Goal: Task Accomplishment & Management: Manage account settings

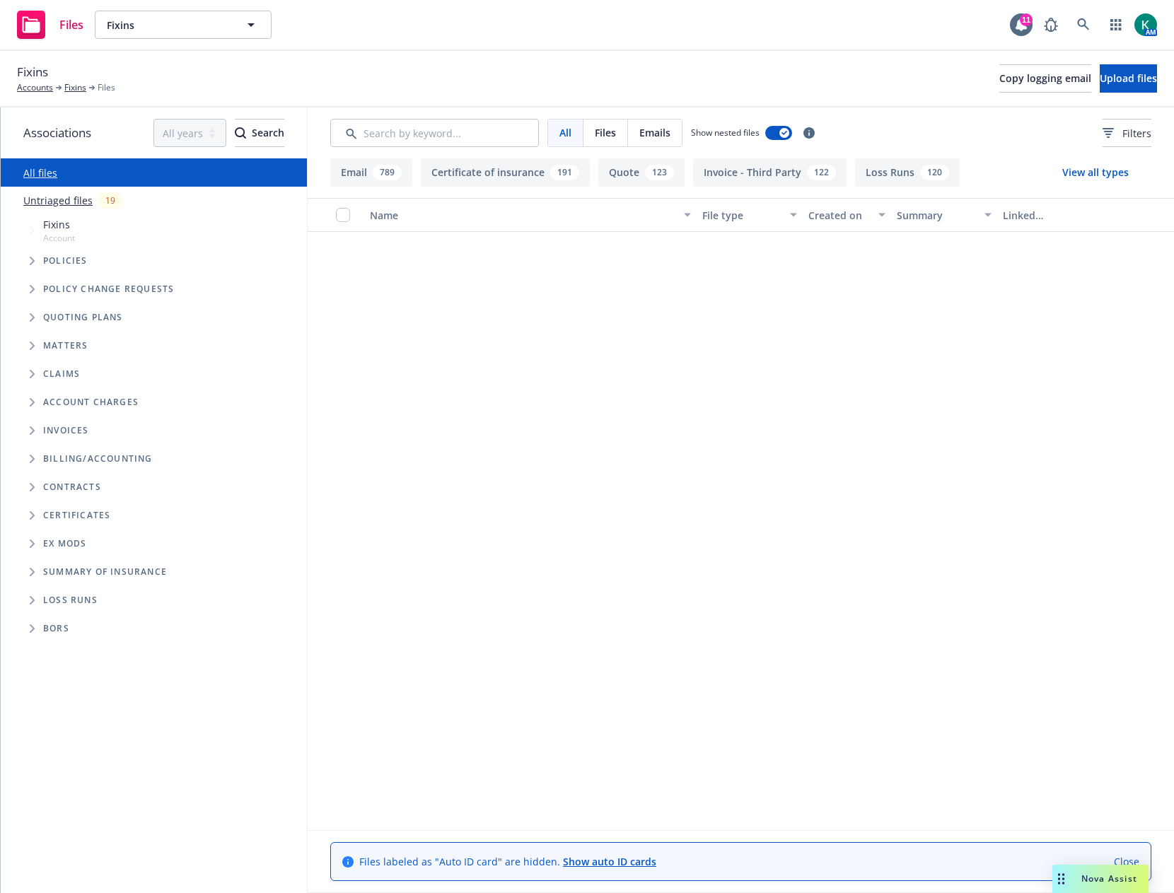
scroll to position [2334, 0]
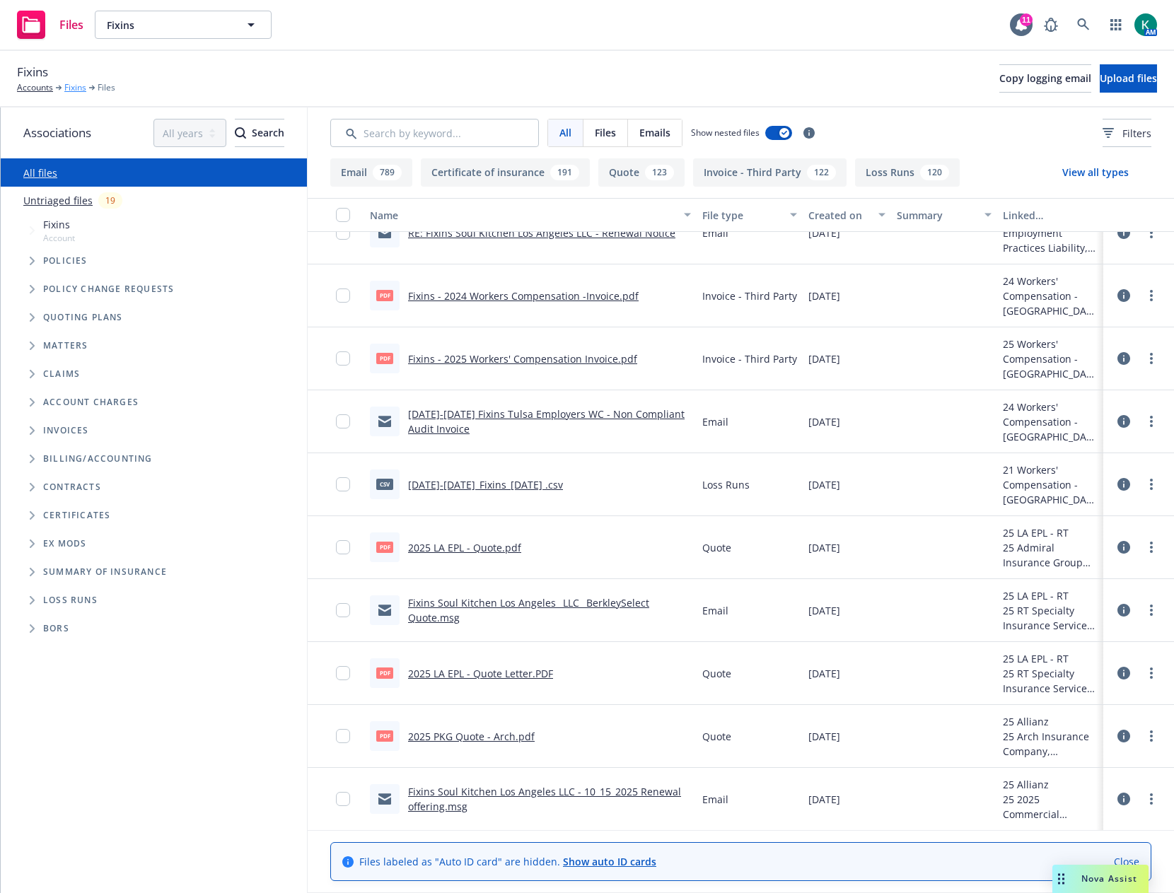
click at [78, 91] on link "Fixins" at bounding box center [75, 87] width 22 height 13
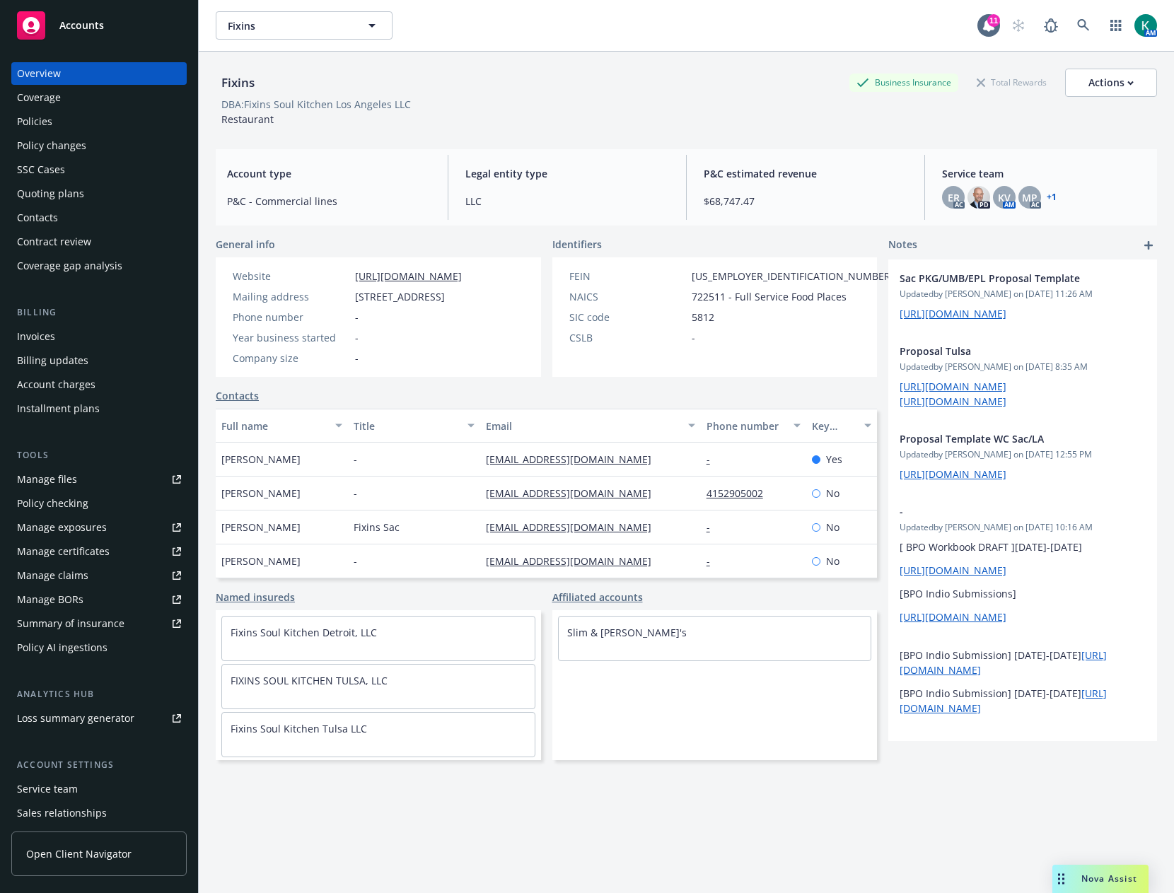
click at [88, 185] on div "Quoting plans" at bounding box center [99, 194] width 164 height 23
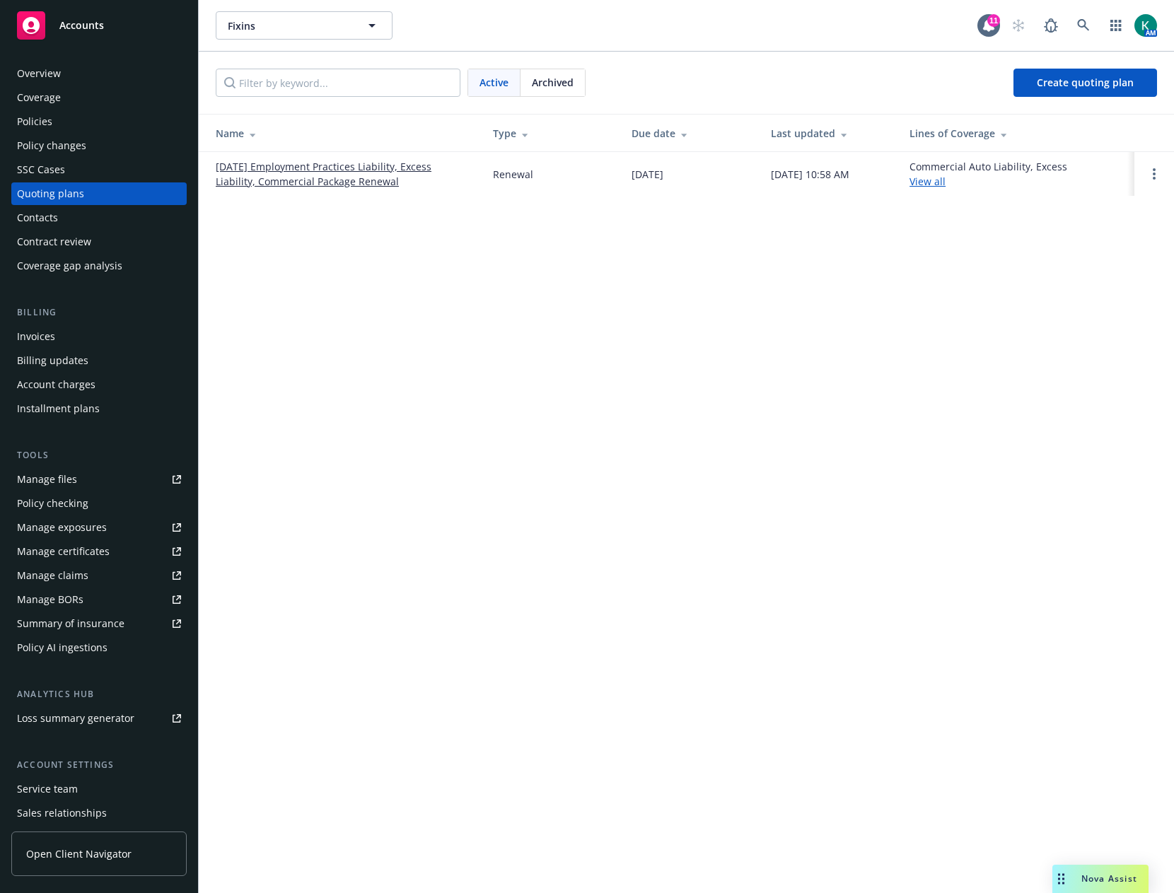
click at [370, 175] on link "[DATE] Employment Practices Liability, Excess Liability, Commercial Package Ren…" at bounding box center [343, 174] width 255 height 30
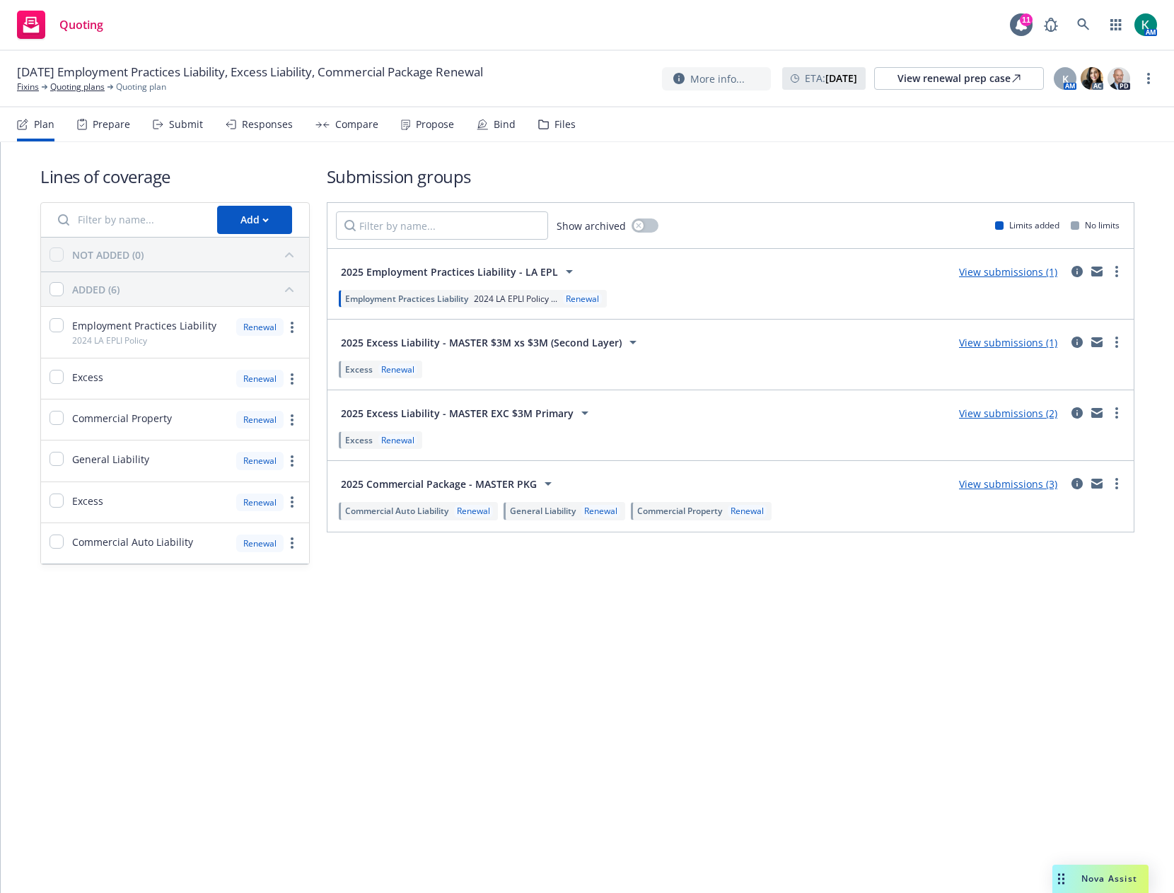
click at [596, 175] on h1 "Submission groups" at bounding box center [731, 176] width 808 height 23
click at [190, 131] on div "Submit" at bounding box center [178, 125] width 50 height 34
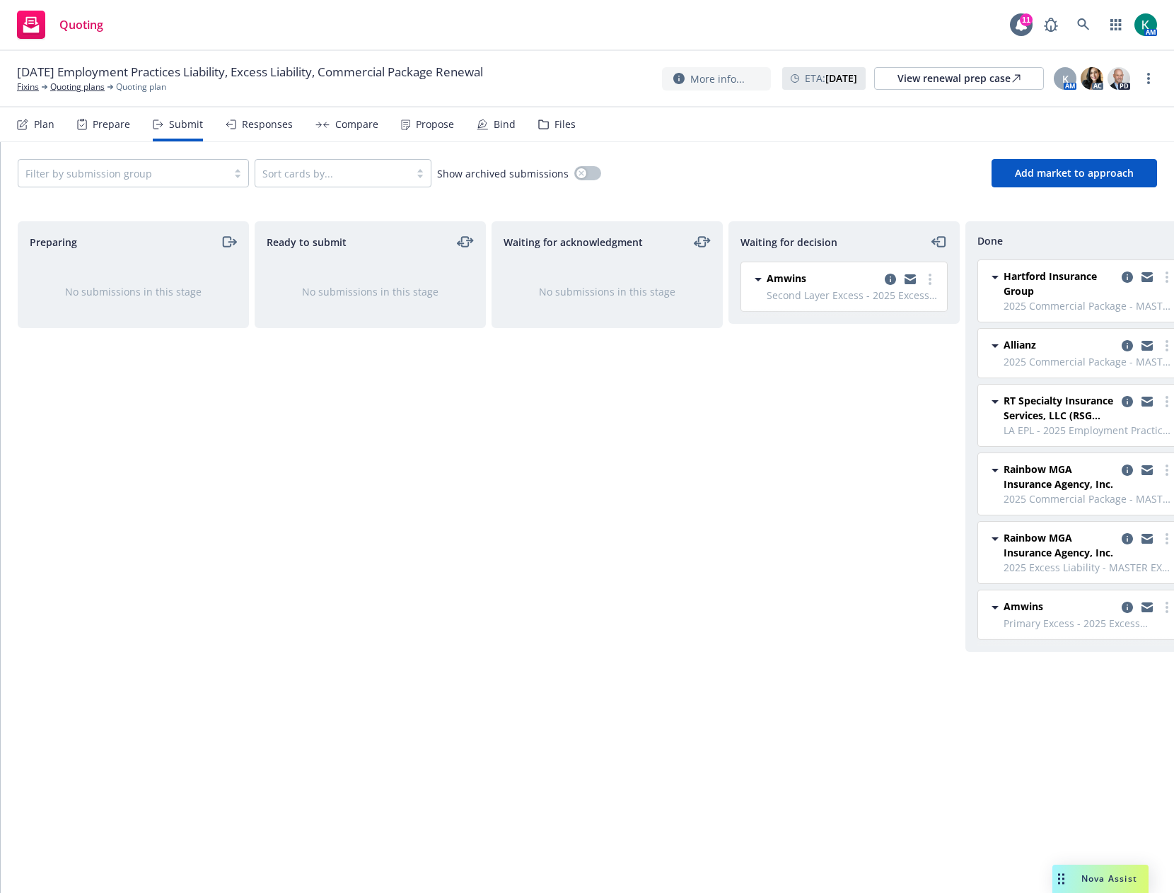
click at [849, 451] on div "Waiting for decision Amwins Second Layer Excess - 2025 Excess Liability - MASTE…" at bounding box center [844, 542] width 231 height 642
click at [934, 284] on link "more" at bounding box center [930, 279] width 17 height 17
click at [876, 362] on span "Add accepted decision" at bounding box center [867, 364] width 141 height 13
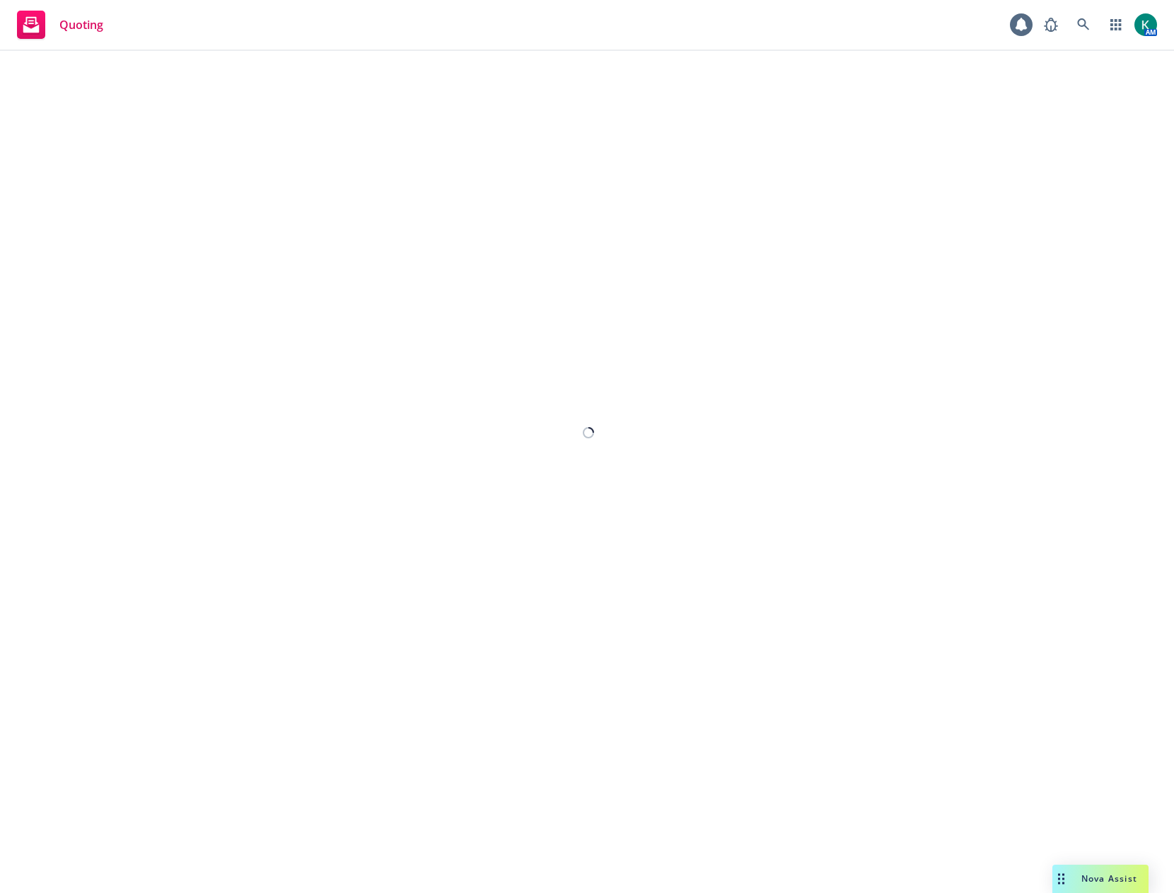
select select "12"
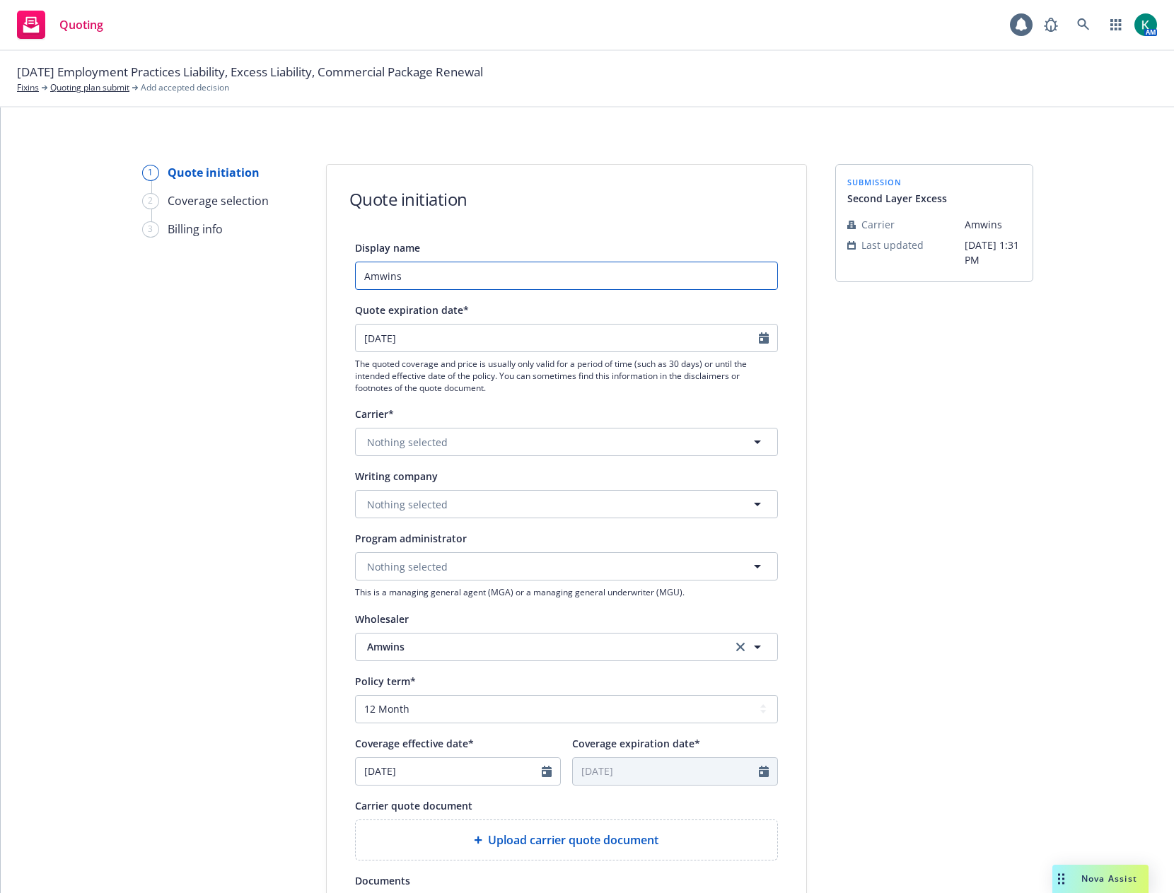
click at [390, 279] on input "Amwins" at bounding box center [566, 276] width 423 height 28
type input "2025 $3M Second Layer XS"
click at [401, 507] on span "Nothing selected" at bounding box center [407, 504] width 81 height 15
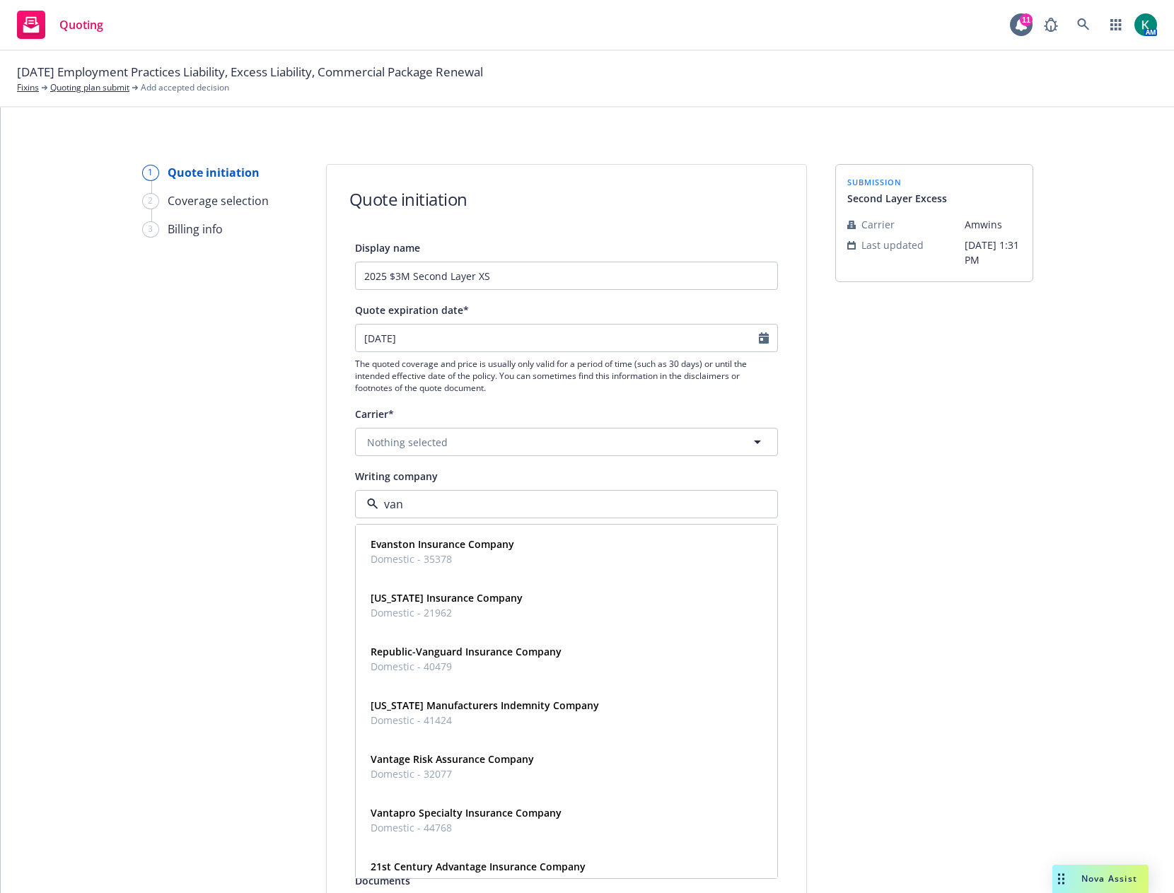
type input "vant"
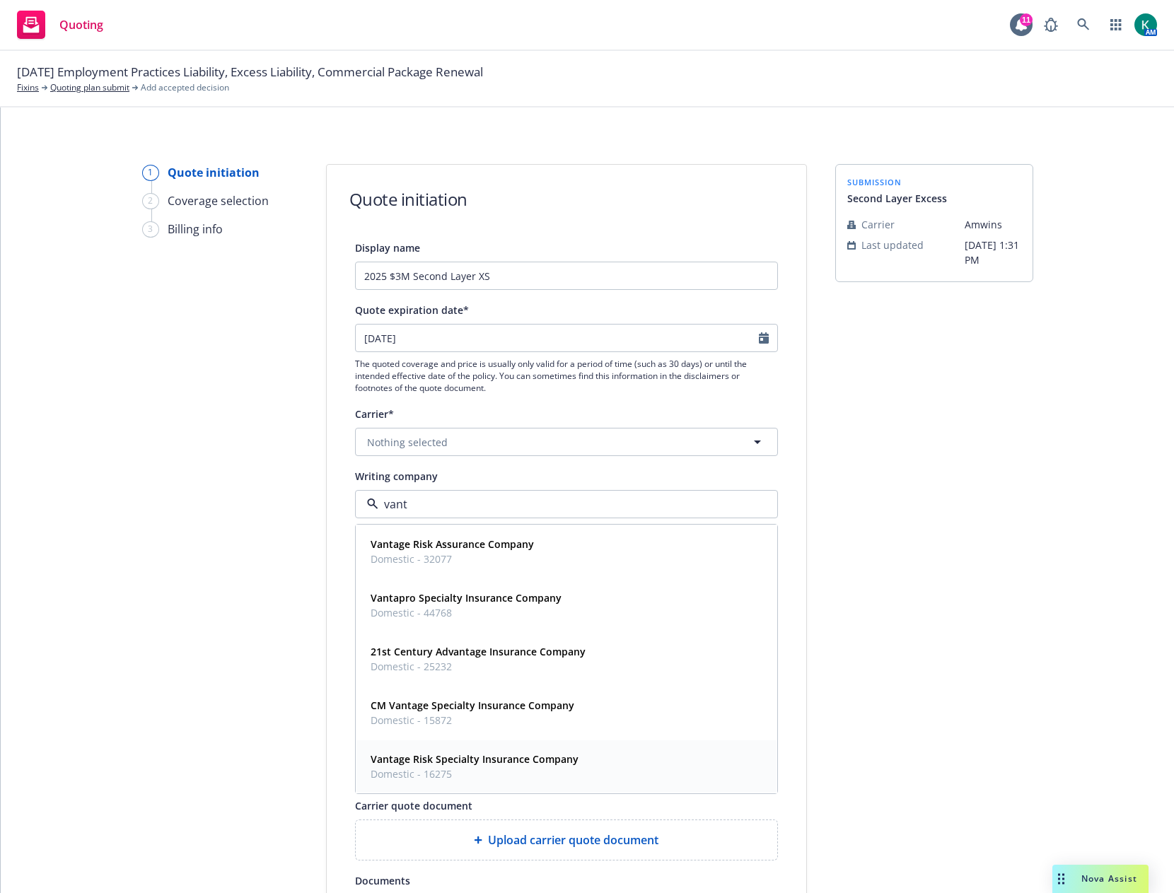
click at [473, 758] on strong "Vantage Risk Specialty Insurance Company" at bounding box center [475, 759] width 208 height 13
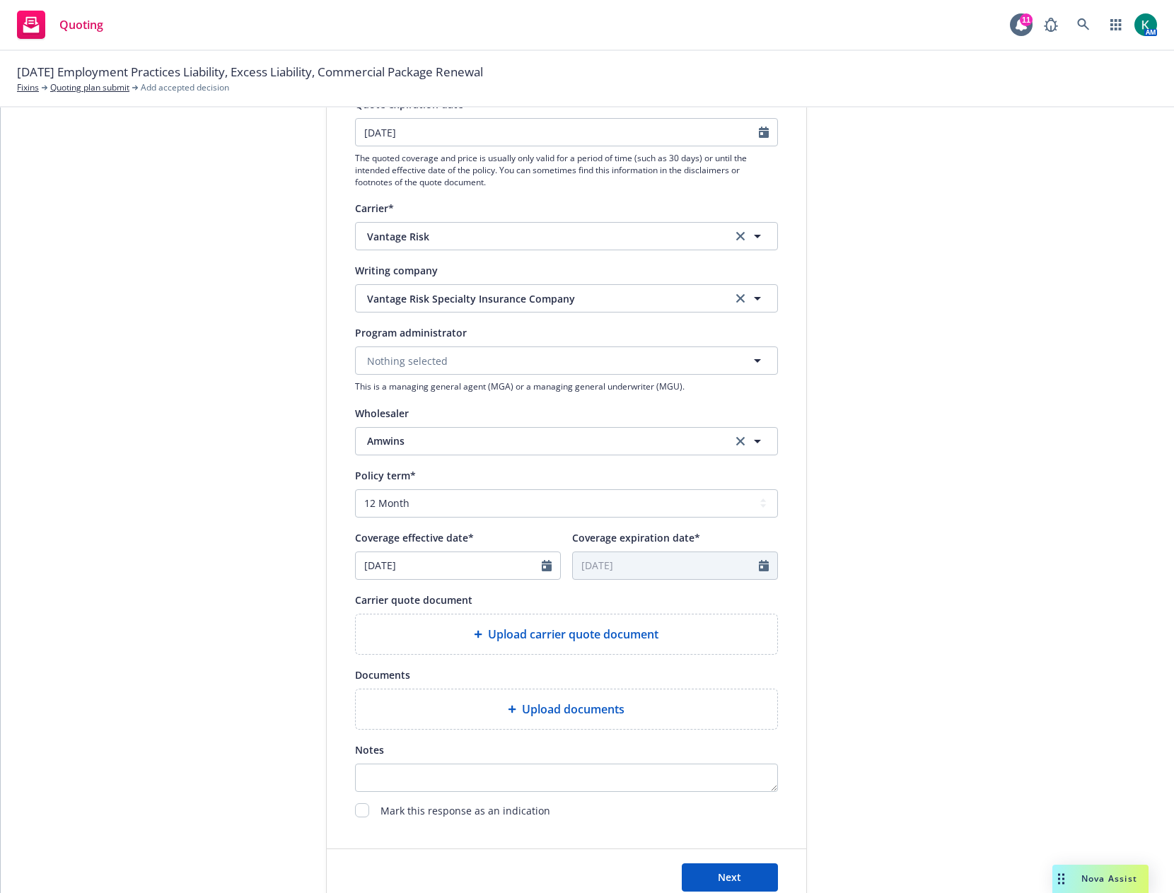
scroll to position [283, 0]
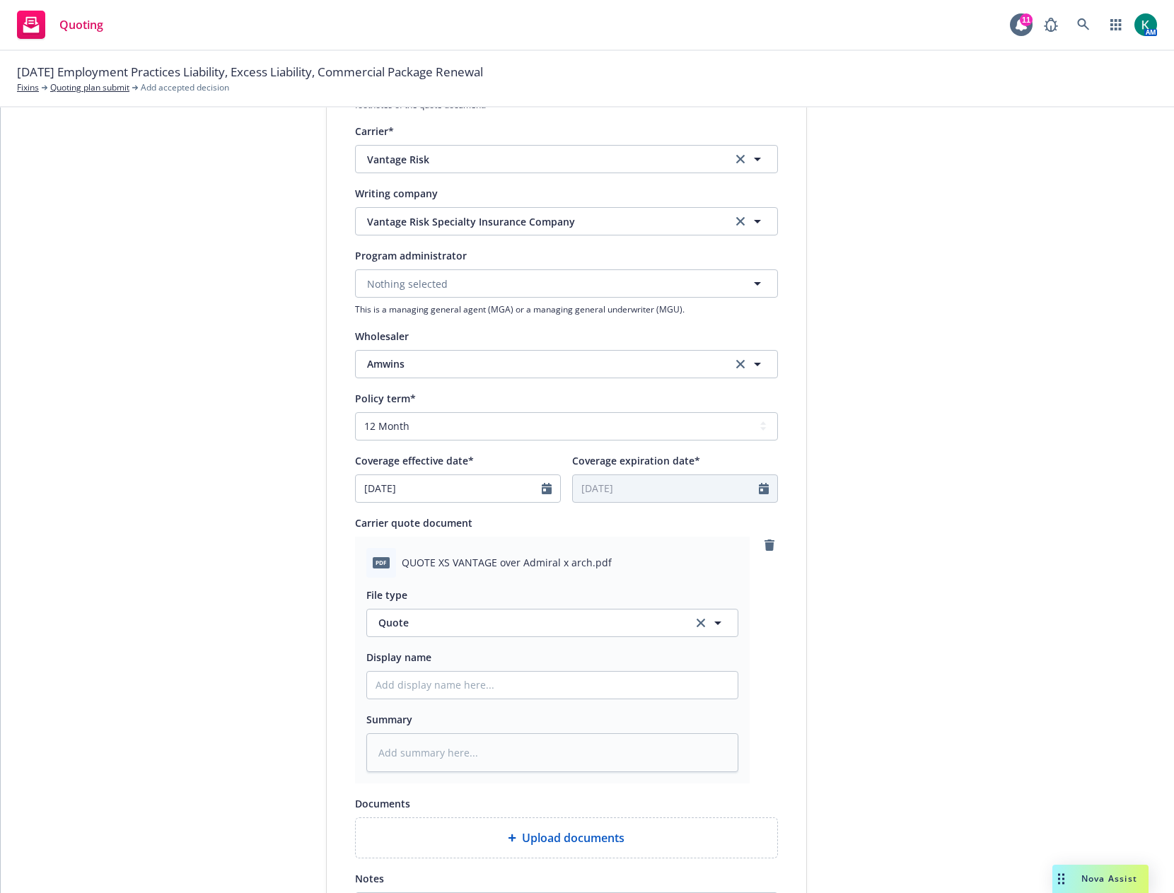
type textarea "x"
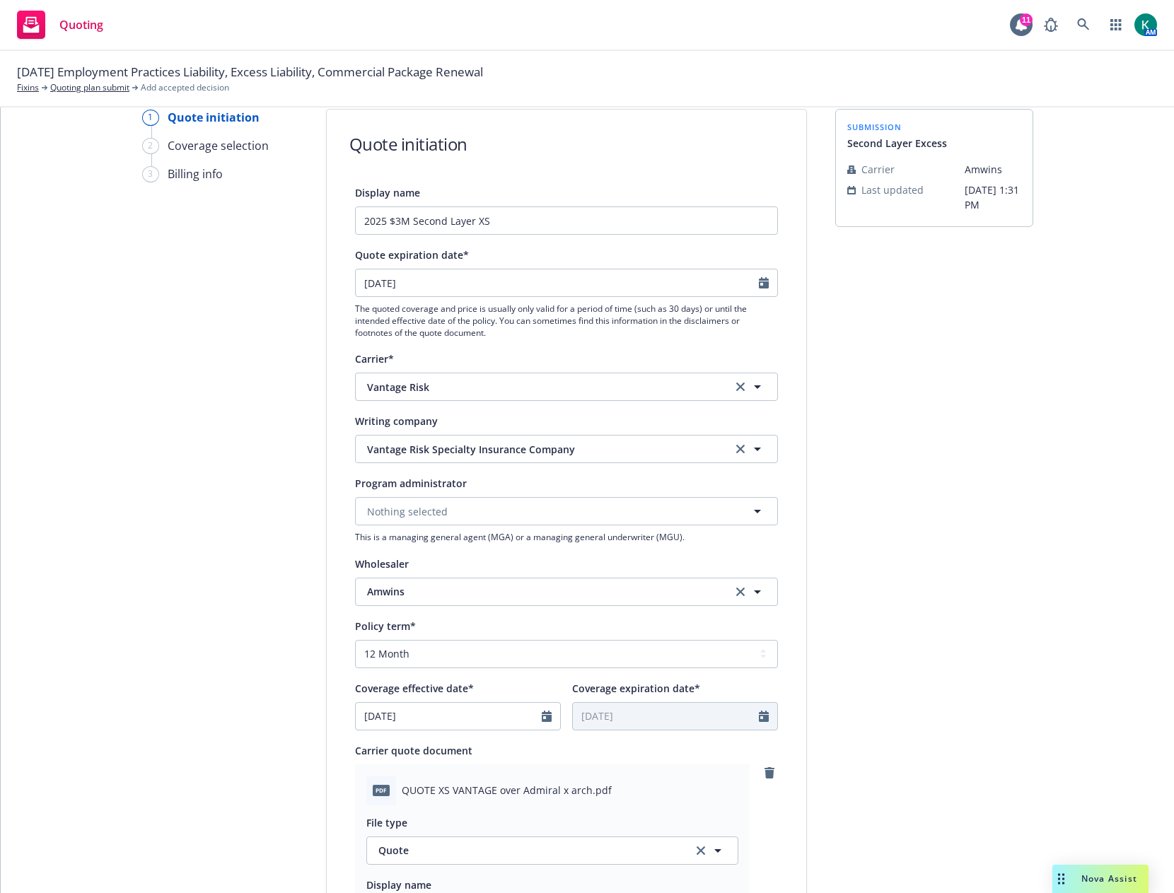
scroll to position [0, 0]
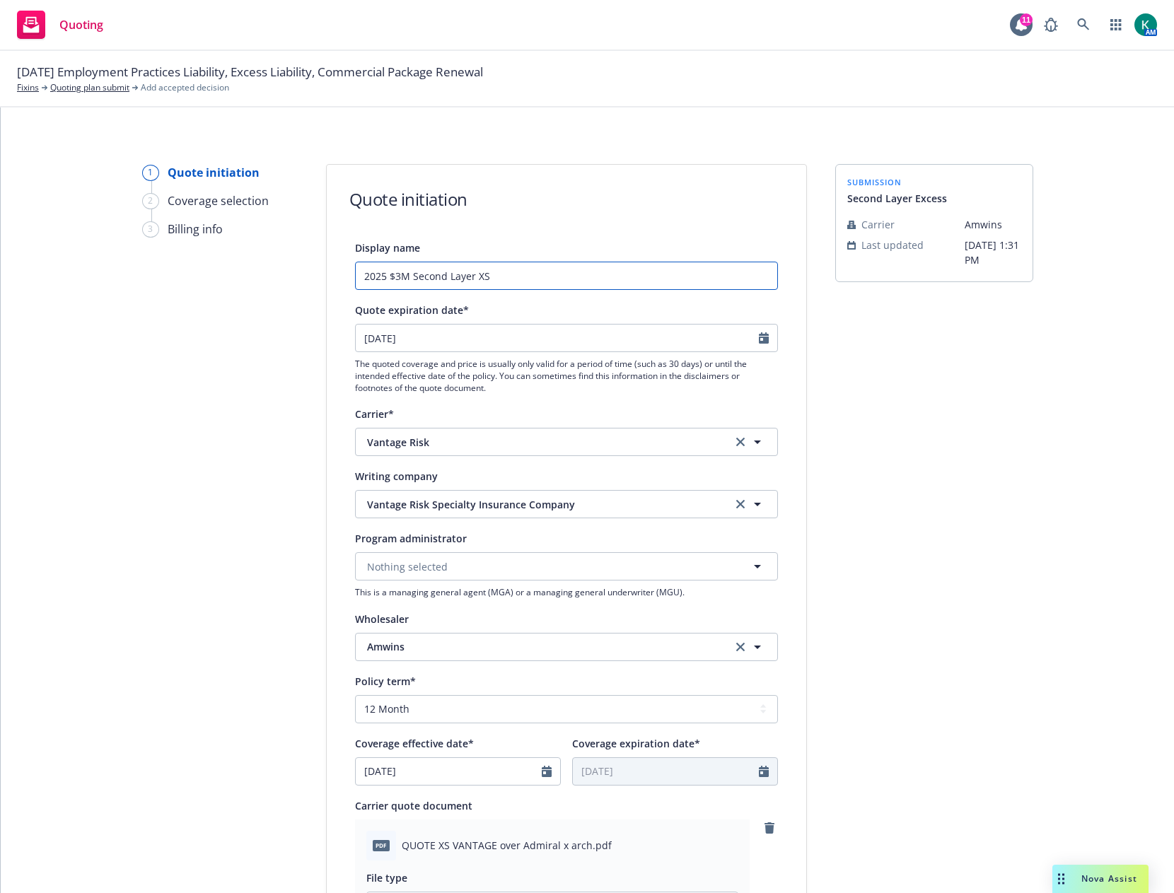
drag, startPoint x: 492, startPoint y: 274, endPoint x: 313, endPoint y: 276, distance: 179.7
click at [313, 276] on div "1 Quote initiation 2 Coverage selection 3 Billing info Quote initiation Display…" at bounding box center [588, 869] width 1140 height 1410
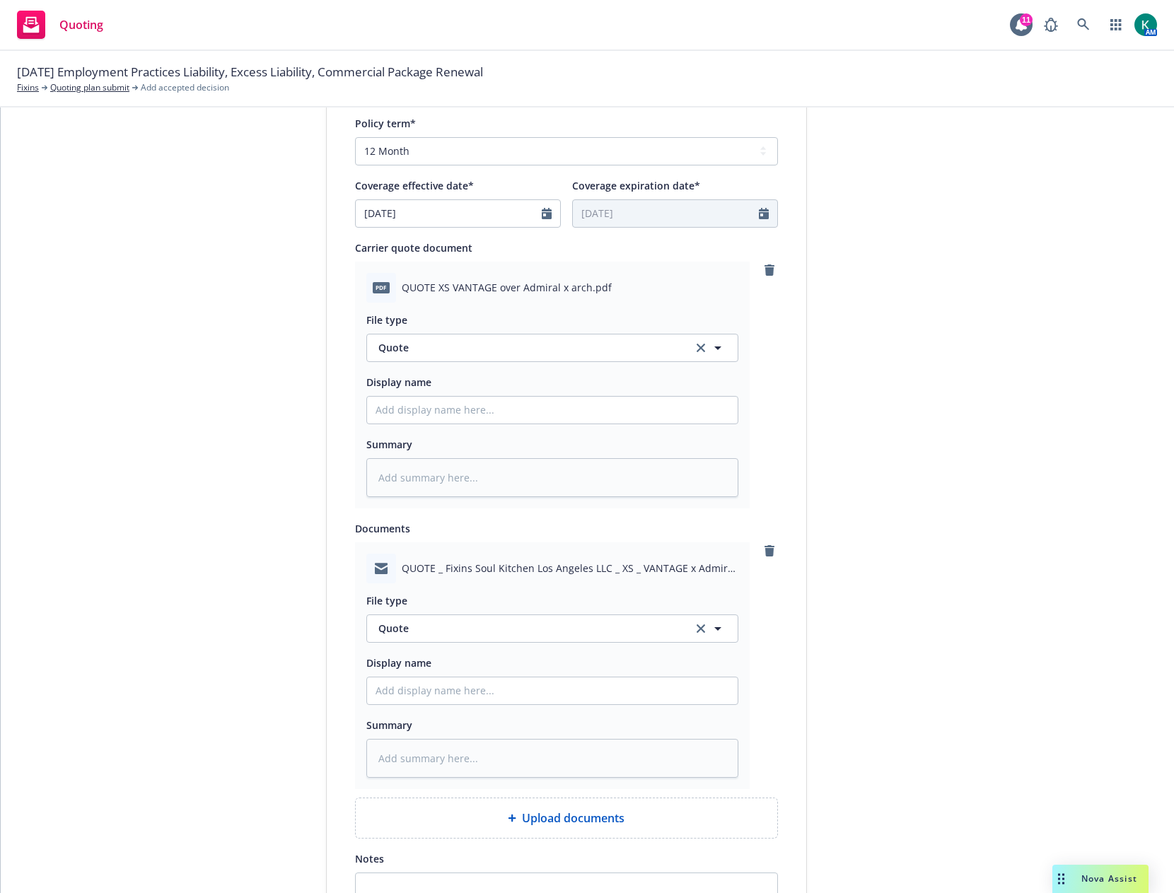
scroll to position [566, 0]
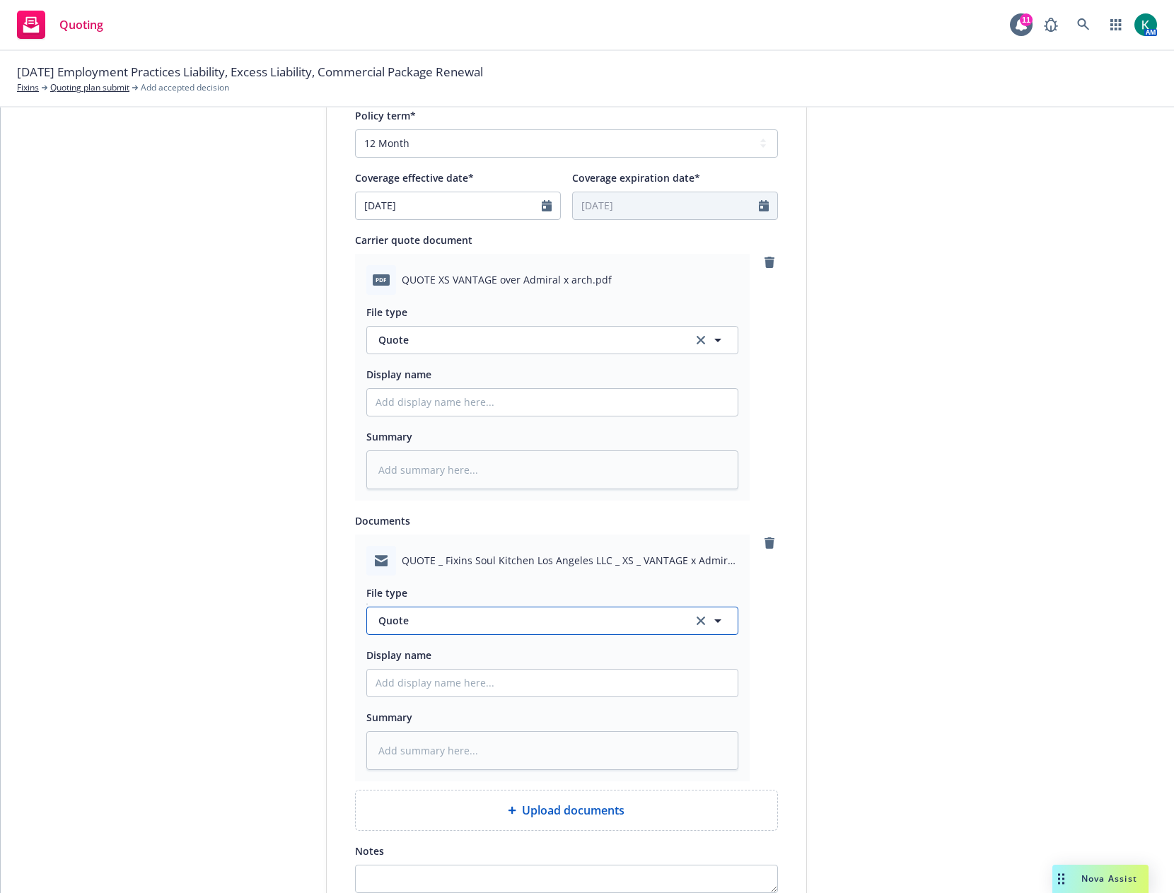
click at [406, 623] on span "Quote" at bounding box center [527, 620] width 298 height 15
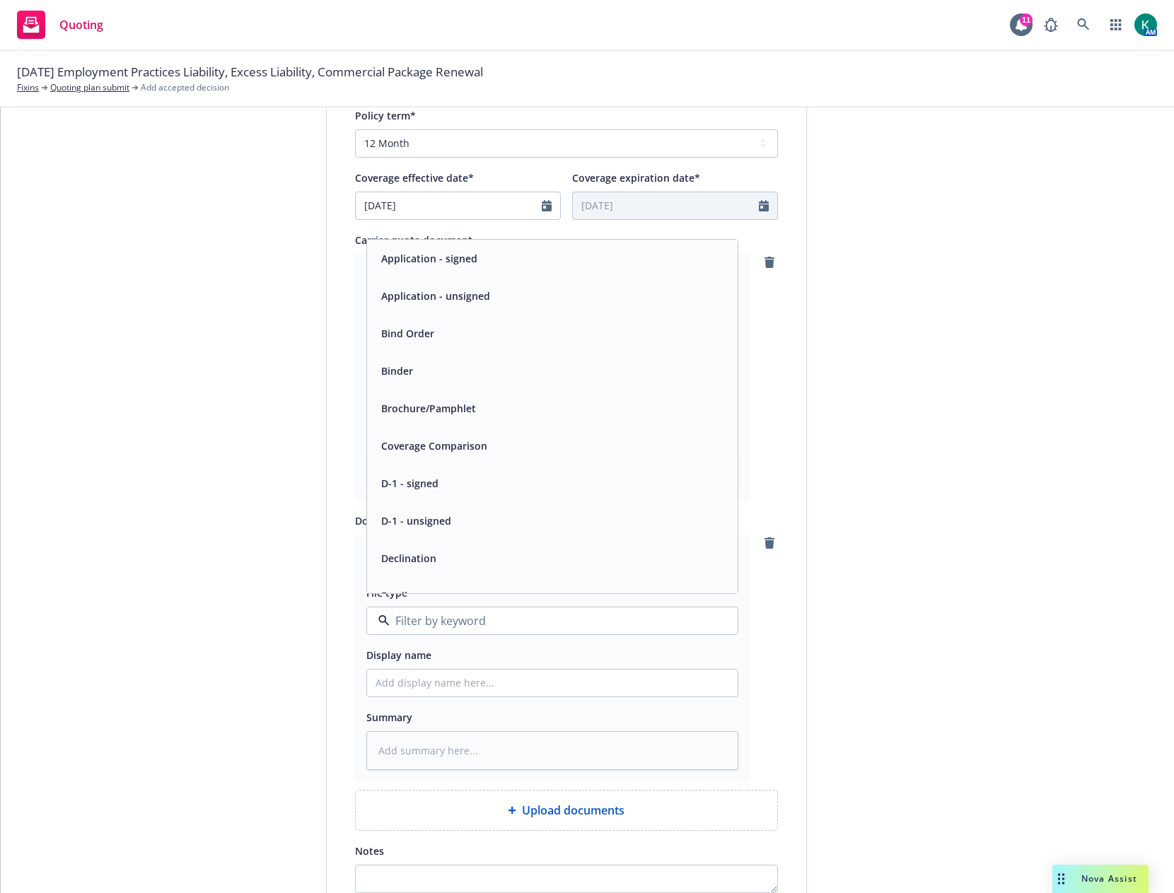
type input "e"
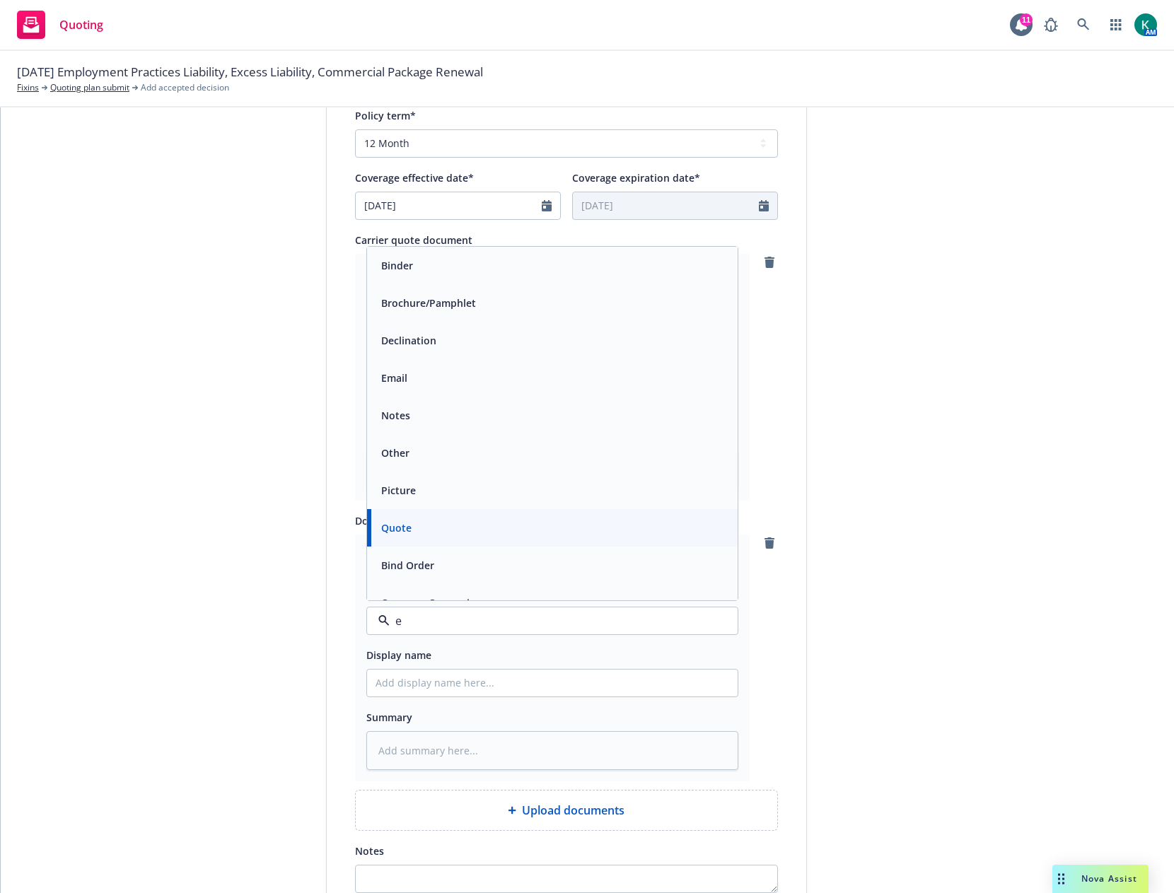
click at [403, 386] on div "Email" at bounding box center [393, 378] width 35 height 21
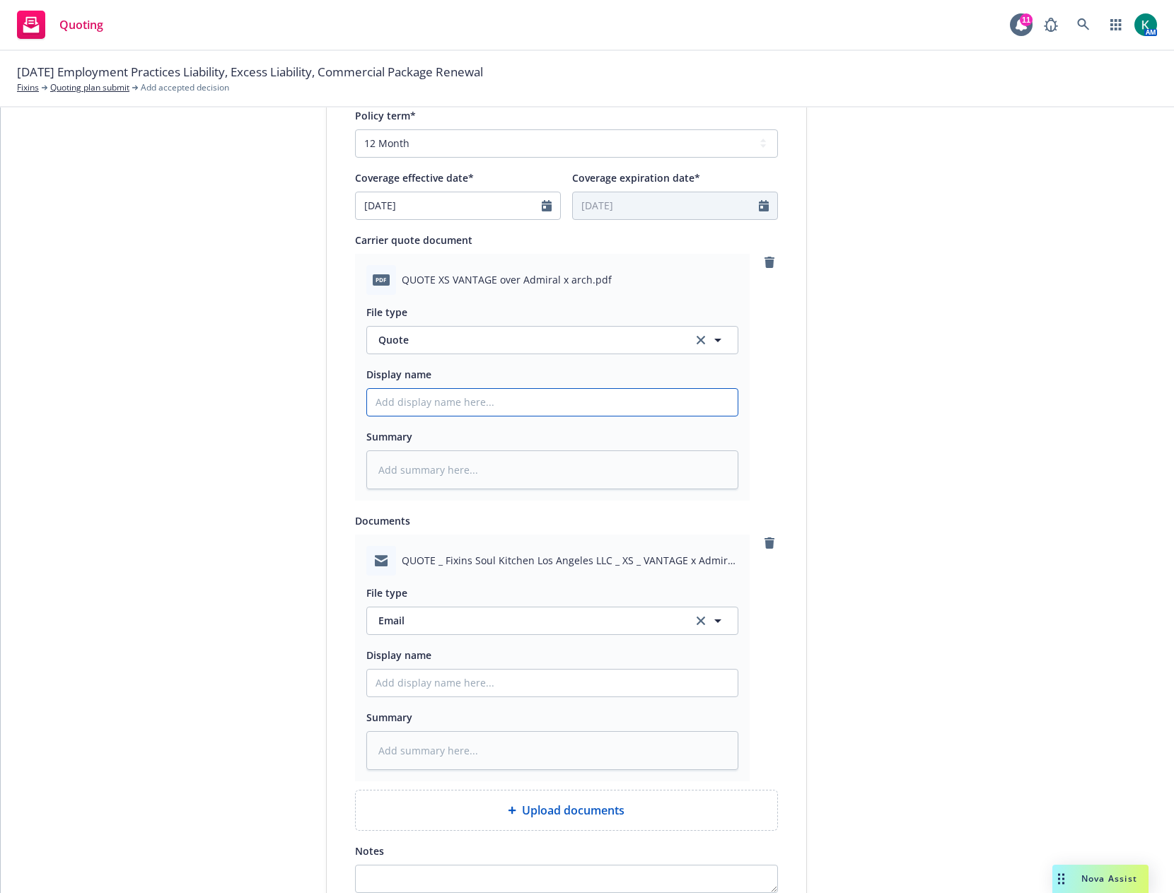
click at [412, 405] on input "Display name" at bounding box center [552, 402] width 371 height 27
paste input "2025 $3M Second Layer XS"
type textarea "x"
type input "2025 $3M Second Layer XS"
type textarea "x"
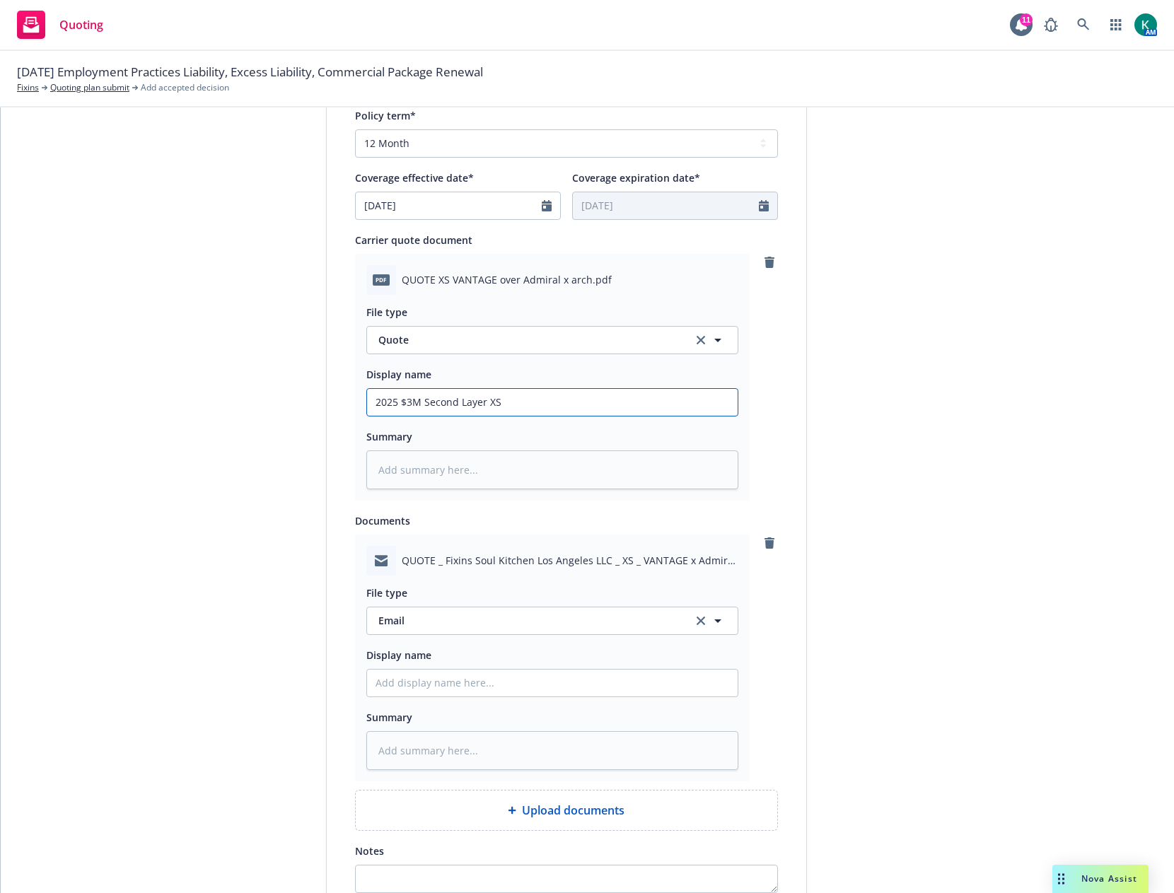
type input "2025 $3M Second Layer XS"
type textarea "x"
type input "2025 $3M Second Layer XS -"
type textarea "x"
type input "2025 $3M Second Layer XS -"
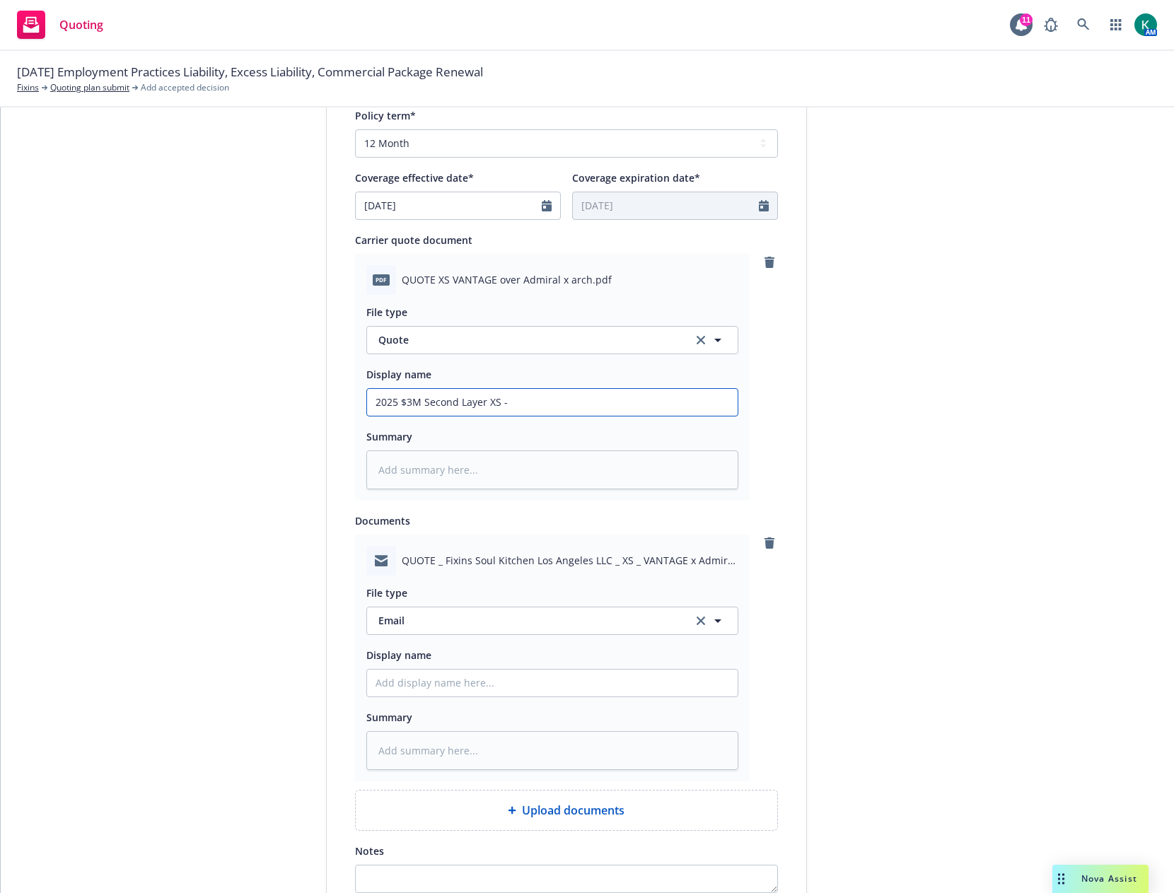
type textarea "x"
type input "2025 $3M Second Layer XS - Q"
type textarea "x"
type input "2025 $3M Second Layer XS - QU"
type textarea "x"
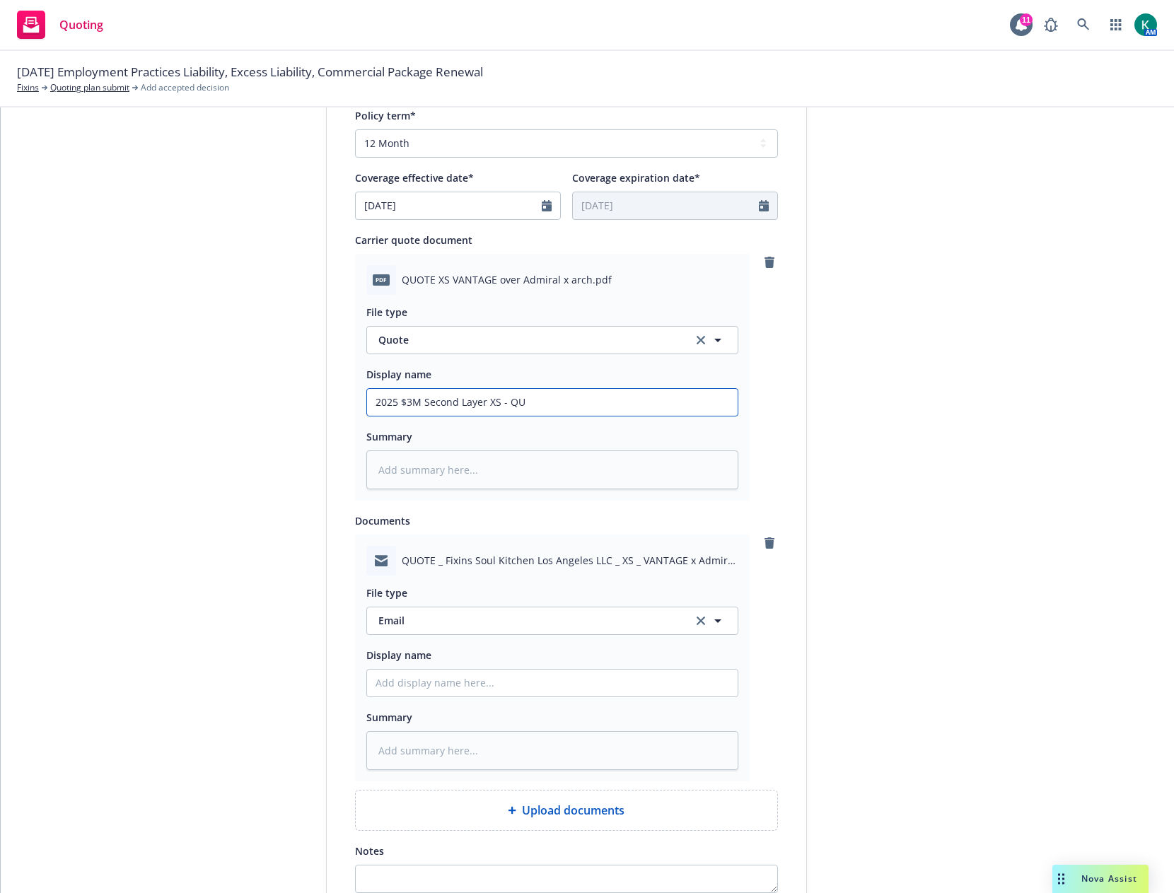
type input "2025 $3M Second Layer XS - QUO"
type textarea "x"
type input "2025 $3M Second Layer XS - QUOR"
type textarea "x"
type input "2025 $3M Second Layer XS - QUO"
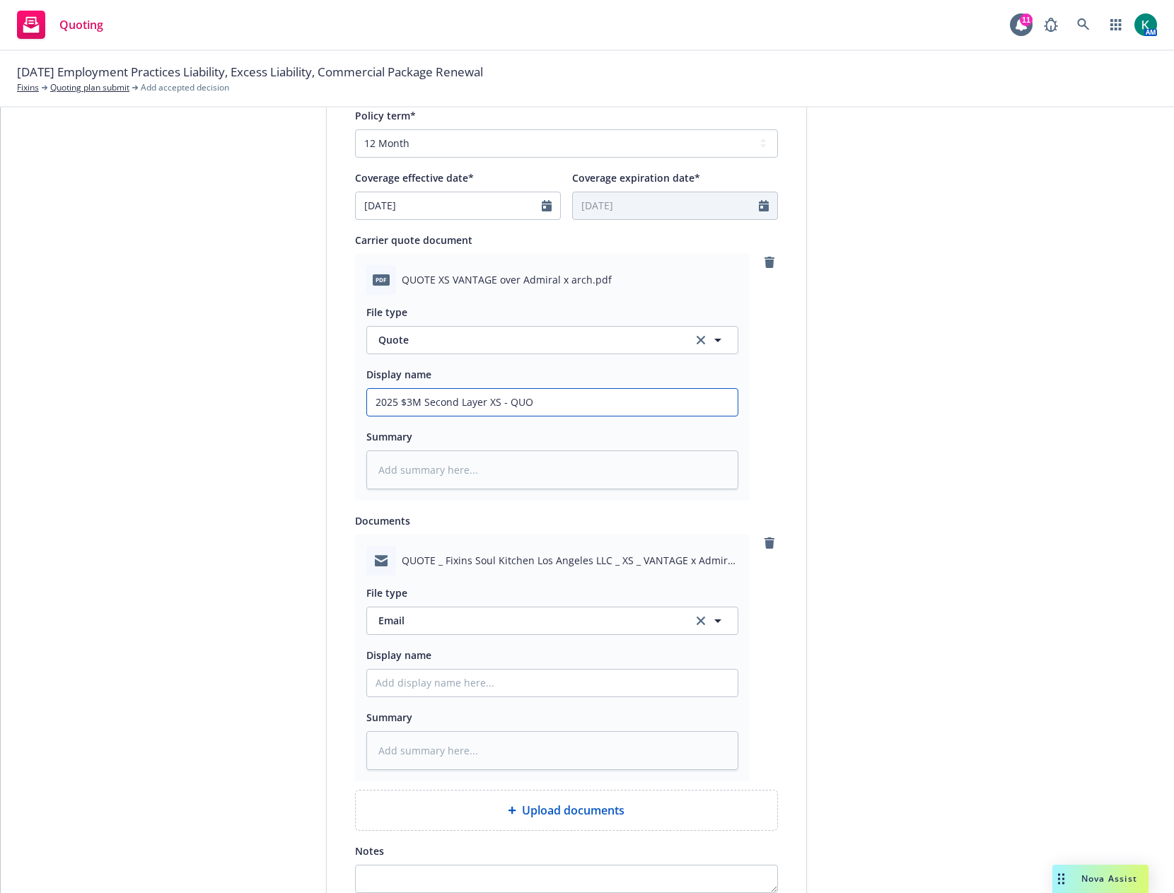
type textarea "x"
type input "2025 $3M Second Layer XS - QUOT"
type textarea "x"
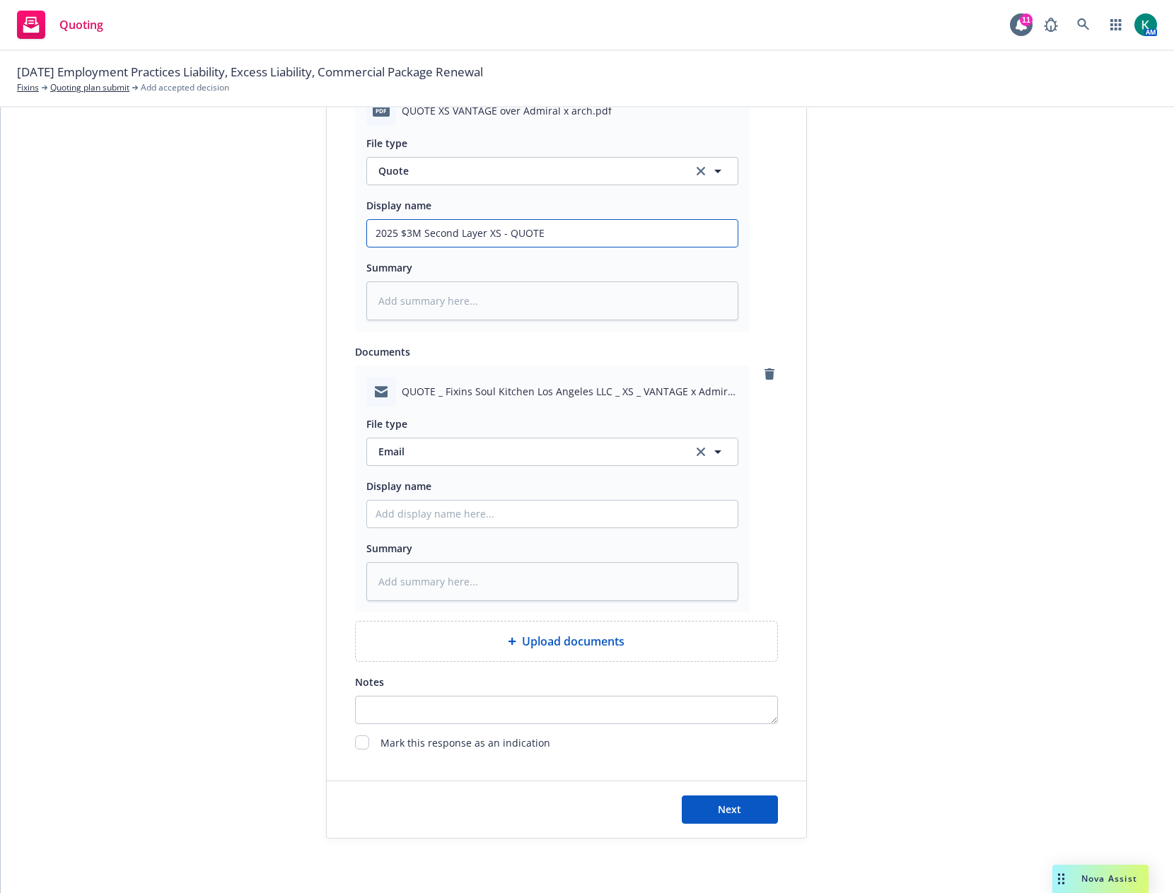
scroll to position [771, 0]
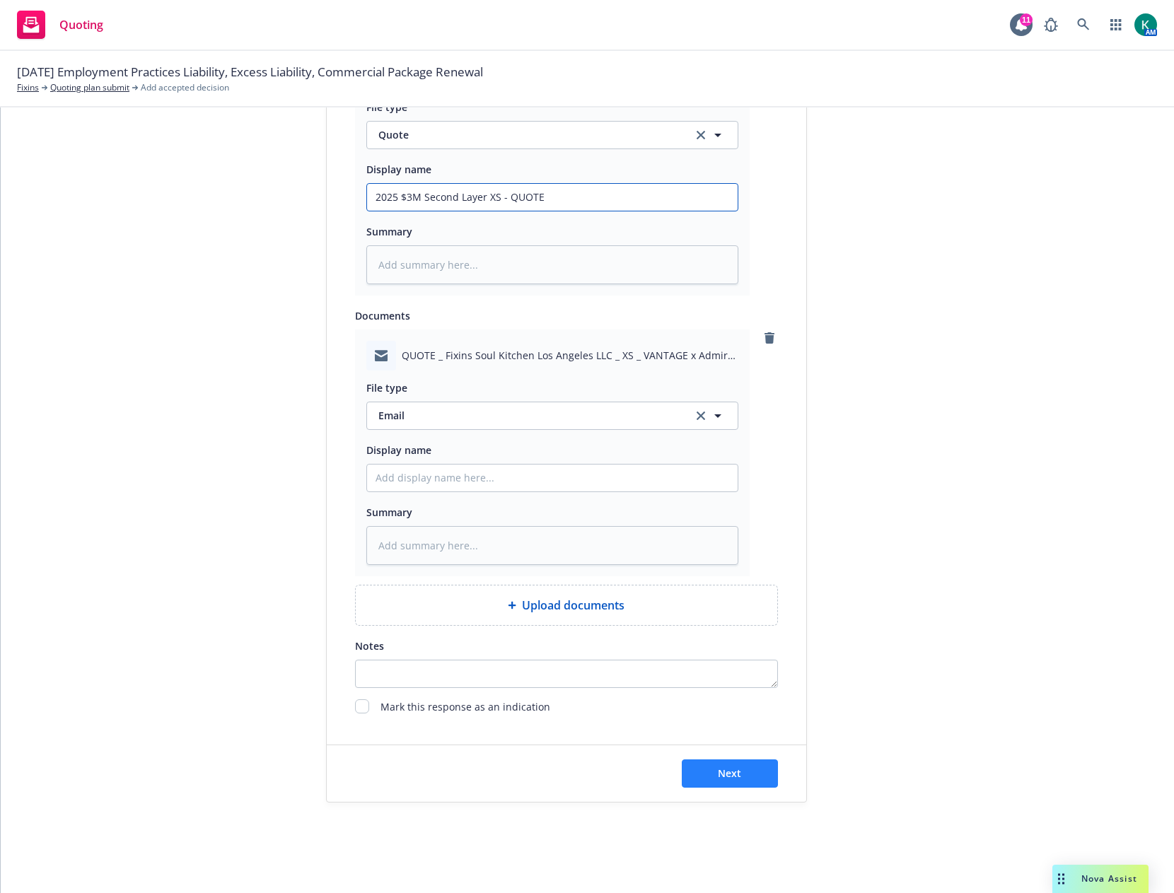
type input "2025 $3M Second Layer XS - QUOTE"
click at [714, 783] on button "Next" at bounding box center [730, 774] width 96 height 28
type textarea "x"
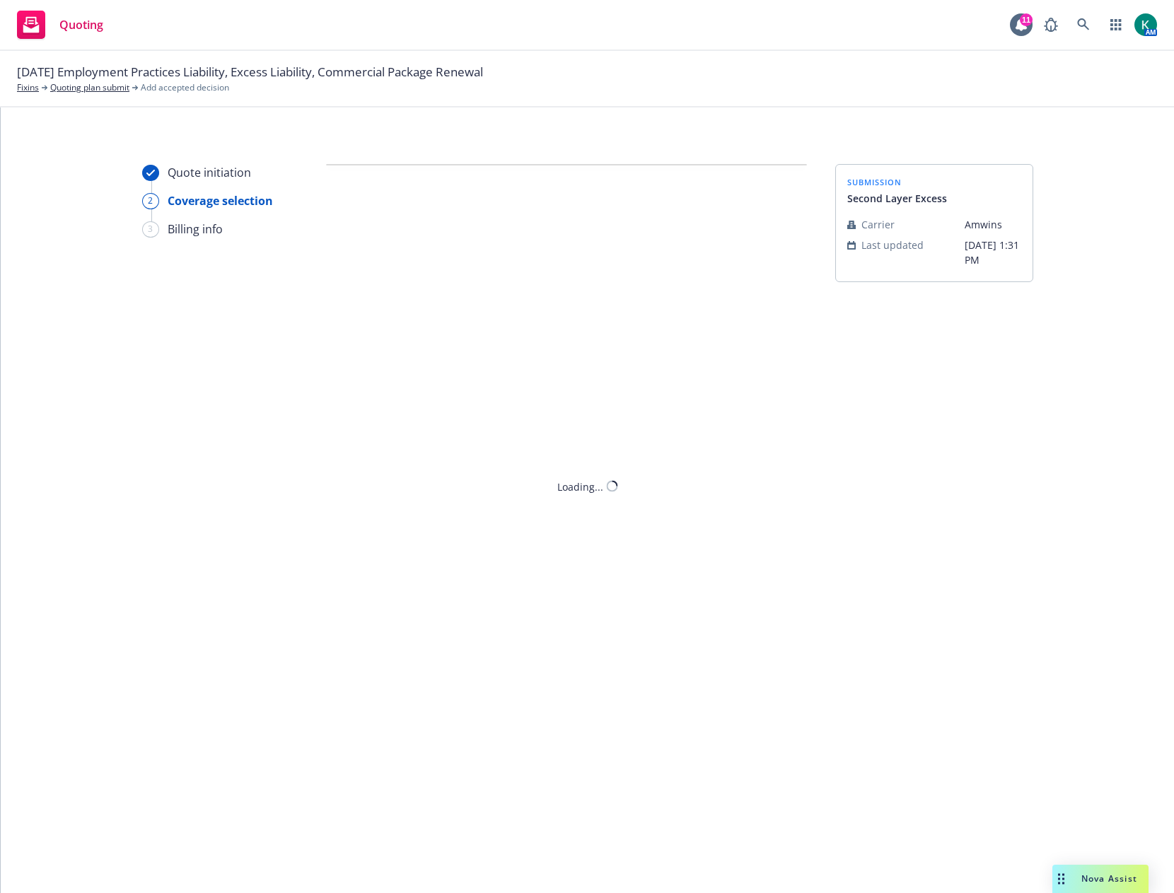
scroll to position [0, 0]
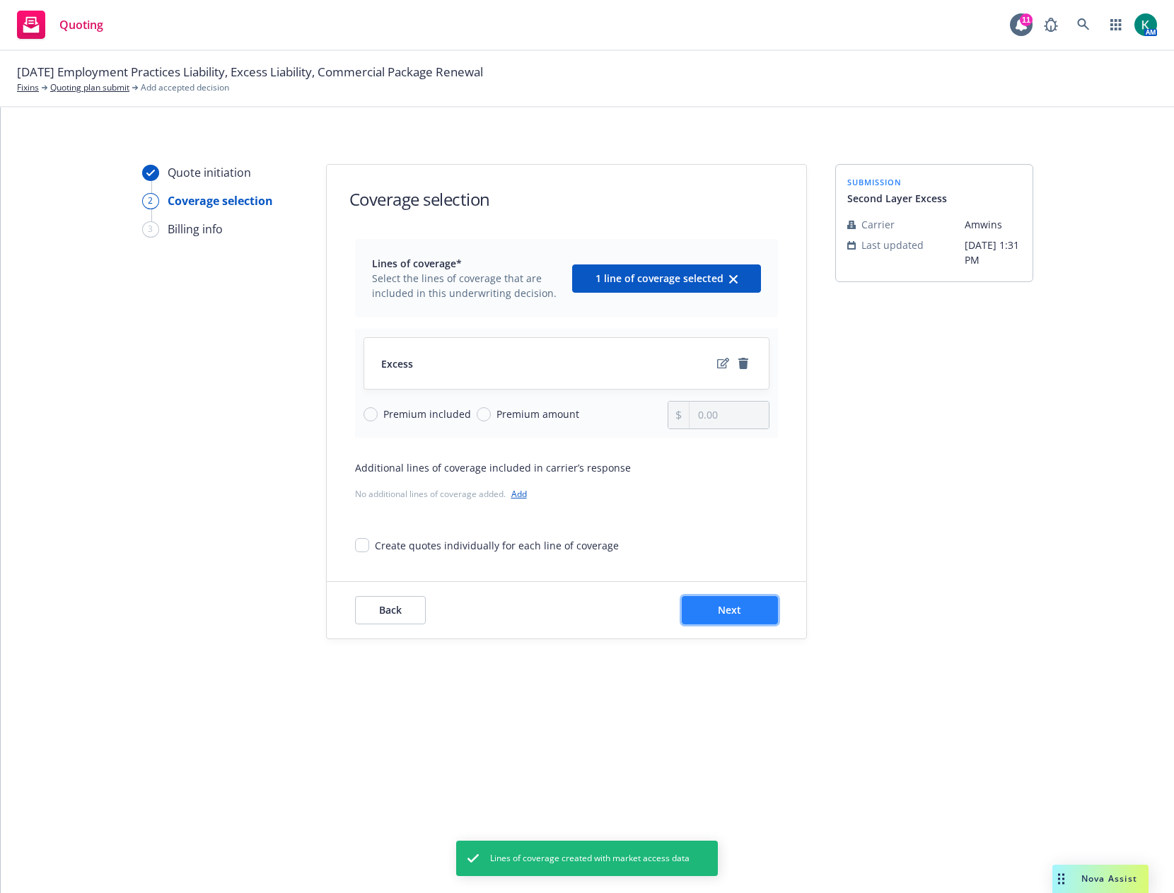
click at [724, 611] on span "Next" at bounding box center [729, 609] width 23 height 13
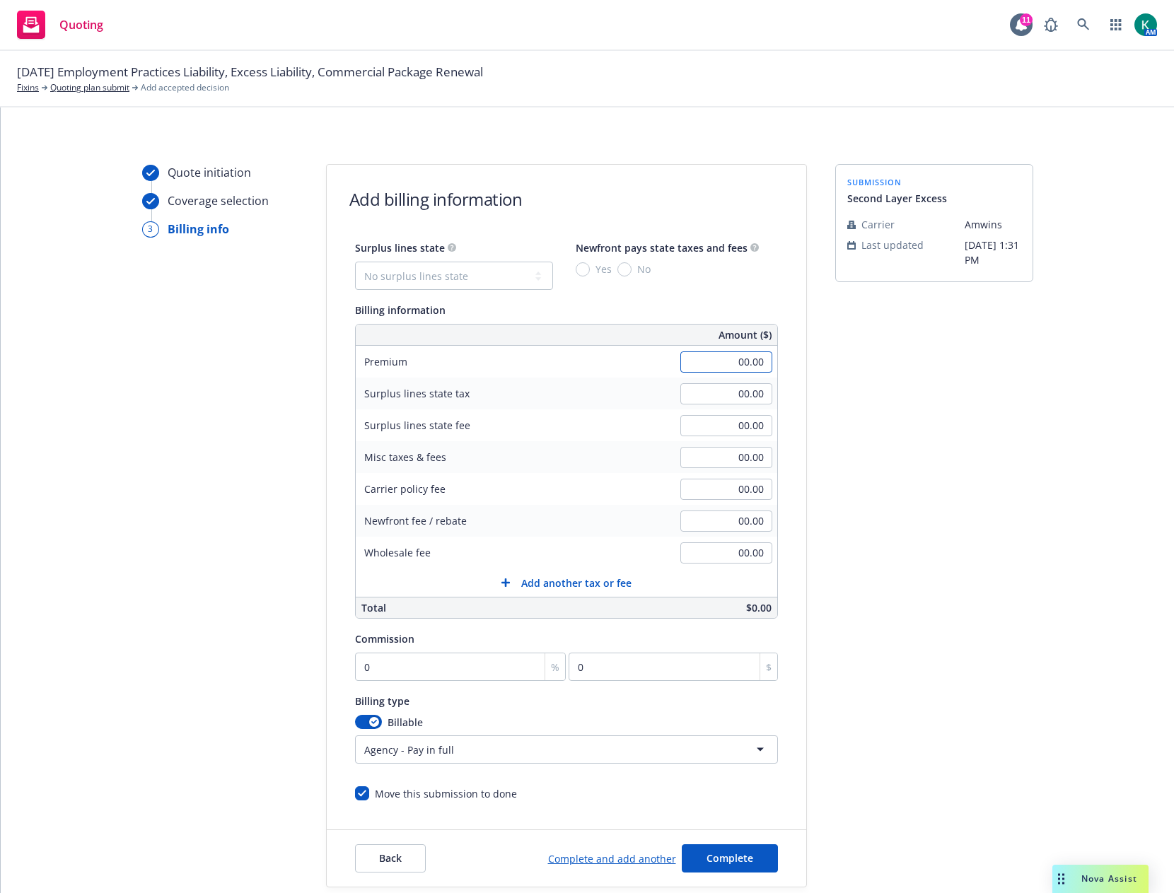
click at [741, 369] on input "00.00" at bounding box center [727, 362] width 92 height 21
type input "35,700.00"
click at [465, 271] on select "No surplus lines state Alaska Alabama Arkansas Arizona California Colorado Conn…" at bounding box center [454, 276] width 198 height 28
select select "CA"
click at [355, 262] on select "No surplus lines state Alaska Alabama Arkansas Arizona California Colorado Conn…" at bounding box center [454, 276] width 198 height 28
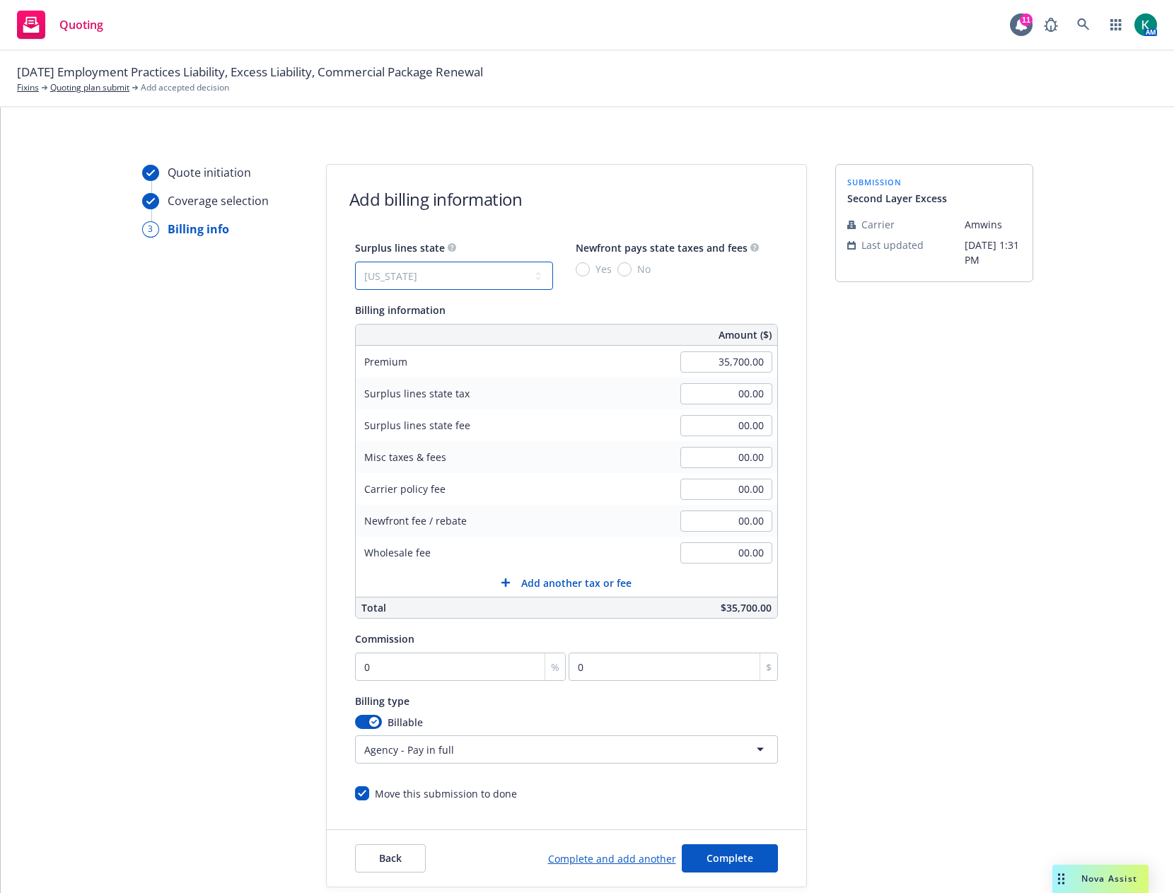
type input "1,071.00"
type input "64.26"
click at [623, 268] on input "No" at bounding box center [625, 269] width 14 height 14
radio input "true"
click at [709, 551] on input "00.00" at bounding box center [727, 553] width 92 height 21
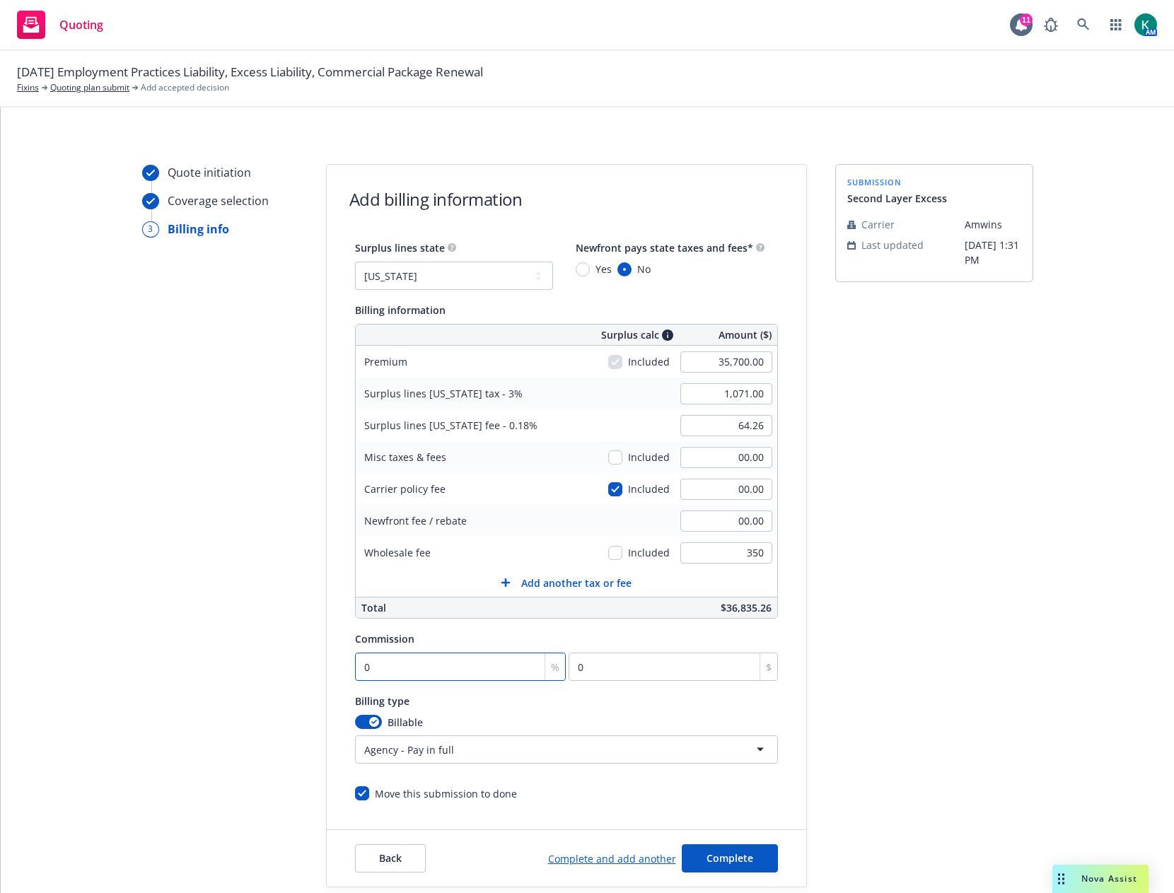
type input "350.00"
click at [470, 664] on input "0" at bounding box center [461, 667] width 212 height 28
type input "1"
type input "357"
type input "10"
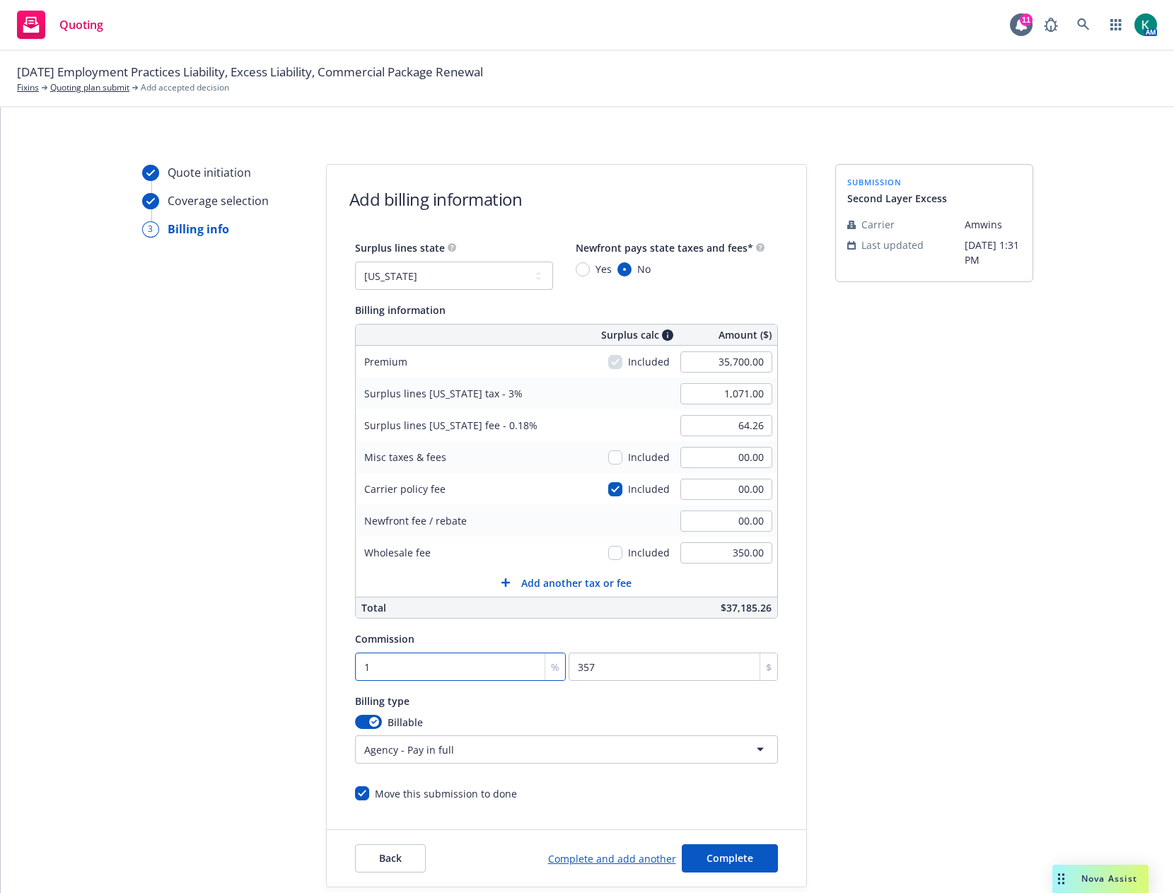
type input "3570"
type input "10"
click at [754, 859] on button "Complete" at bounding box center [730, 859] width 96 height 28
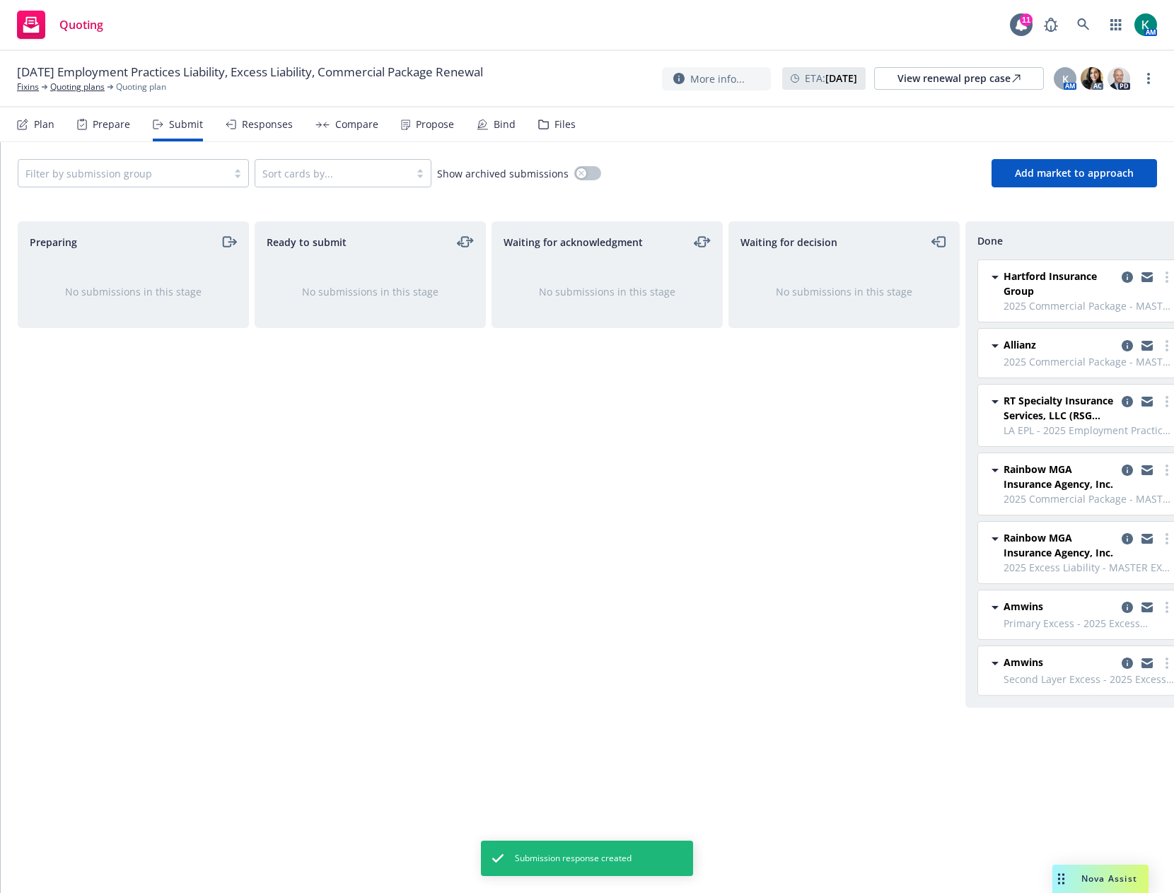
click at [435, 125] on div "Propose" at bounding box center [435, 124] width 38 height 11
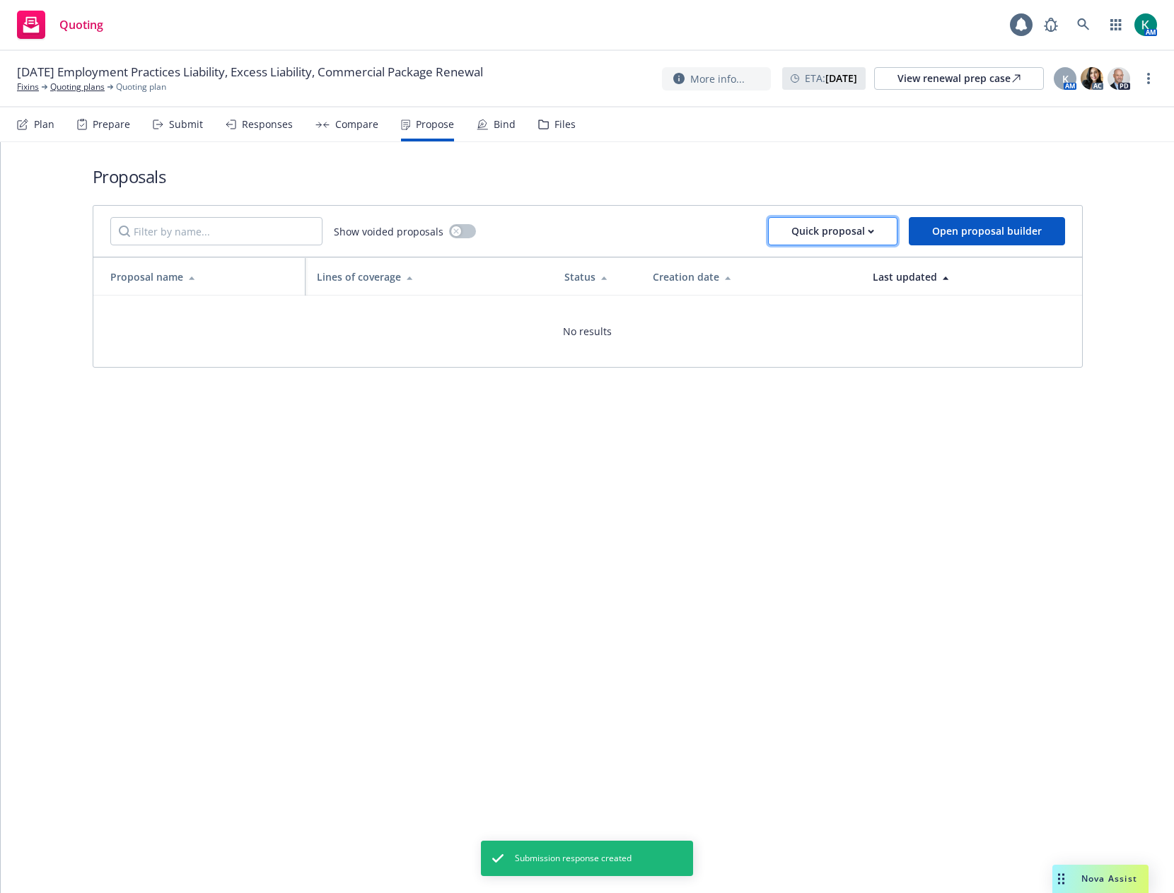
click at [840, 239] on div "Quick proposal" at bounding box center [833, 231] width 83 height 27
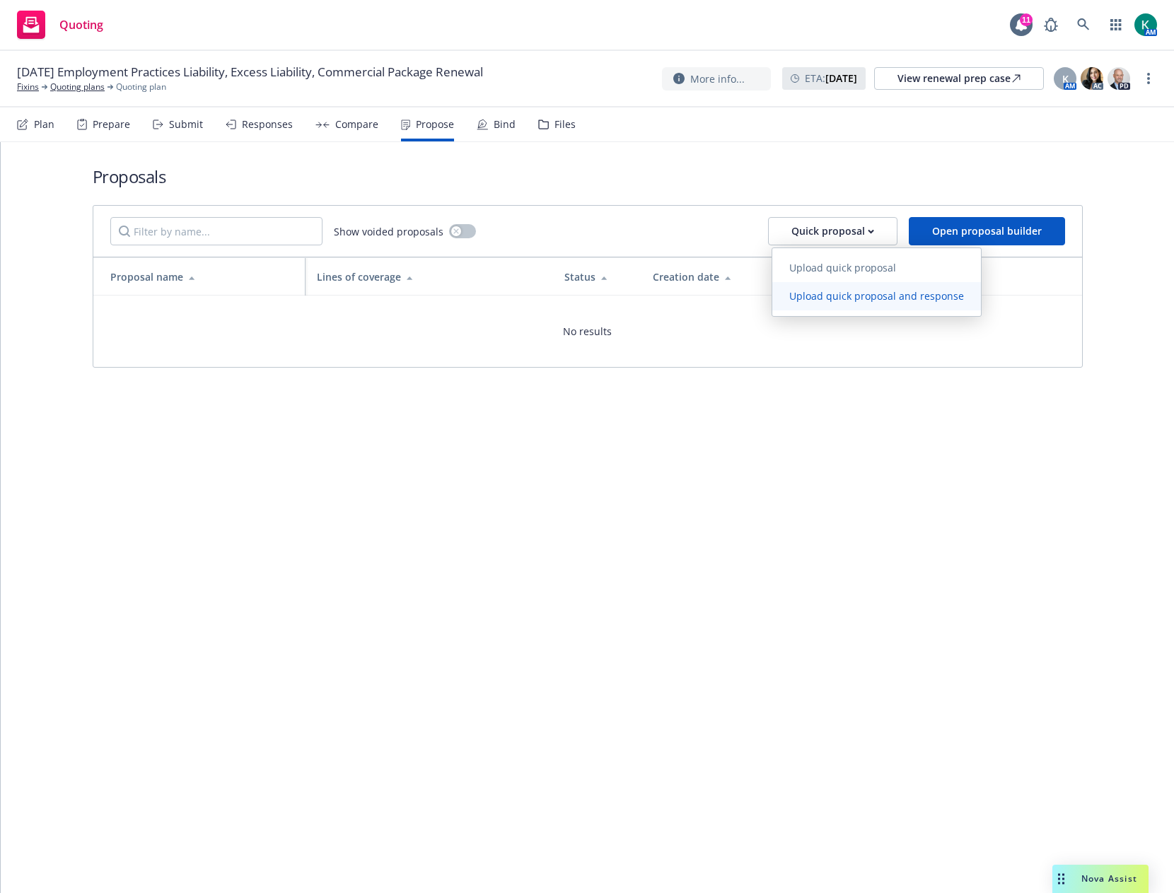
click at [837, 299] on span "Upload quick proposal and response" at bounding box center [876, 295] width 209 height 13
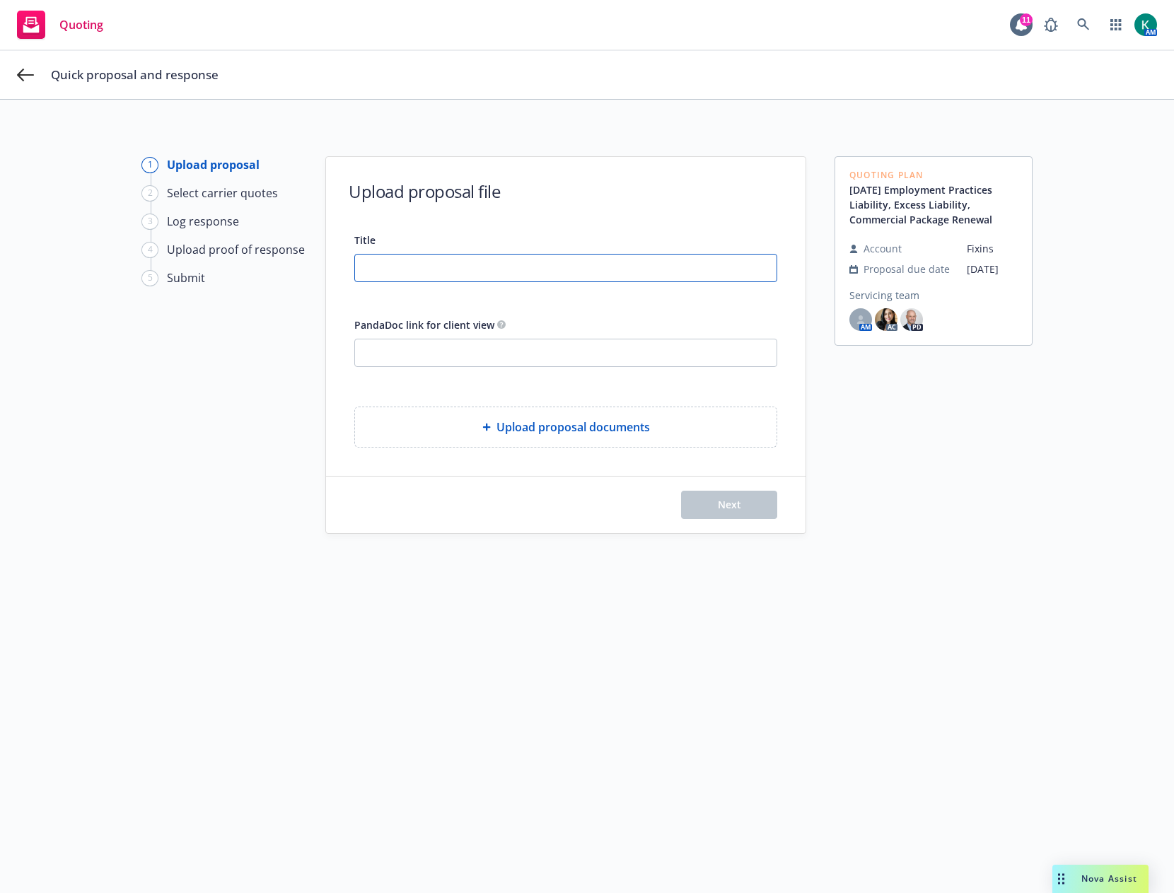
click at [462, 272] on input "Title" at bounding box center [566, 268] width 422 height 27
type input "2025 PKG/XS/XS/EPL([GEOGRAPHIC_DATA])"
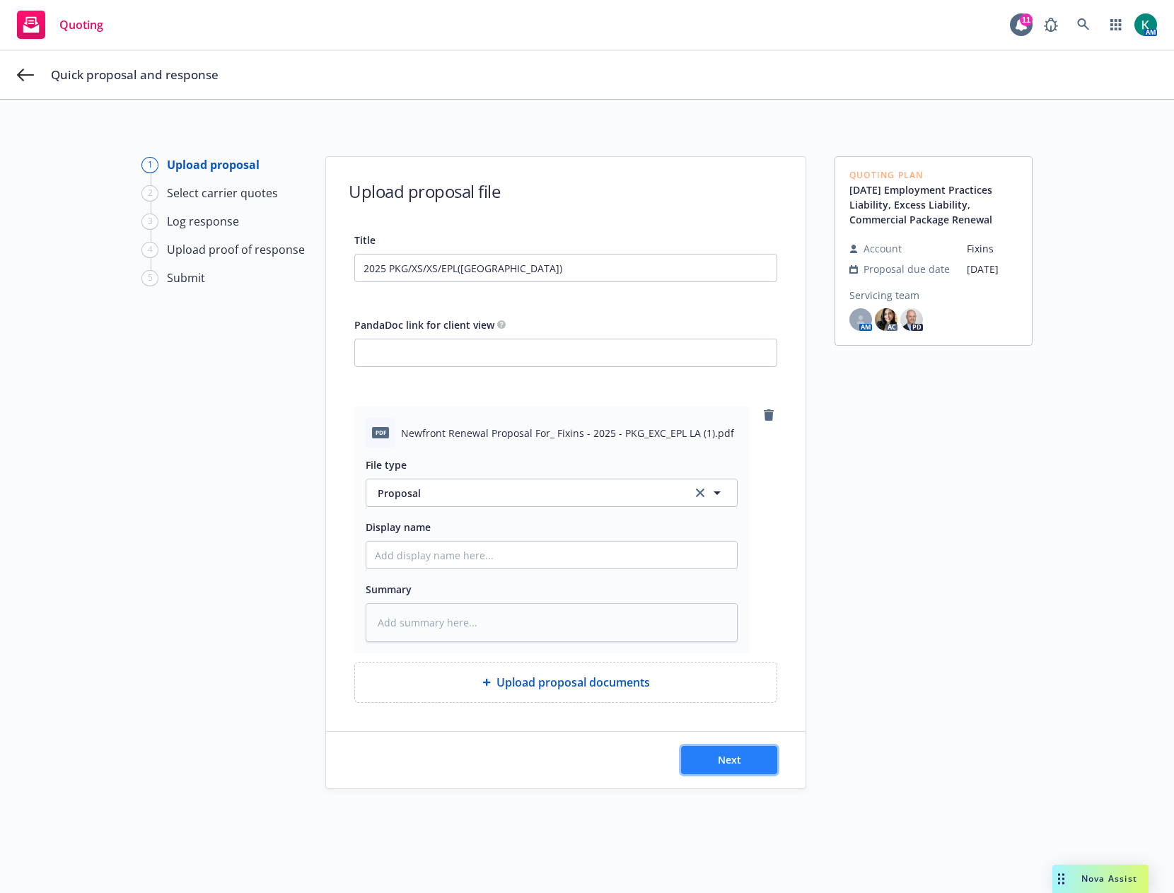
click at [750, 756] on button "Next" at bounding box center [729, 760] width 96 height 28
type textarea "x"
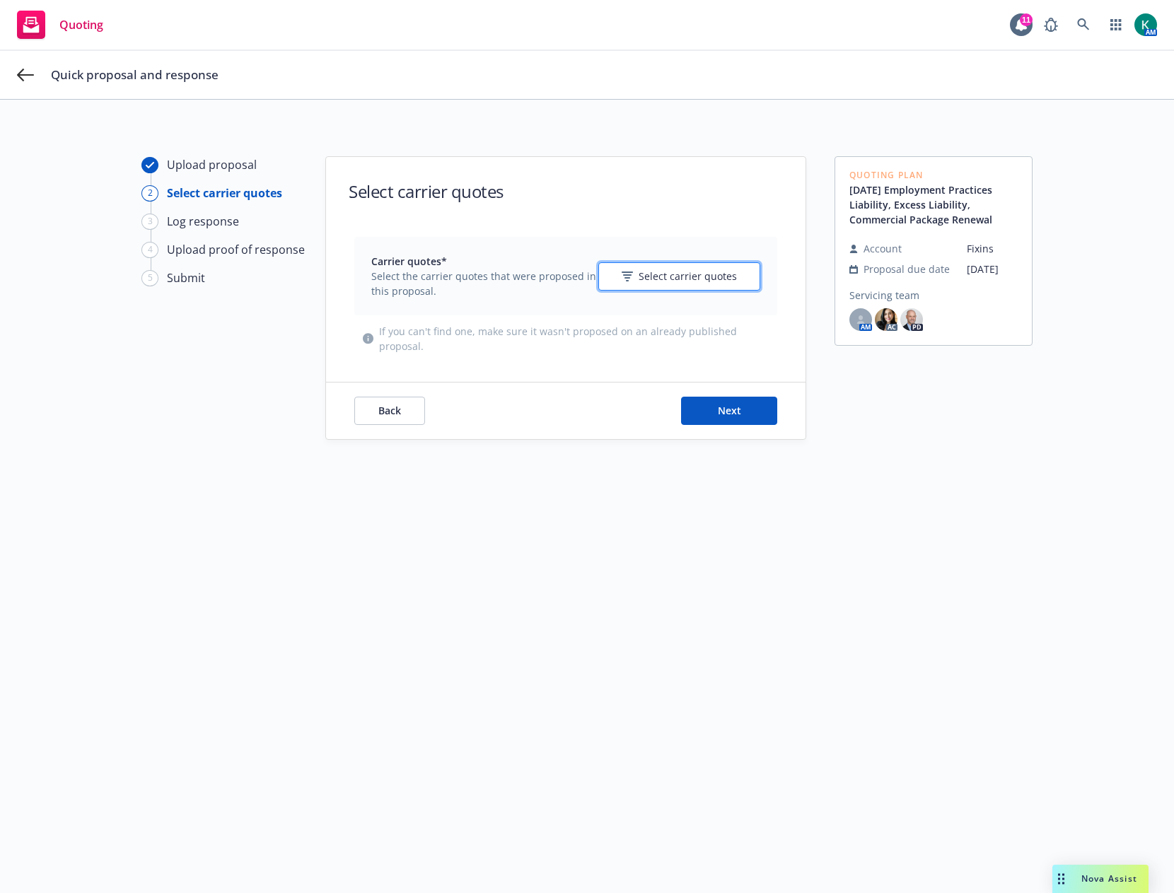
click at [667, 280] on span "Select carrier quotes" at bounding box center [688, 276] width 98 height 15
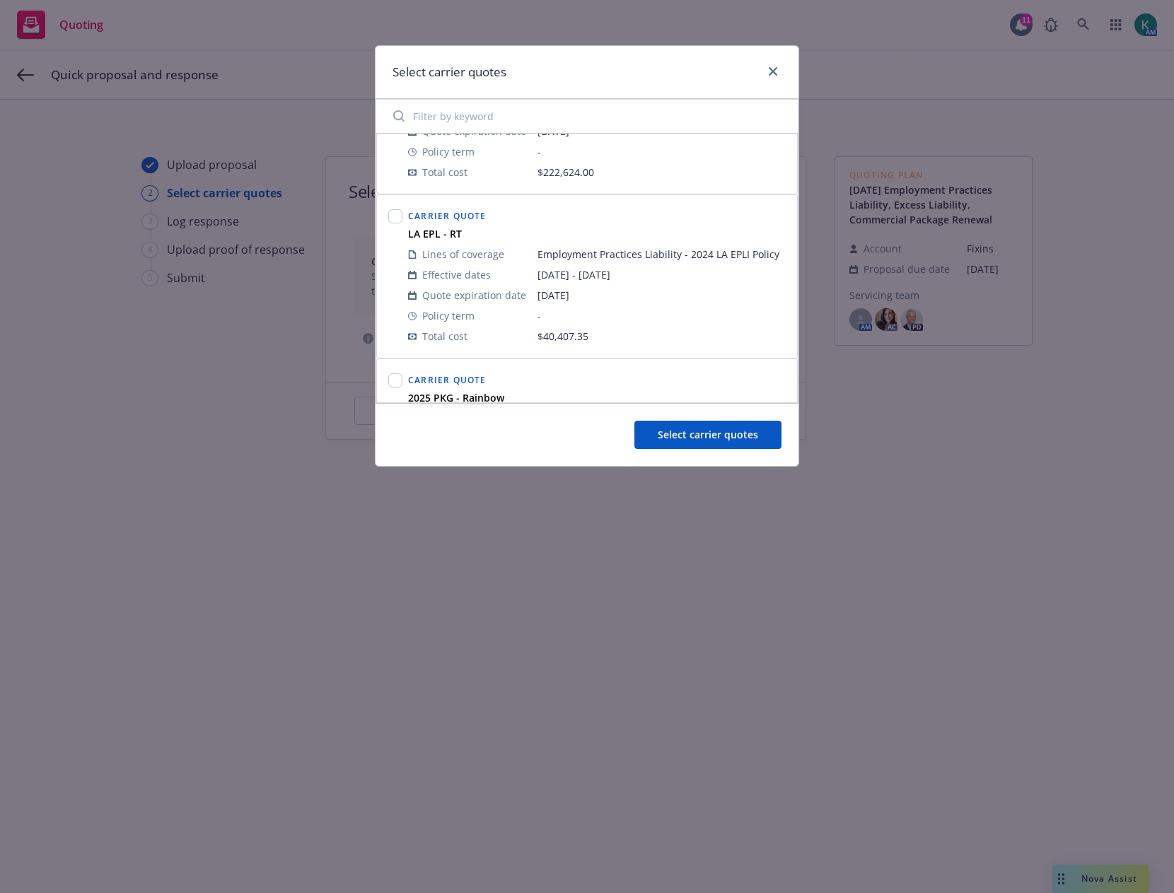
scroll to position [141, 0]
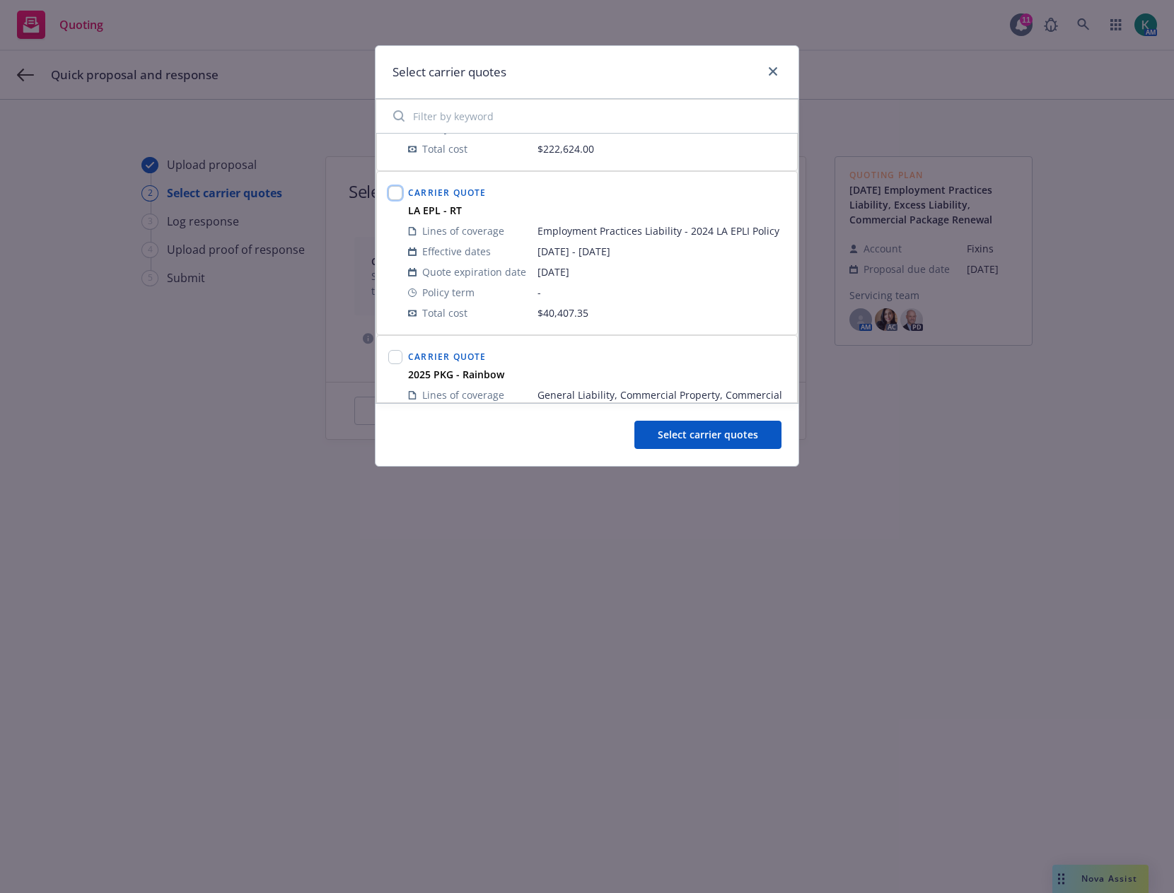
click at [400, 192] on input "checkbox" at bounding box center [395, 193] width 14 height 14
checkbox input "true"
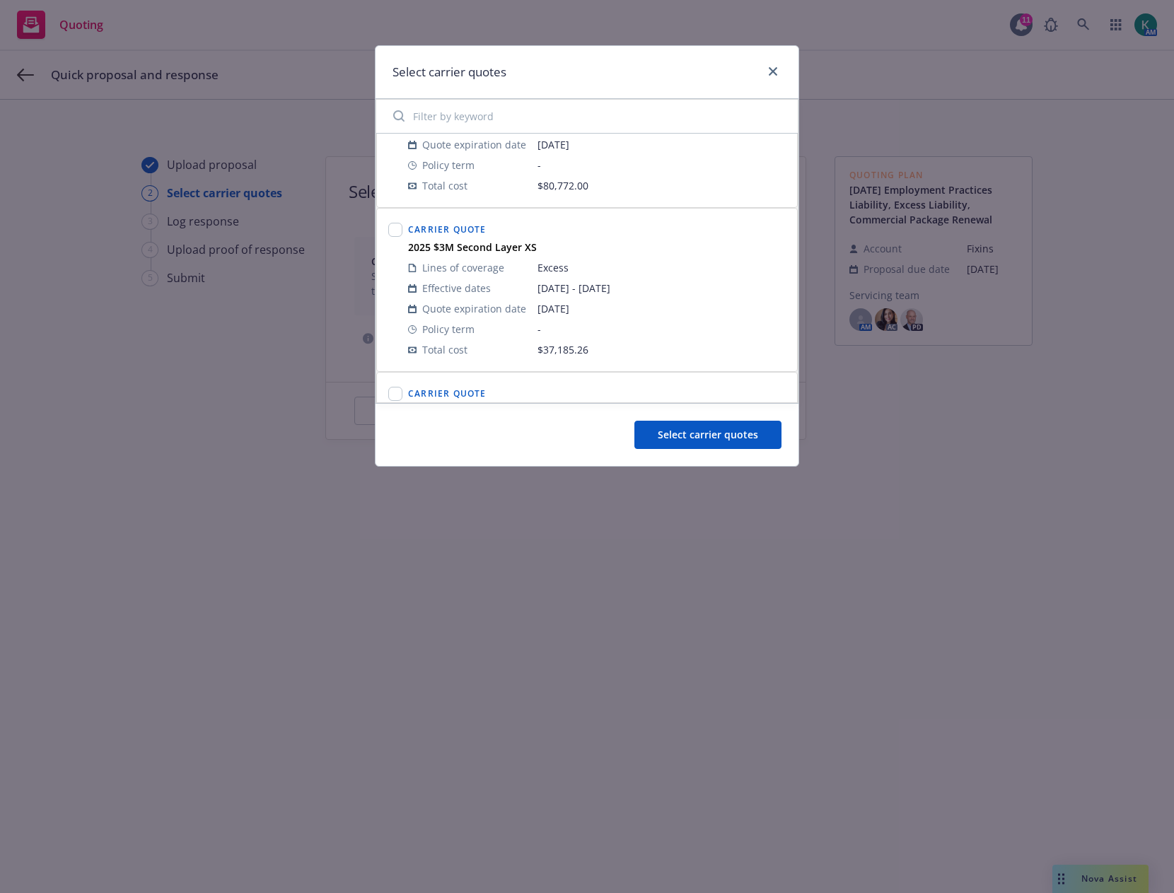
scroll to position [637, 0]
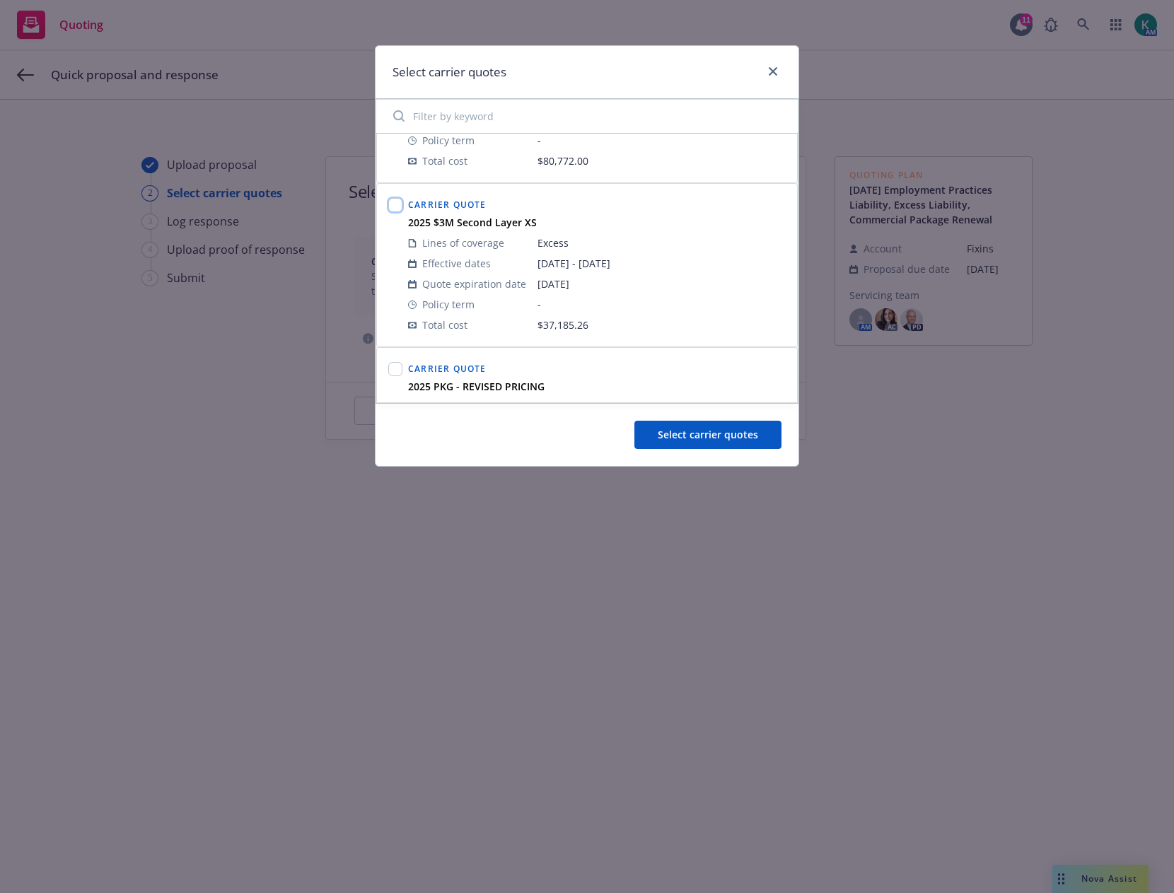
click at [400, 204] on input "checkbox" at bounding box center [395, 205] width 14 height 14
checkbox input "true"
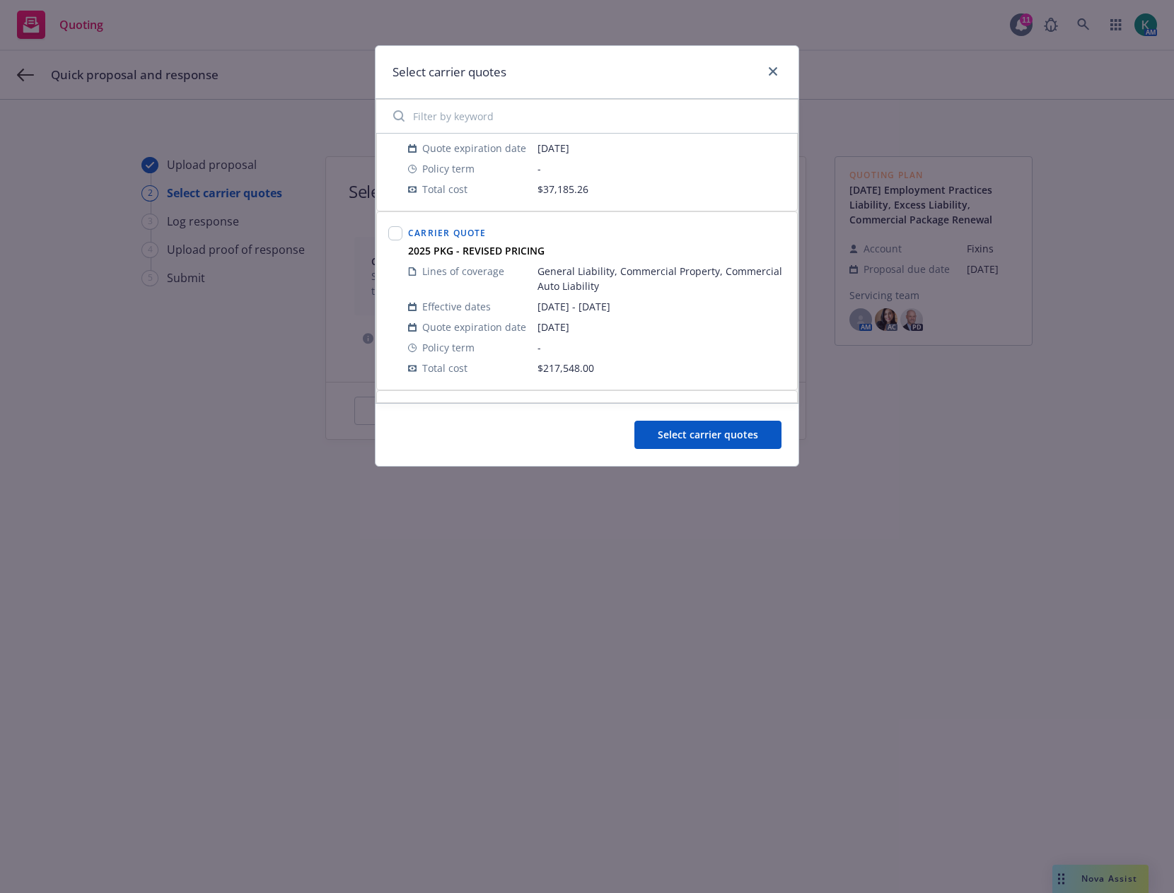
scroll to position [778, 0]
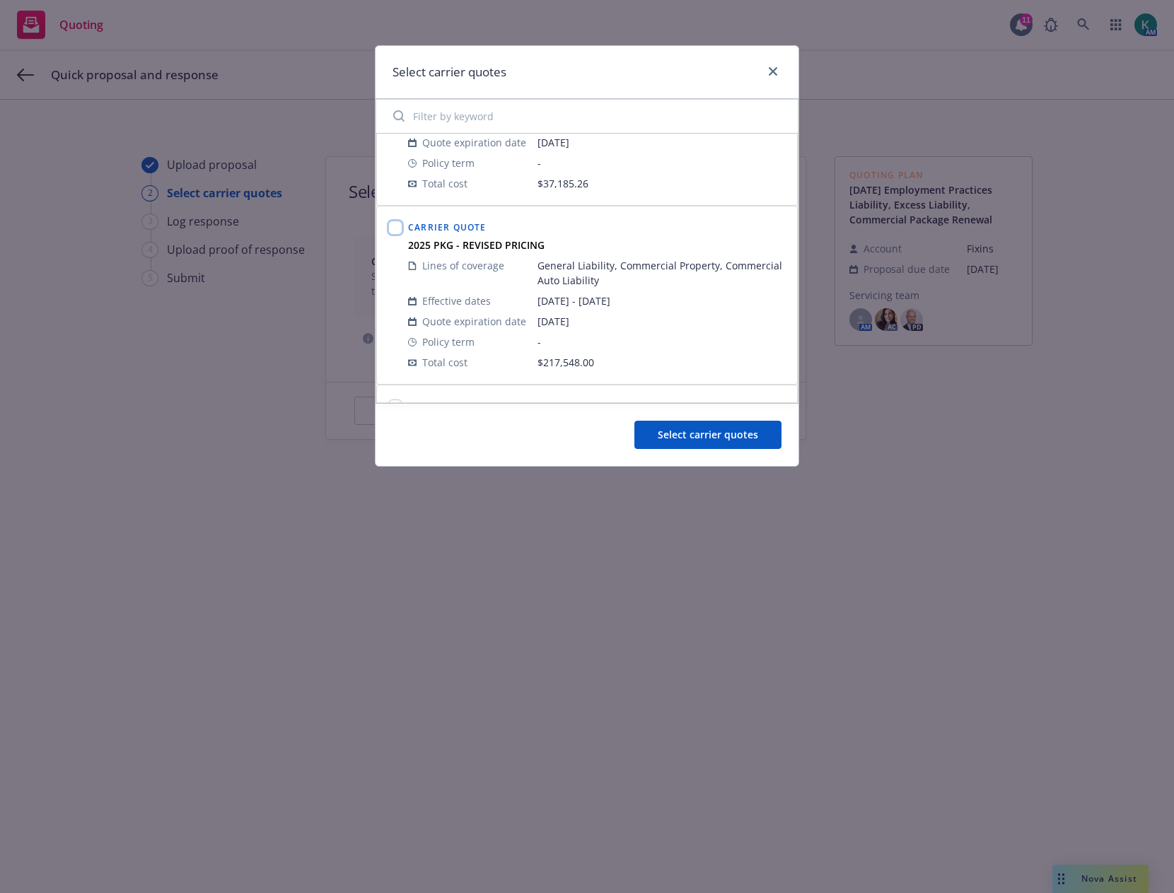
click at [394, 227] on input "checkbox" at bounding box center [395, 228] width 14 height 14
checkbox input "true"
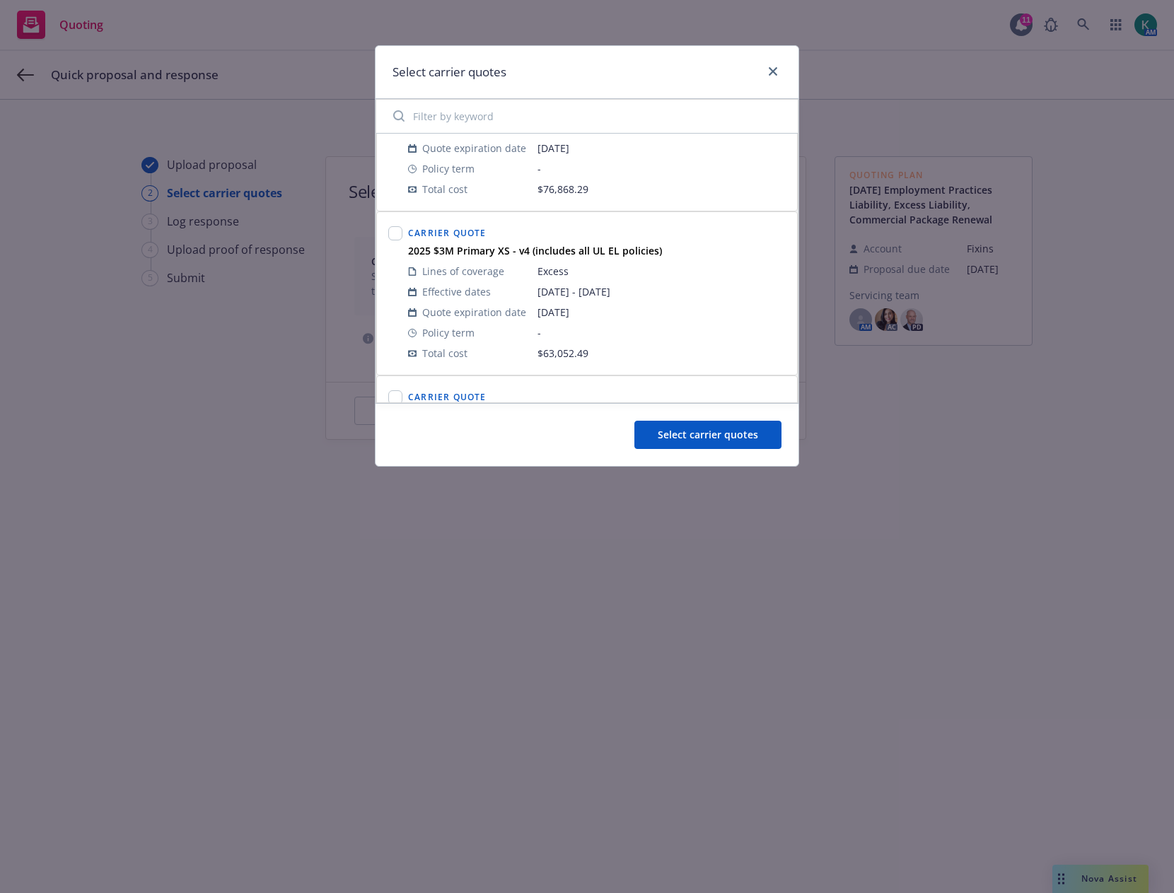
scroll to position [1132, 0]
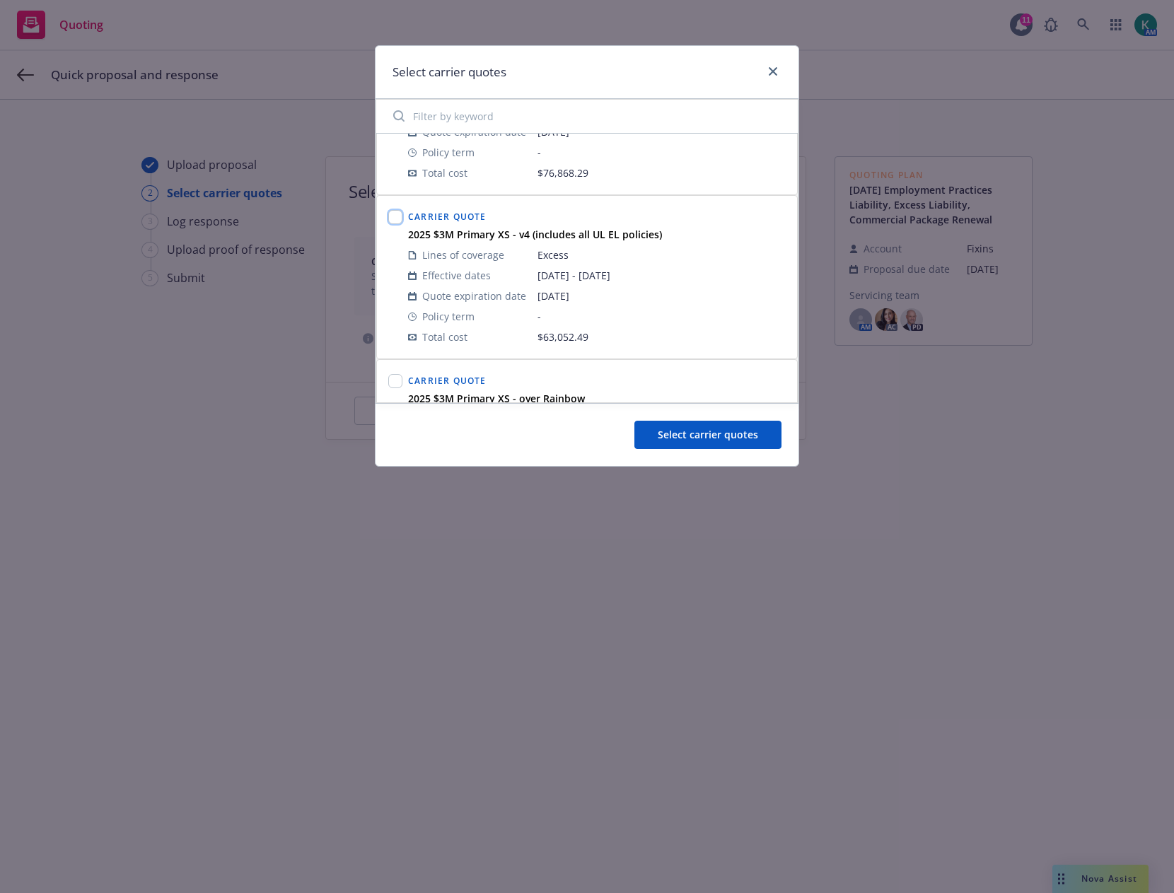
click at [400, 219] on input "checkbox" at bounding box center [395, 217] width 14 height 14
checkbox input "true"
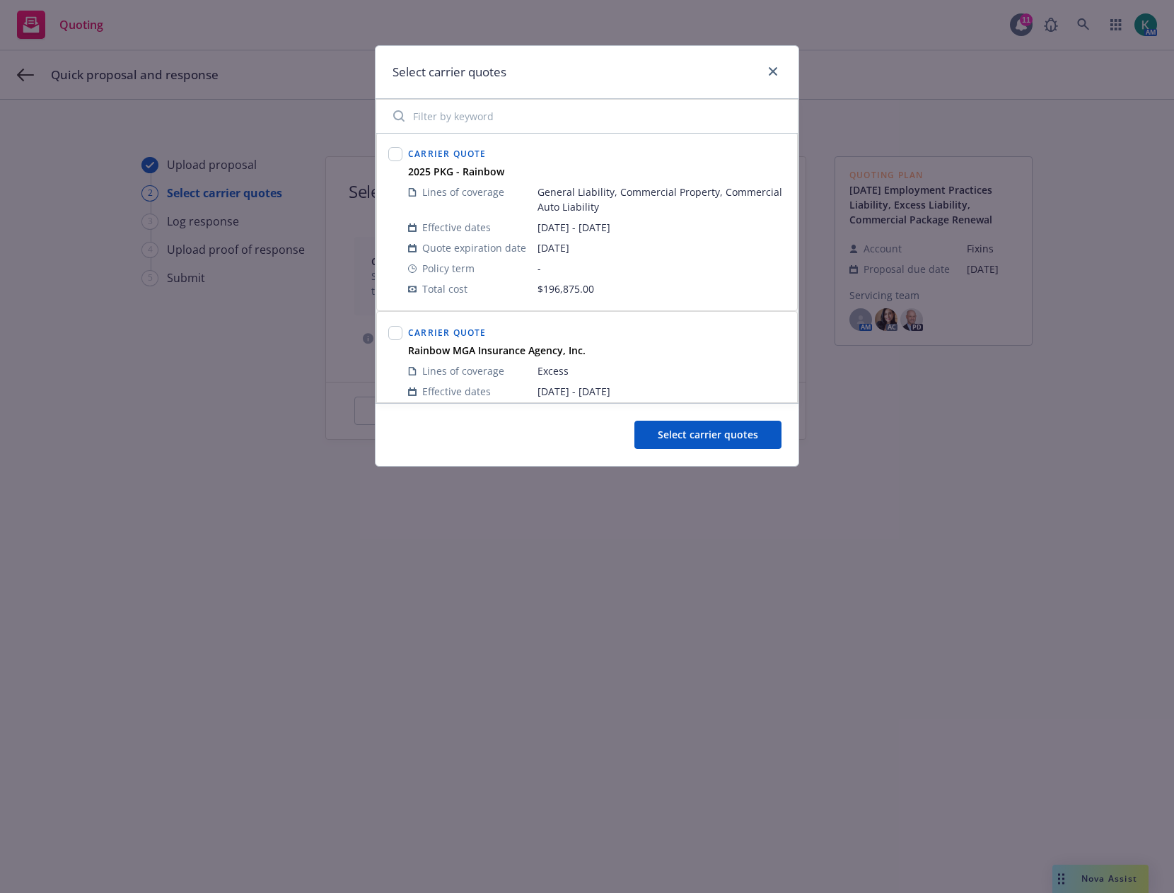
scroll to position [354, 0]
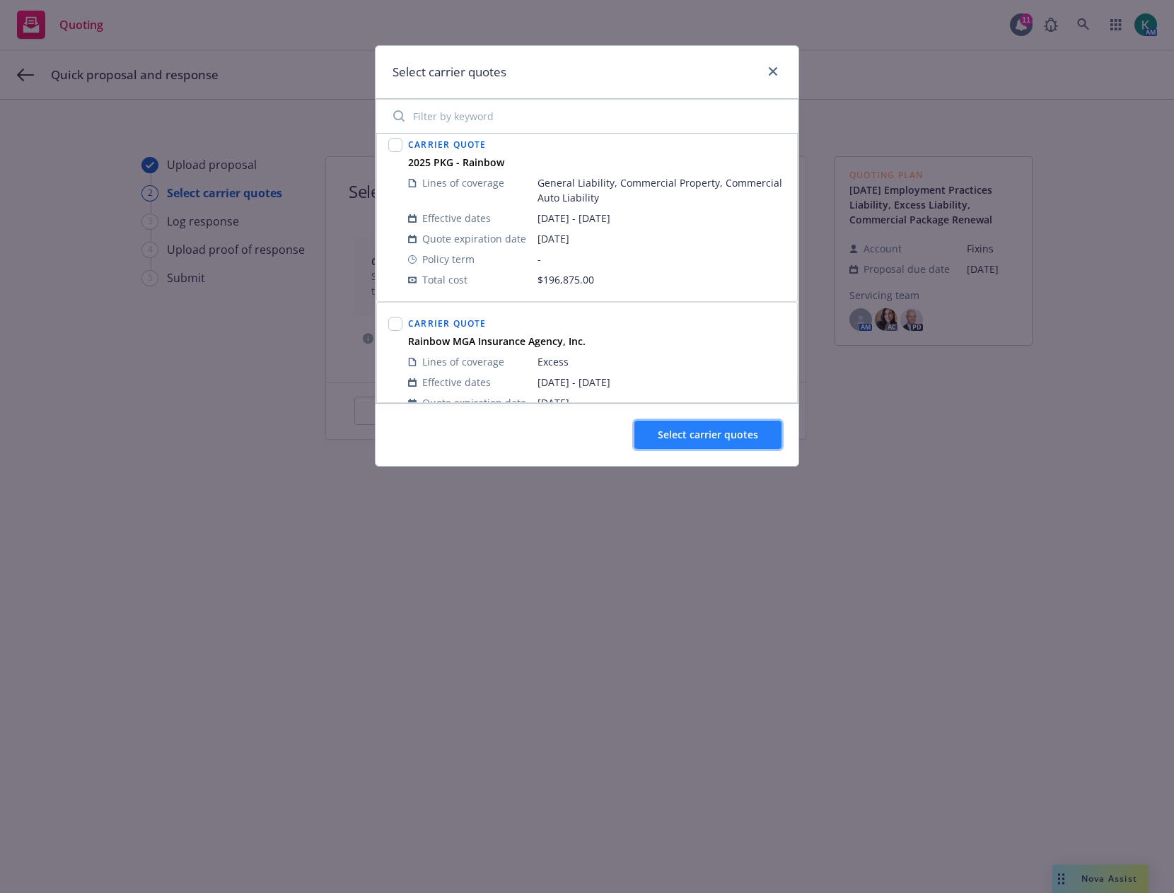
click at [692, 440] on span "Select carrier quotes" at bounding box center [708, 434] width 100 height 13
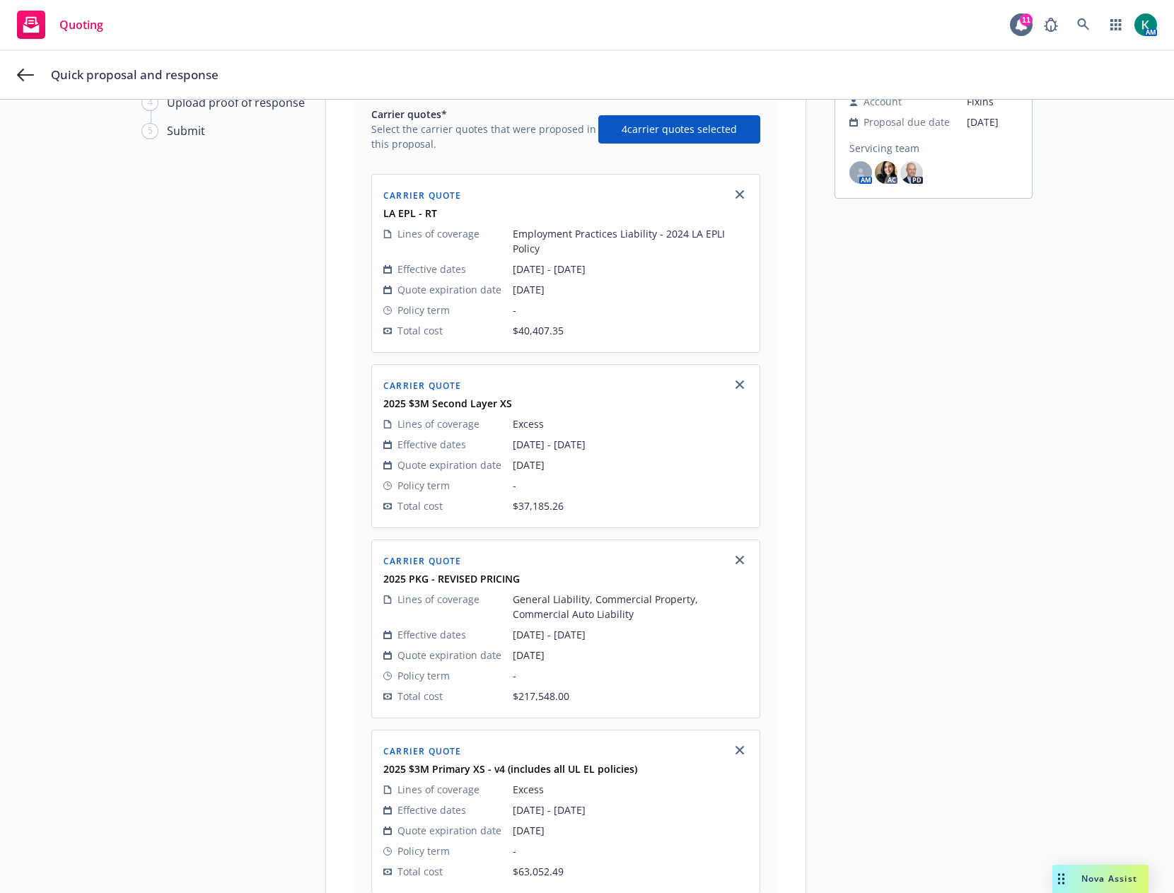
scroll to position [212, 0]
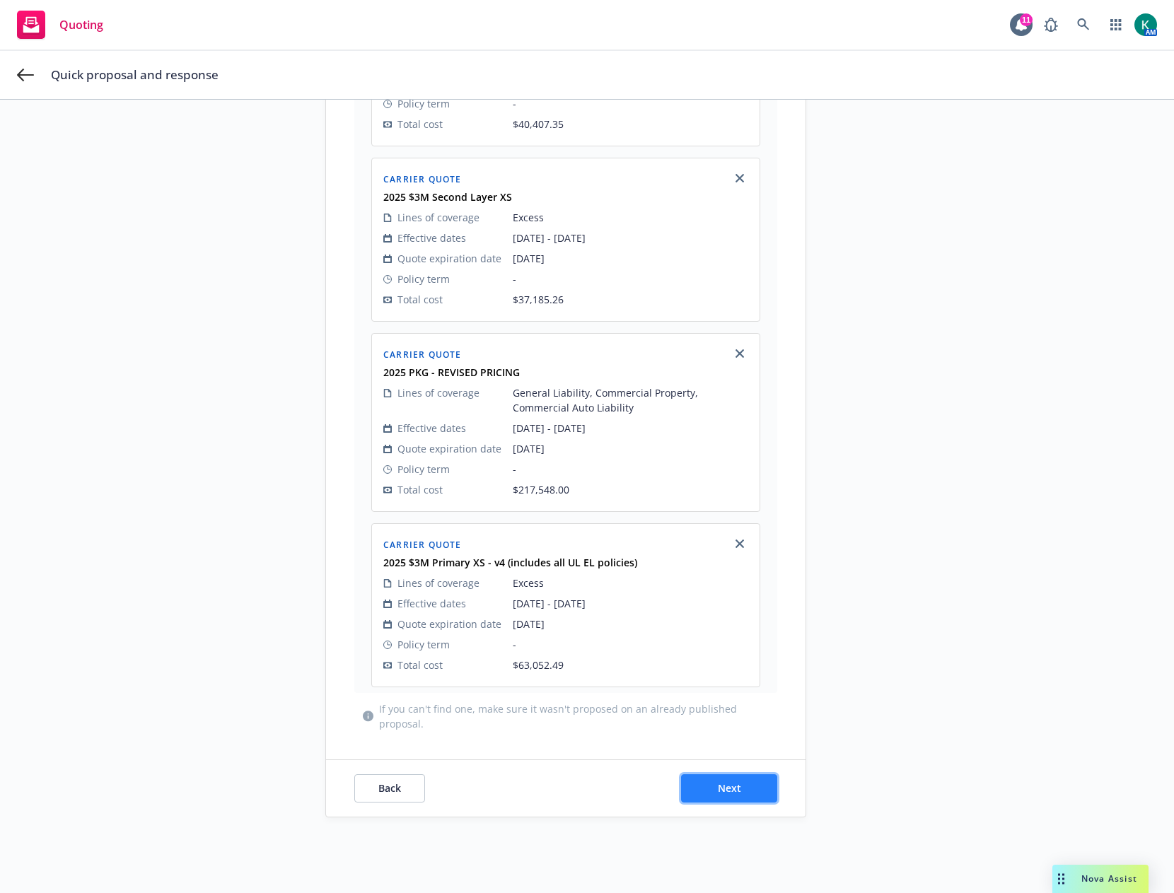
click at [719, 775] on button "Next" at bounding box center [729, 789] width 96 height 28
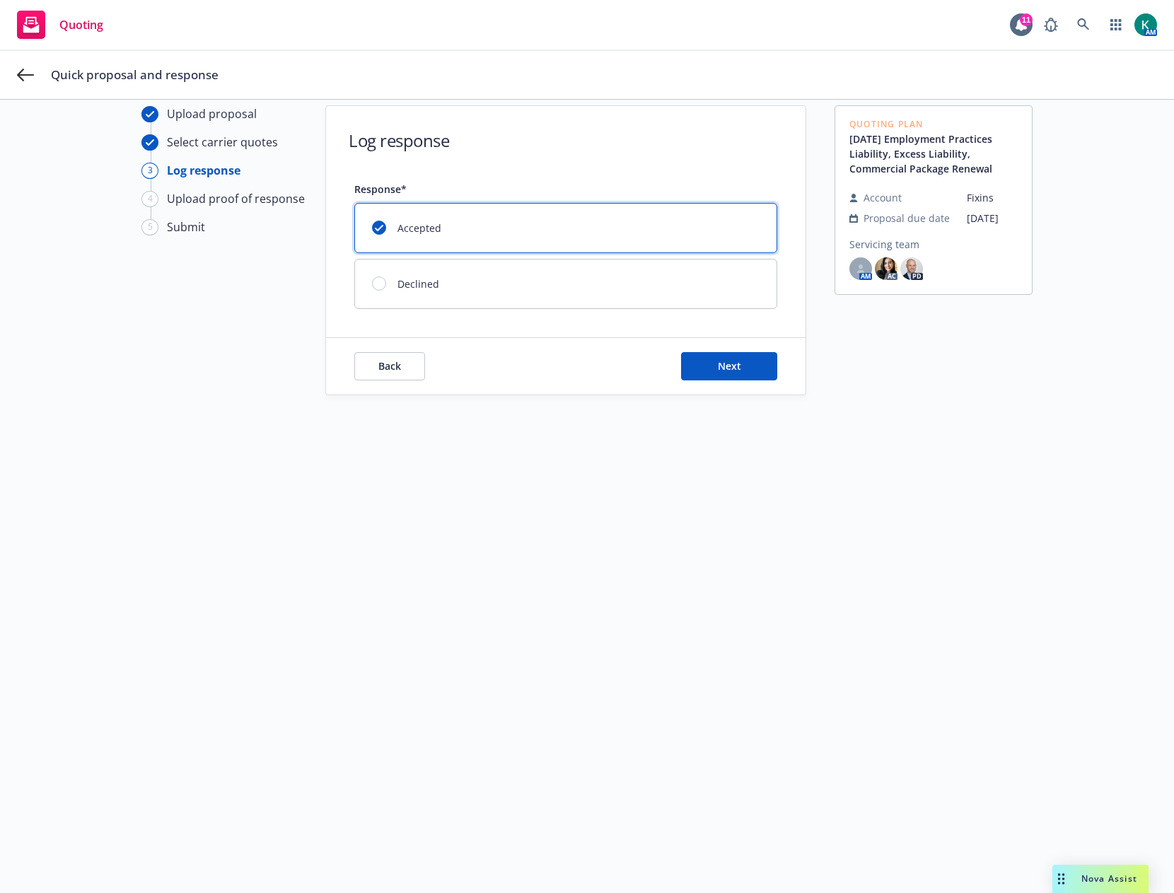
scroll to position [51, 0]
click at [760, 367] on button "Next" at bounding box center [729, 366] width 96 height 28
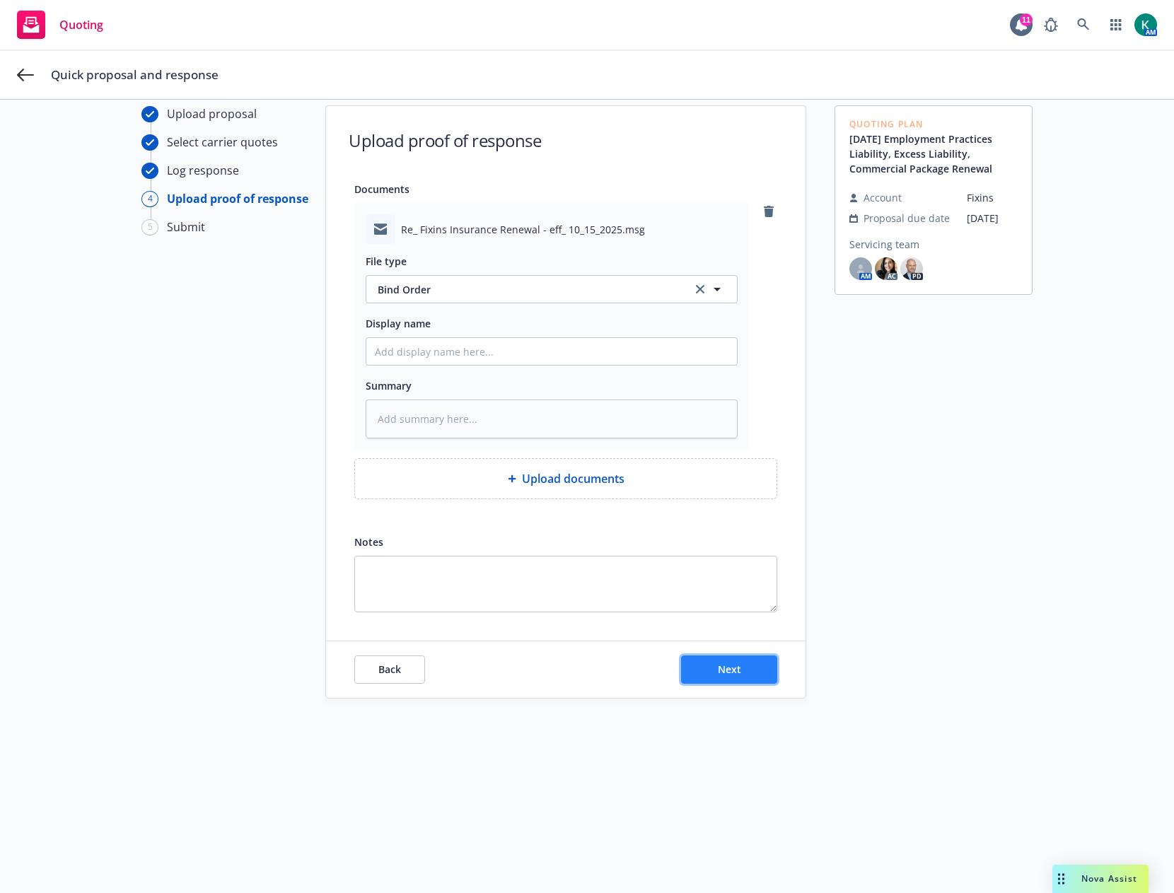
click at [765, 678] on button "Next" at bounding box center [729, 670] width 96 height 28
type textarea "x"
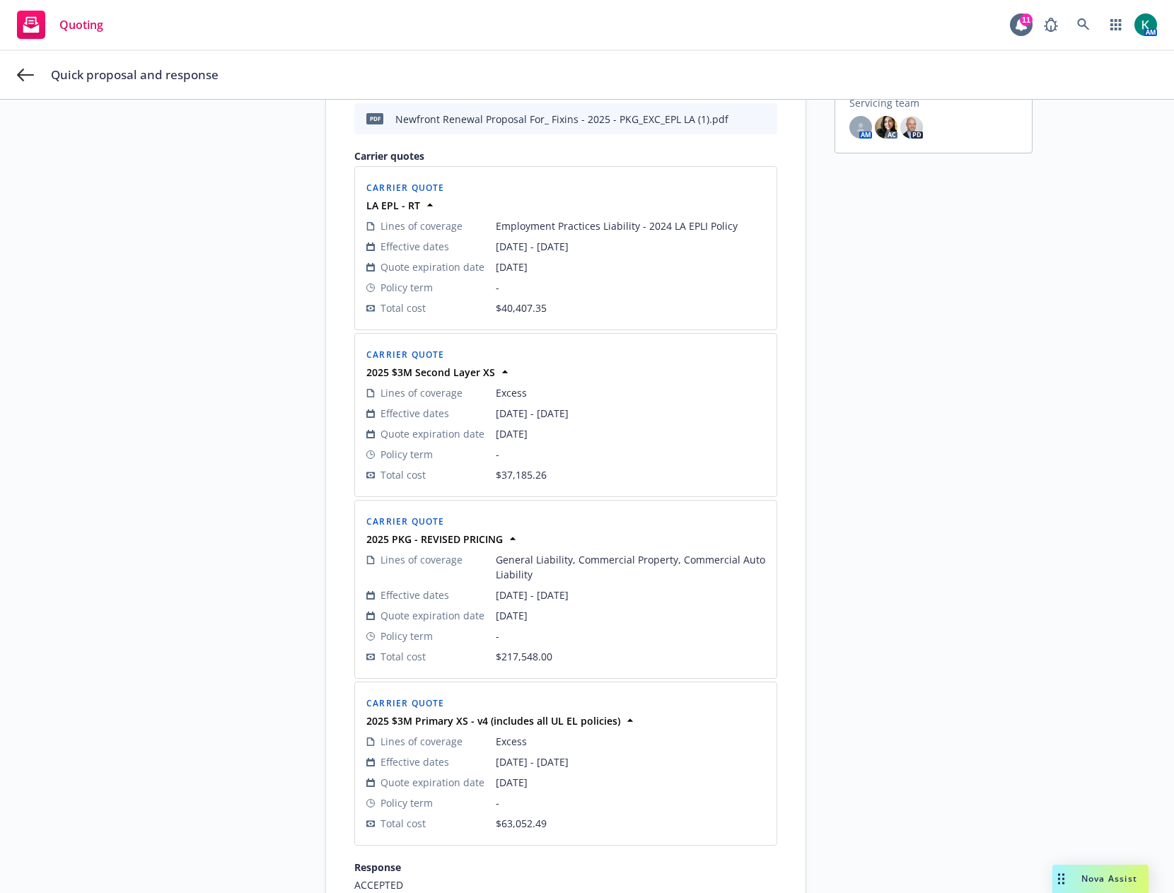
scroll to position [495, 0]
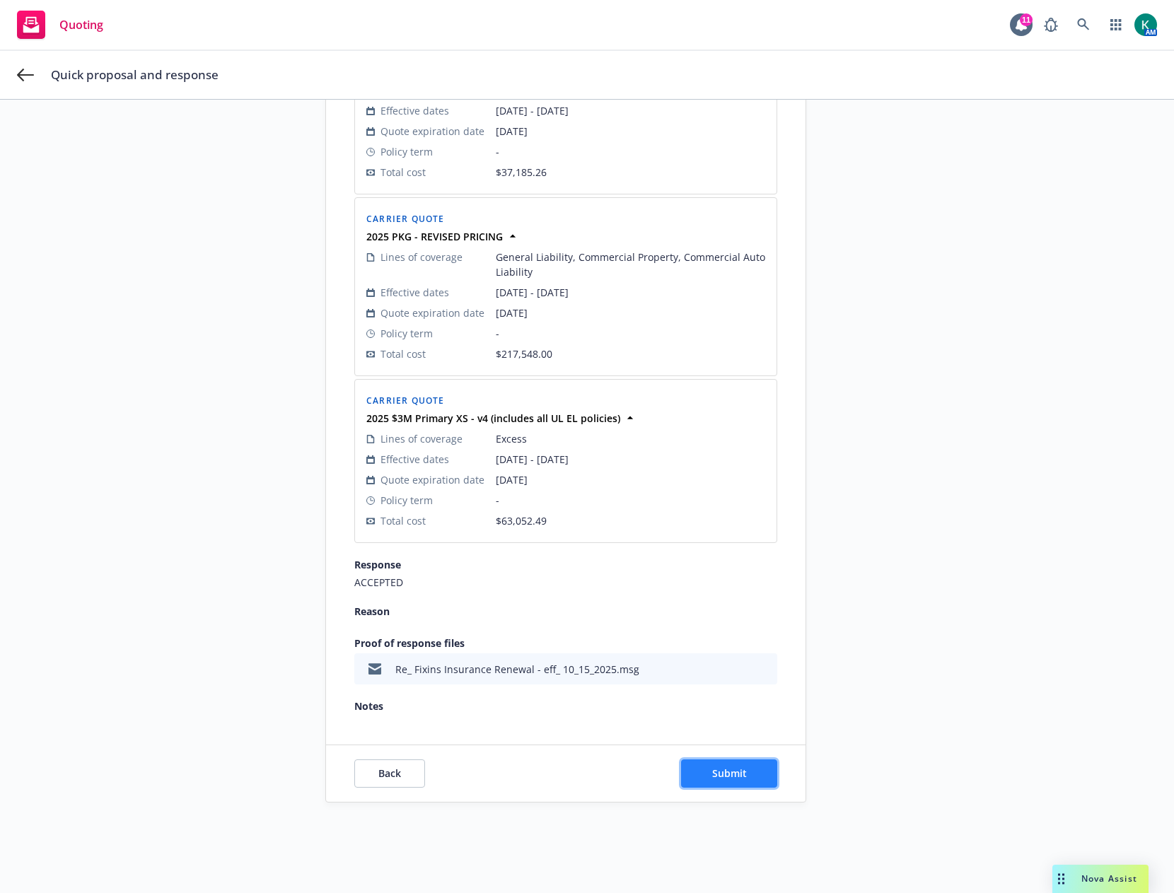
click at [714, 770] on span "Submit" at bounding box center [729, 773] width 35 height 13
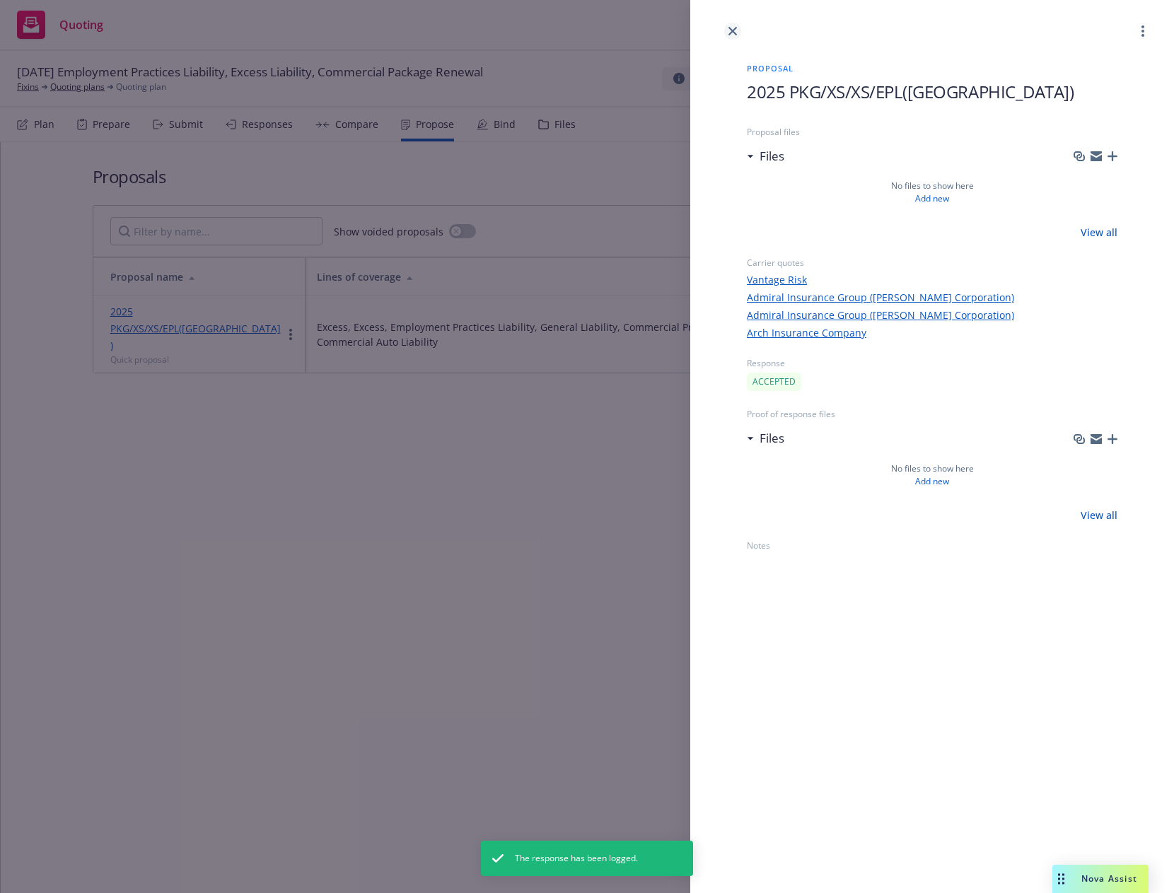
click at [733, 29] on icon "close" at bounding box center [733, 31] width 8 height 8
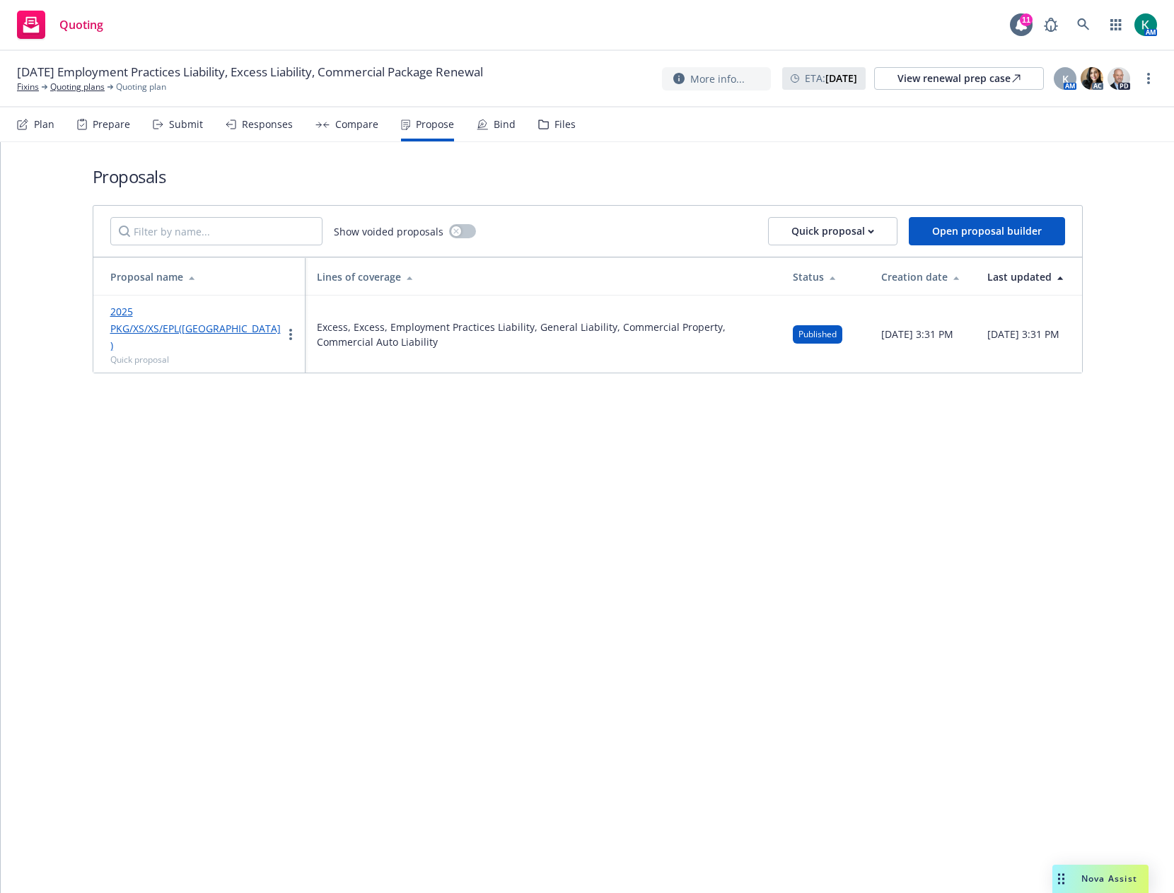
click at [542, 119] on div "Files" at bounding box center [556, 125] width 37 height 34
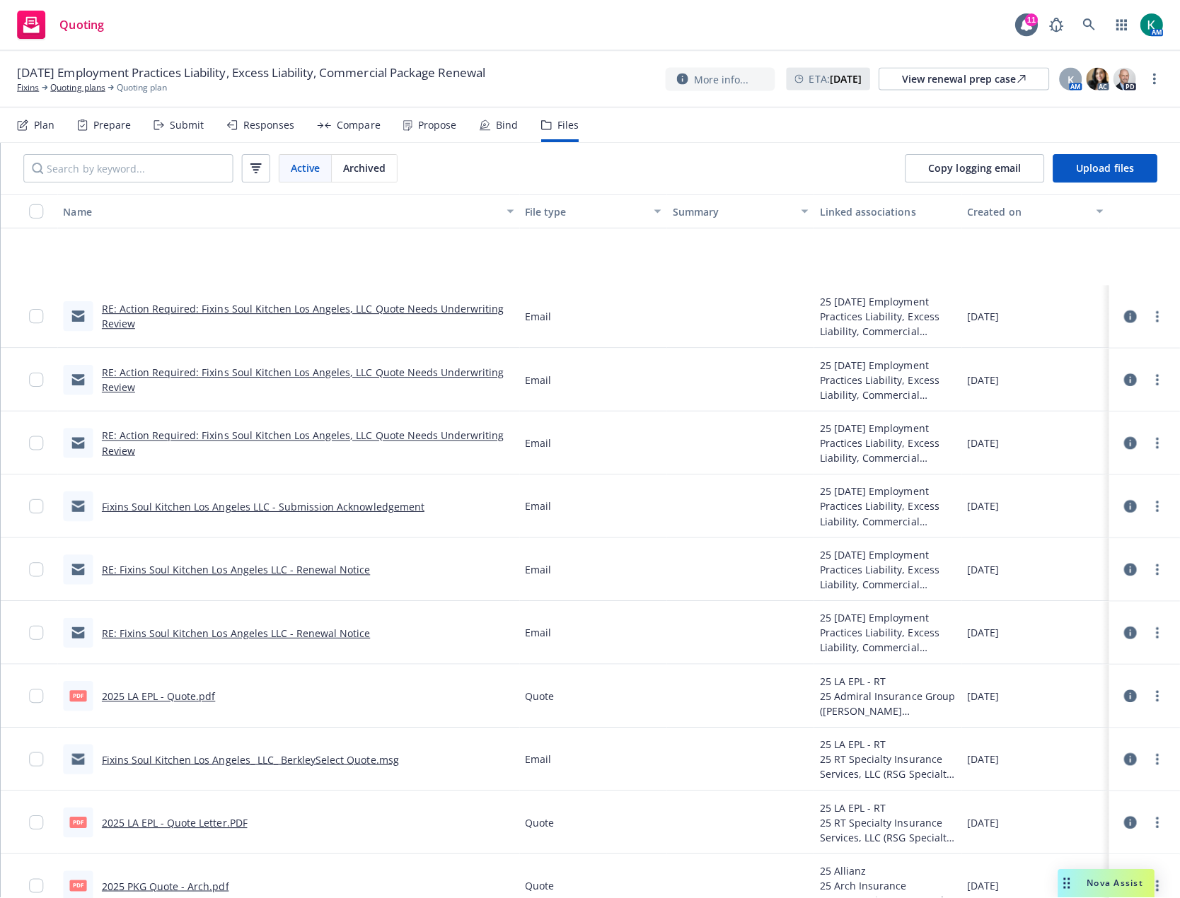
scroll to position [1627, 0]
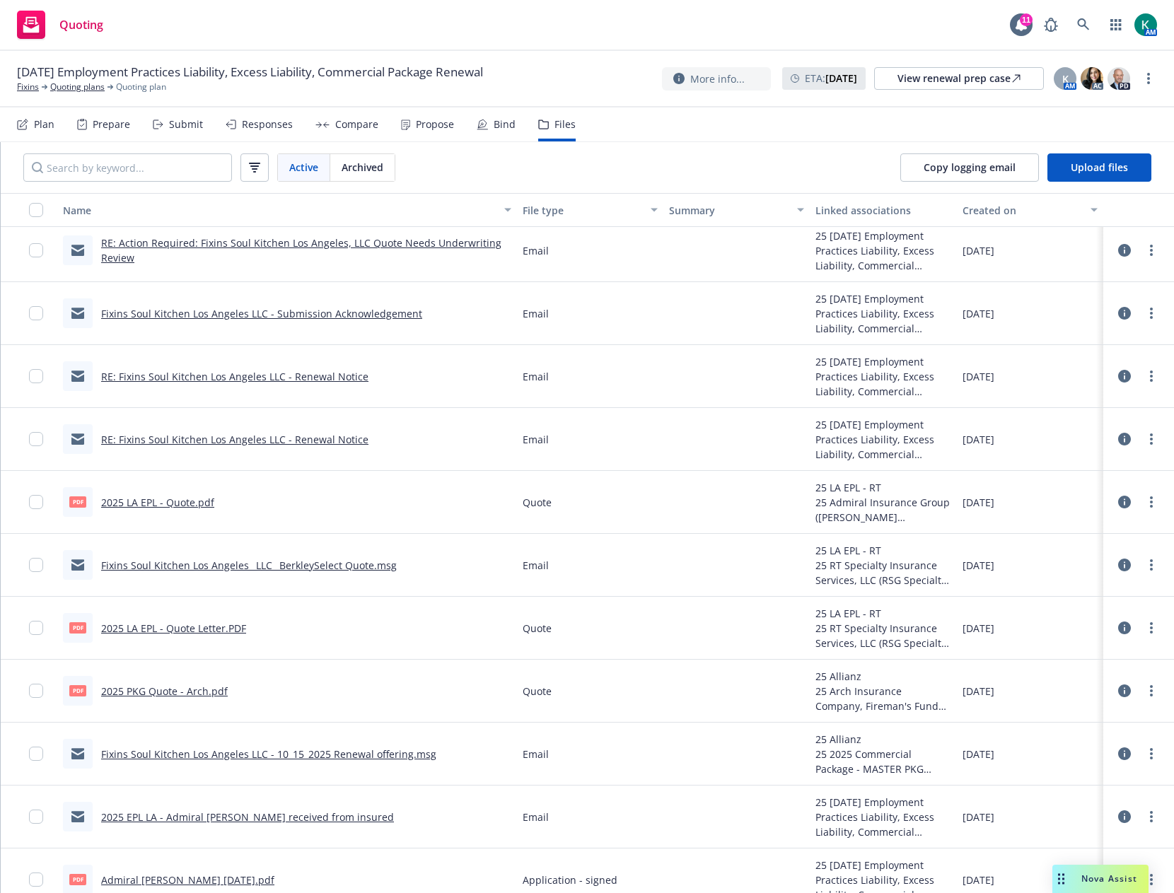
click at [347, 570] on link "Fixins Soul Kitchen Los Angeles_ LLC_ BerkleySelect Quote.msg" at bounding box center [249, 565] width 296 height 13
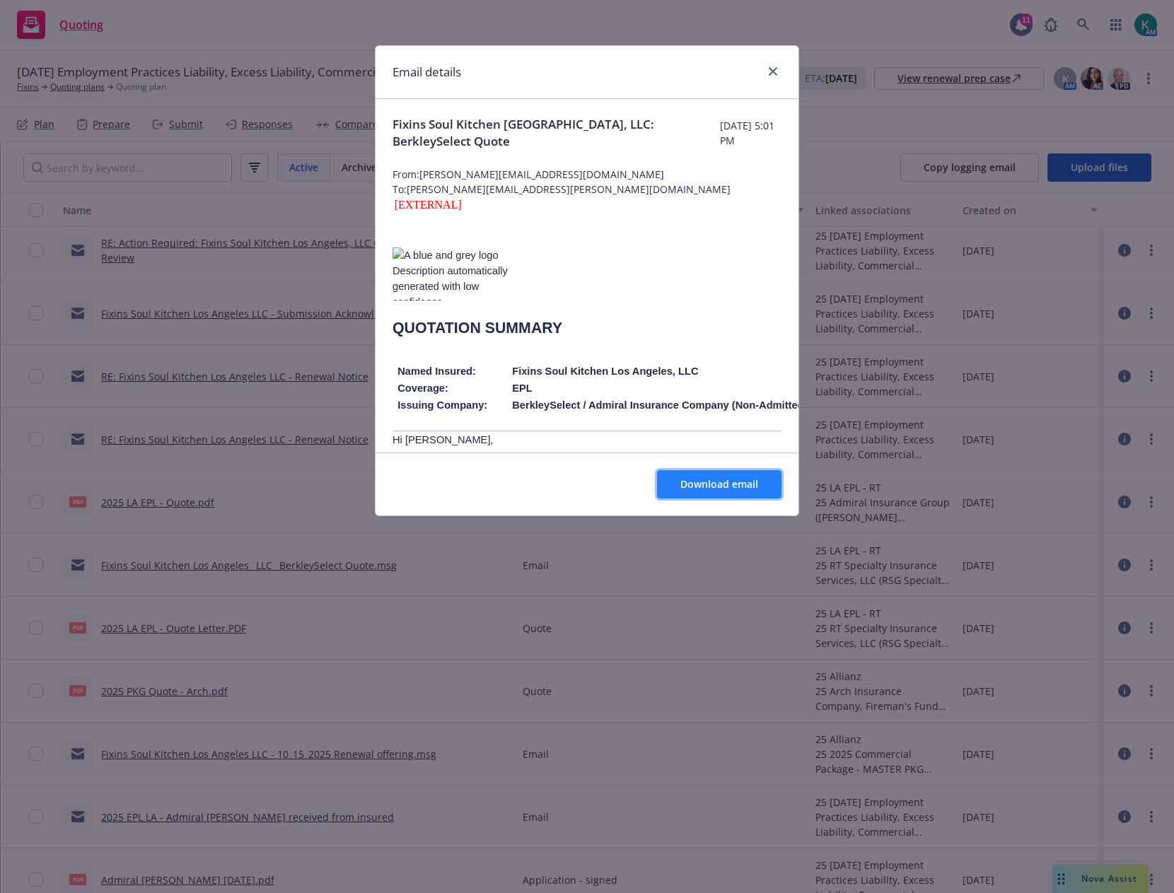
click at [706, 478] on span "Download email" at bounding box center [720, 483] width 78 height 13
click at [767, 71] on link "close" at bounding box center [773, 71] width 17 height 17
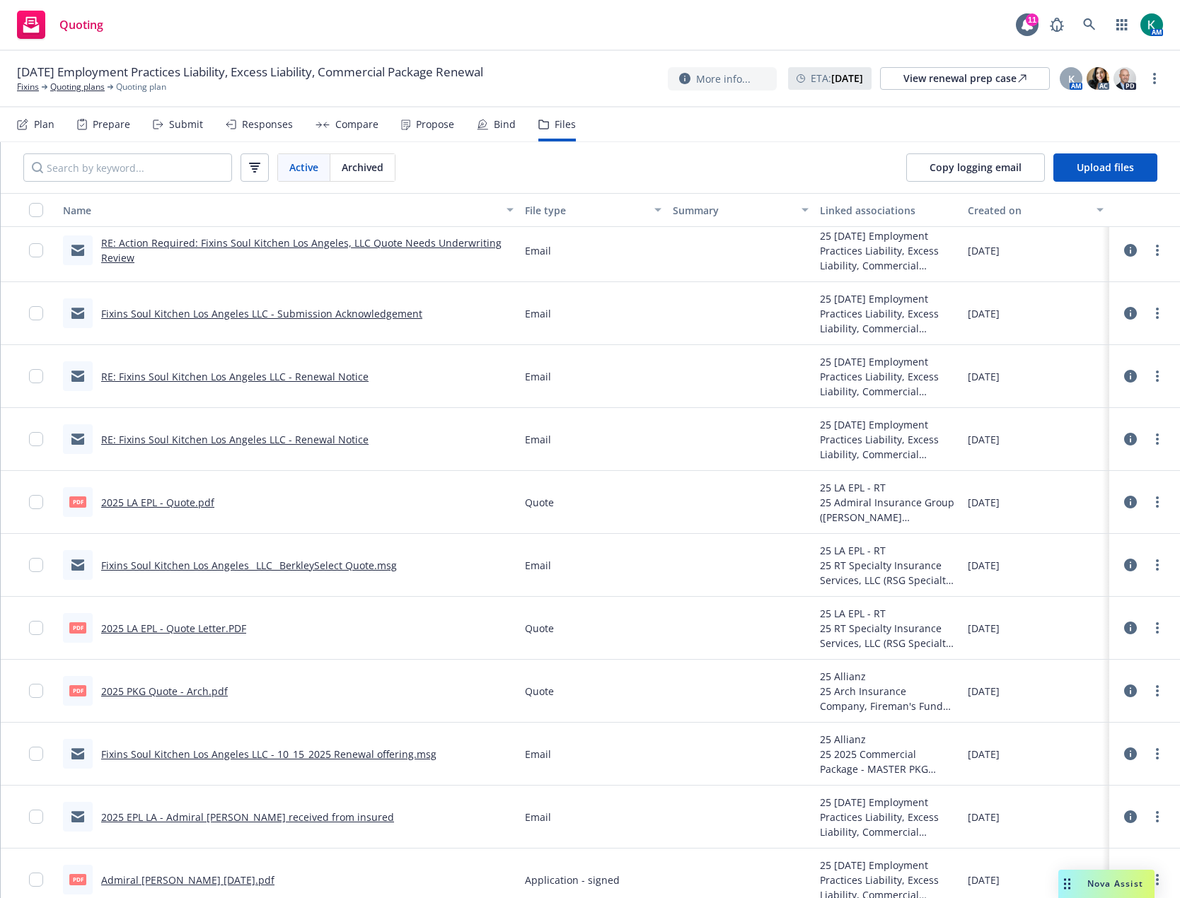
click at [200, 28] on div "Quoting 11 AM" at bounding box center [590, 25] width 1180 height 51
click at [461, 177] on div "Active Archived Copy logging email Upload files" at bounding box center [590, 167] width 1179 height 51
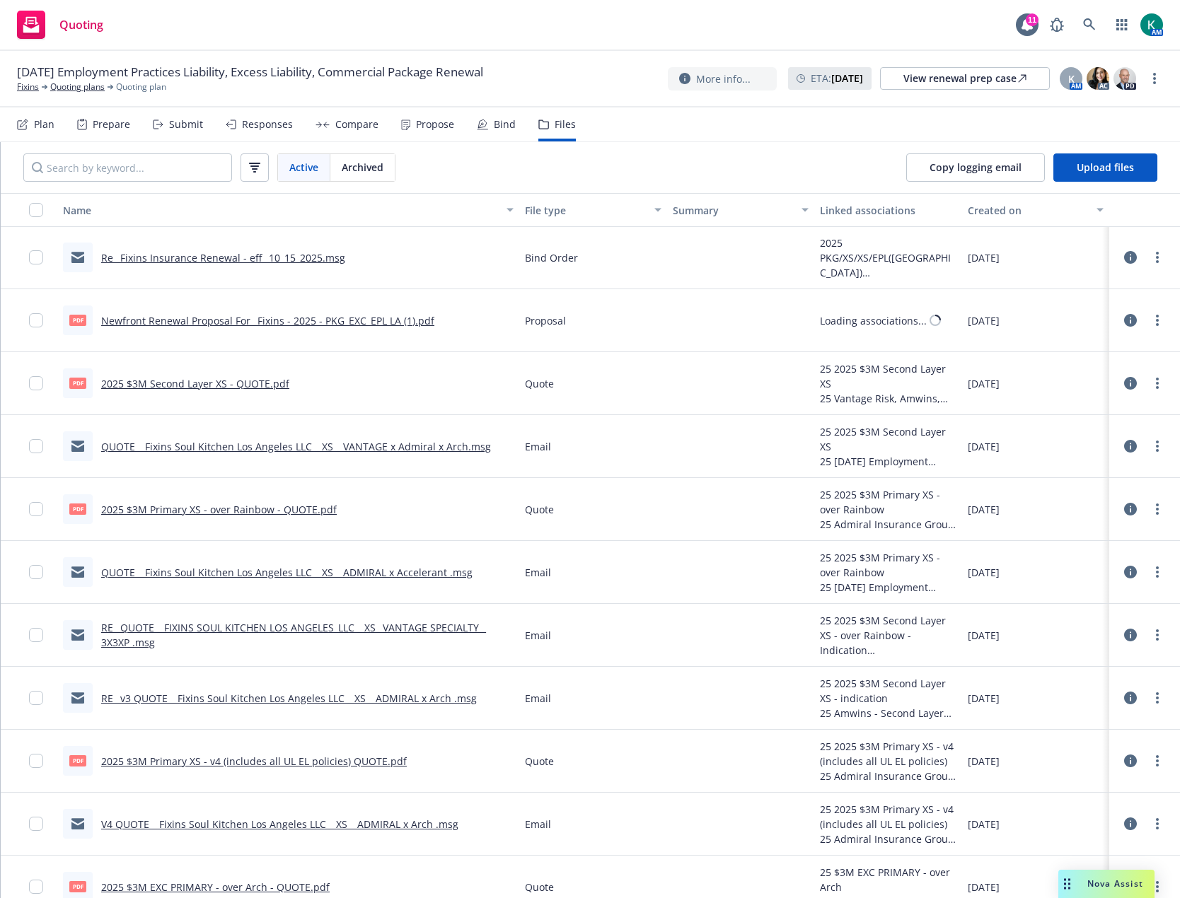
scroll to position [0, 0]
click at [260, 387] on link "2025 $3M Second Layer XS - QUOTE.pdf" at bounding box center [195, 384] width 188 height 13
click at [1090, 26] on icon at bounding box center [1089, 24] width 13 height 13
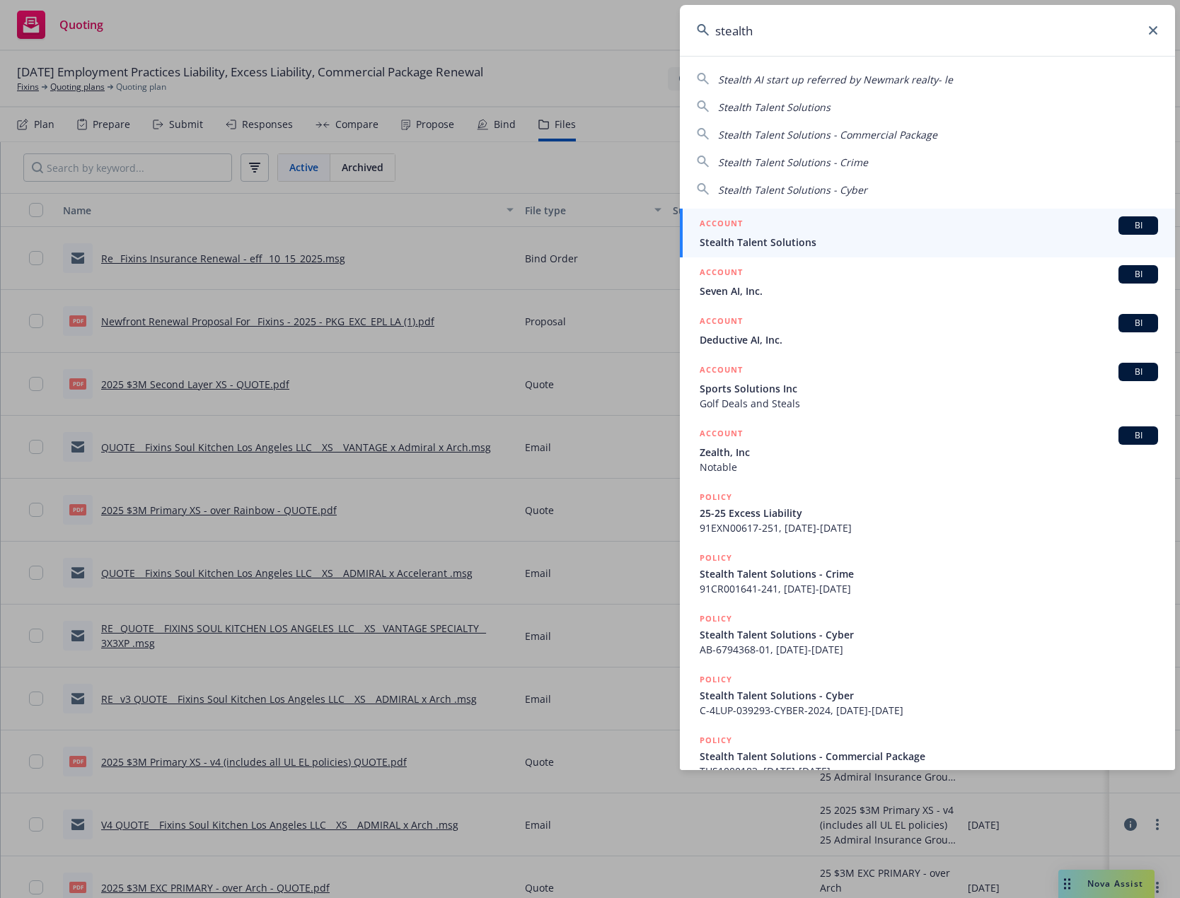
type input "stealth"
click at [827, 227] on div "ACCOUNT BI" at bounding box center [929, 225] width 458 height 18
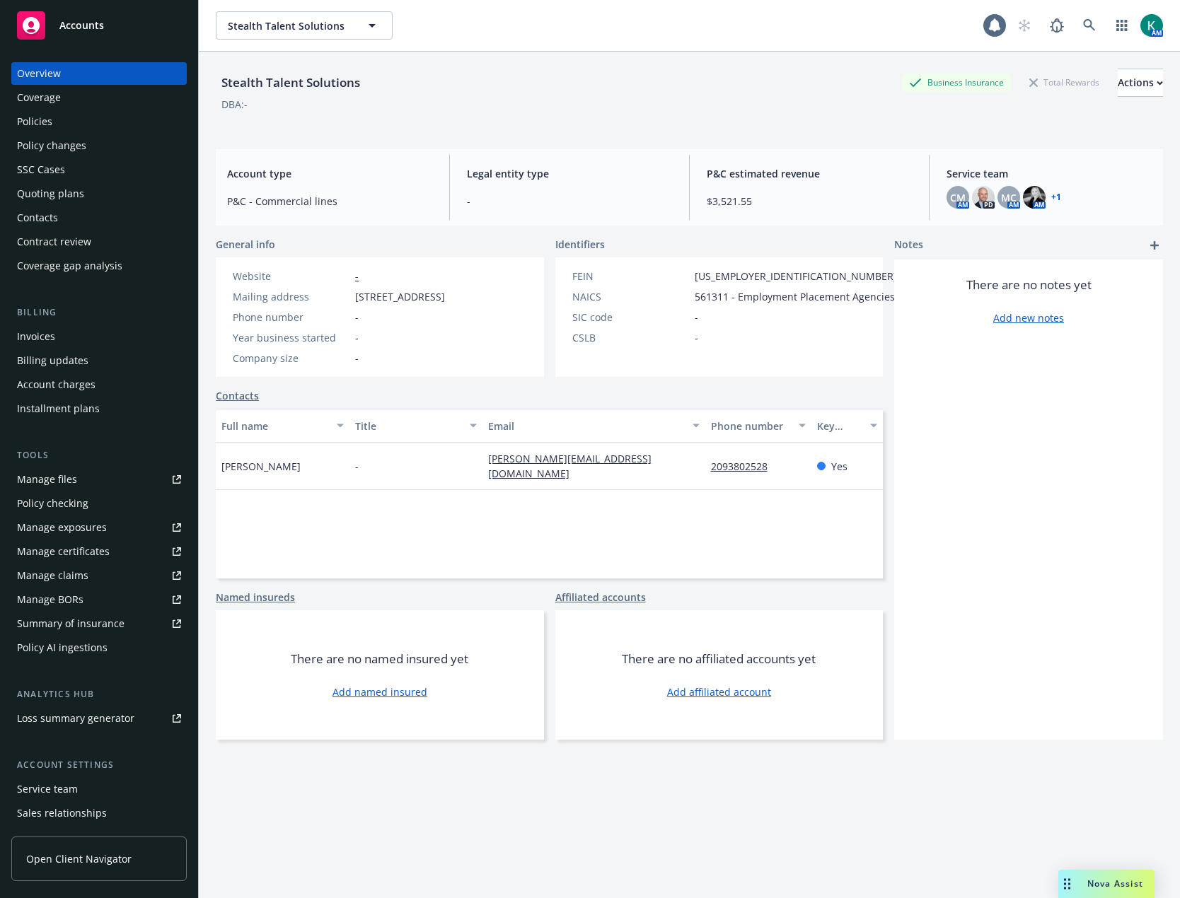
click at [110, 117] on div "Policies" at bounding box center [99, 121] width 164 height 23
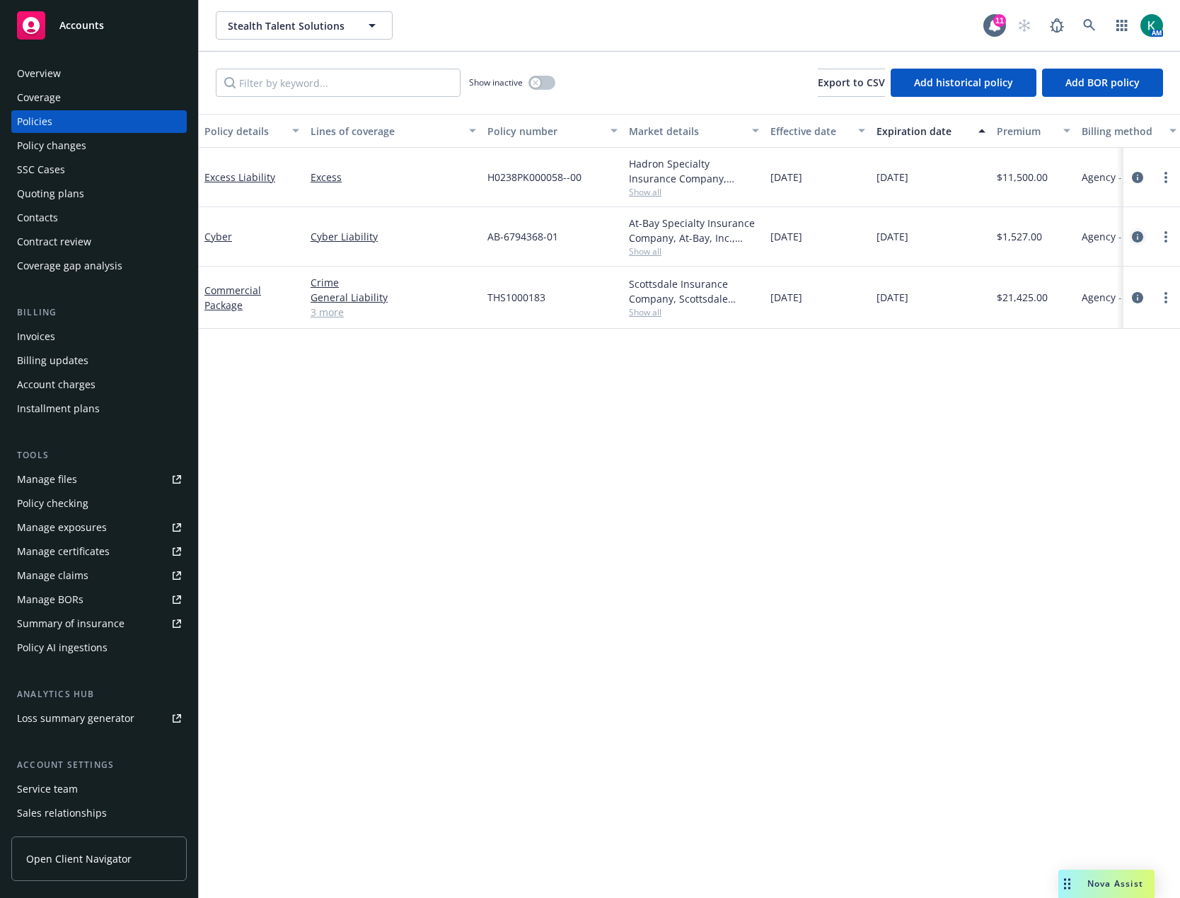
click at [1137, 236] on icon "circleInformation" at bounding box center [1137, 236] width 11 height 11
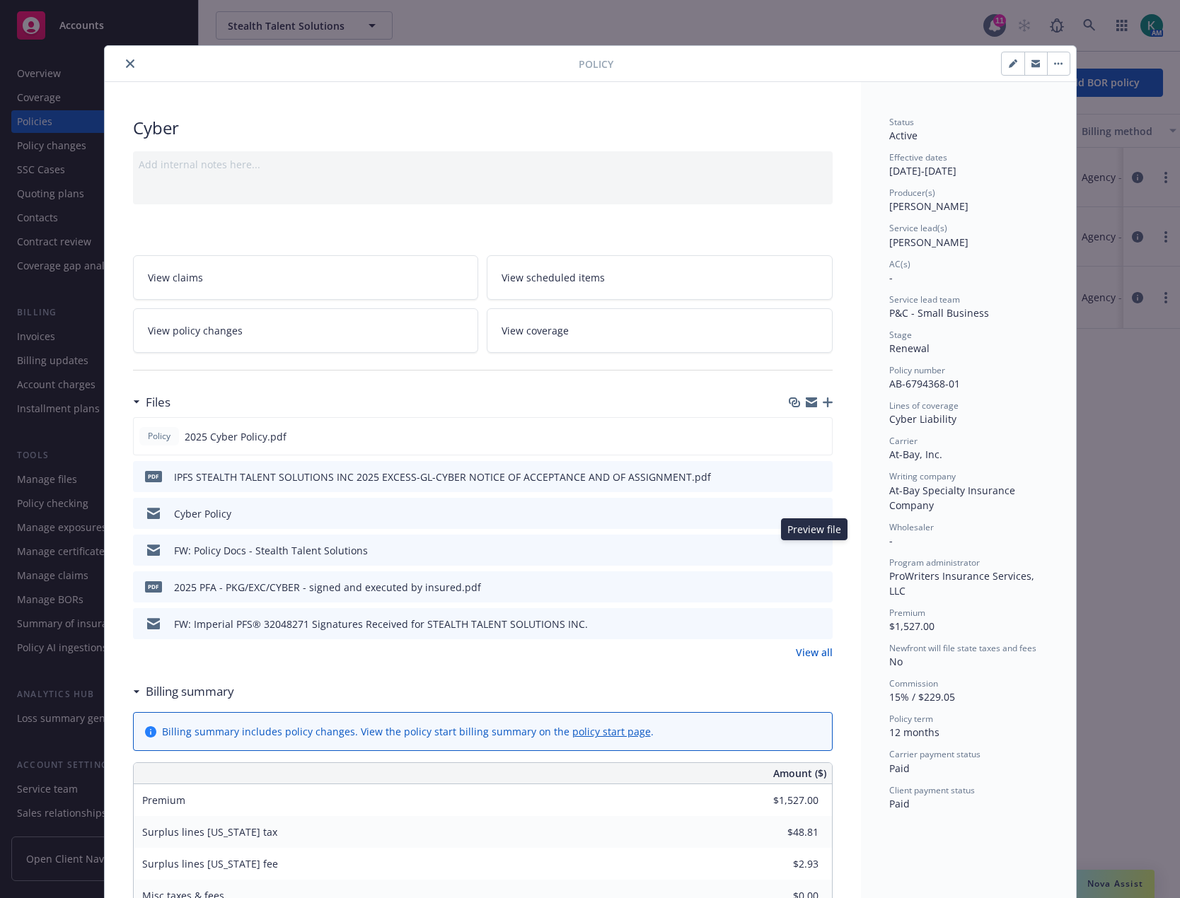
click at [813, 546] on icon "preview file" at bounding box center [819, 550] width 13 height 10
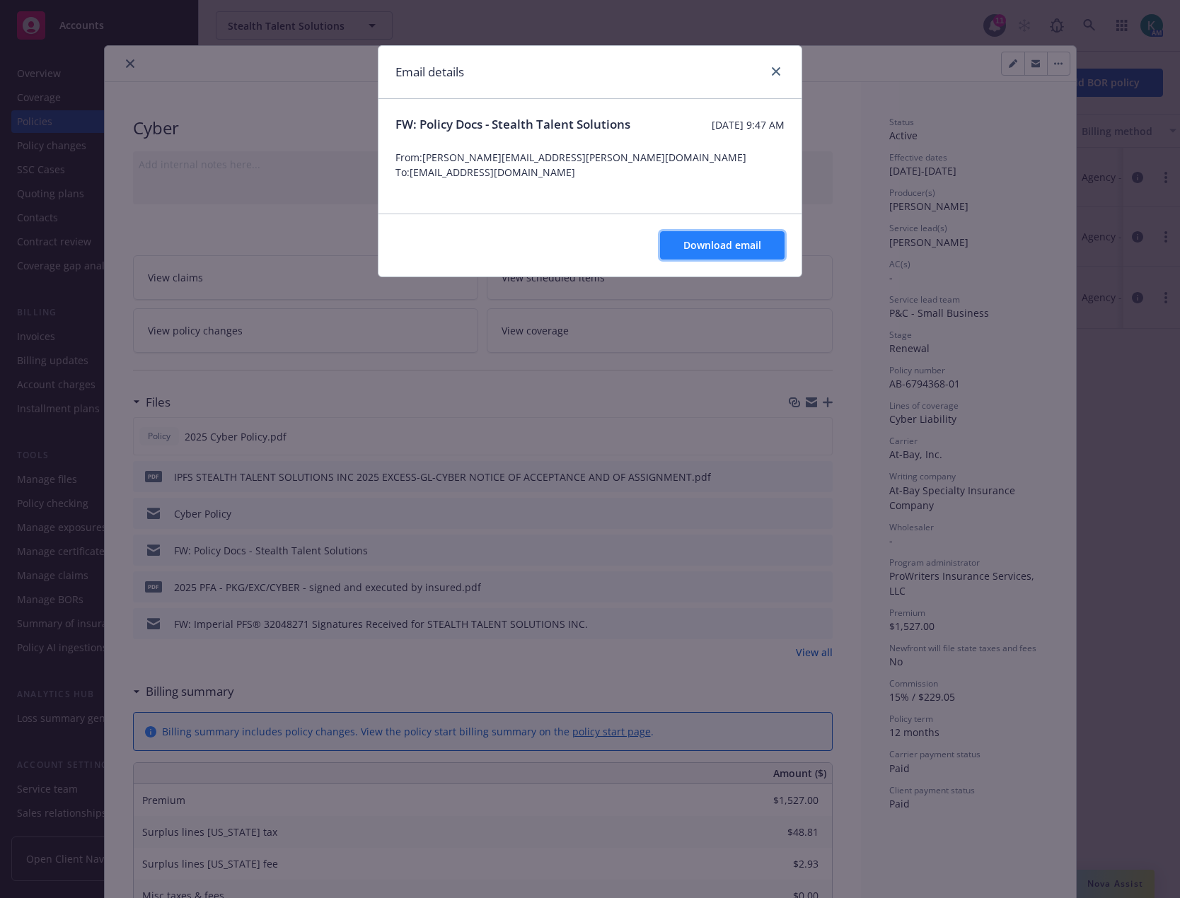
click at [741, 255] on button "Download email" at bounding box center [722, 245] width 125 height 28
click at [773, 70] on icon "close" at bounding box center [776, 71] width 8 height 8
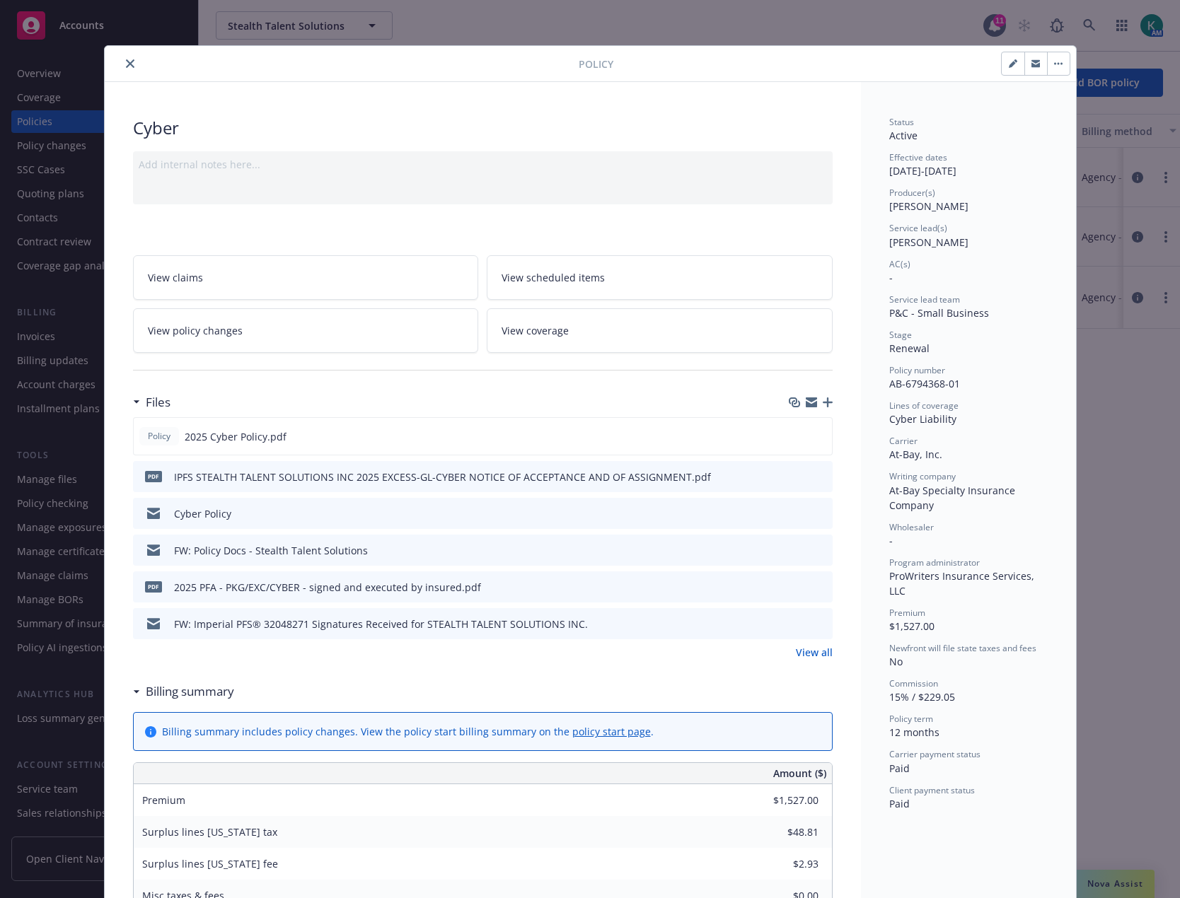
click at [1031, 66] on icon "button" at bounding box center [1035, 64] width 8 height 5
click at [127, 62] on icon "close" at bounding box center [130, 63] width 8 height 8
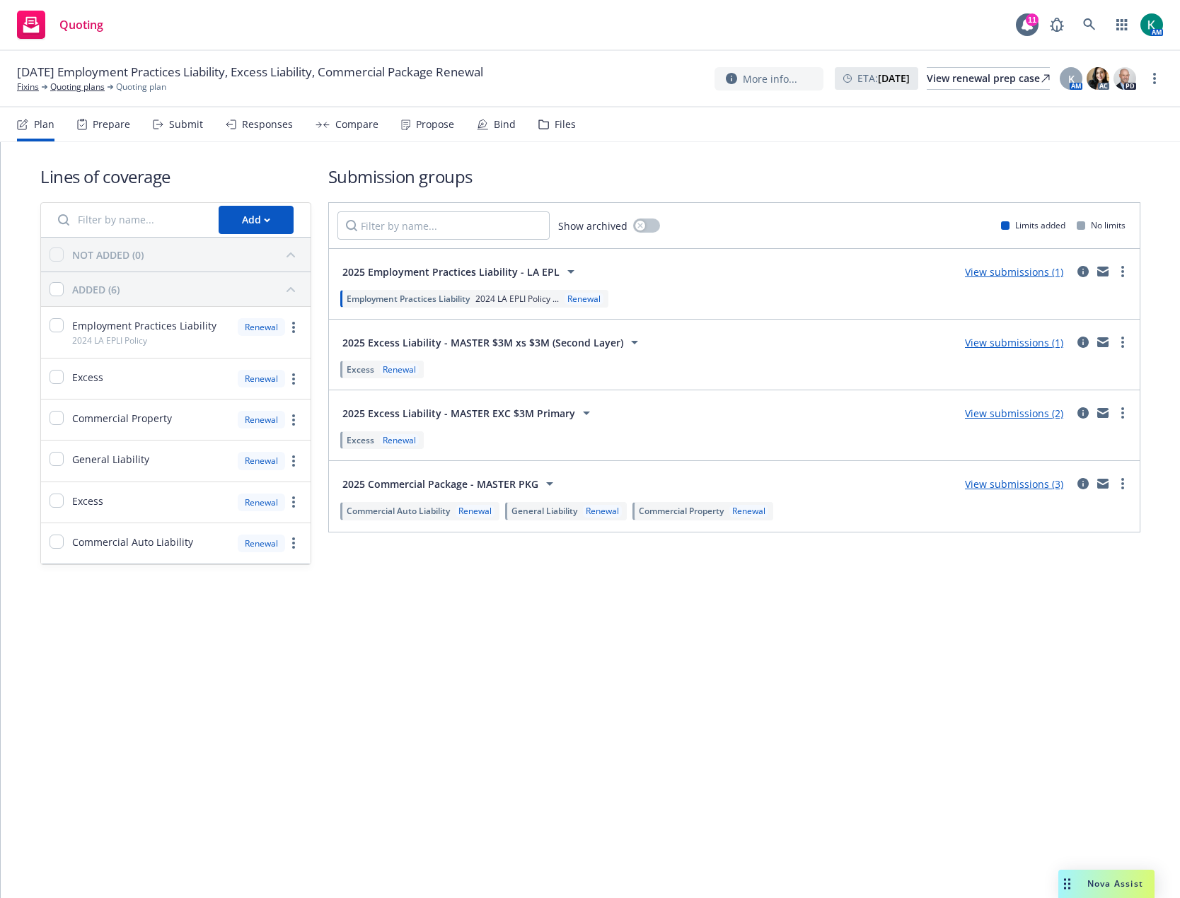
click at [427, 126] on div "Propose" at bounding box center [435, 124] width 38 height 11
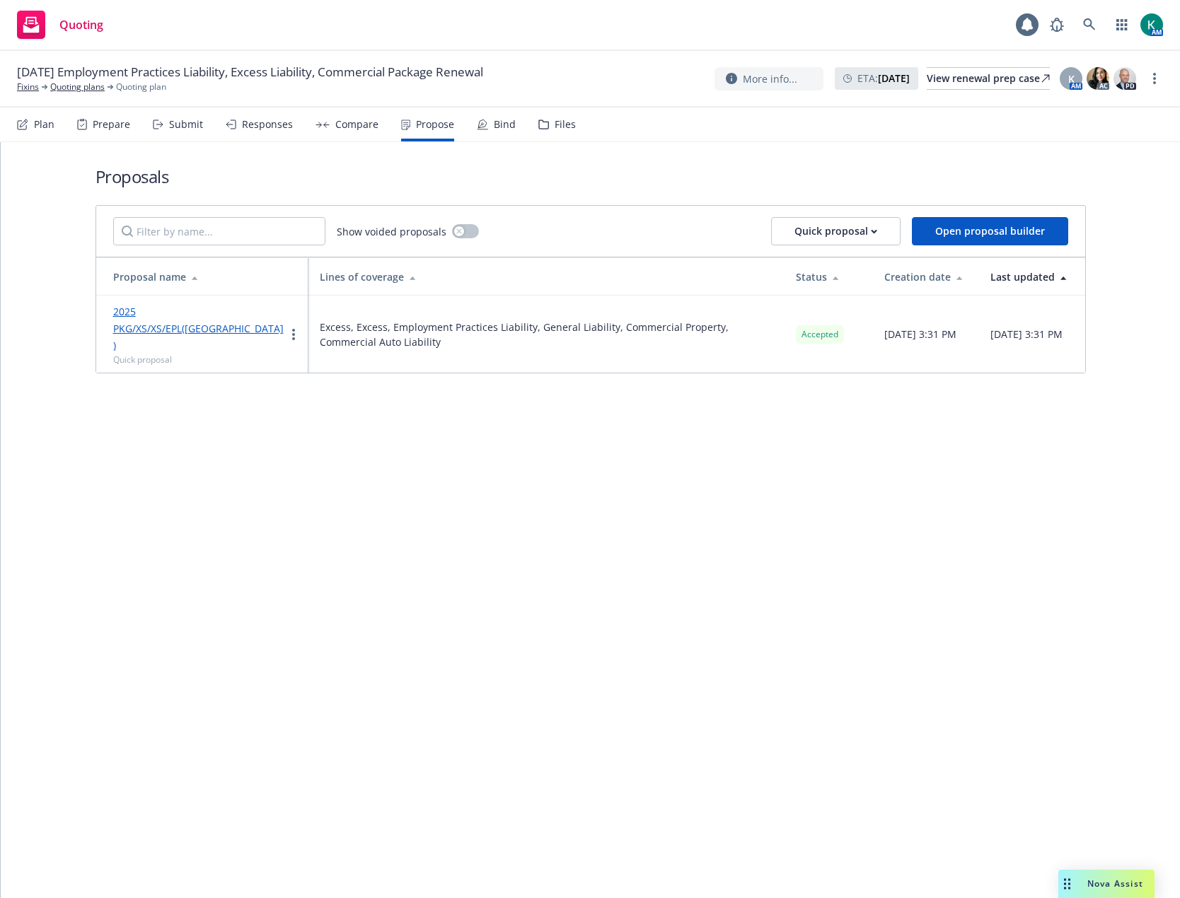
click at [485, 125] on div "Bind" at bounding box center [496, 125] width 39 height 34
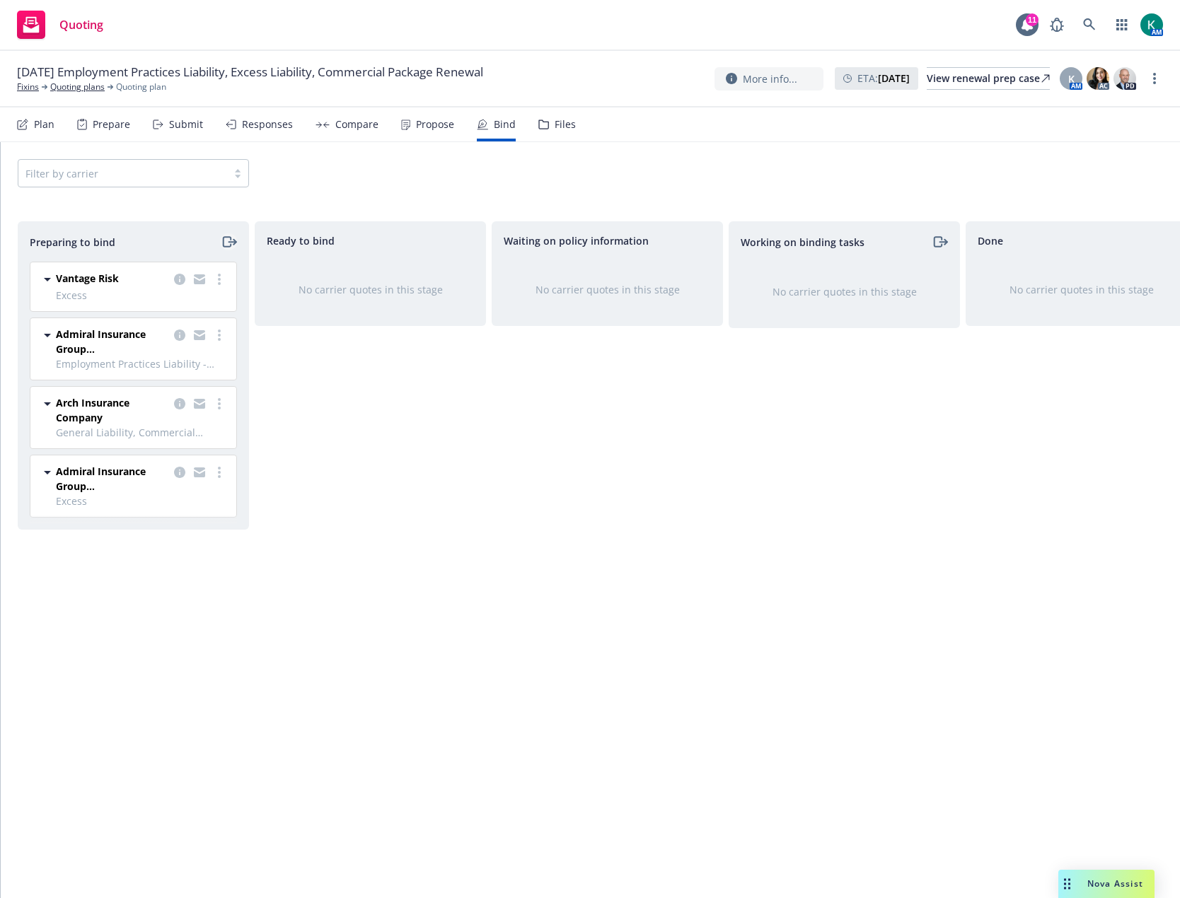
click at [230, 247] on icon "moveRight" at bounding box center [227, 242] width 8 height 10
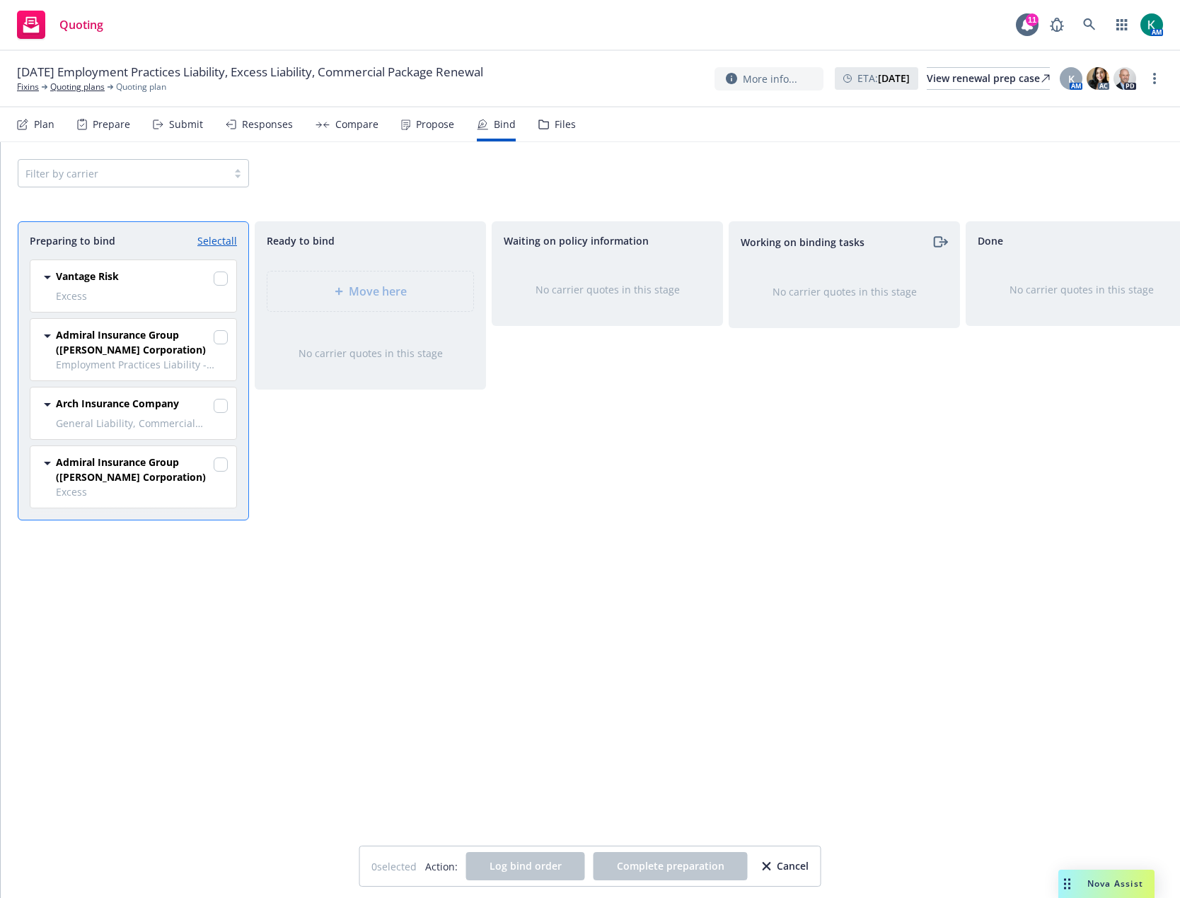
click at [231, 241] on link "Select all" at bounding box center [217, 240] width 40 height 15
checkbox input "true"
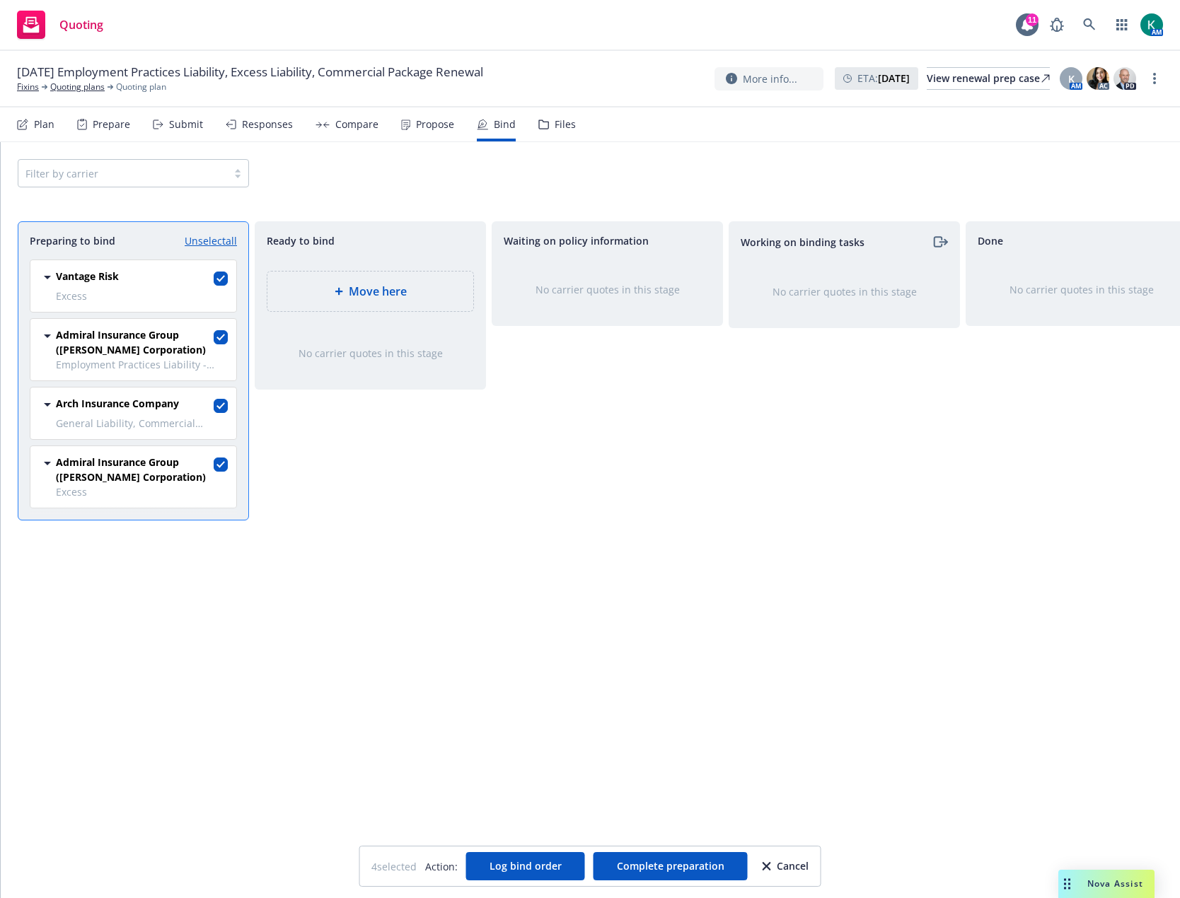
click at [317, 288] on div "Move here" at bounding box center [370, 291] width 183 height 17
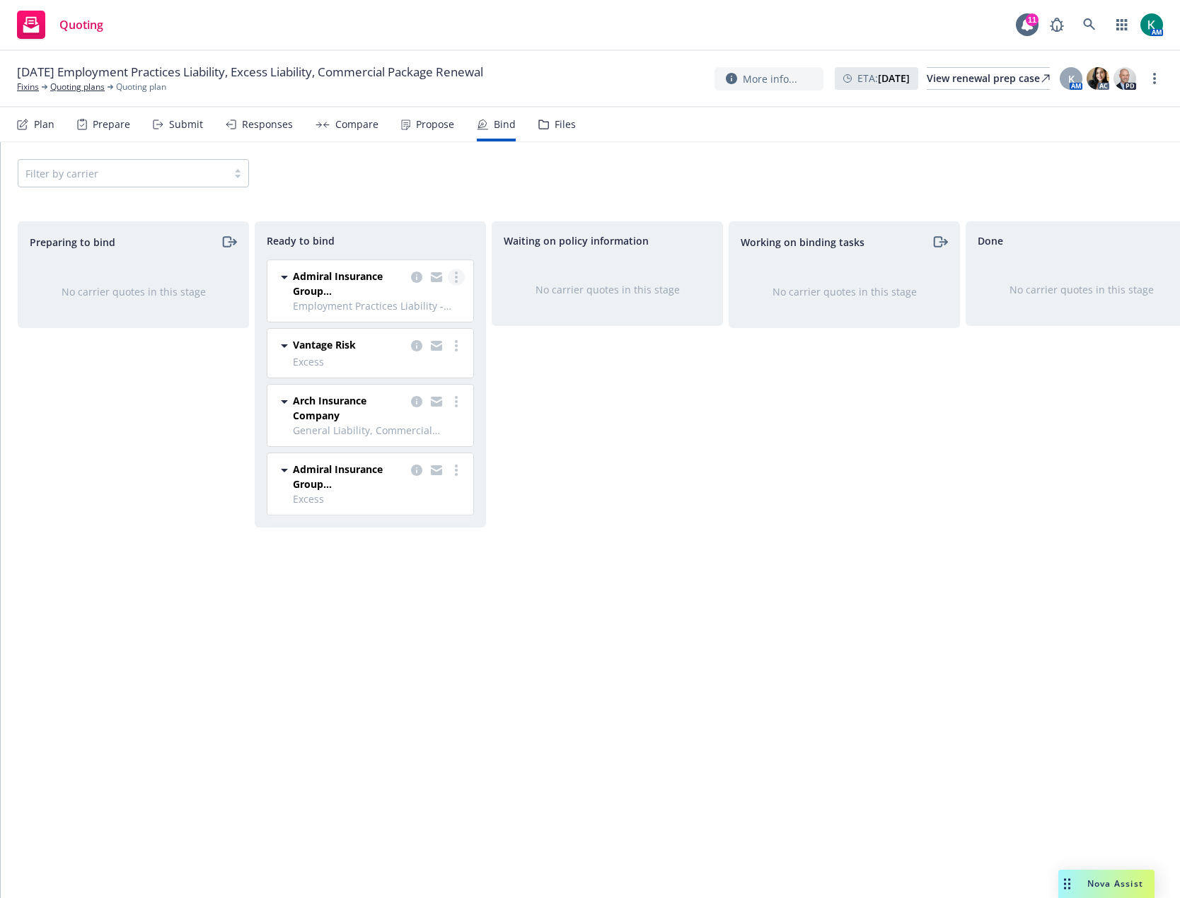
click at [457, 279] on icon "more" at bounding box center [456, 277] width 3 height 11
click at [429, 311] on span "Log bind order" at bounding box center [388, 305] width 104 height 13
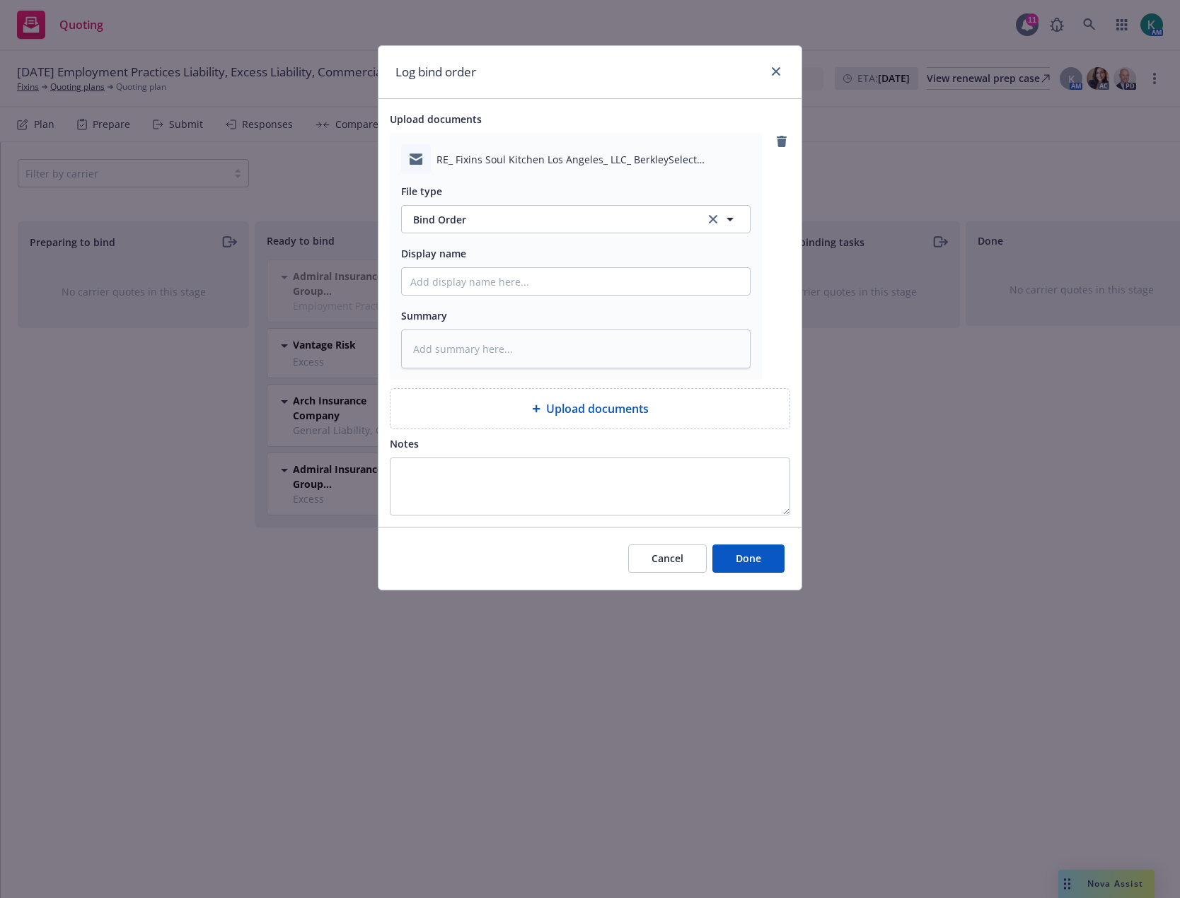
type textarea "x"
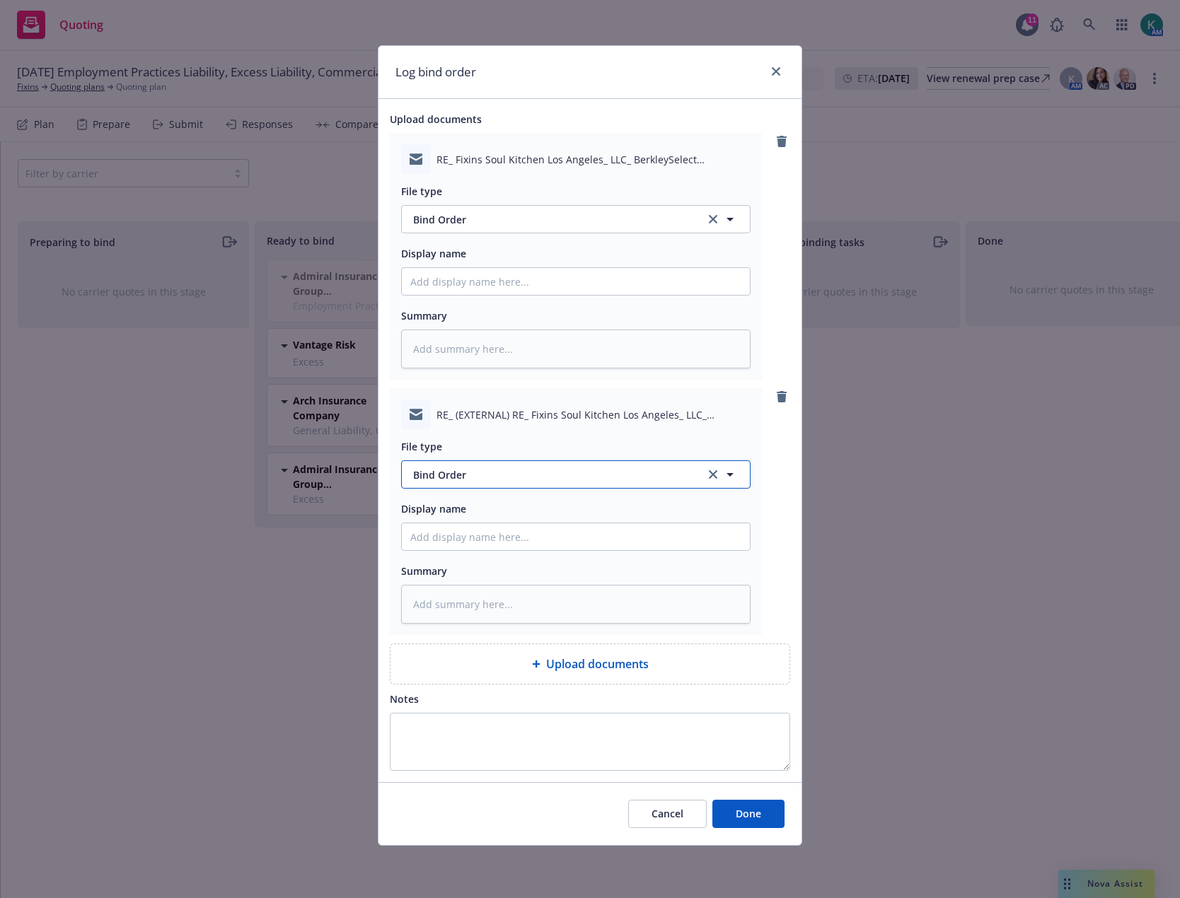
click at [461, 479] on span "Bind Order" at bounding box center [551, 475] width 277 height 15
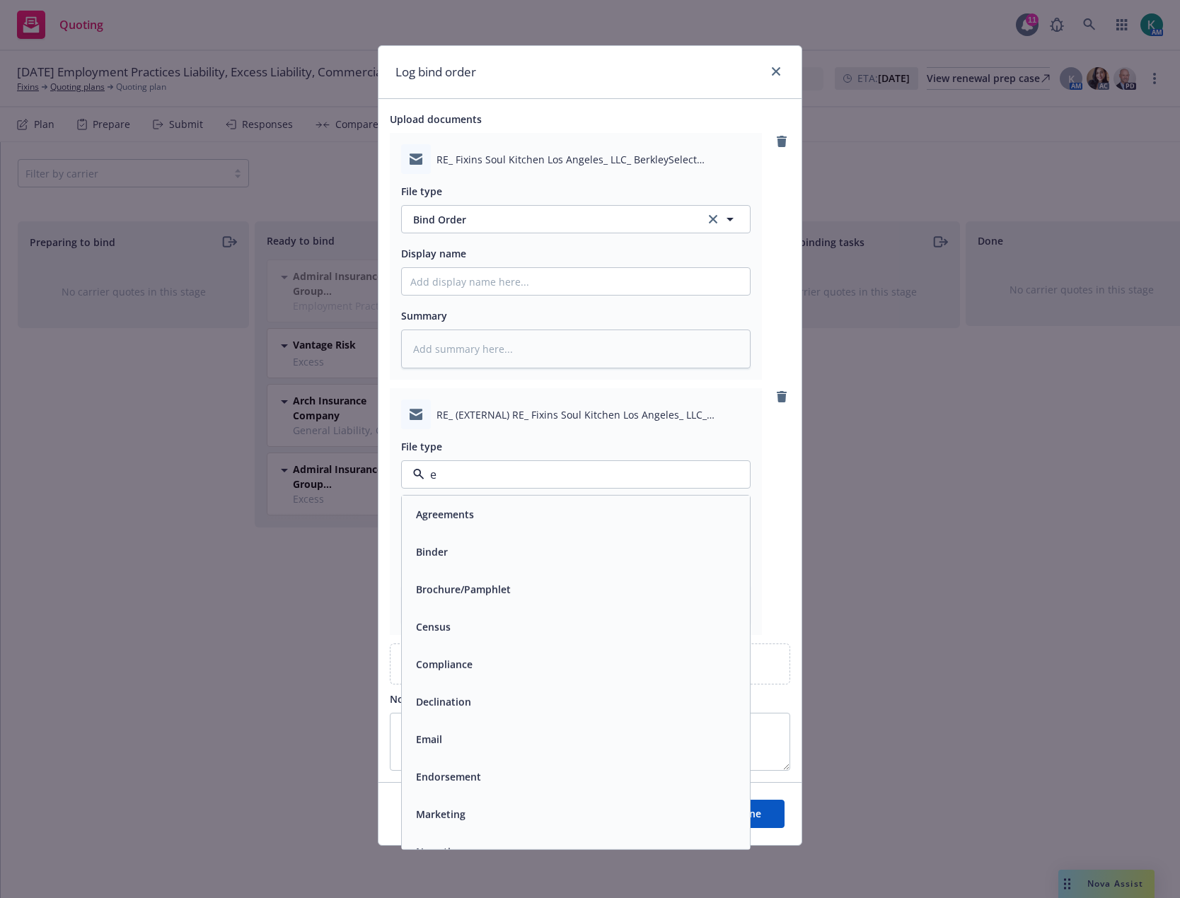
type input "em"
click at [450, 548] on div "Email" at bounding box center [575, 551] width 331 height 21
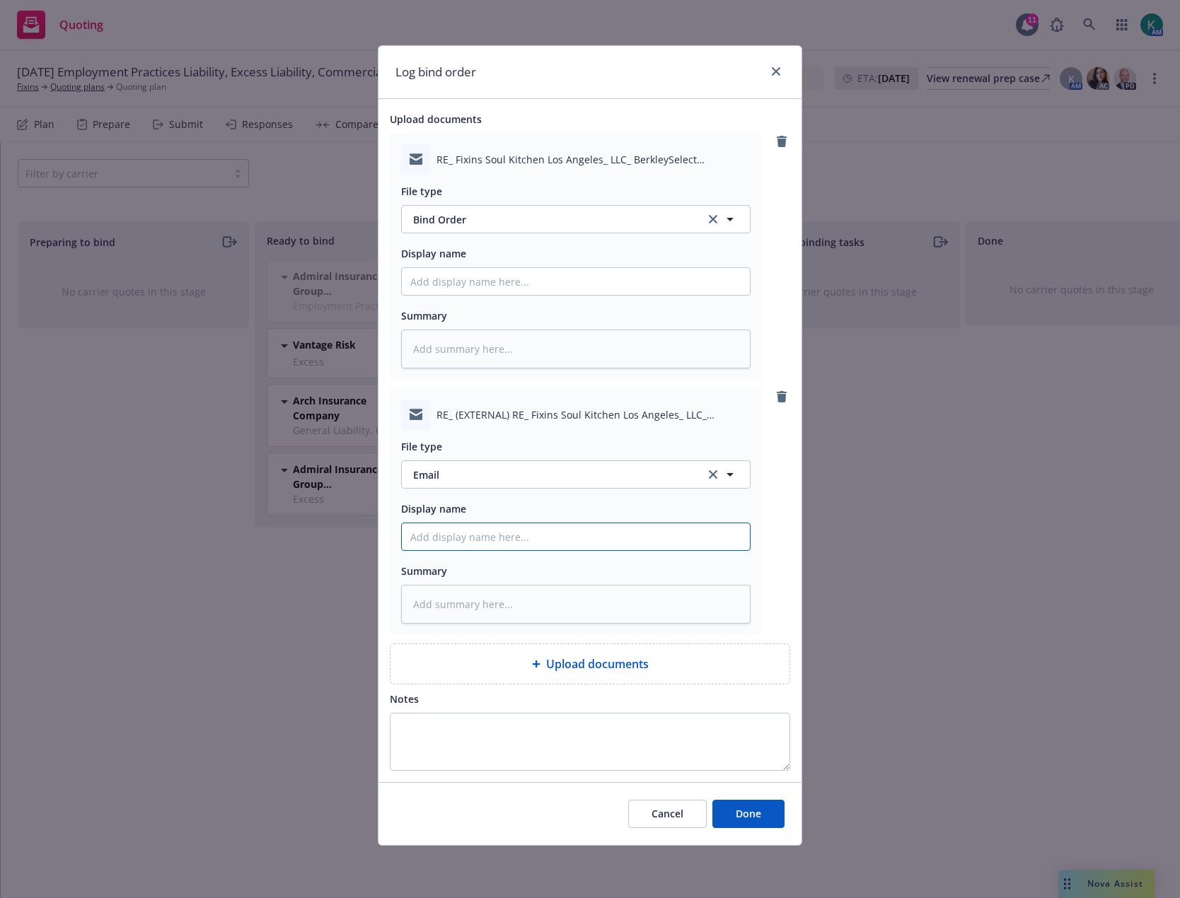
click at [451, 536] on input "Display name" at bounding box center [576, 536] width 348 height 27
type textarea "x"
type input "2"
type textarea "x"
type input "202"
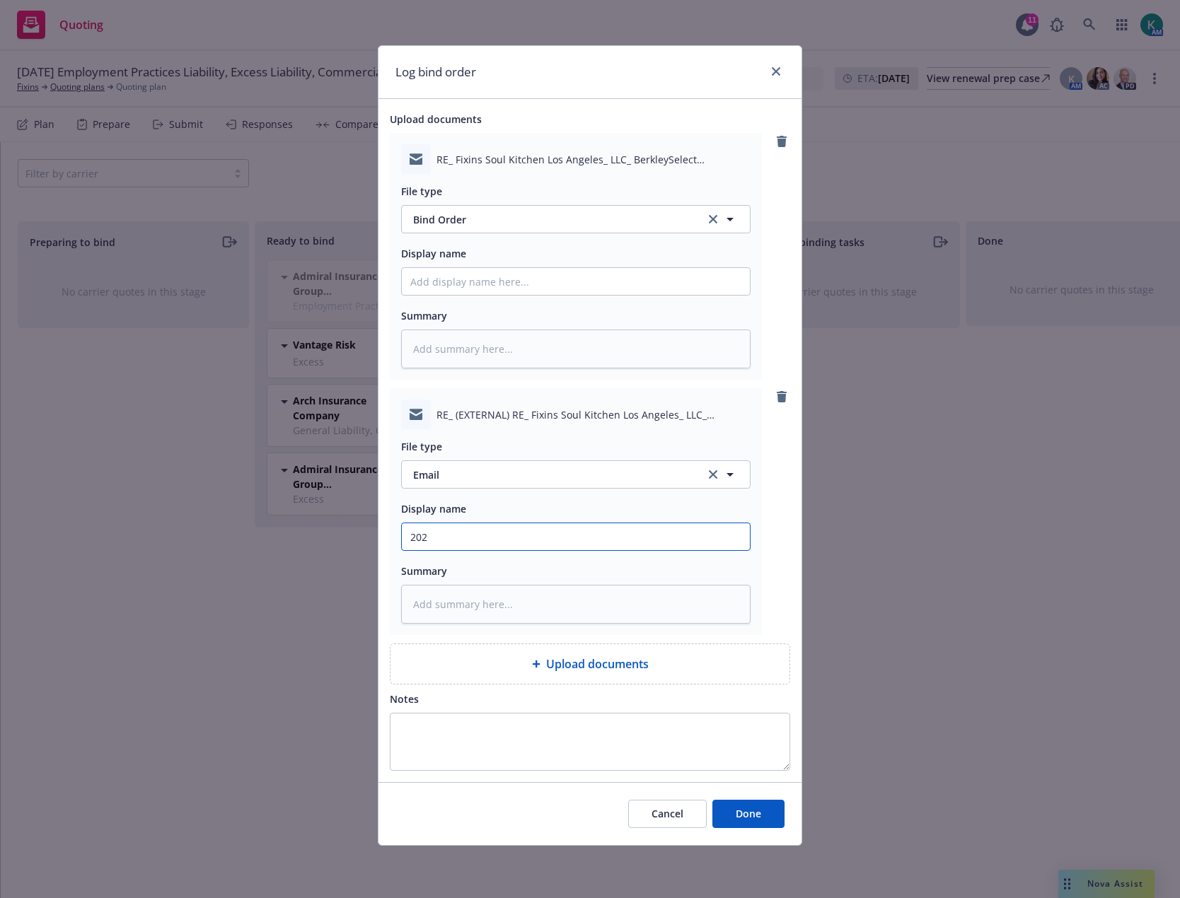
type textarea "x"
type input "2024"
type textarea "x"
type input "202"
type textarea "x"
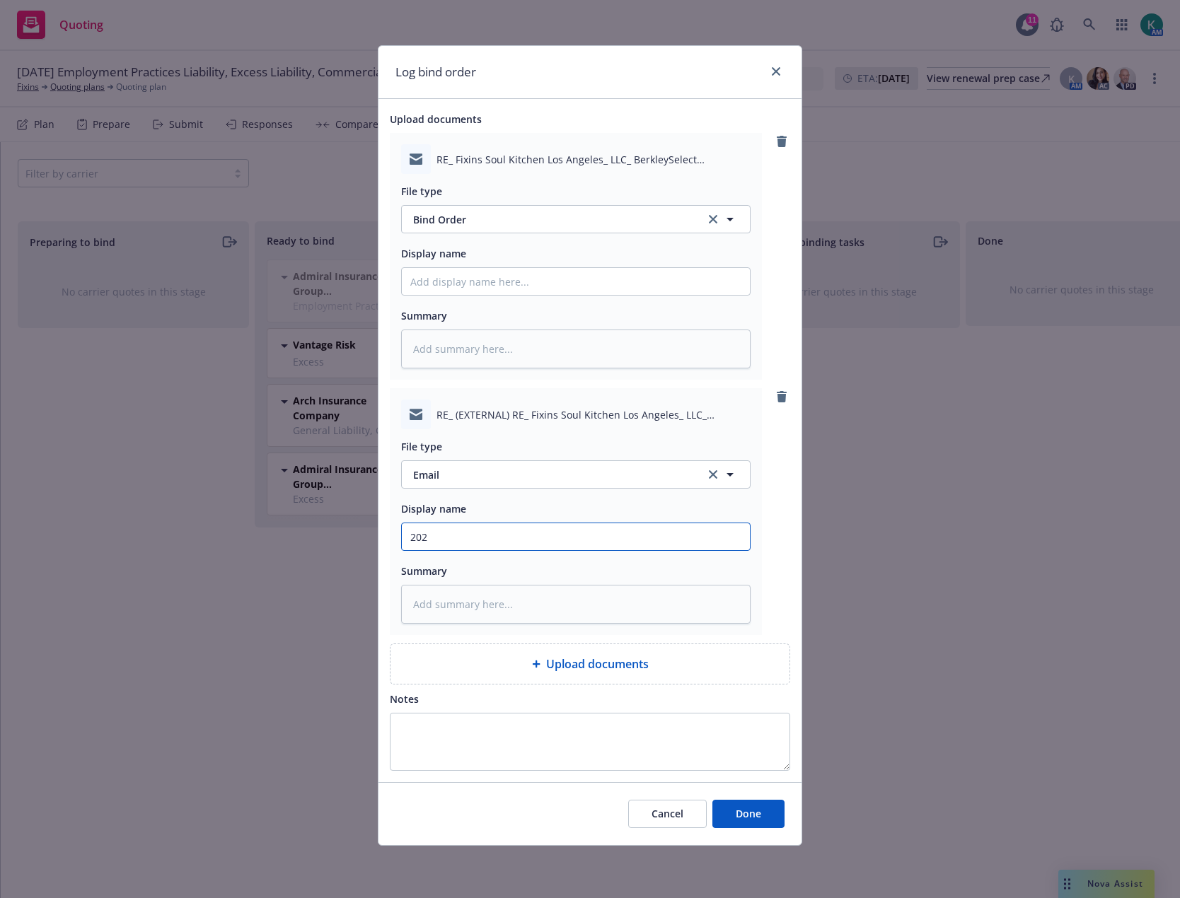
type input "2025"
type textarea "x"
type input "2025"
type textarea "x"
type input "2025 E"
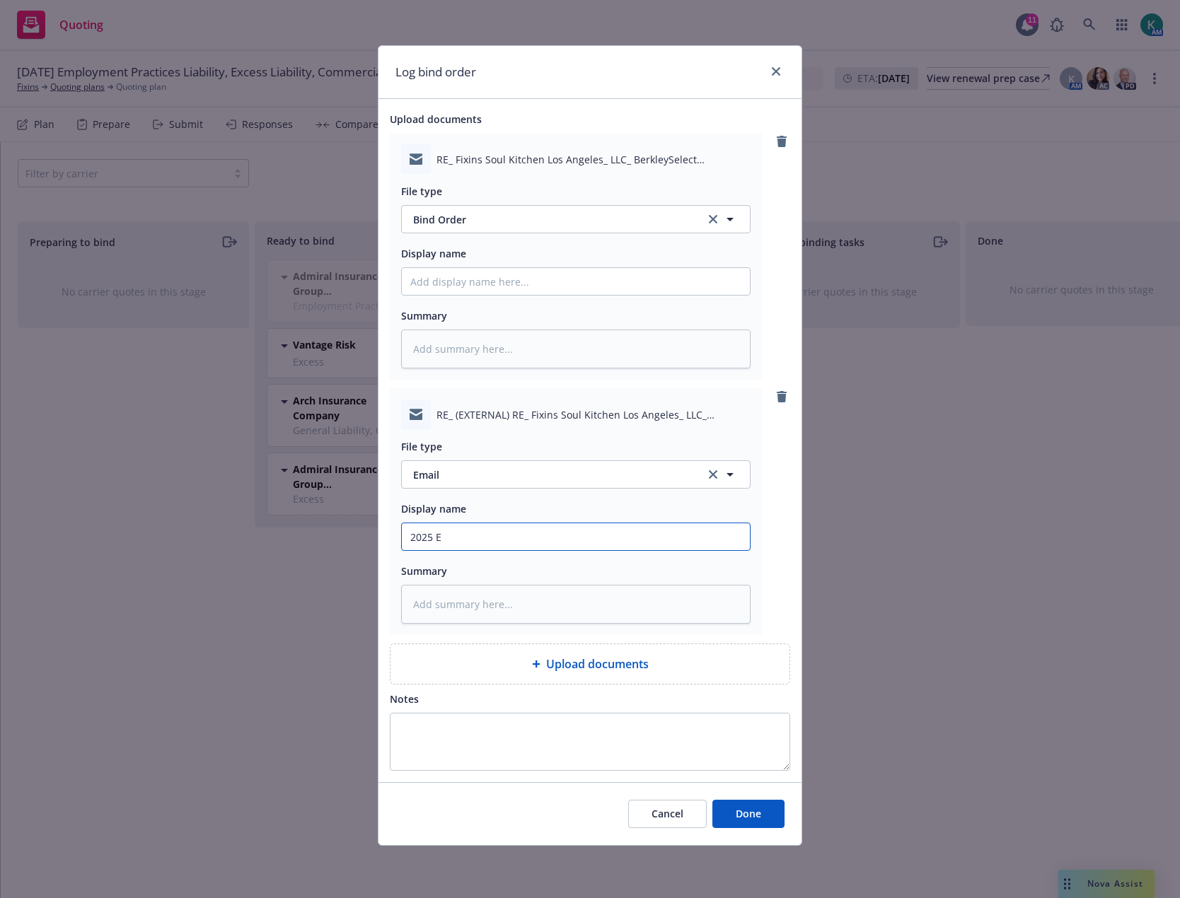
type textarea "x"
type input "2025 EP"
type textarea "x"
type input "2025 EPL"
type textarea "x"
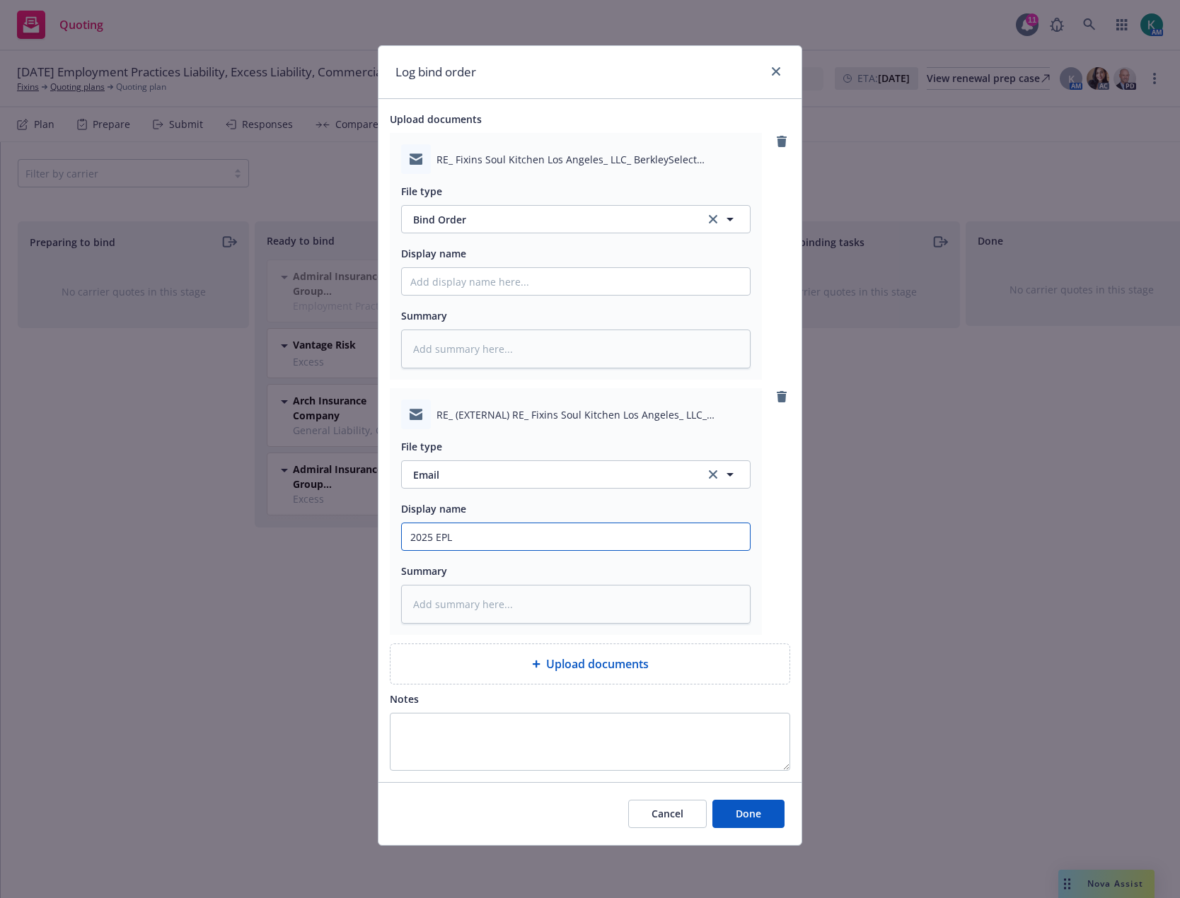
type input "2025 EPL"
type textarea "x"
type input "2025 EPL -"
type textarea "x"
type input "2025 EPL -"
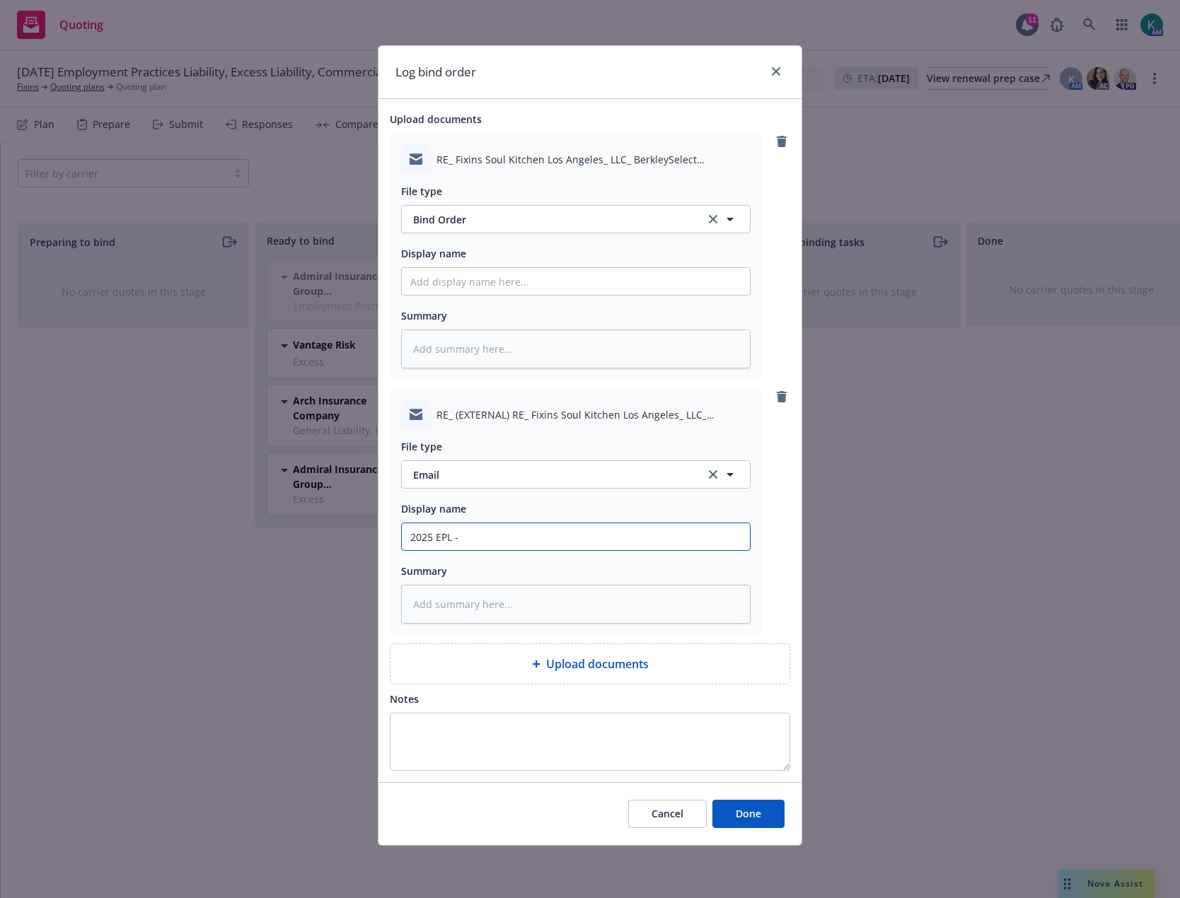
type textarea "x"
type input "2025 EPL - si"
type textarea "x"
type input "2025 EPL - sign"
type textarea "x"
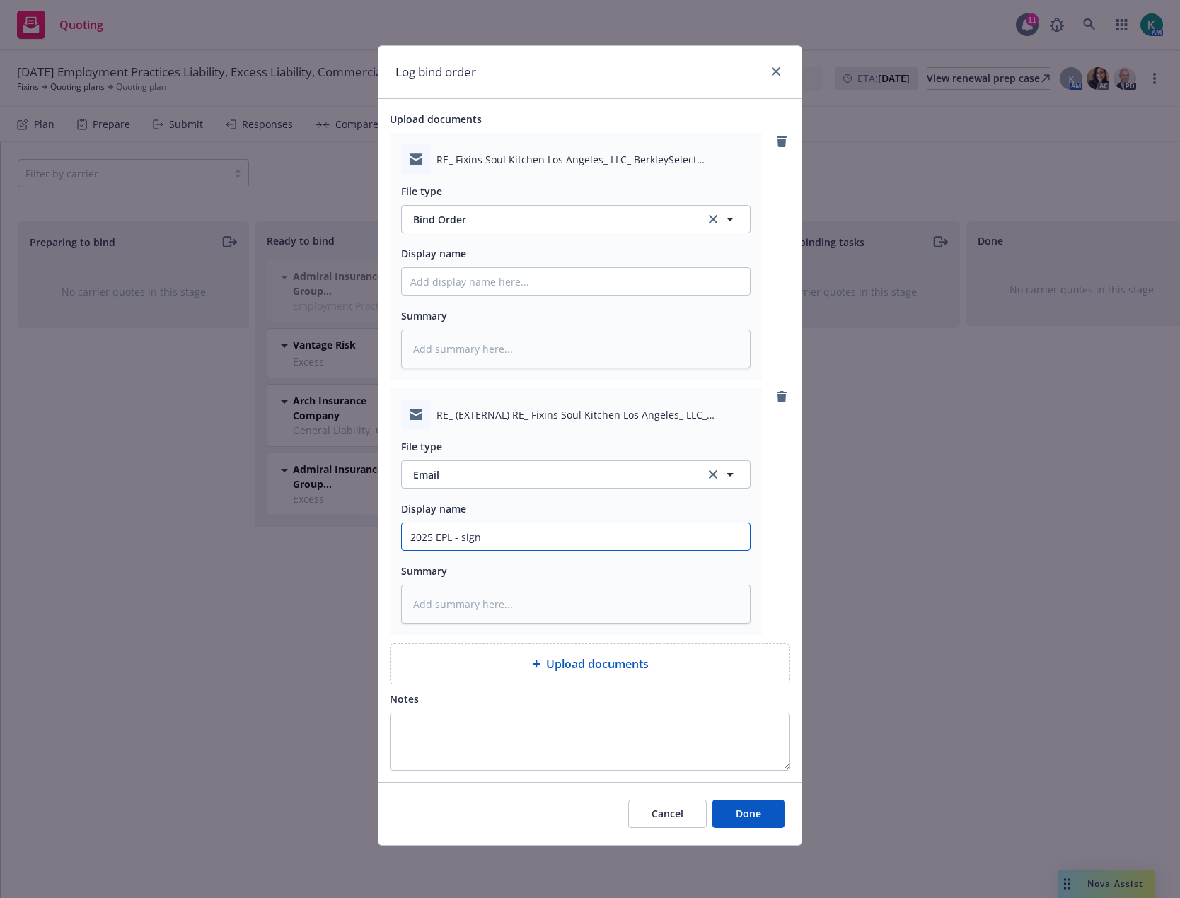
type input "2025 EPL - signe"
type textarea "x"
type input "2025 EPL - signed"
type textarea "x"
type input "2025 EPL - signed"
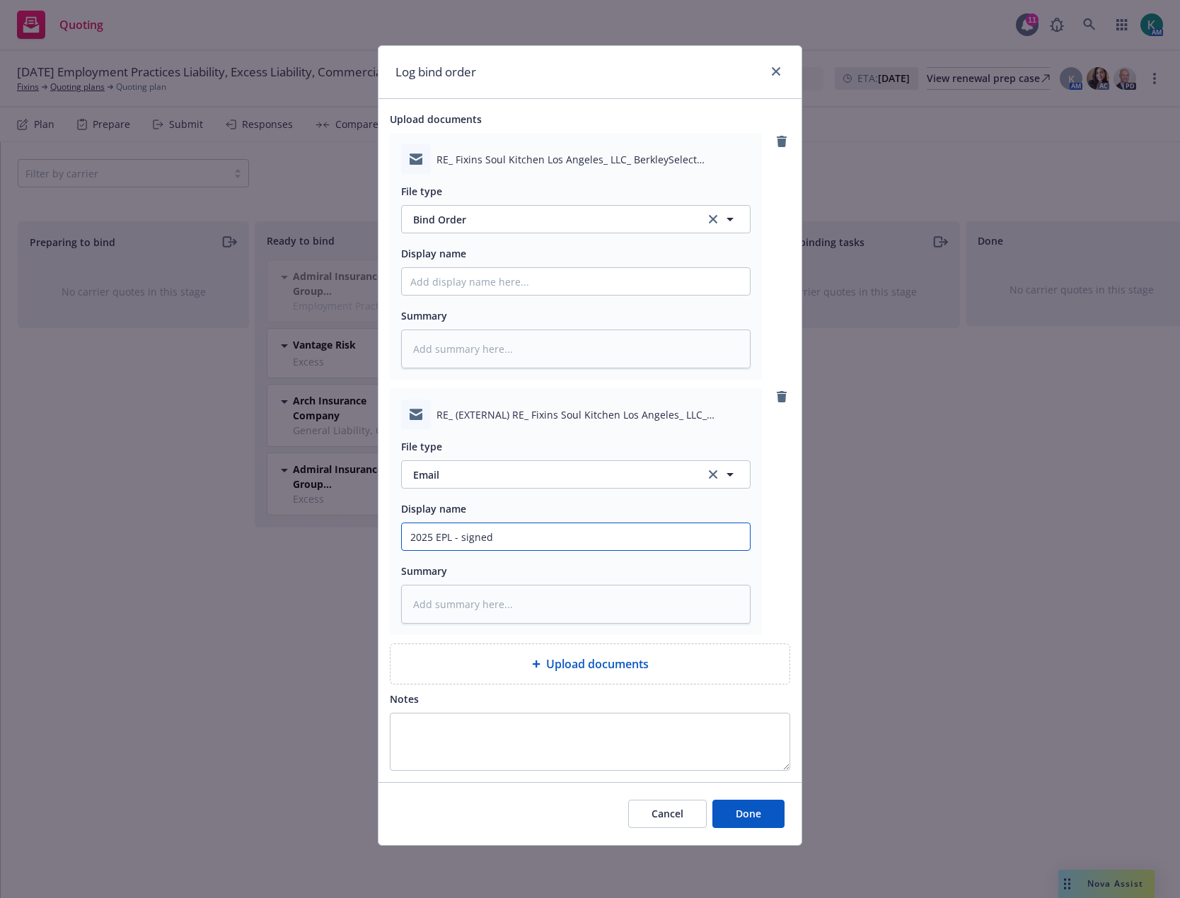
type textarea "x"
type input "2025 EPL - signed D"
type textarea "x"
type input "2025 EPL - signed D1"
type textarea "x"
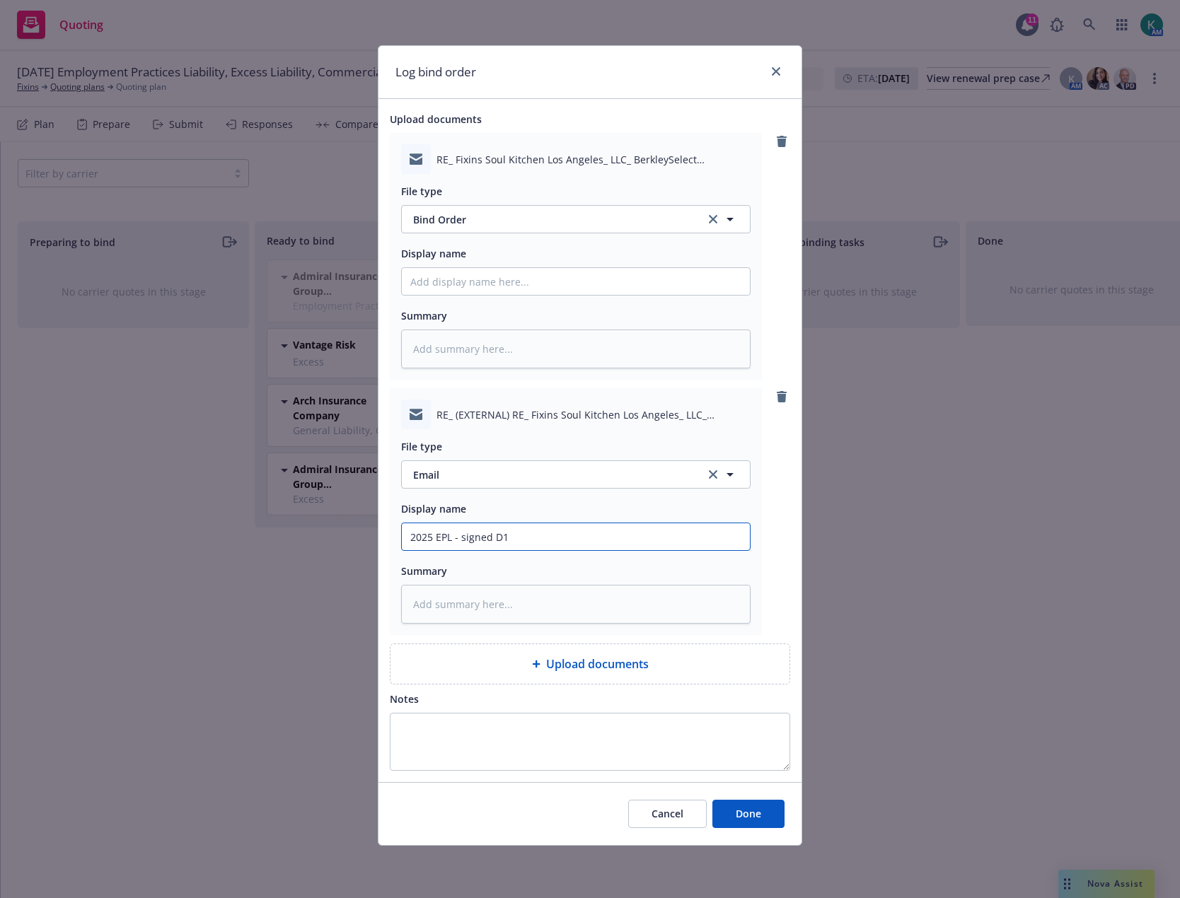
type input "2025 EPL - signed D1"
type textarea "x"
type input "2025 EPL - signed D1 s"
type textarea "x"
type input "2025 EPL - signed D1 se"
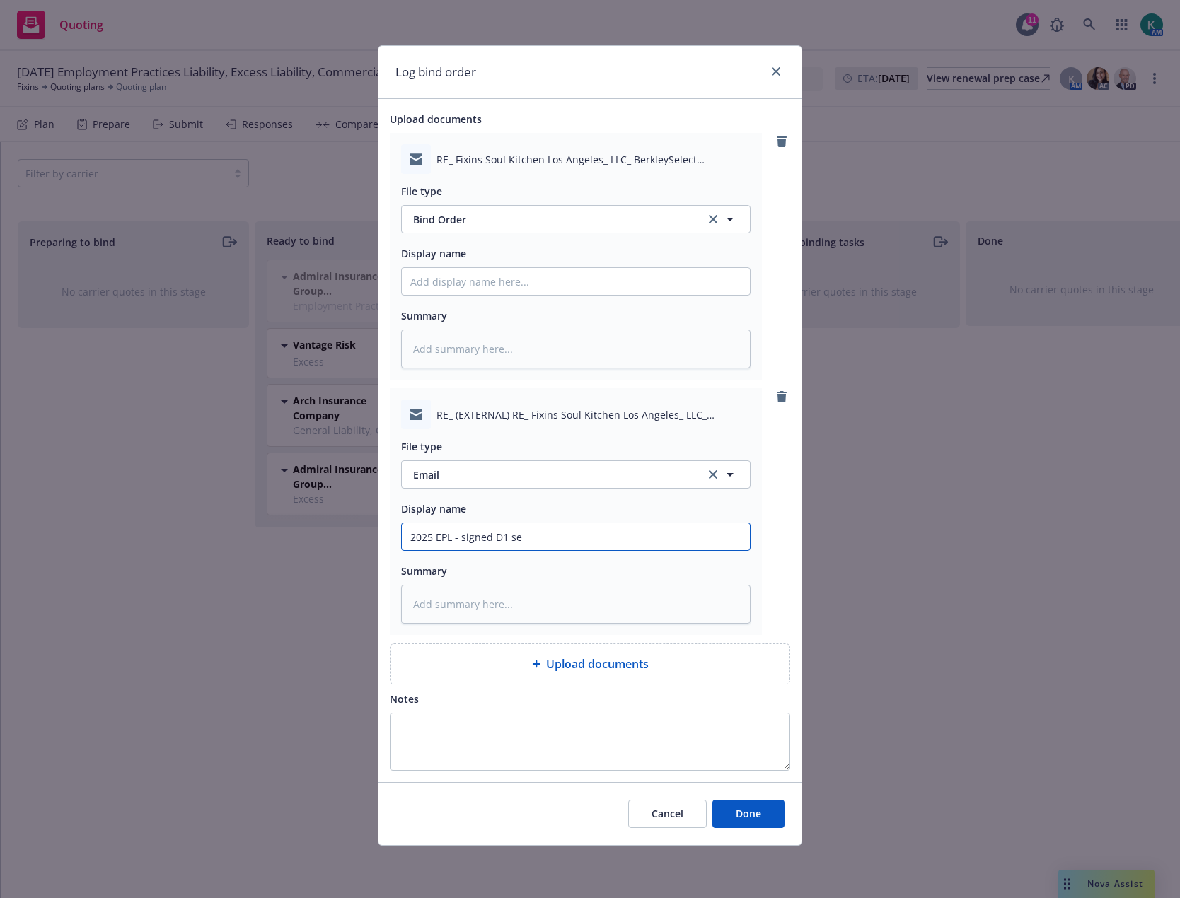
type textarea "x"
type input "2025 EPL - signed D1 sen"
type textarea "x"
type input "2025 EPL - signed D1 sent"
type textarea "x"
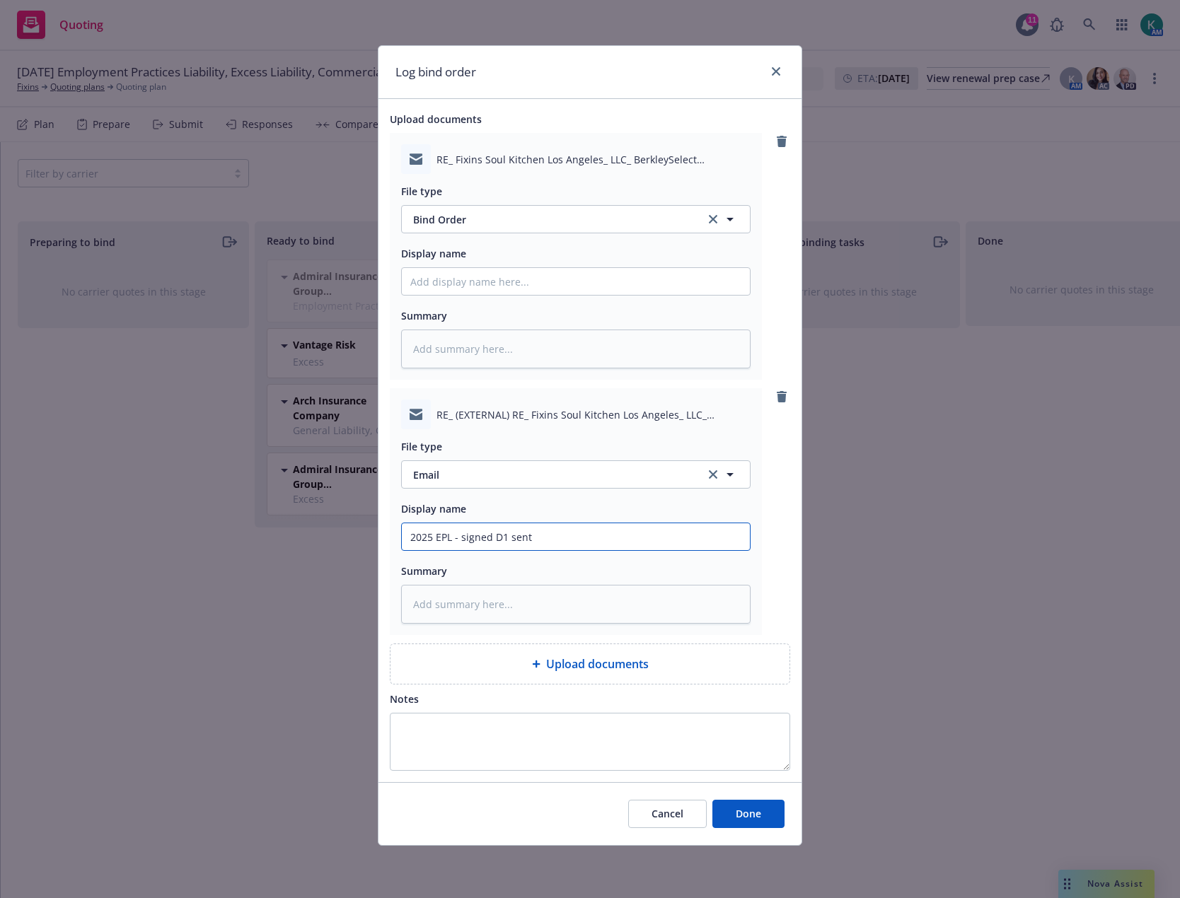
type input "2025 EPL - signed D1 sent"
type textarea "x"
type input "2025 EPL - signed D1 sent t"
type textarea "x"
type input "2025 EPL - signed D1 sent to"
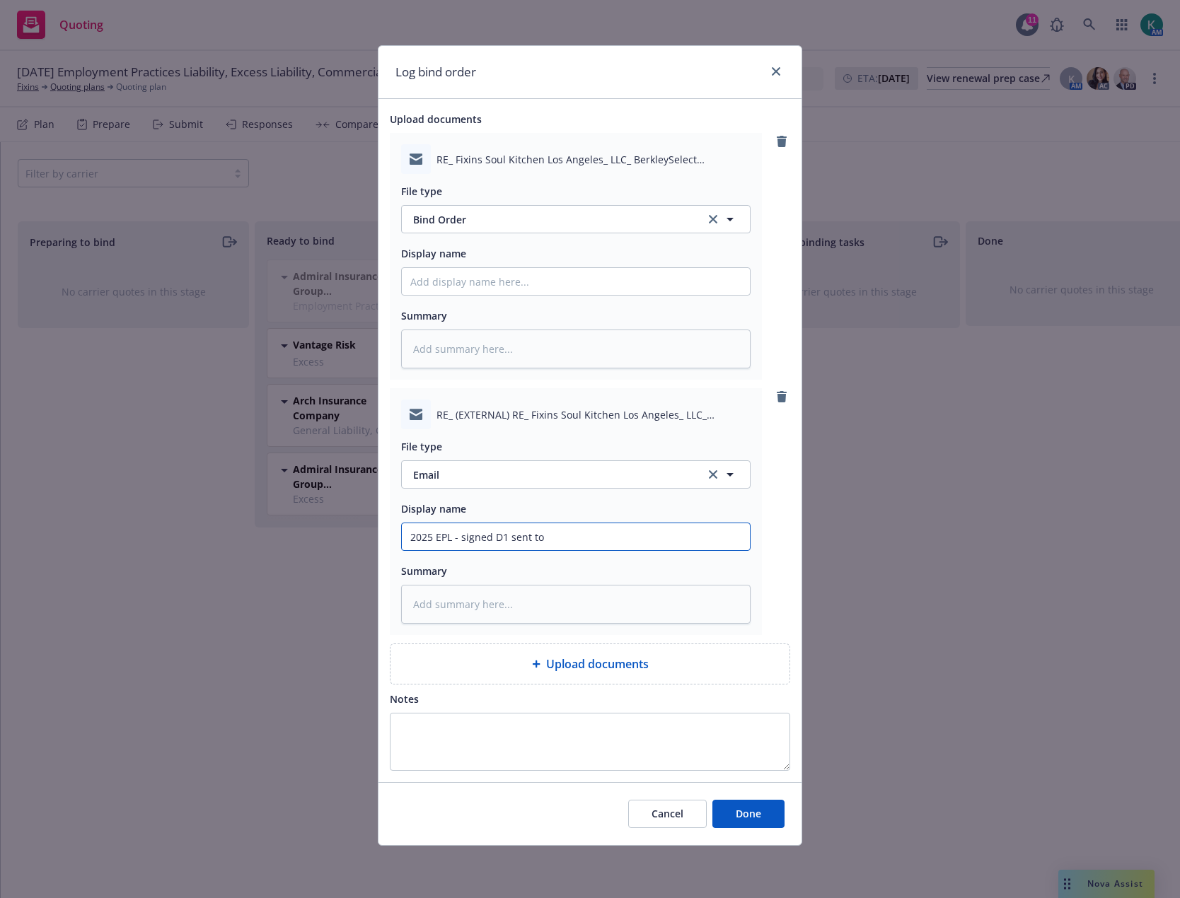
type textarea "x"
type input "2025 EPL - signed D1 sent to"
type textarea "x"
type input "2025 EPL - signed D1 sent to U"
type textarea "x"
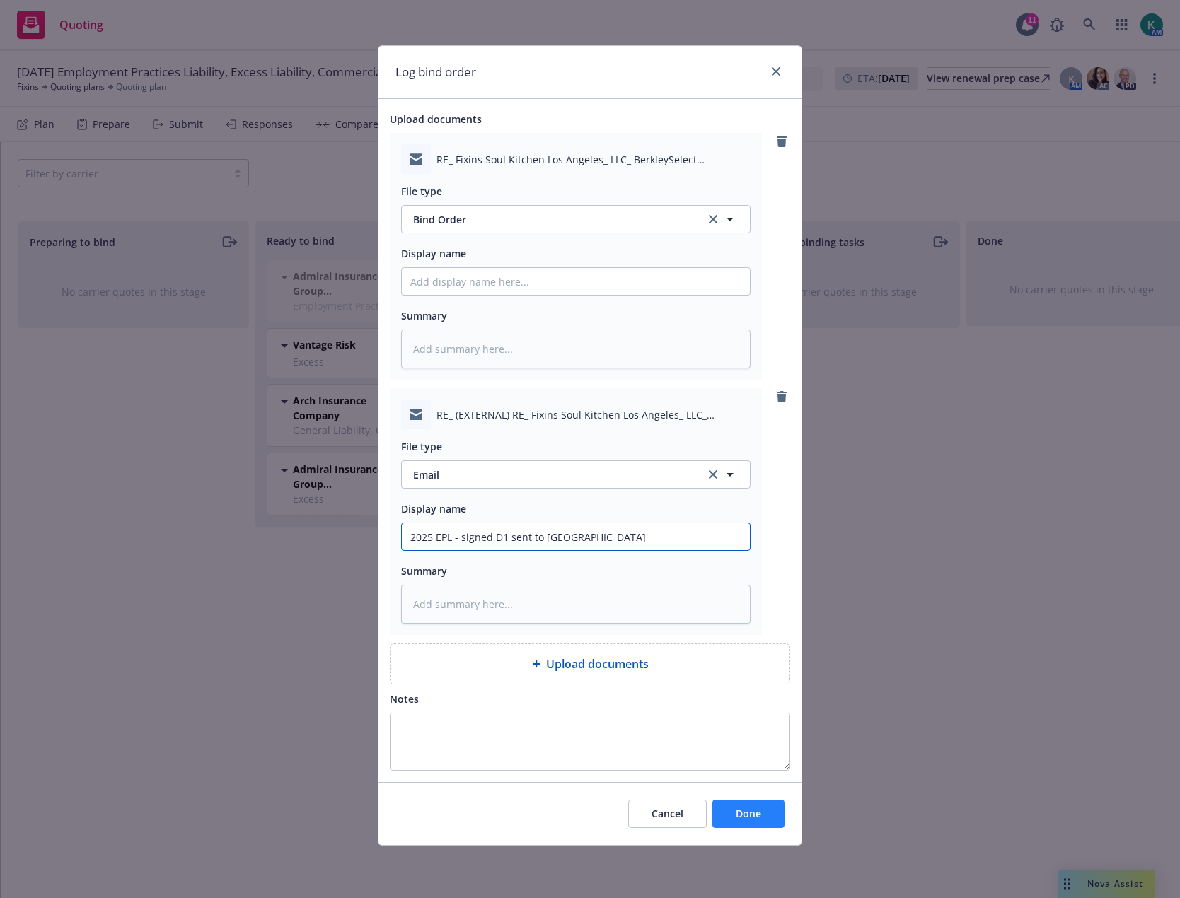
type input "2025 EPL - signed D1 sent to [GEOGRAPHIC_DATA]"
click at [752, 818] on span "Done" at bounding box center [748, 813] width 25 height 13
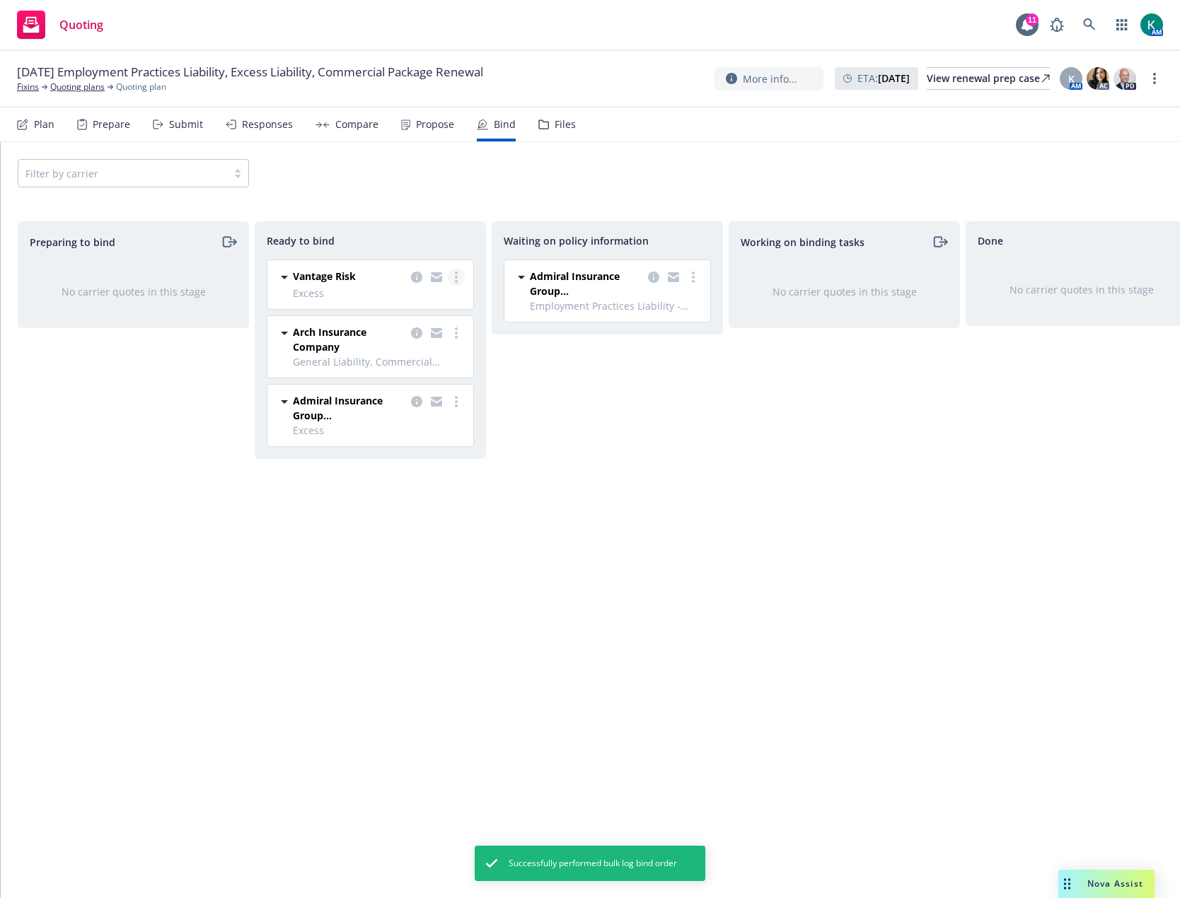
click at [459, 276] on link "more" at bounding box center [456, 277] width 17 height 17
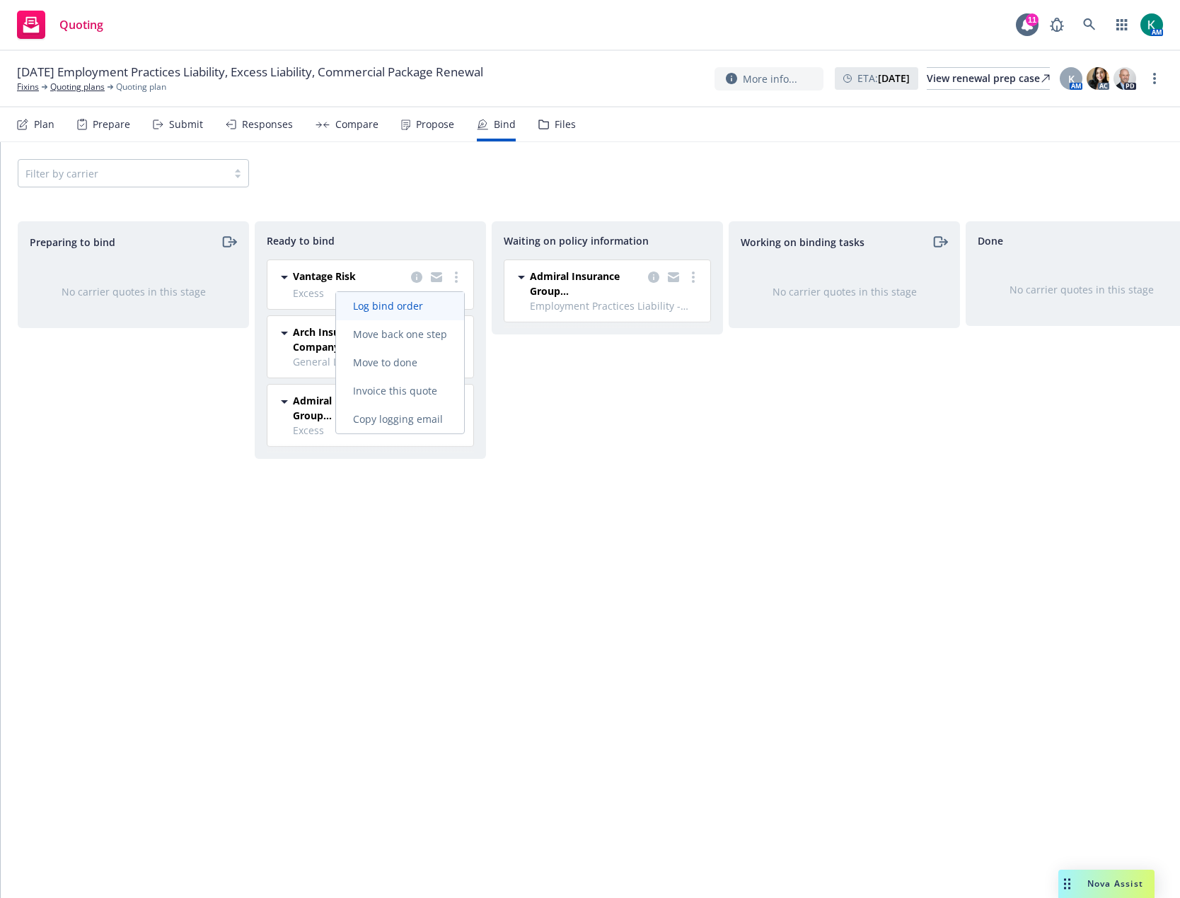
click at [407, 306] on span "Log bind order" at bounding box center [388, 305] width 104 height 13
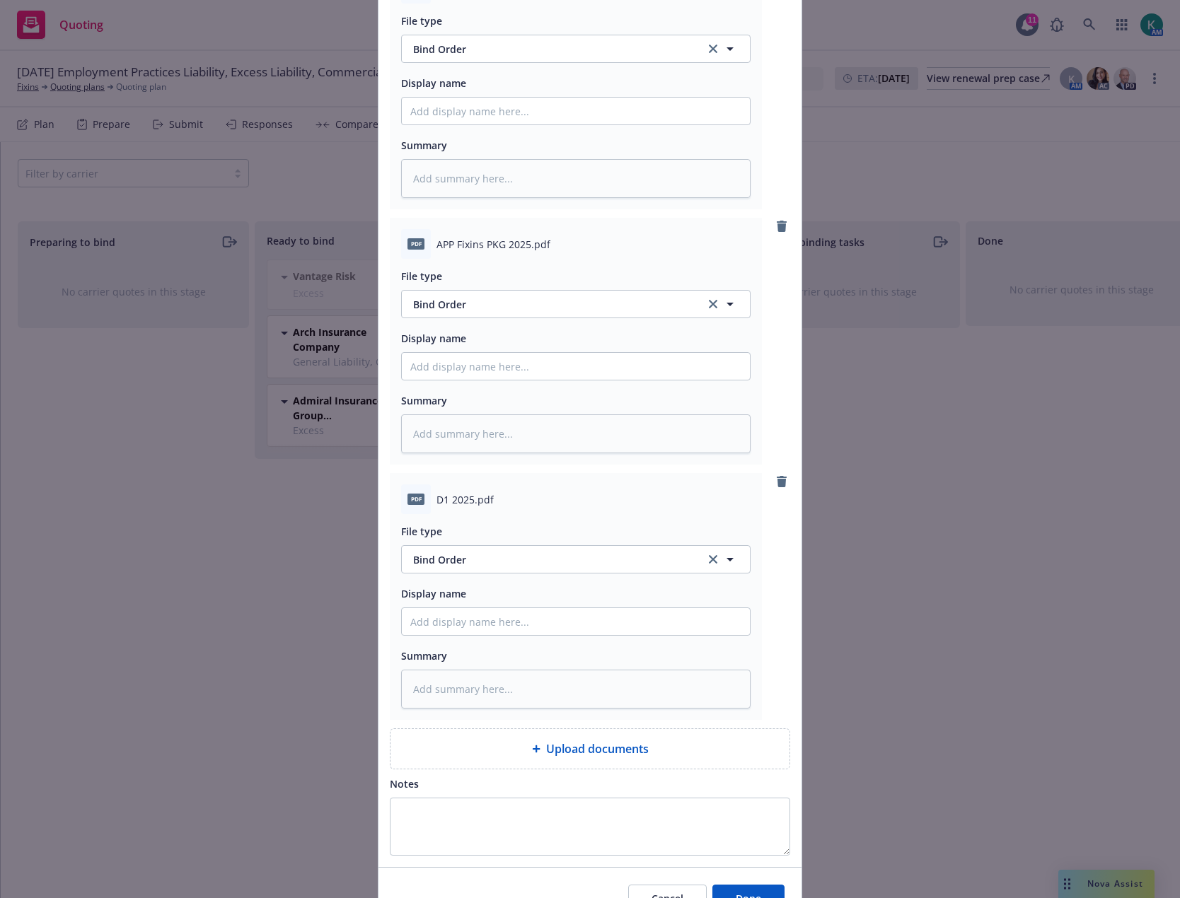
scroll to position [464, 0]
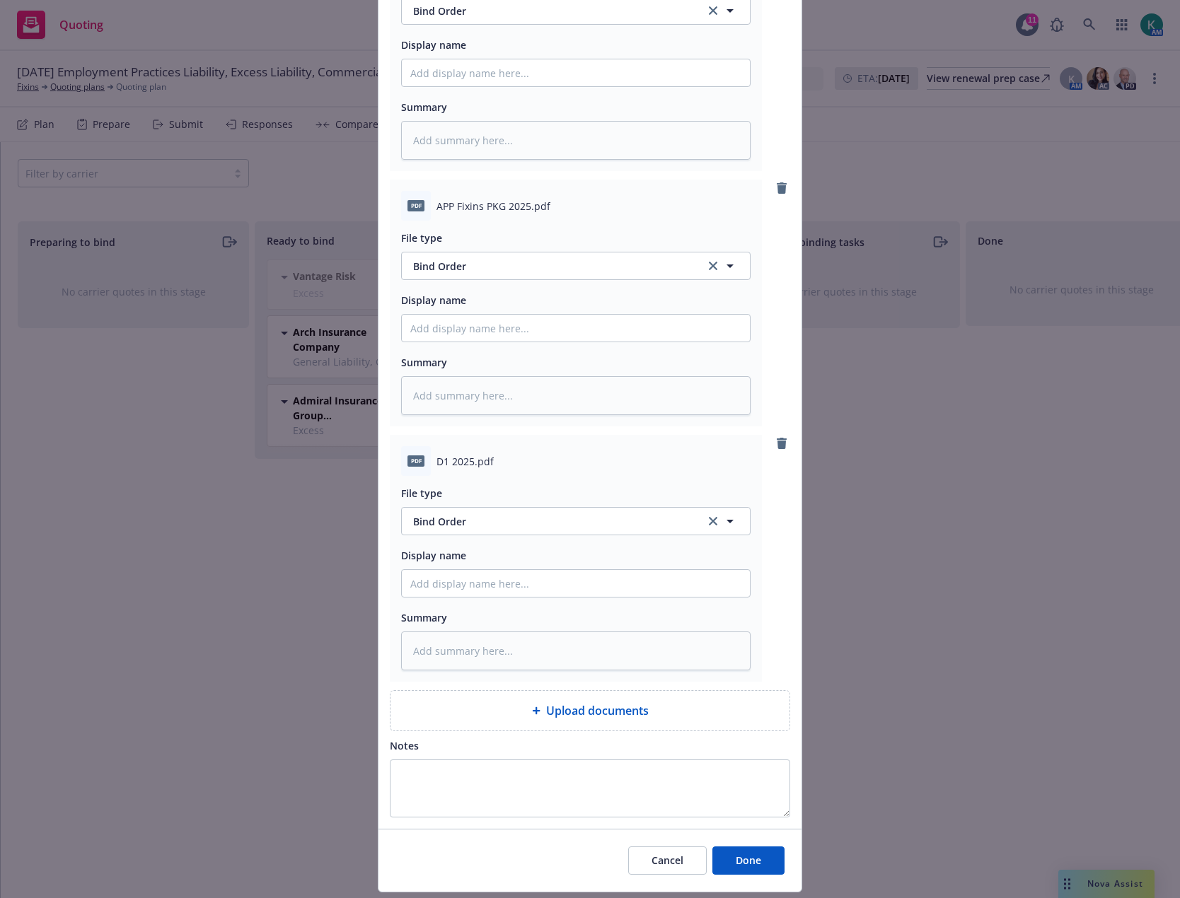
type textarea "x"
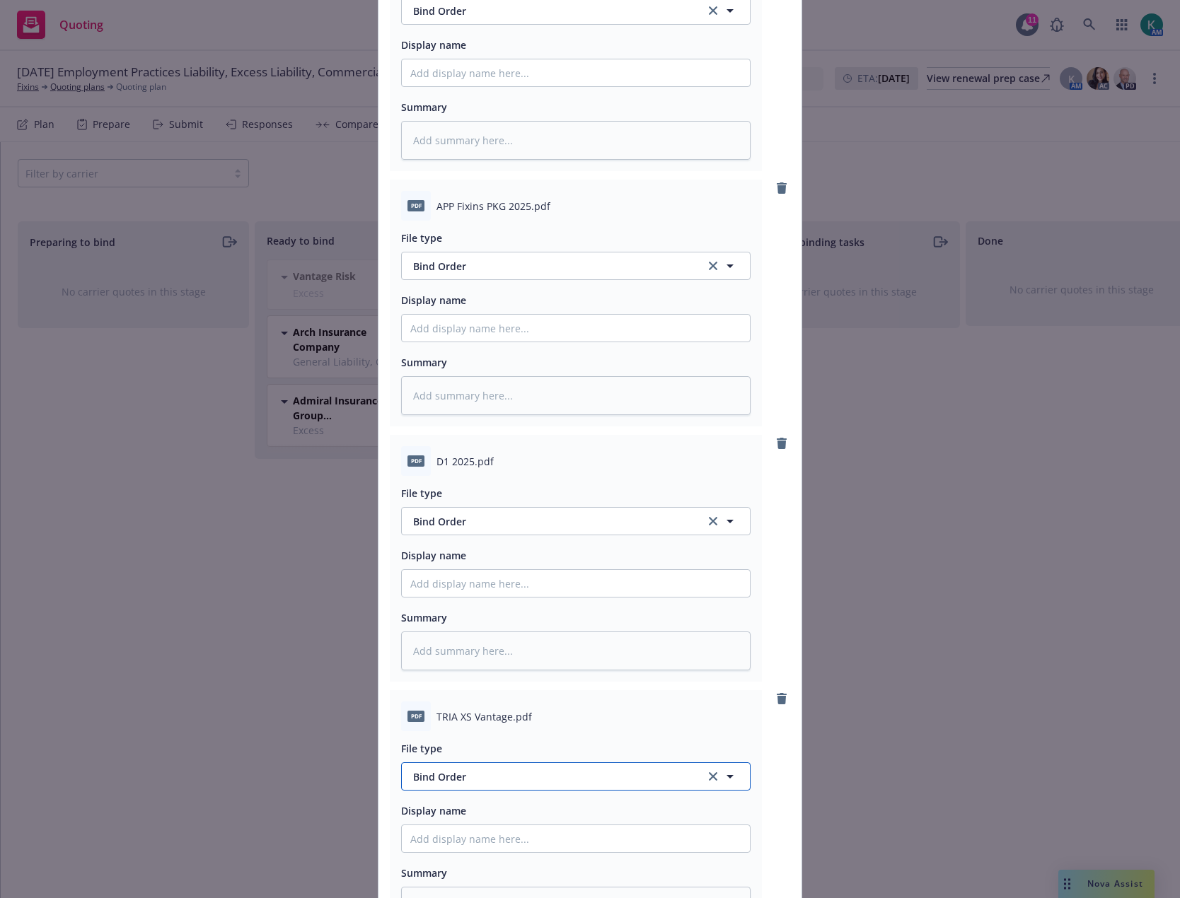
click at [530, 778] on span "Bind Order" at bounding box center [551, 777] width 277 height 15
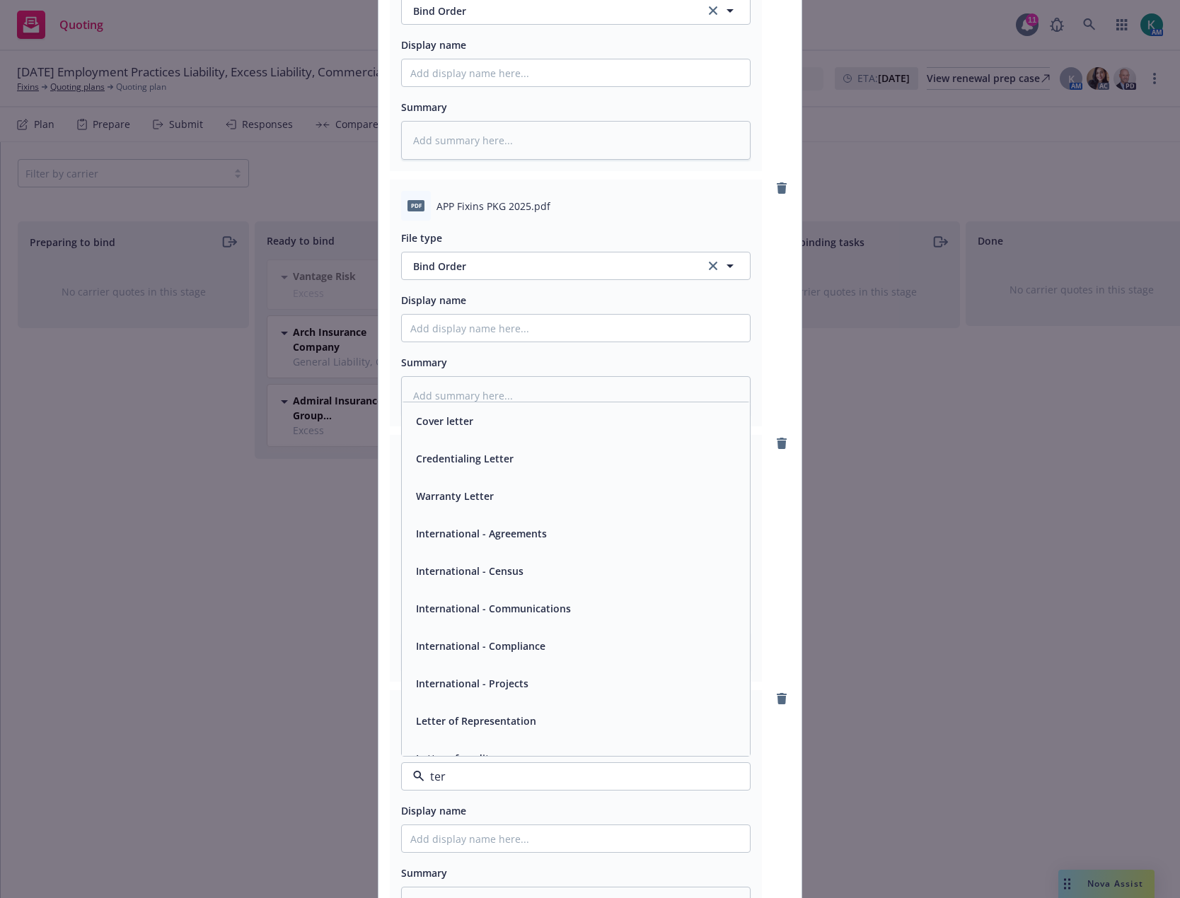
type input "terr"
type textarea "x"
type input "t"
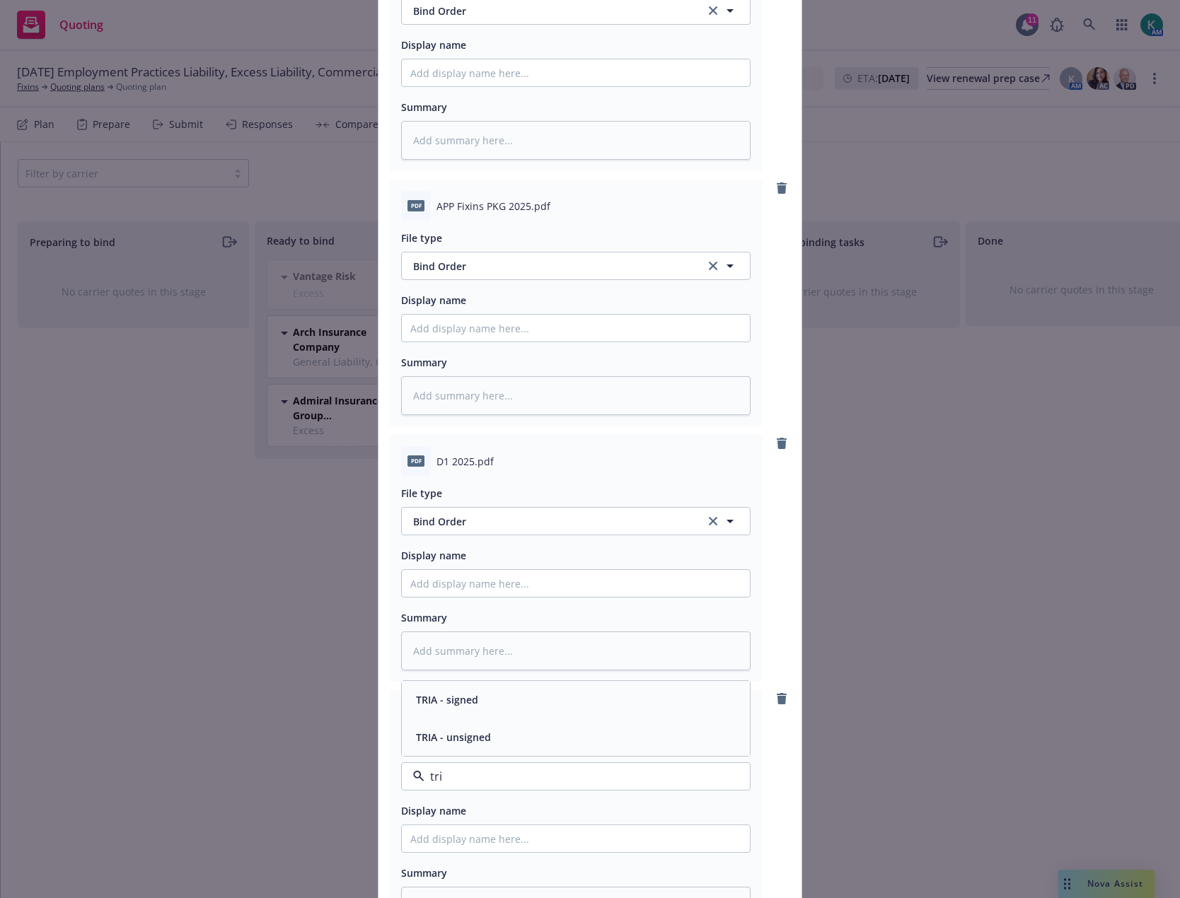
type input "tria"
click at [502, 697] on div "TRIA - signed" at bounding box center [575, 700] width 331 height 21
type textarea "x"
click at [498, 514] on span "Bind Order" at bounding box center [551, 521] width 277 height 15
type input "d-"
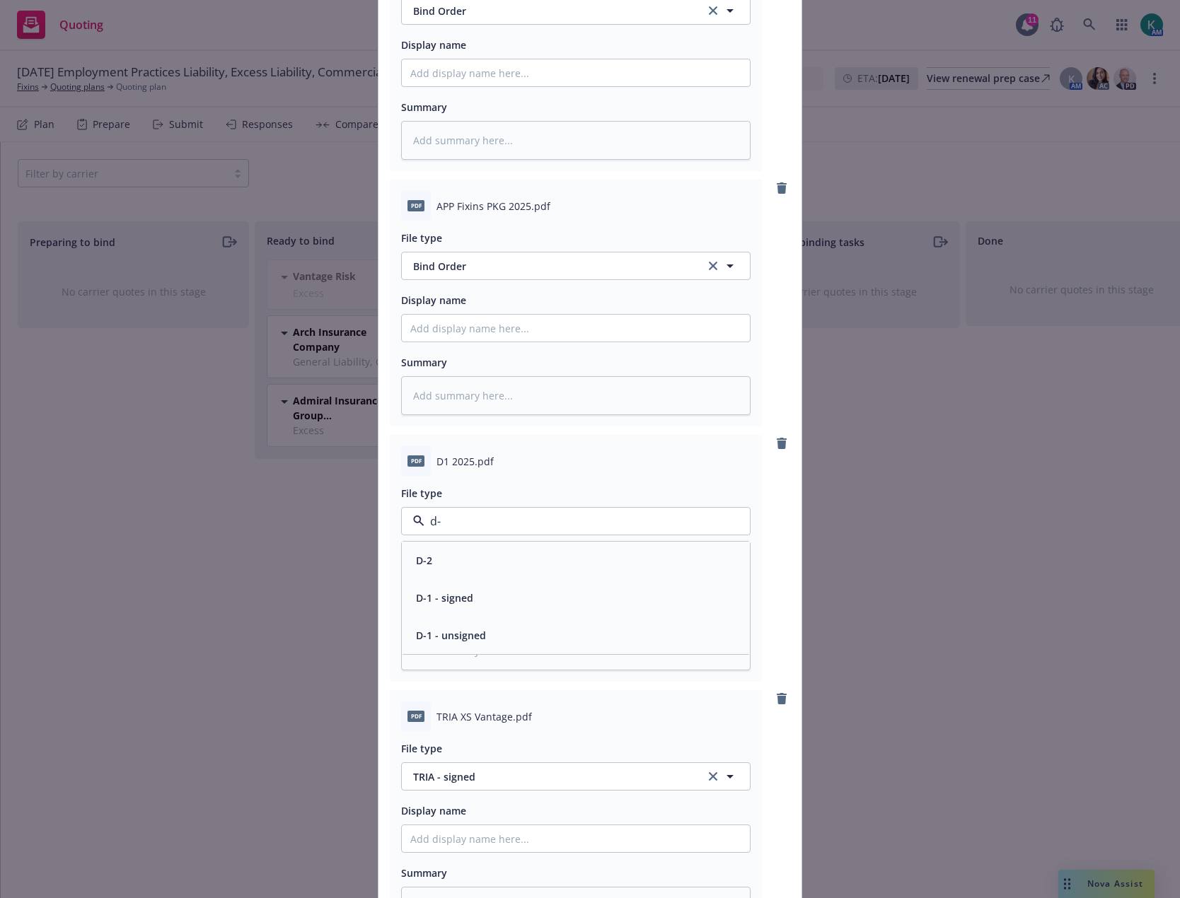
click at [483, 595] on div "D-1 - signed" at bounding box center [575, 598] width 331 height 21
type textarea "x"
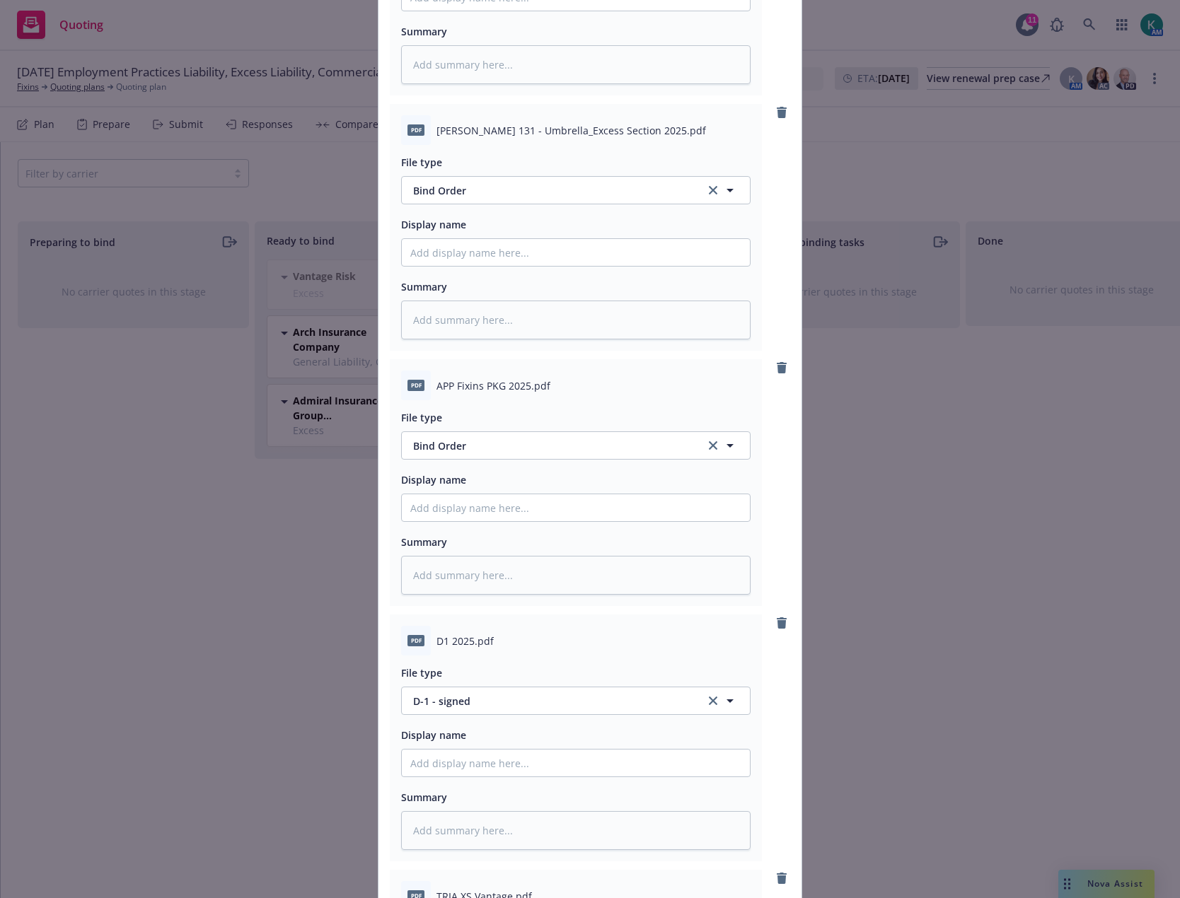
scroll to position [252, 0]
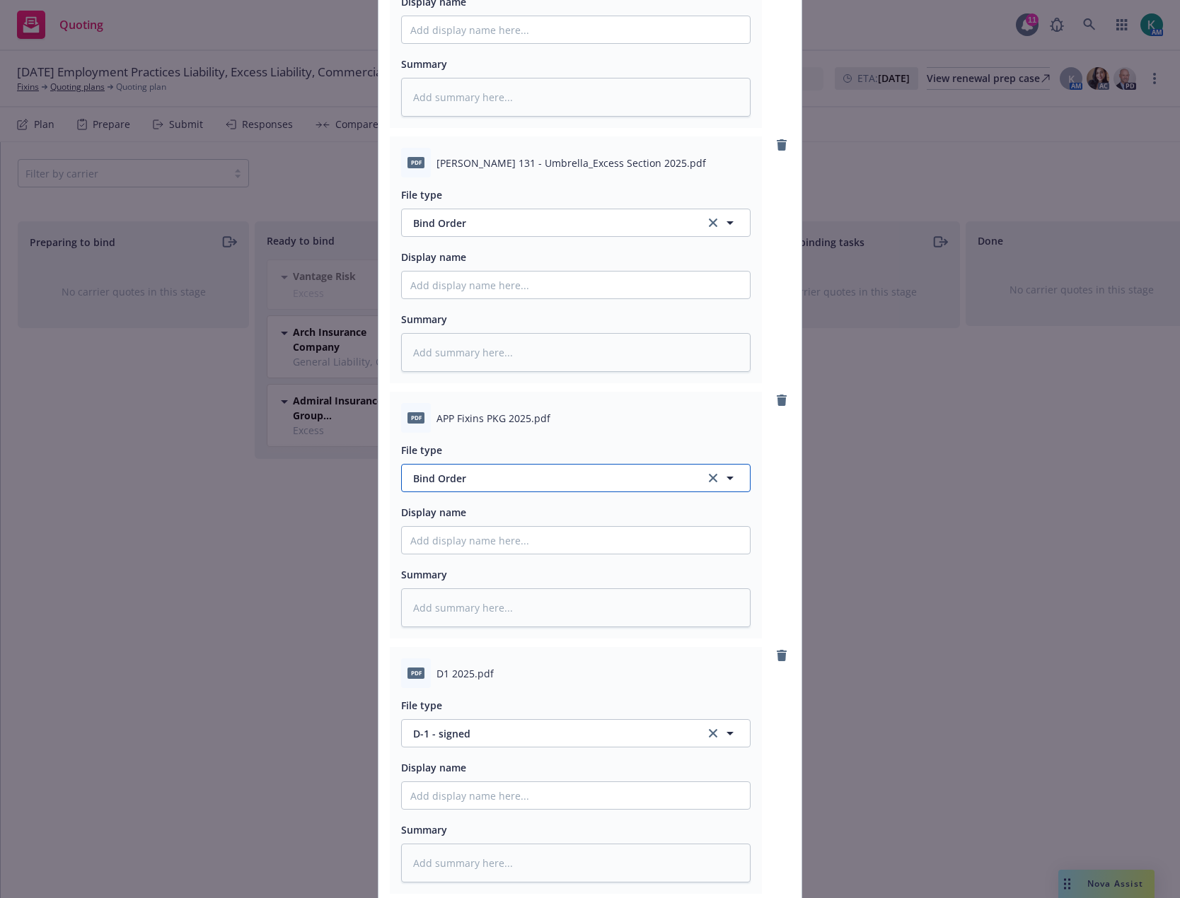
click at [455, 477] on span "Bind Order" at bounding box center [551, 478] width 277 height 15
type input "app"
click at [458, 553] on span "Application - signed" at bounding box center [464, 555] width 96 height 15
type textarea "x"
click at [424, 220] on span "Bind Order" at bounding box center [551, 223] width 277 height 15
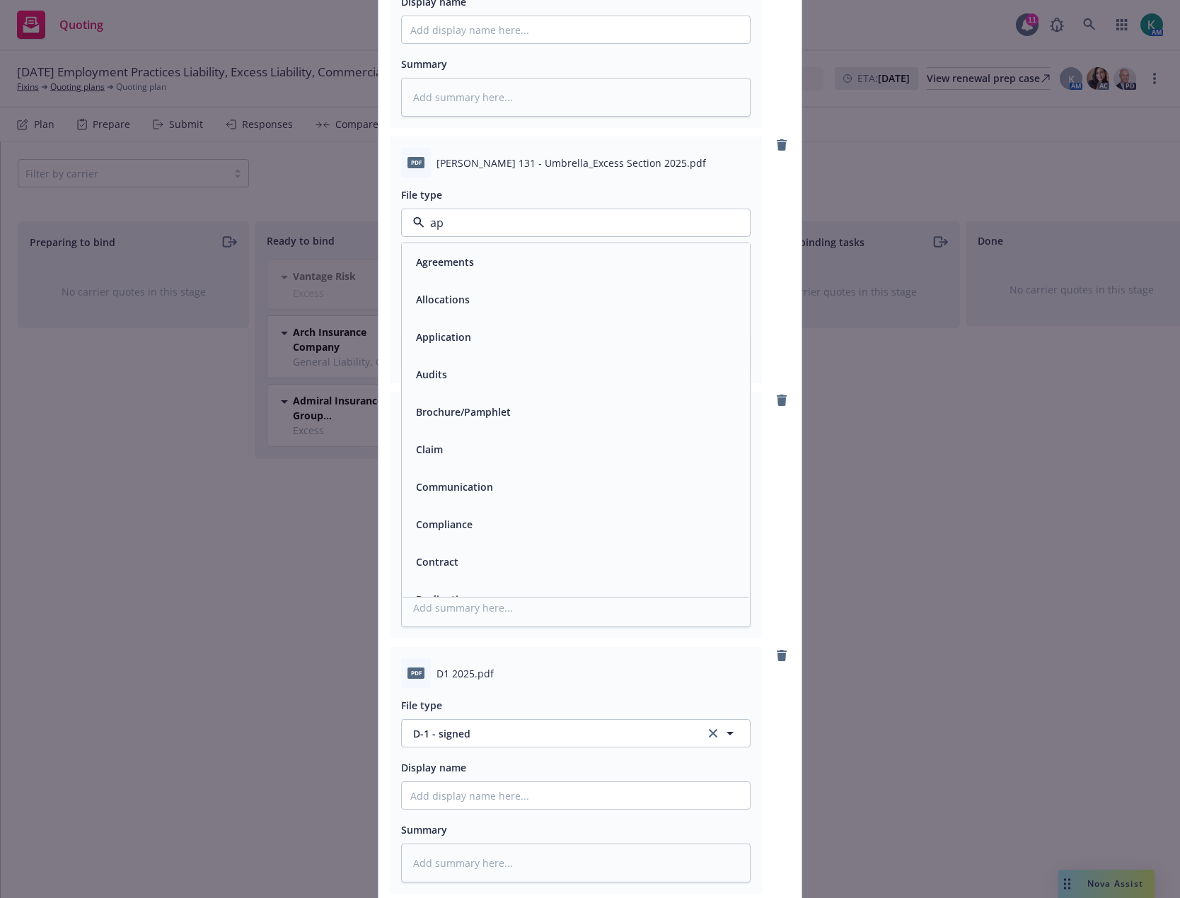
type input "app"
click at [458, 296] on span "Application - signed" at bounding box center [464, 299] width 96 height 15
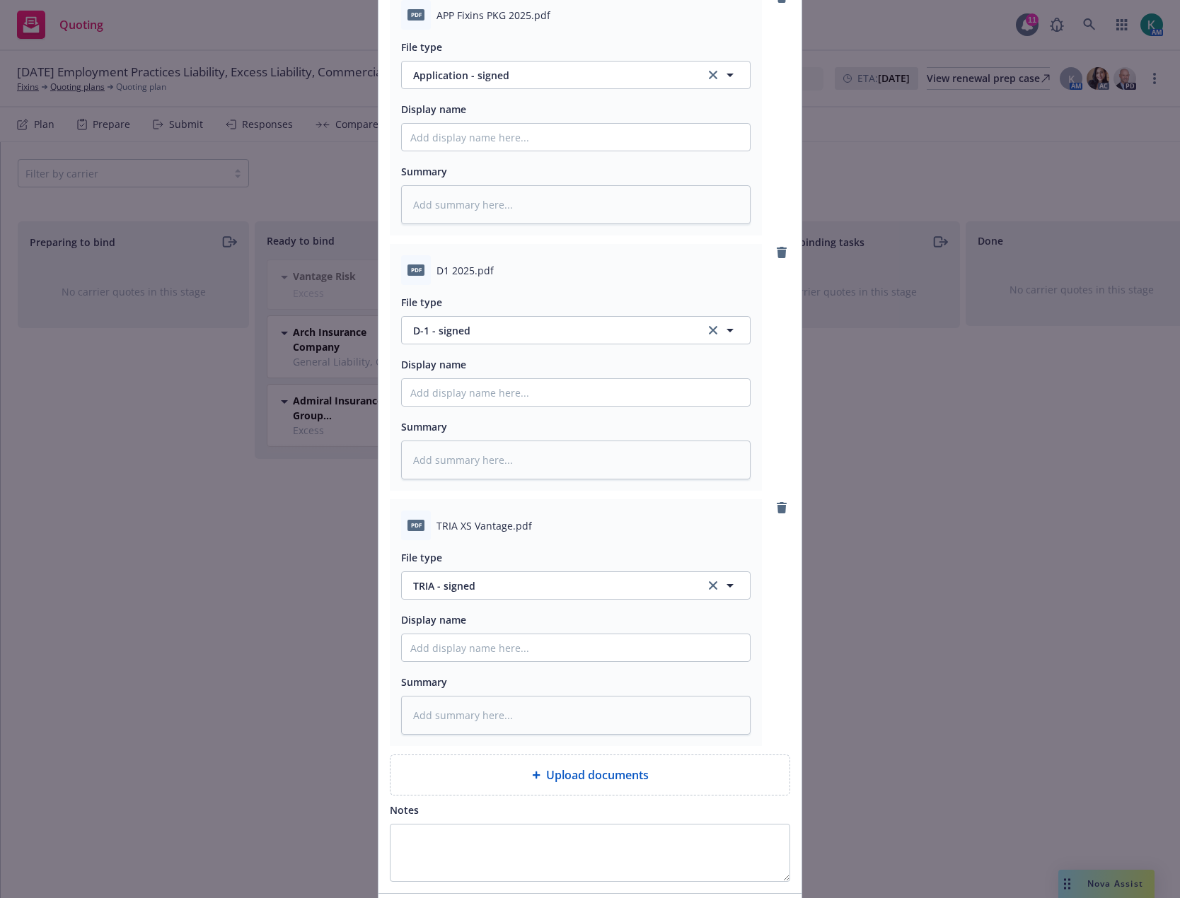
scroll to position [759, 0]
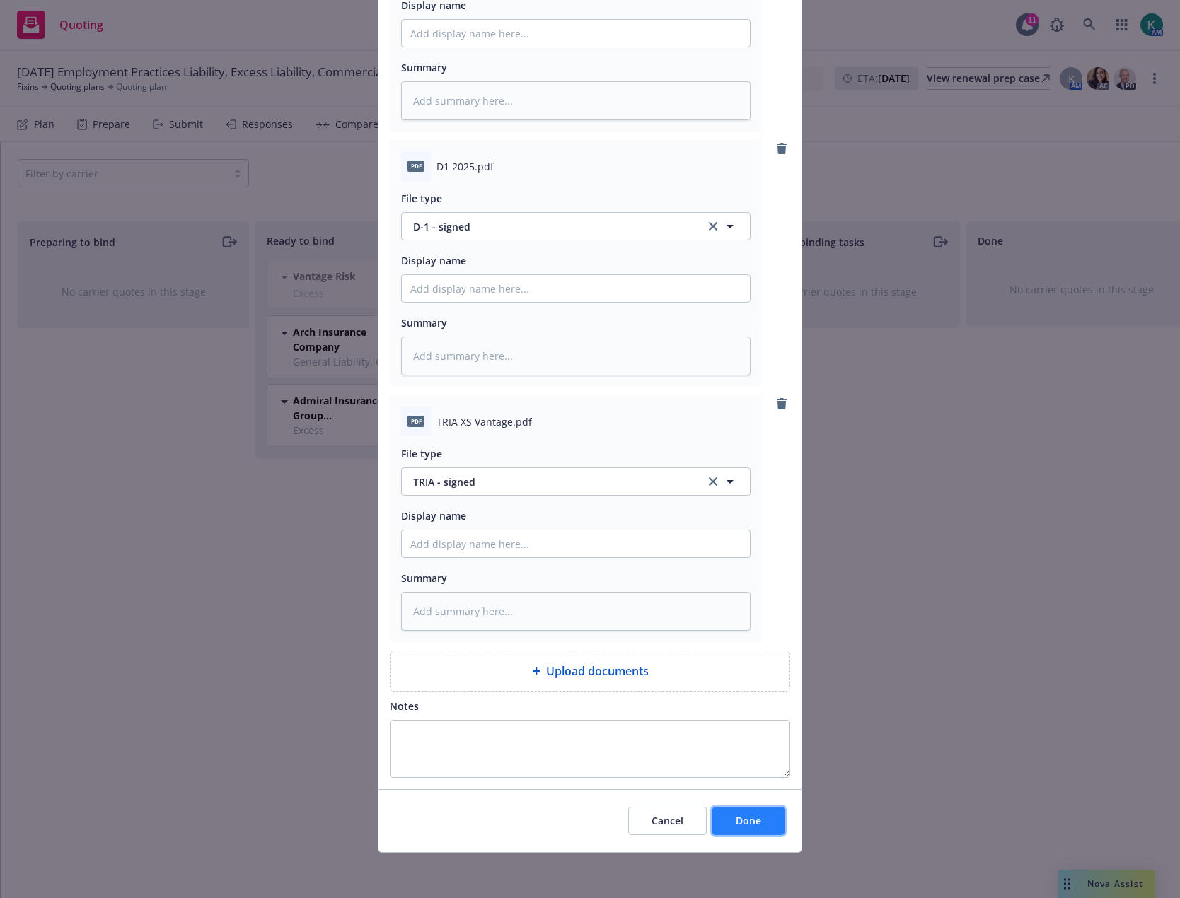
click at [733, 828] on button "Done" at bounding box center [748, 821] width 72 height 28
type textarea "x"
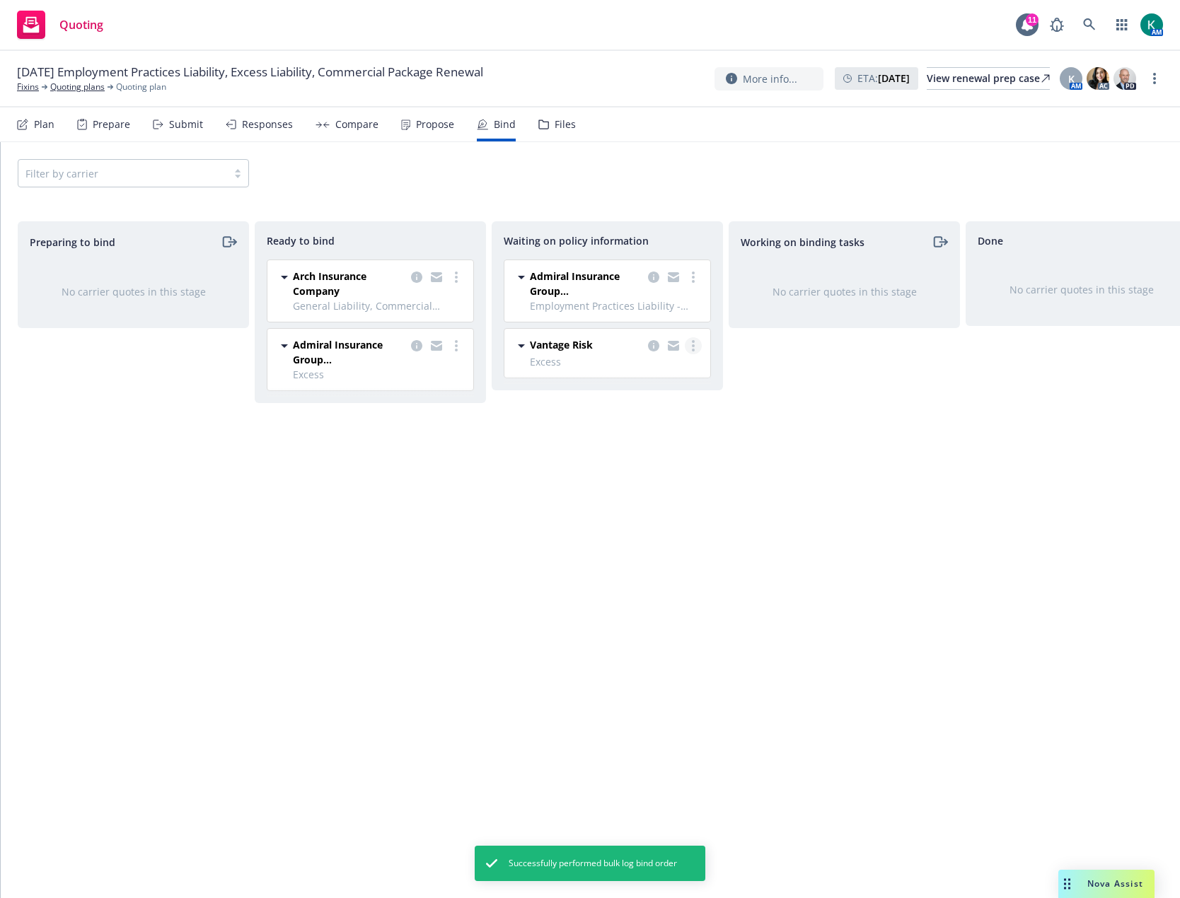
click at [693, 343] on icon "more" at bounding box center [693, 345] width 3 height 11
click at [647, 376] on span "Create policies" at bounding box center [625, 374] width 104 height 13
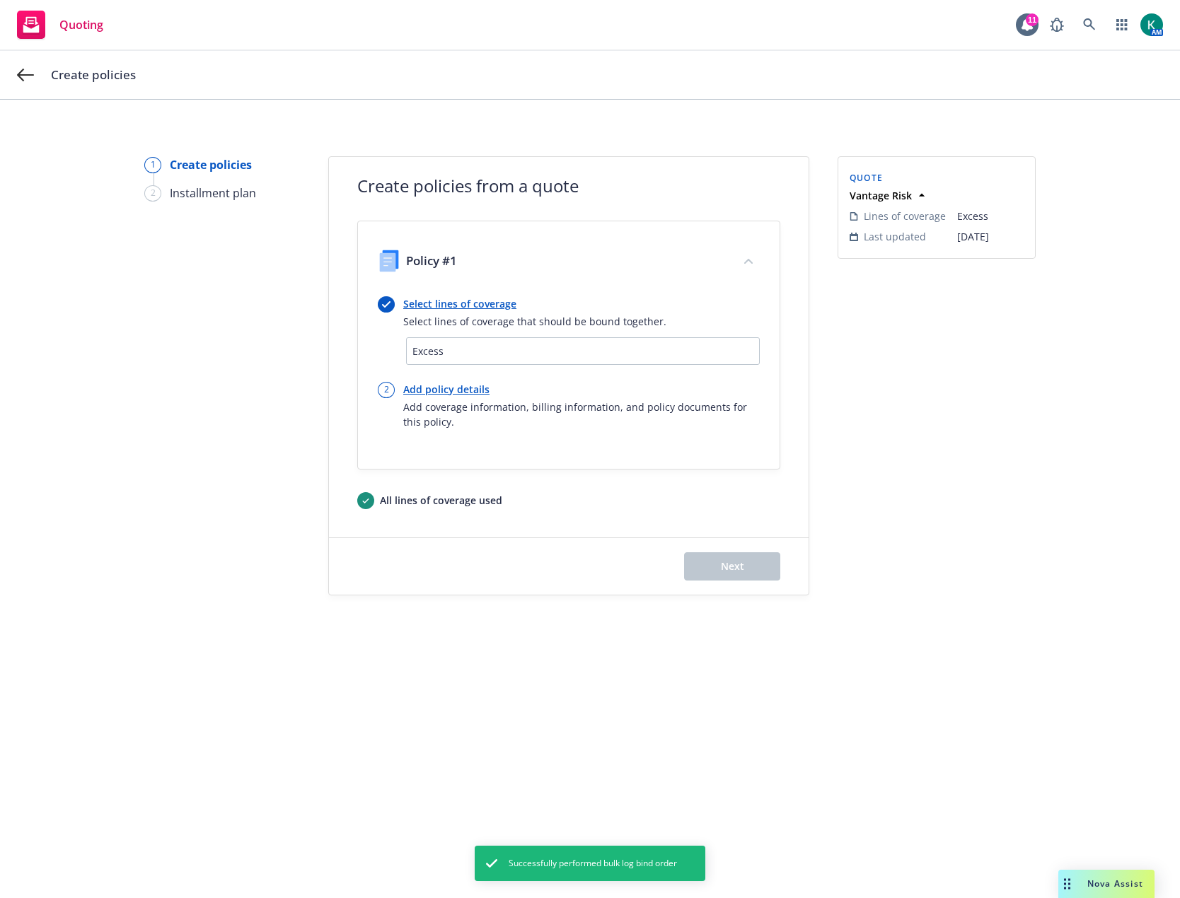
click at [434, 395] on link "Add policy details" at bounding box center [581, 389] width 357 height 15
select select "12"
select select "CA"
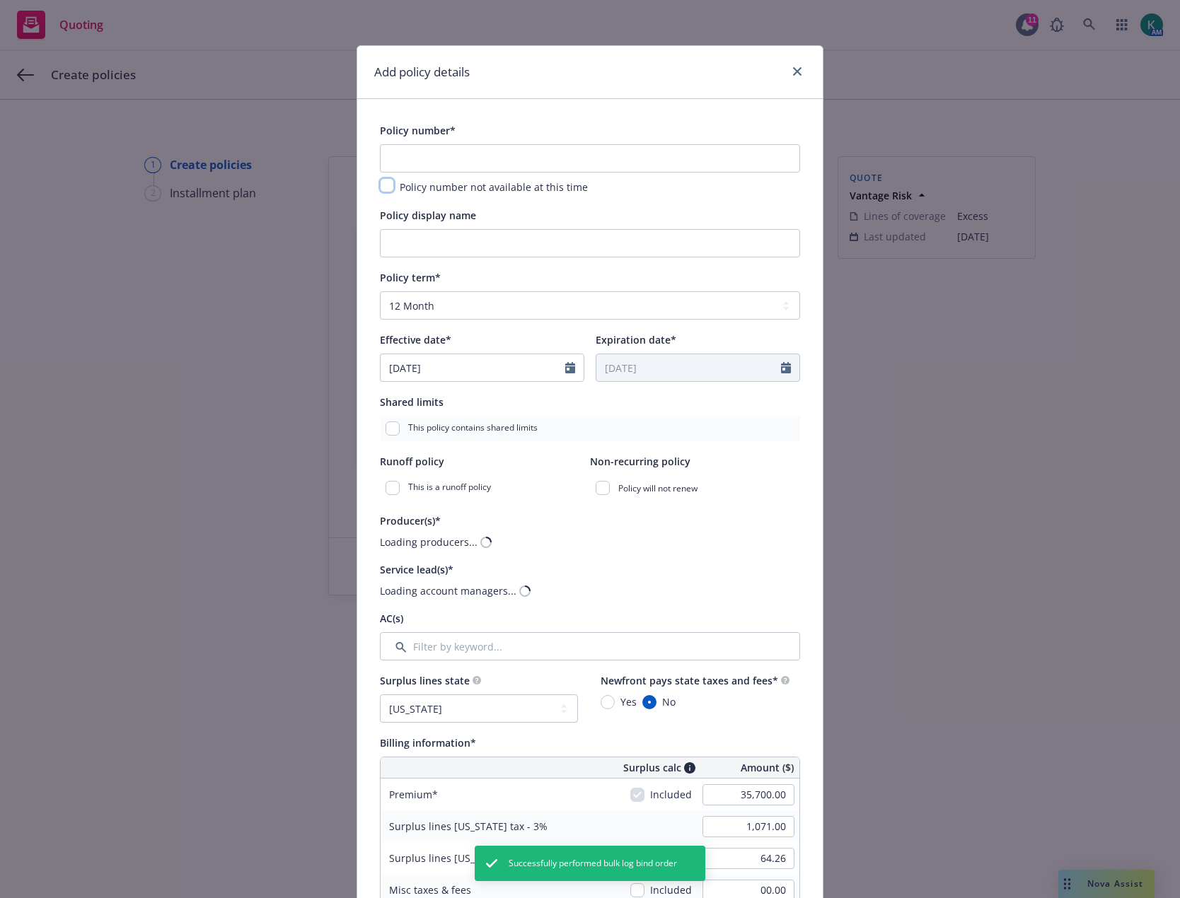
click at [382, 185] on input "checkbox" at bounding box center [387, 185] width 14 height 14
checkbox input "true"
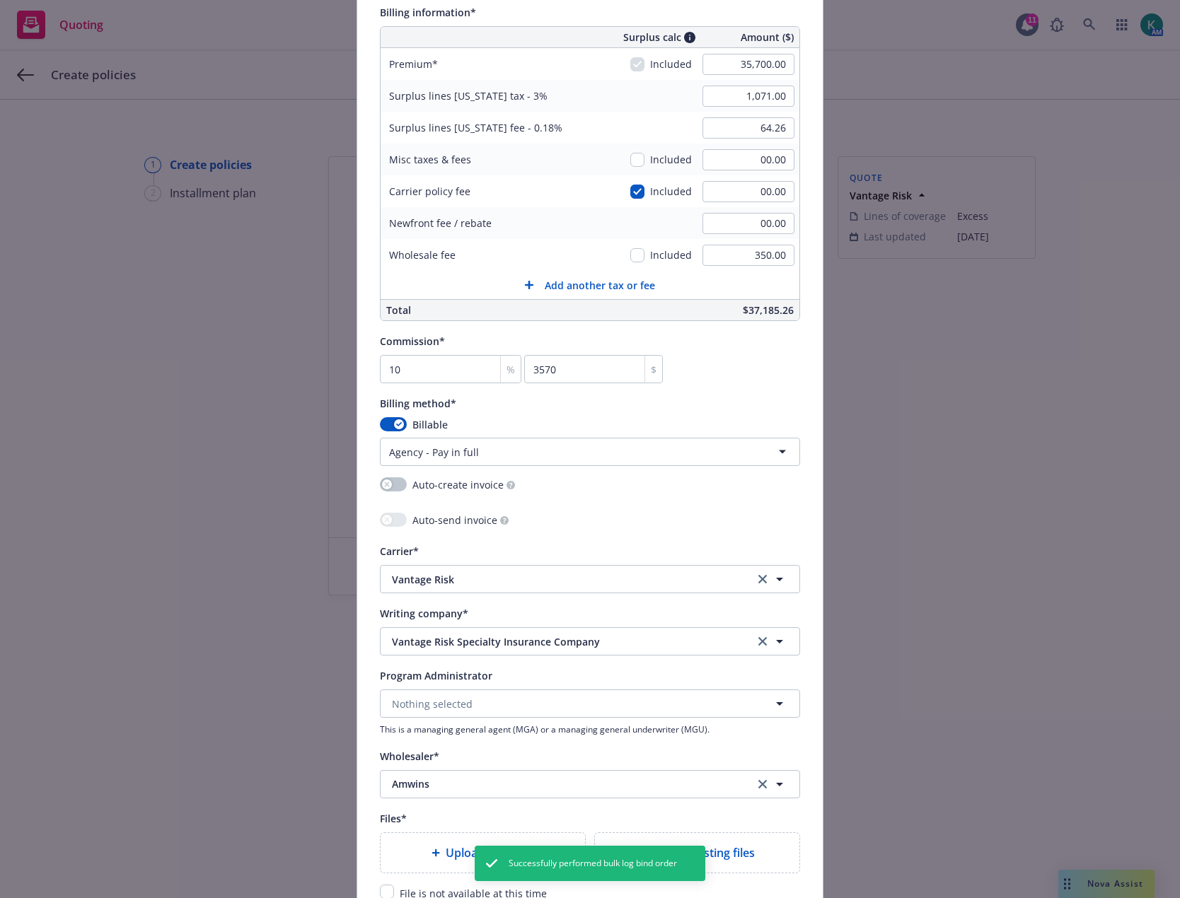
scroll to position [990, 0]
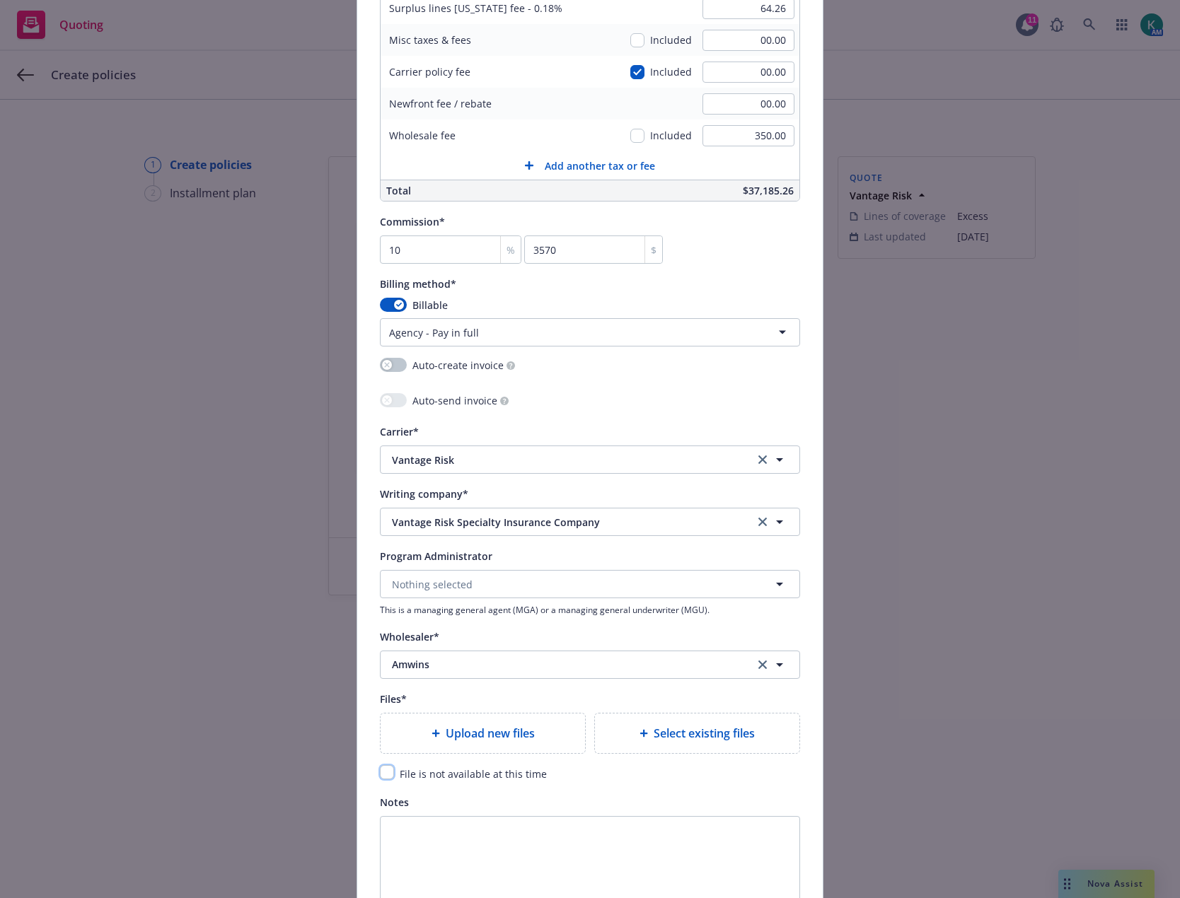
click at [380, 778] on input "checkbox" at bounding box center [387, 772] width 14 height 14
checkbox input "true"
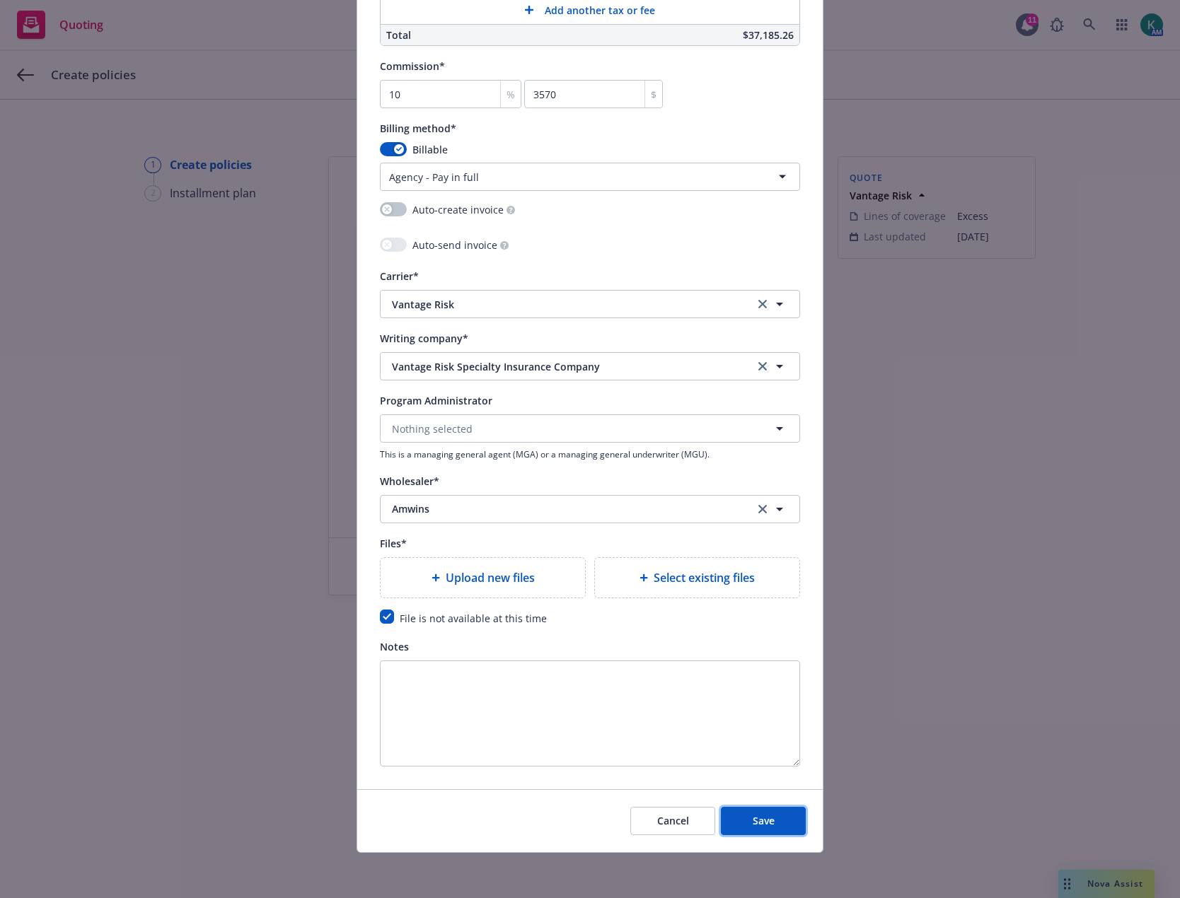
click at [795, 821] on button "Save" at bounding box center [763, 821] width 85 height 28
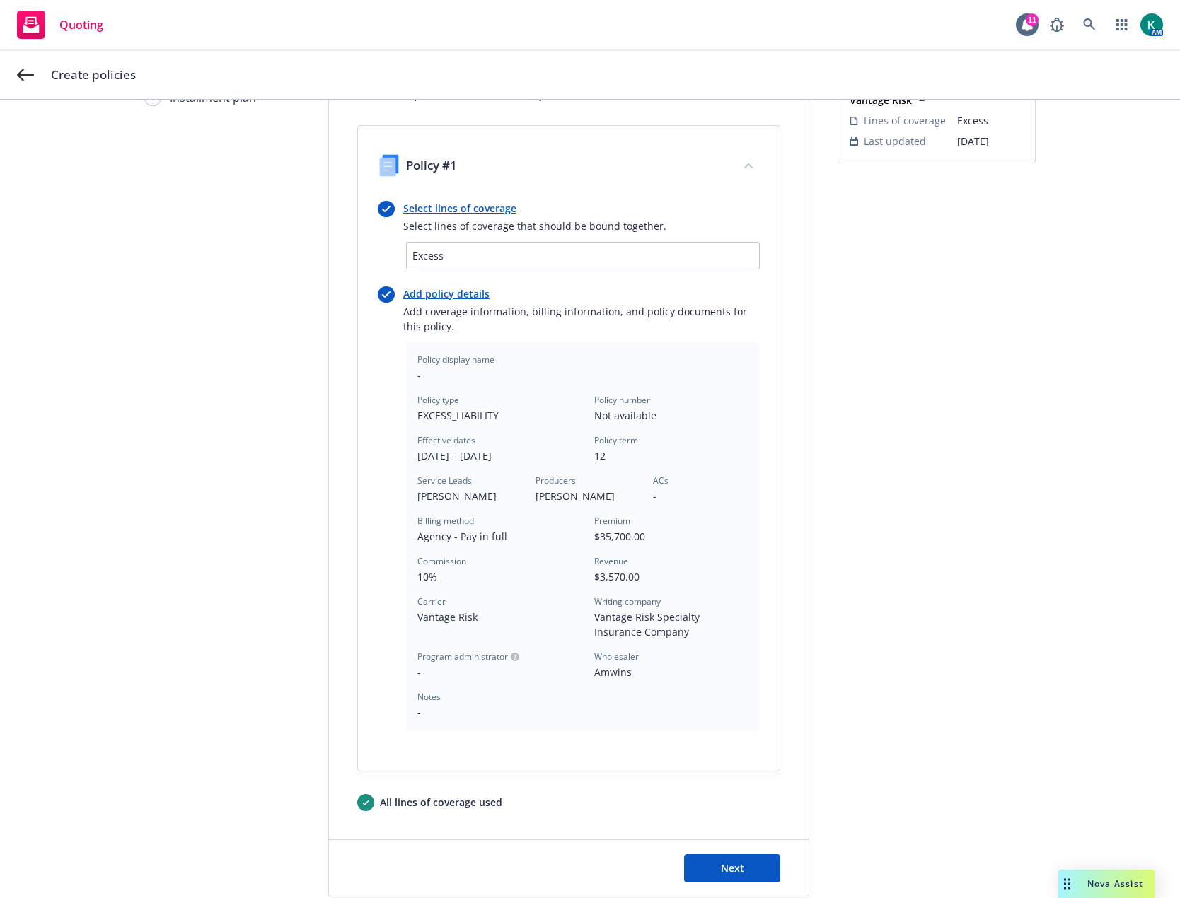
scroll to position [185, 0]
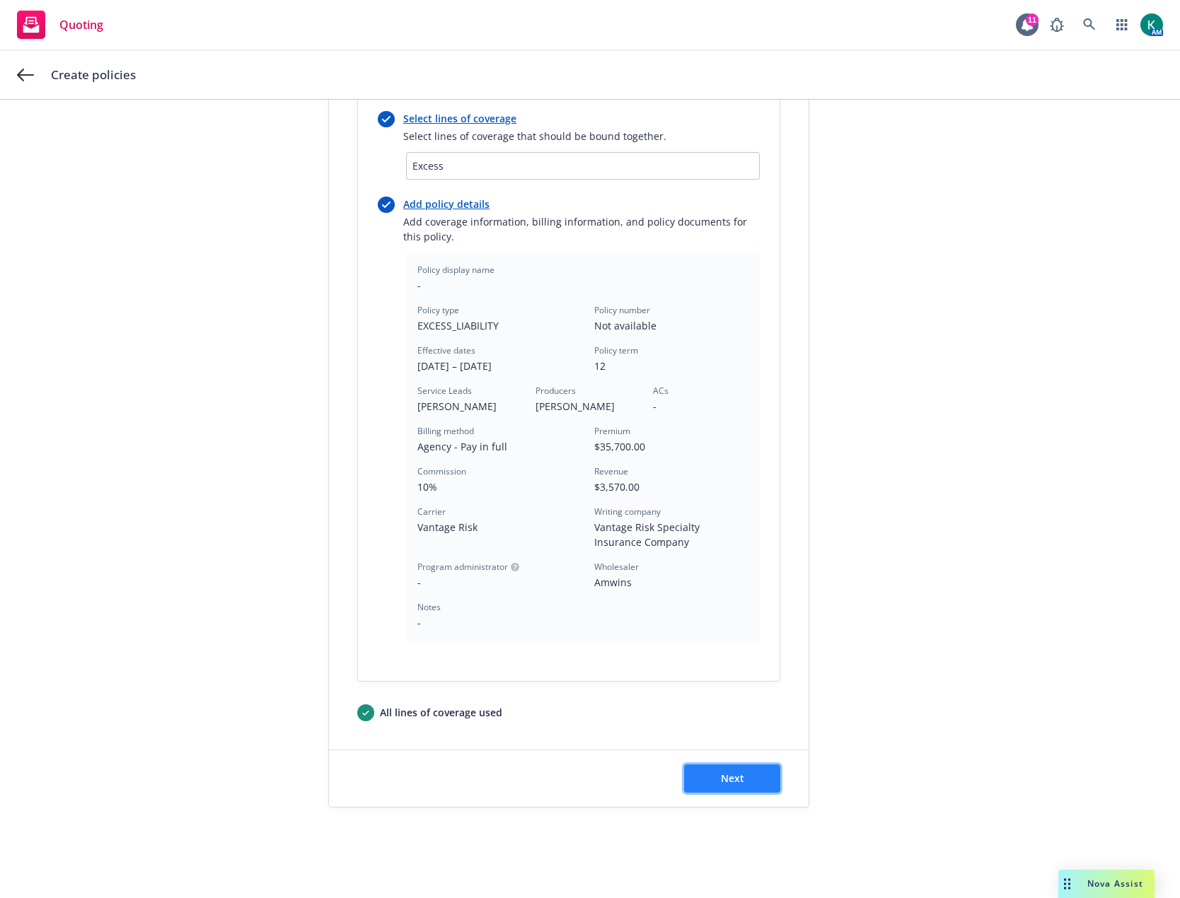
click at [721, 782] on span "Next" at bounding box center [732, 778] width 23 height 13
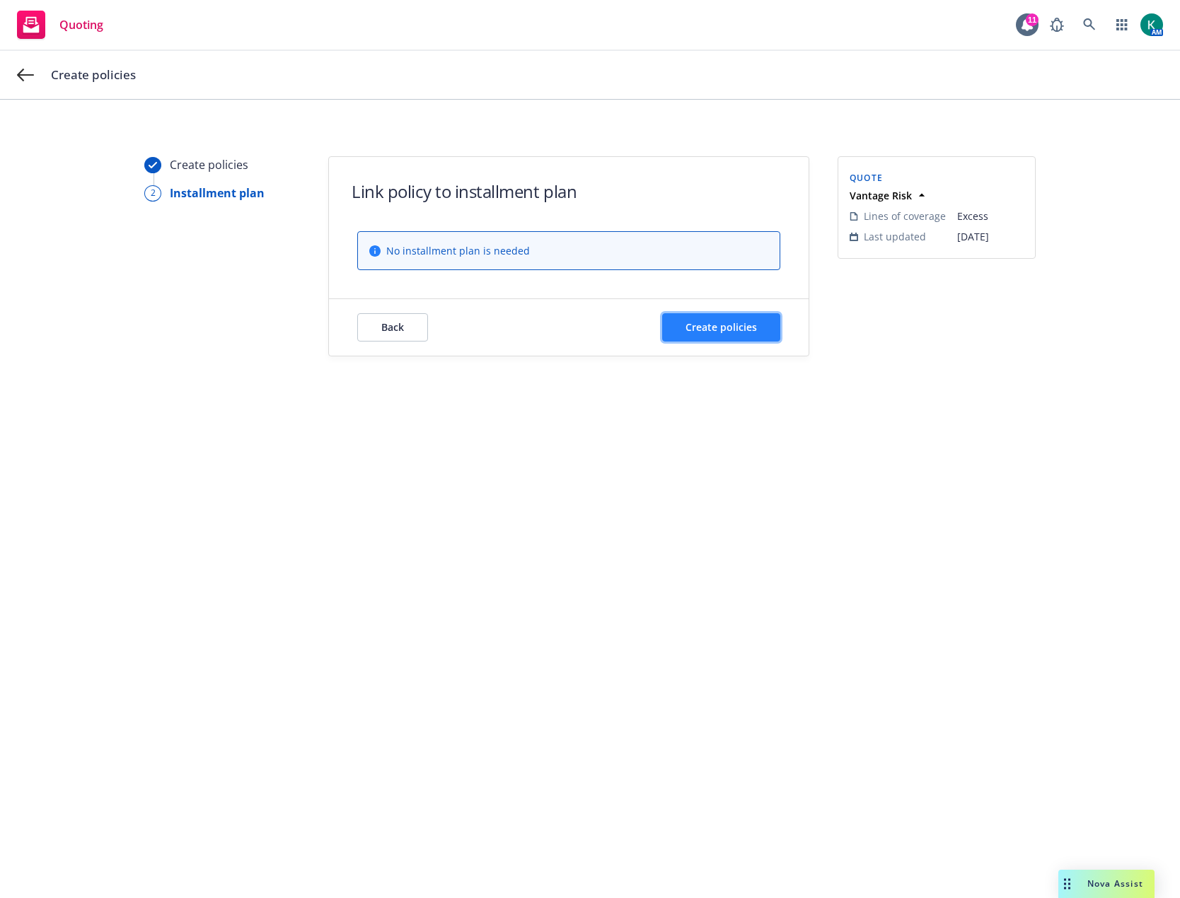
click at [740, 325] on span "Create policies" at bounding box center [720, 326] width 71 height 13
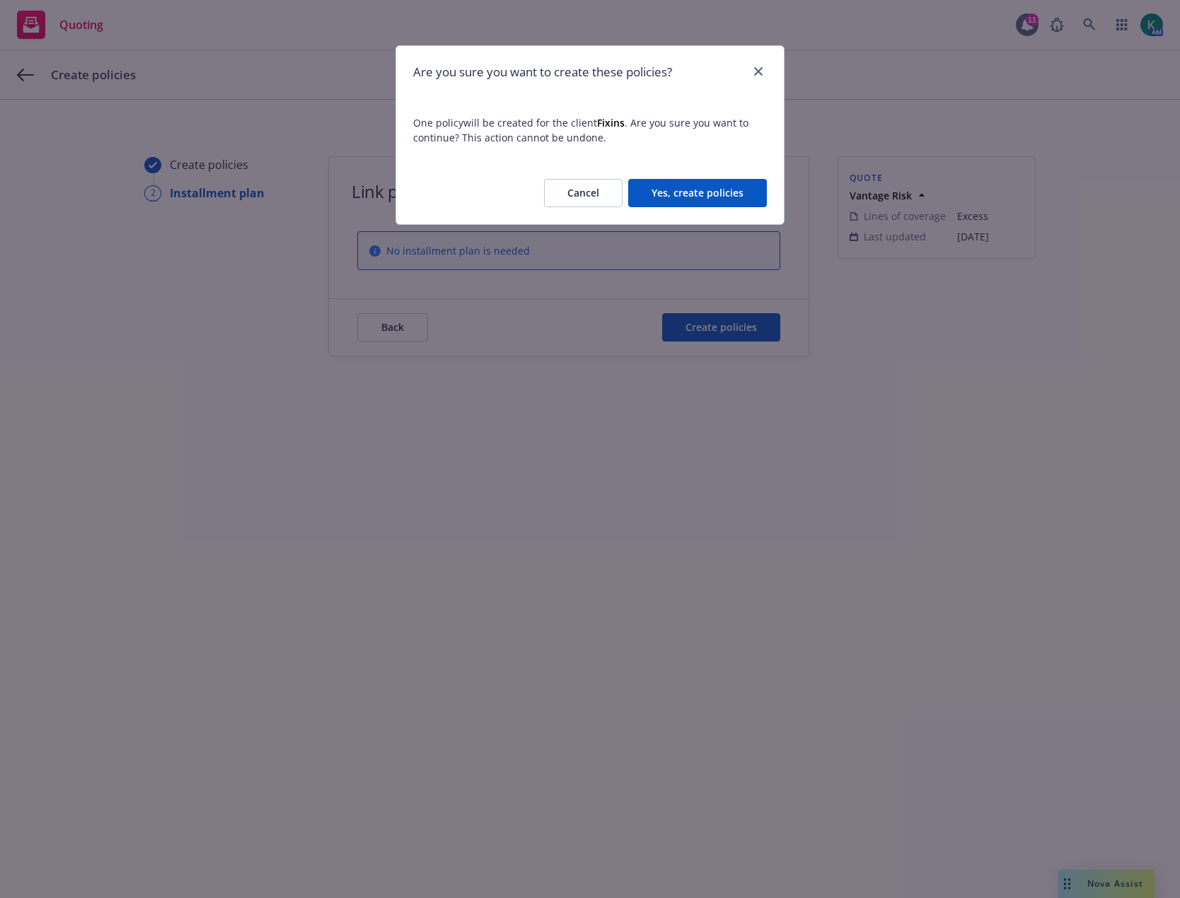
drag, startPoint x: 690, startPoint y: 199, endPoint x: 673, endPoint y: 276, distance: 79.1
click at [690, 198] on button "Yes, create policies" at bounding box center [697, 193] width 139 height 28
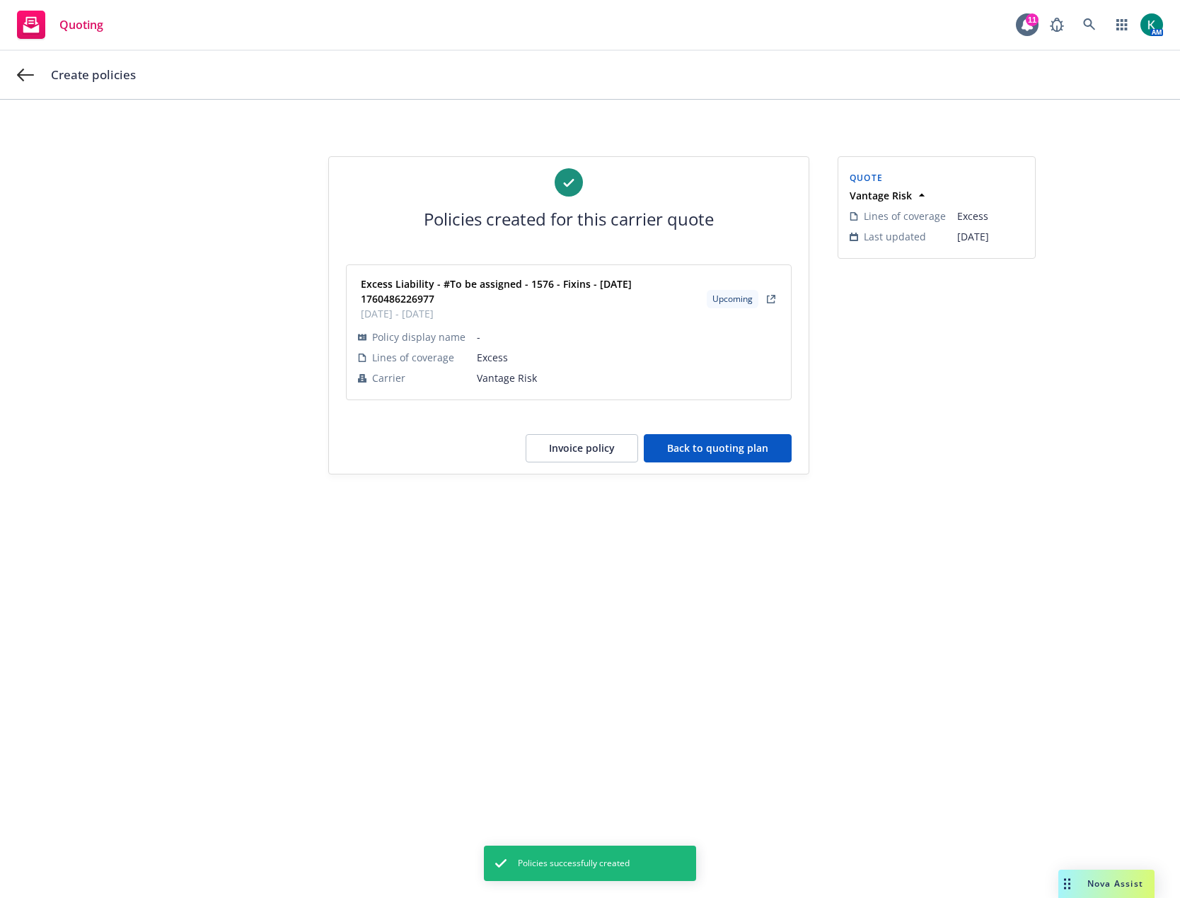
click at [681, 458] on button "Back to quoting plan" at bounding box center [718, 448] width 148 height 28
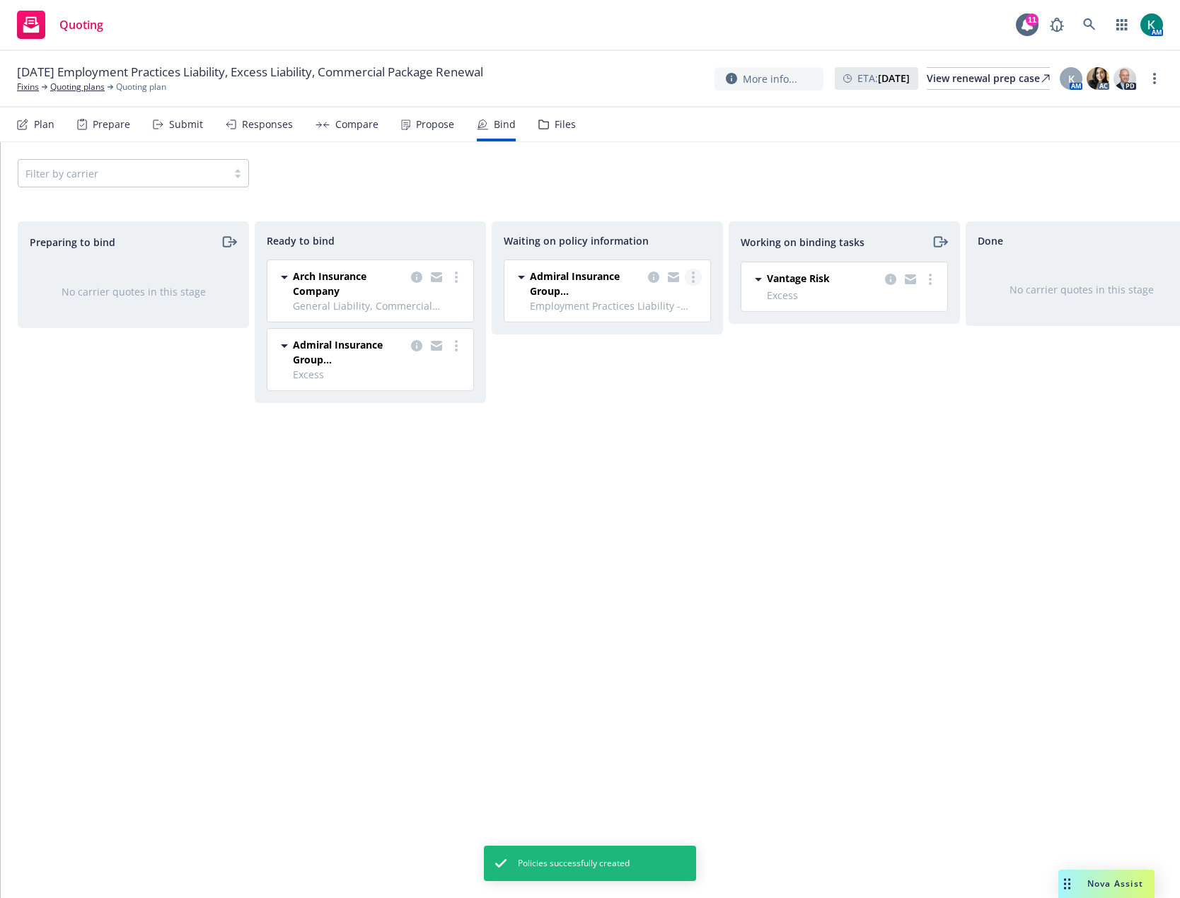
click at [695, 278] on link "more" at bounding box center [693, 277] width 17 height 17
click at [654, 309] on span "Create policies" at bounding box center [625, 305] width 104 height 13
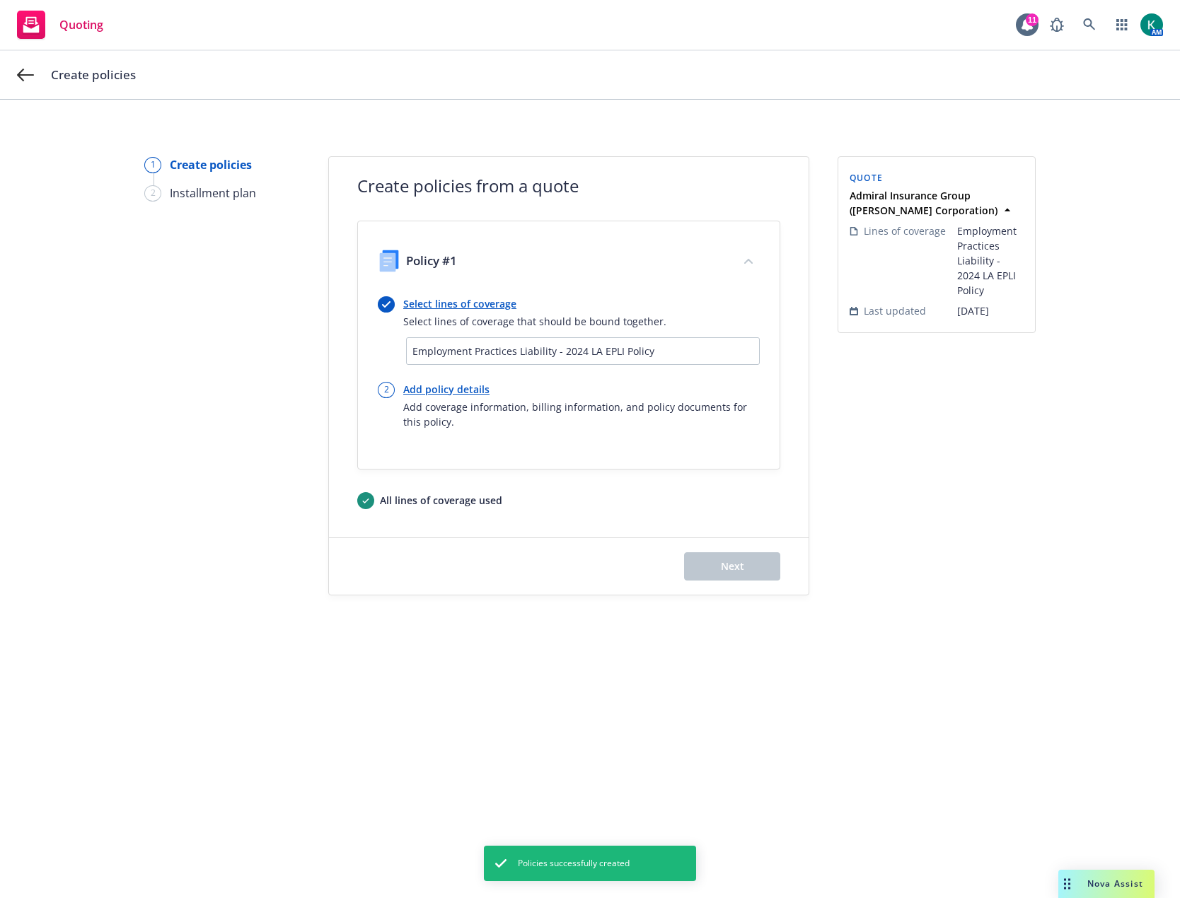
click at [423, 386] on link "Add policy details" at bounding box center [581, 389] width 357 height 15
select select "12"
select select "CA"
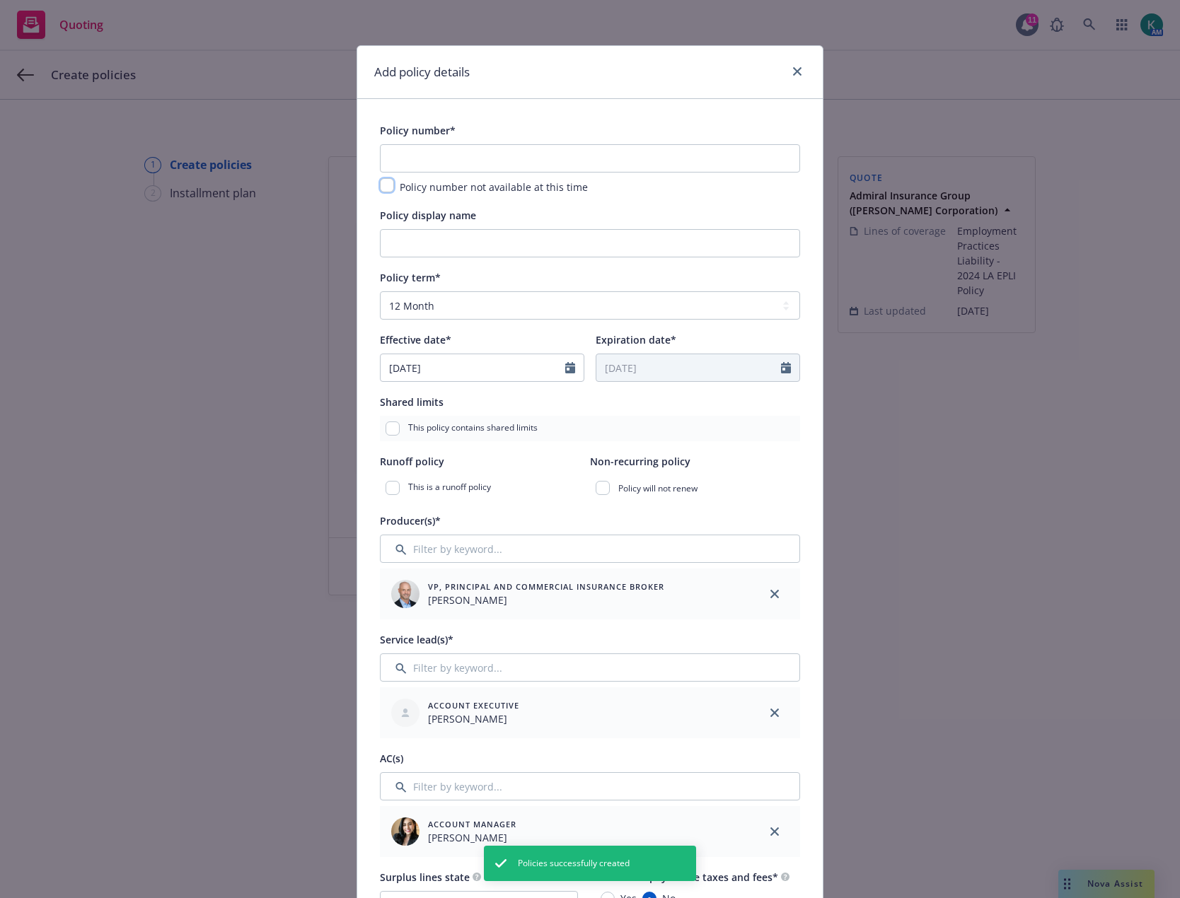
click at [386, 185] on input "checkbox" at bounding box center [387, 185] width 14 height 14
checkbox input "true"
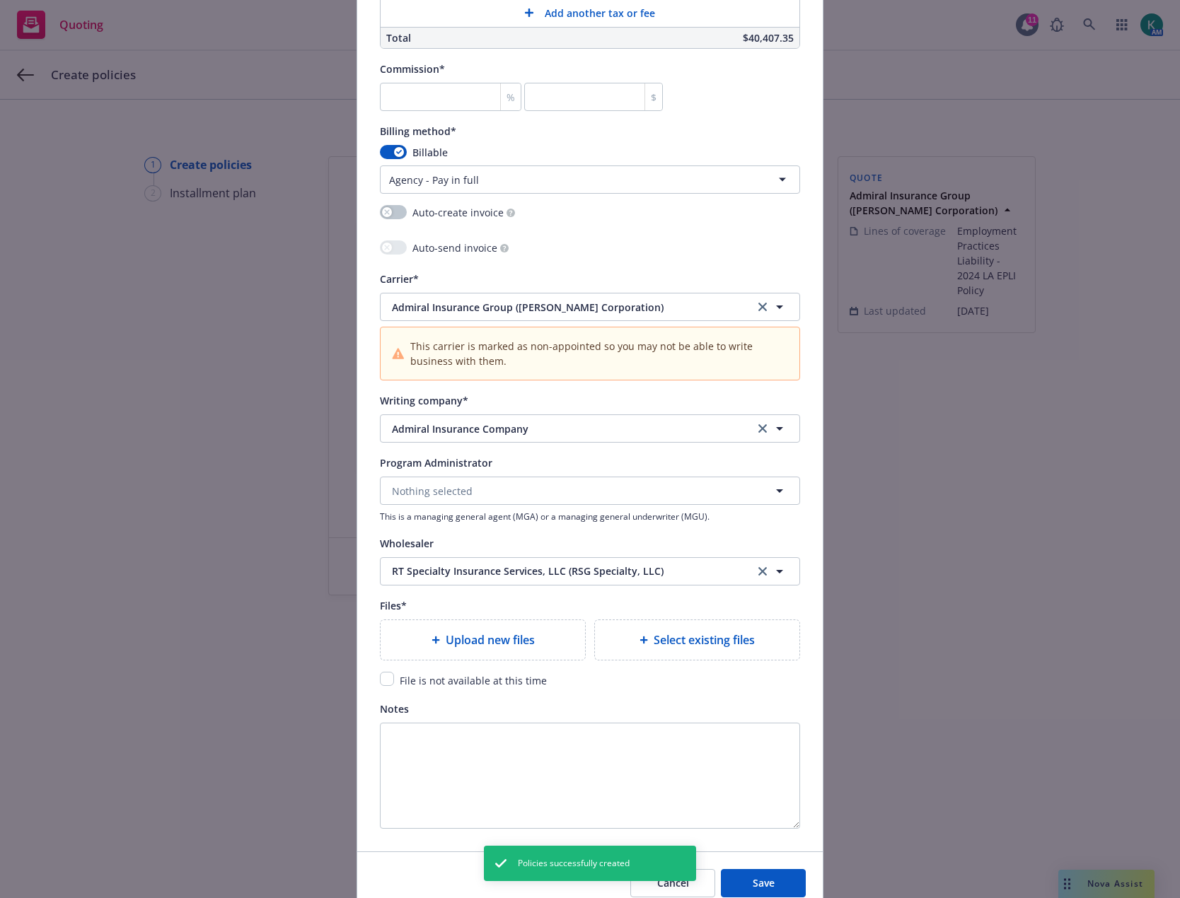
scroll to position [1203, 0]
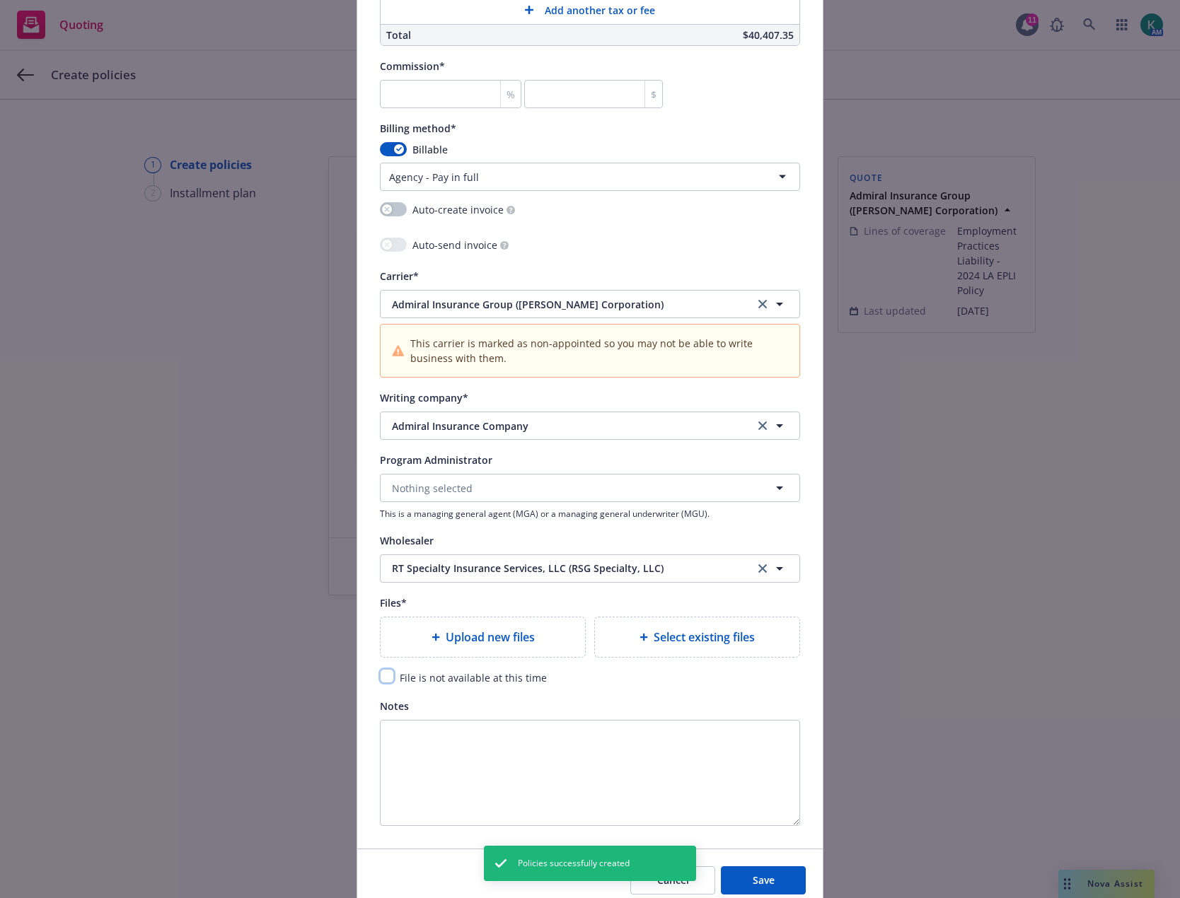
drag, startPoint x: 381, startPoint y: 678, endPoint x: 523, endPoint y: 726, distance: 151.0
click at [381, 677] on input "checkbox" at bounding box center [387, 676] width 14 height 14
checkbox input "true"
click at [743, 876] on button "Save" at bounding box center [763, 881] width 85 height 28
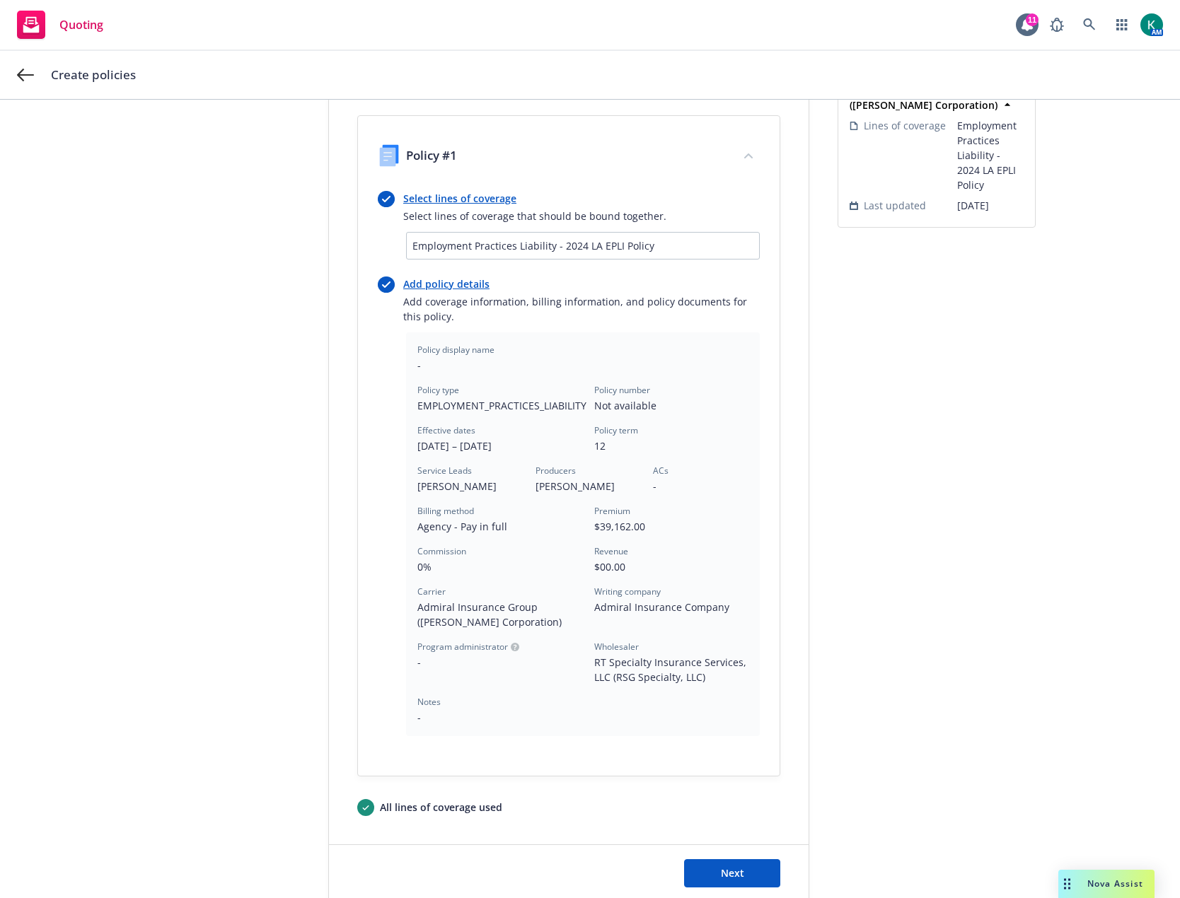
scroll to position [200, 0]
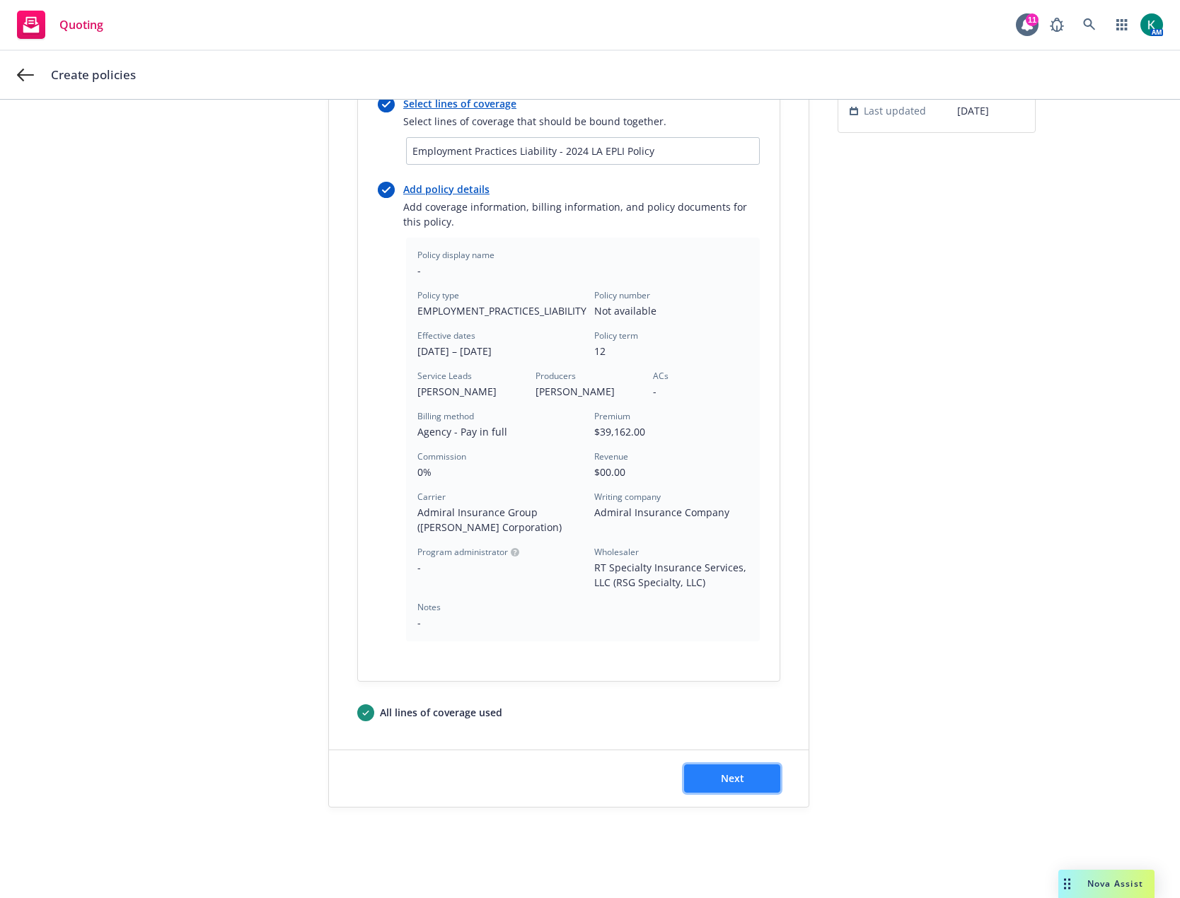
click at [721, 784] on span "Next" at bounding box center [732, 778] width 23 height 13
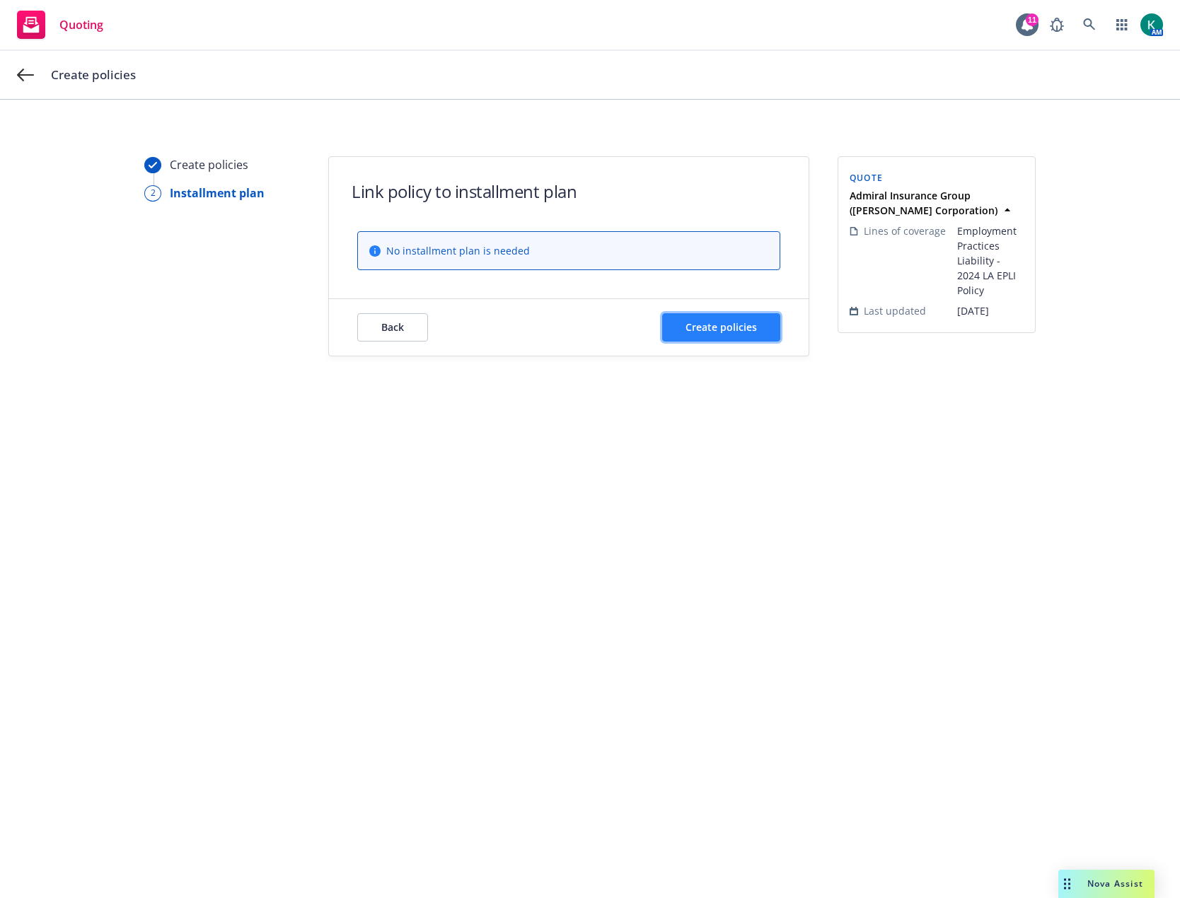
click at [725, 330] on span "Create policies" at bounding box center [720, 326] width 71 height 13
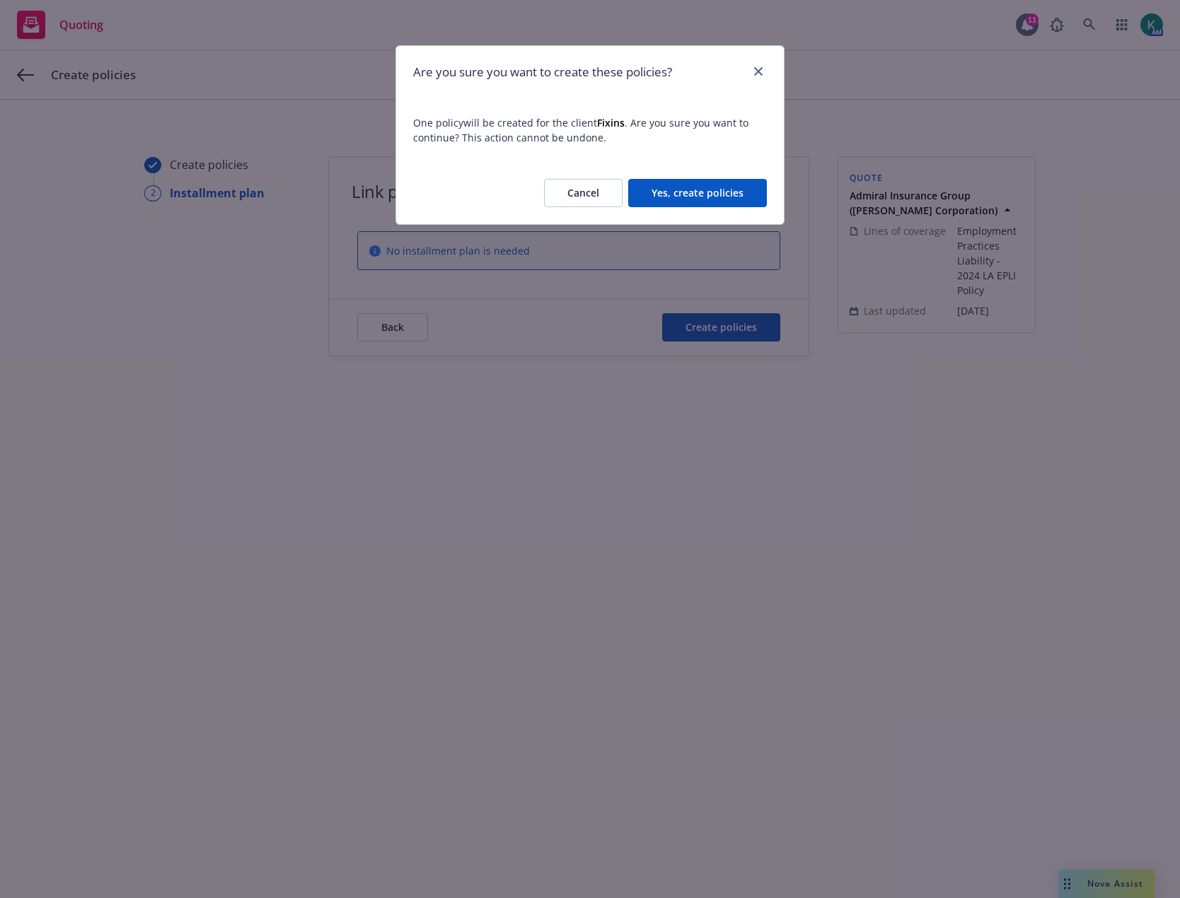
click at [719, 185] on button "Yes, create policies" at bounding box center [697, 193] width 139 height 28
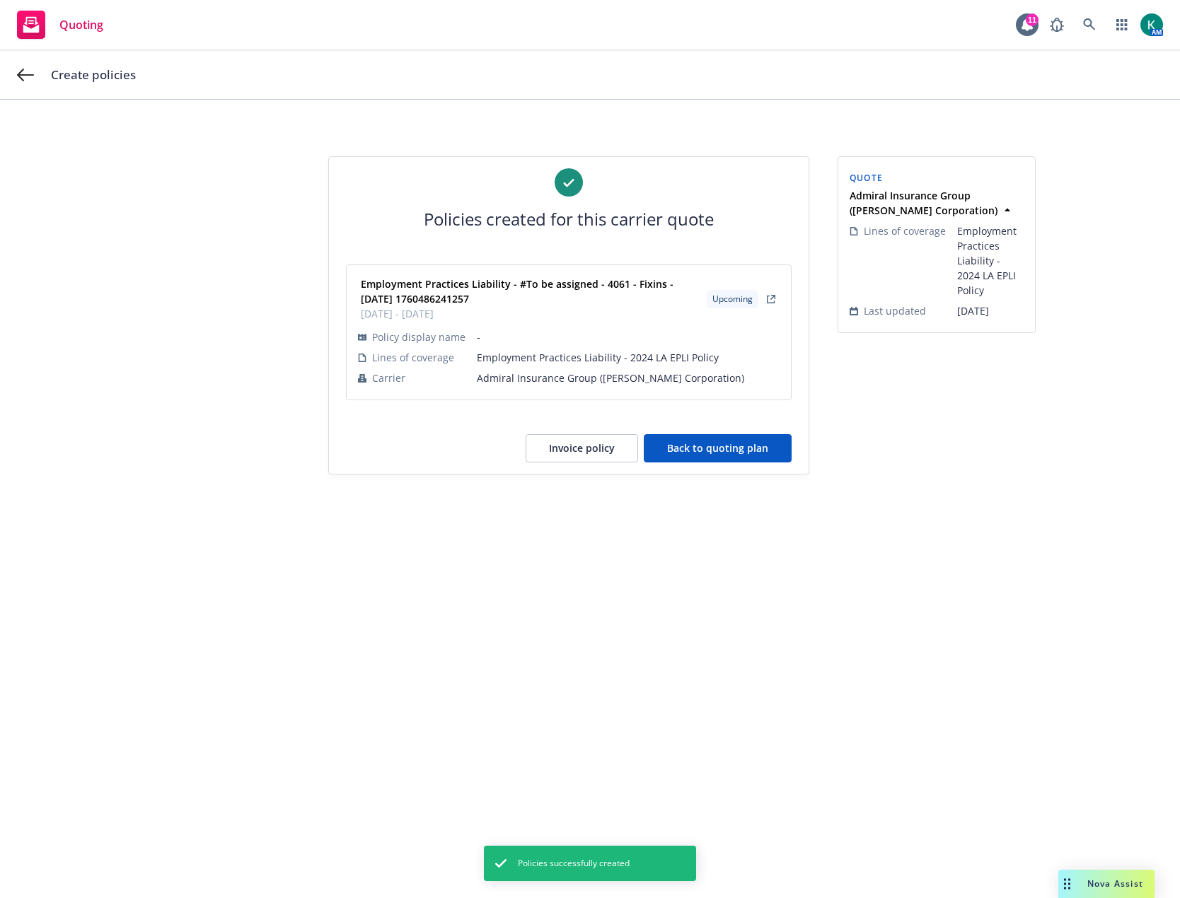
click at [705, 442] on button "Back to quoting plan" at bounding box center [718, 448] width 148 height 28
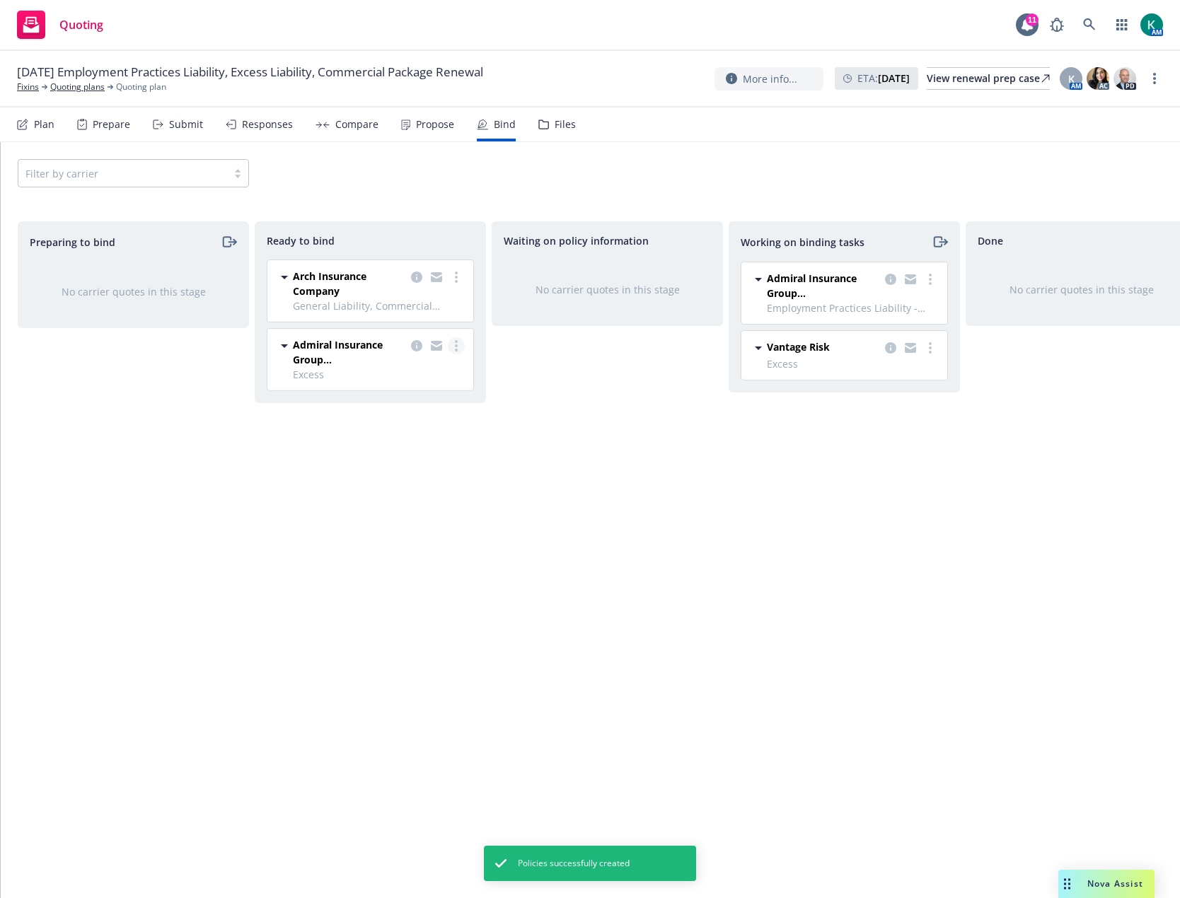
click at [453, 342] on link "more" at bounding box center [456, 345] width 17 height 17
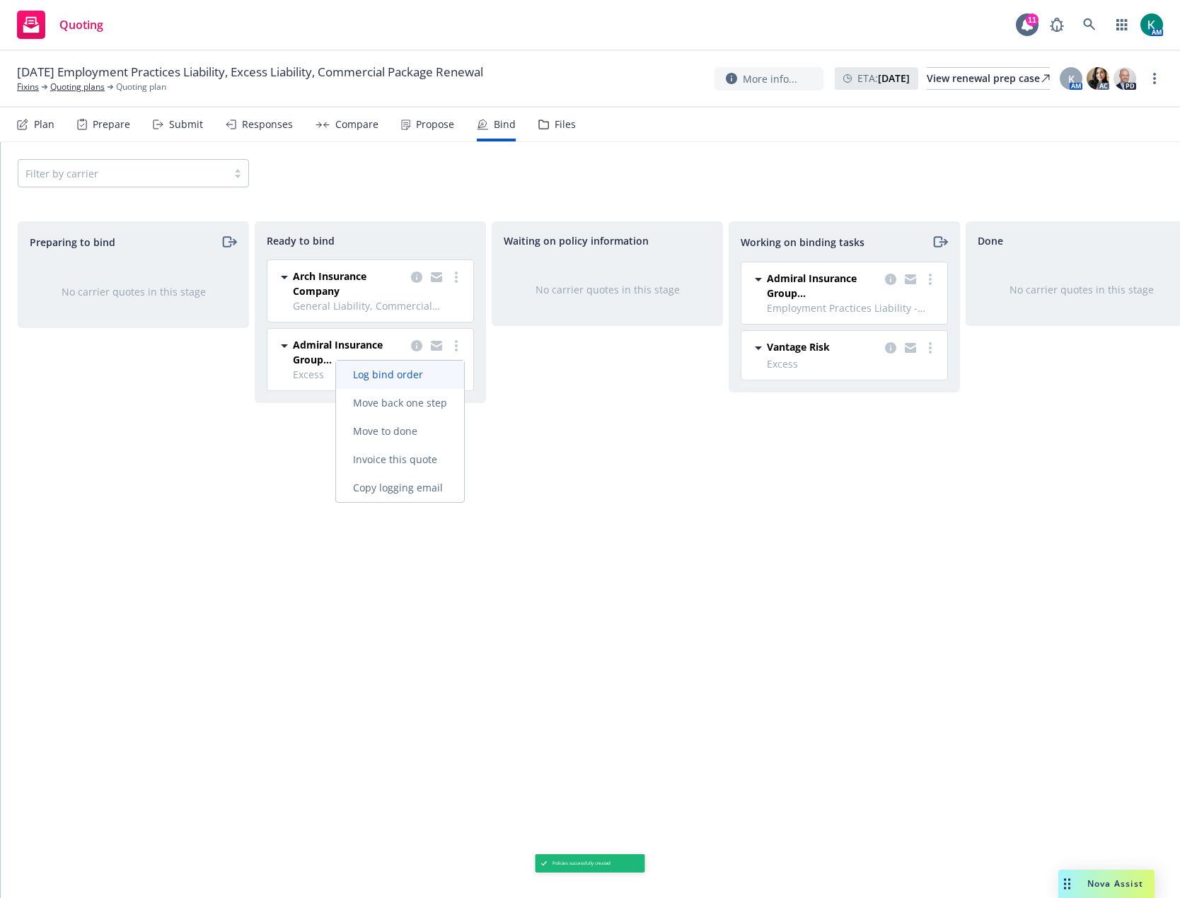
click at [424, 367] on link "Log bind order" at bounding box center [400, 375] width 128 height 28
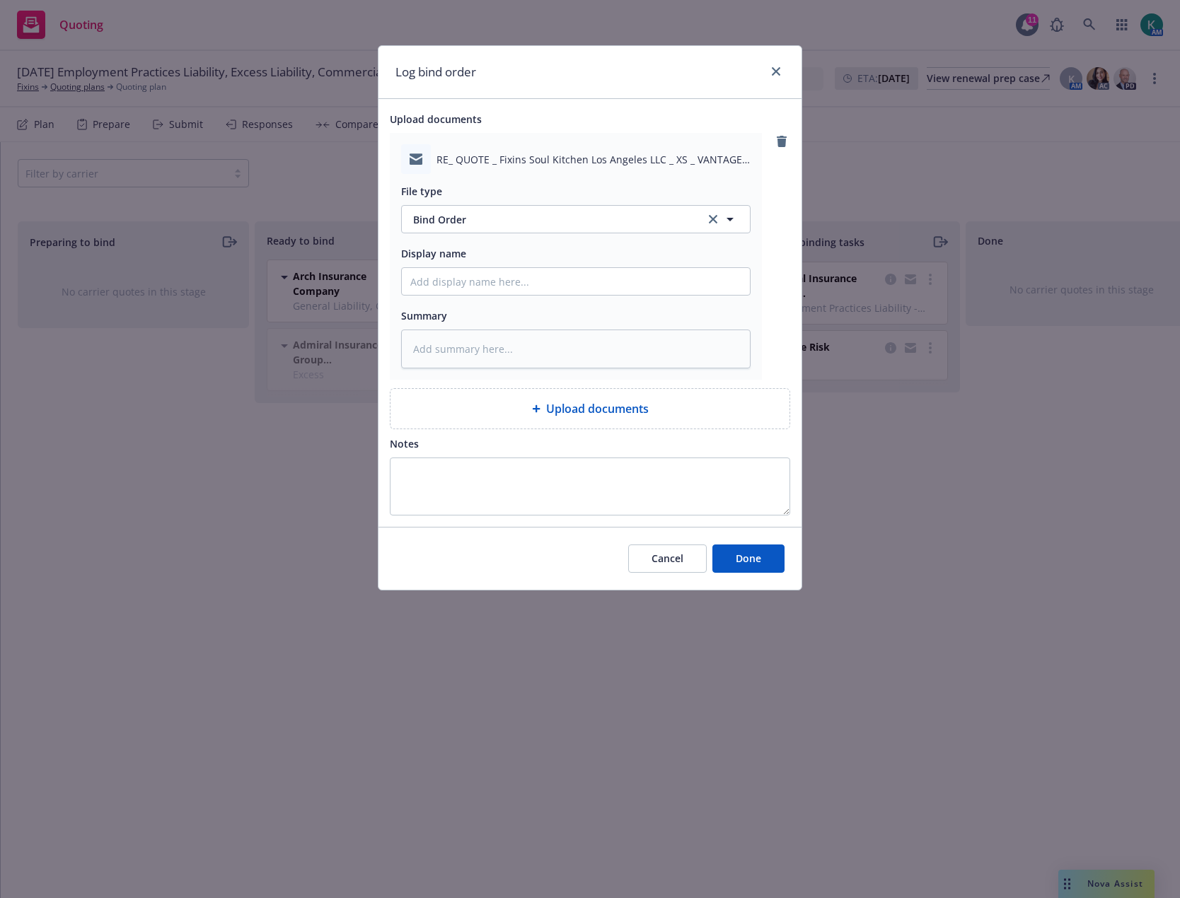
type textarea "x"
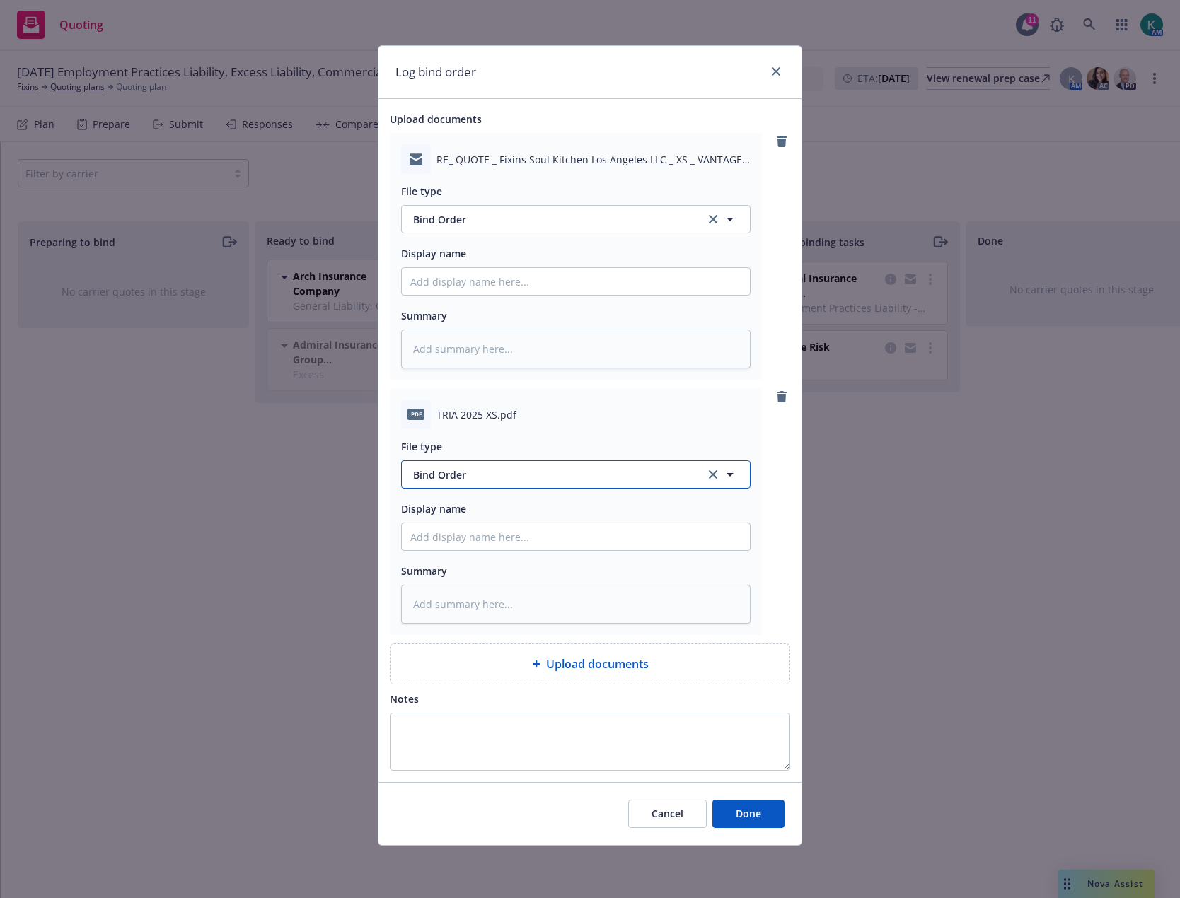
click at [477, 475] on span "Bind Order" at bounding box center [551, 475] width 277 height 15
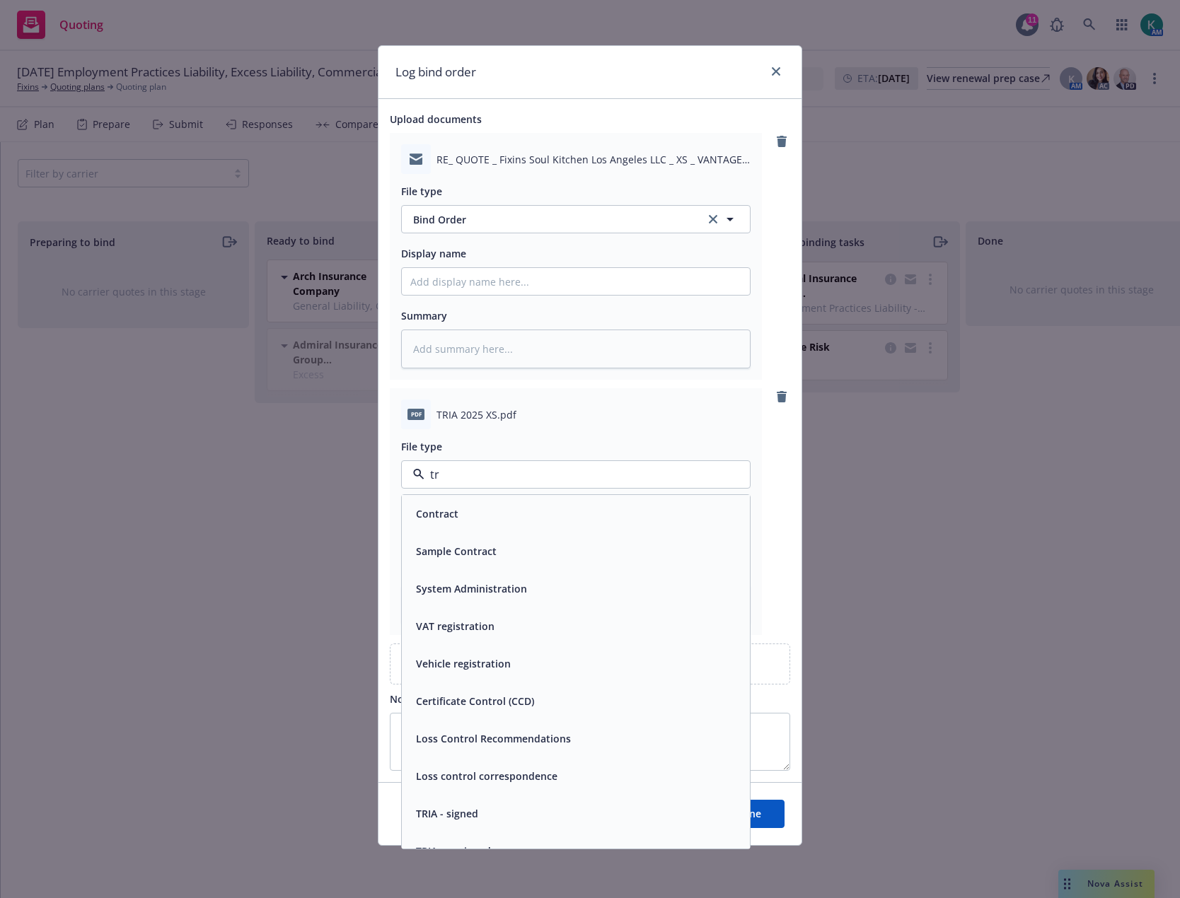
type input "tri"
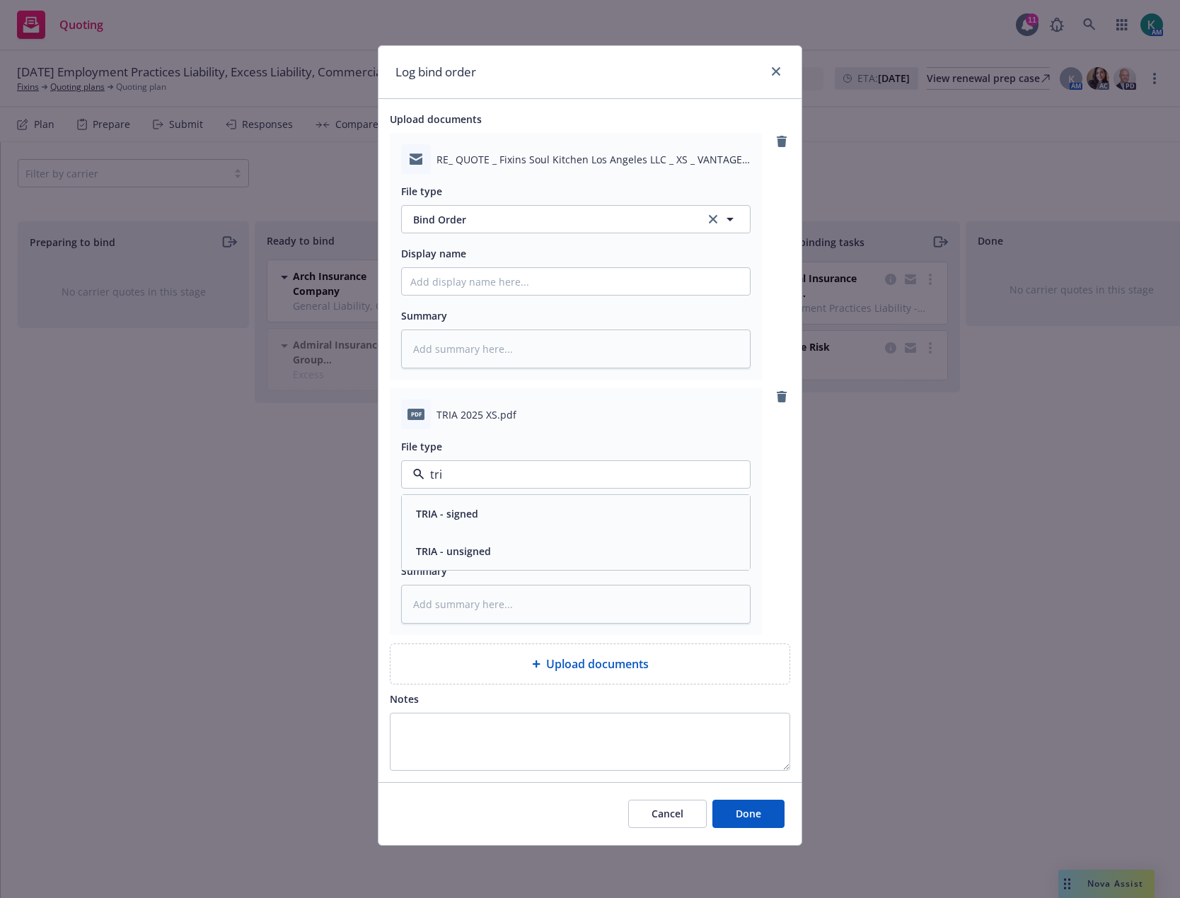
click at [470, 522] on div "TRIA - signed" at bounding box center [445, 514] width 71 height 21
click at [745, 815] on span "Done" at bounding box center [748, 813] width 25 height 13
type textarea "x"
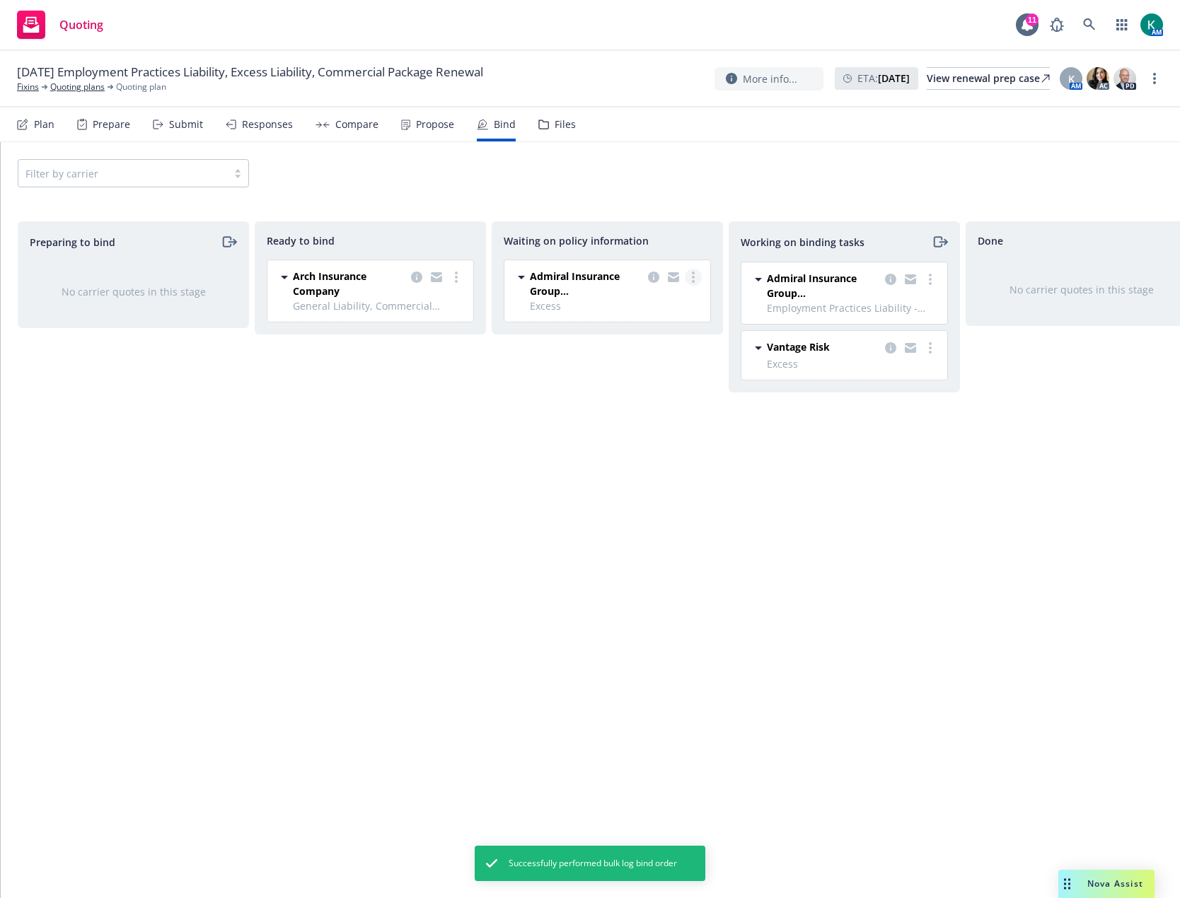
click at [690, 280] on link "more" at bounding box center [693, 277] width 17 height 17
click at [652, 307] on span "Create policies" at bounding box center [625, 305] width 104 height 13
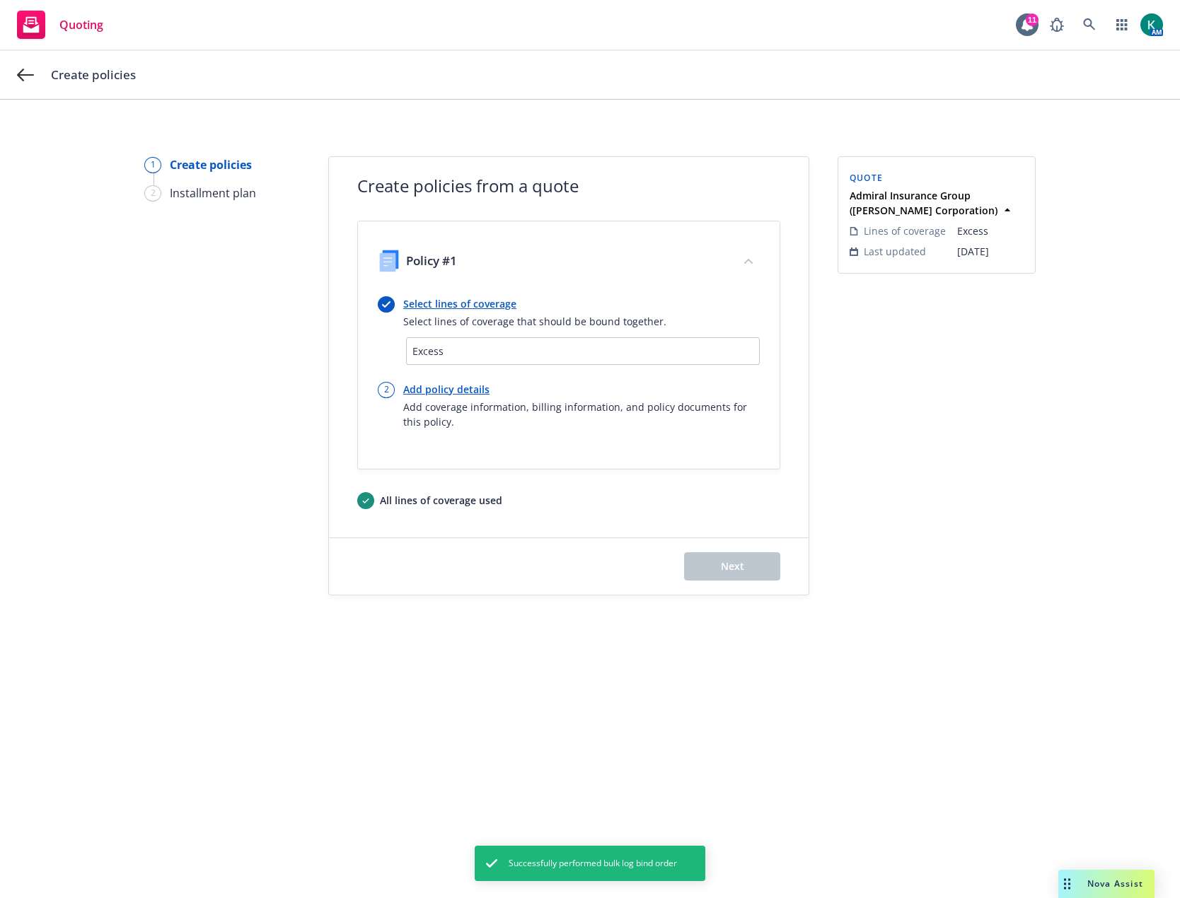
click at [434, 387] on link "Add policy details" at bounding box center [581, 389] width 357 height 15
select select "12"
select select "CA"
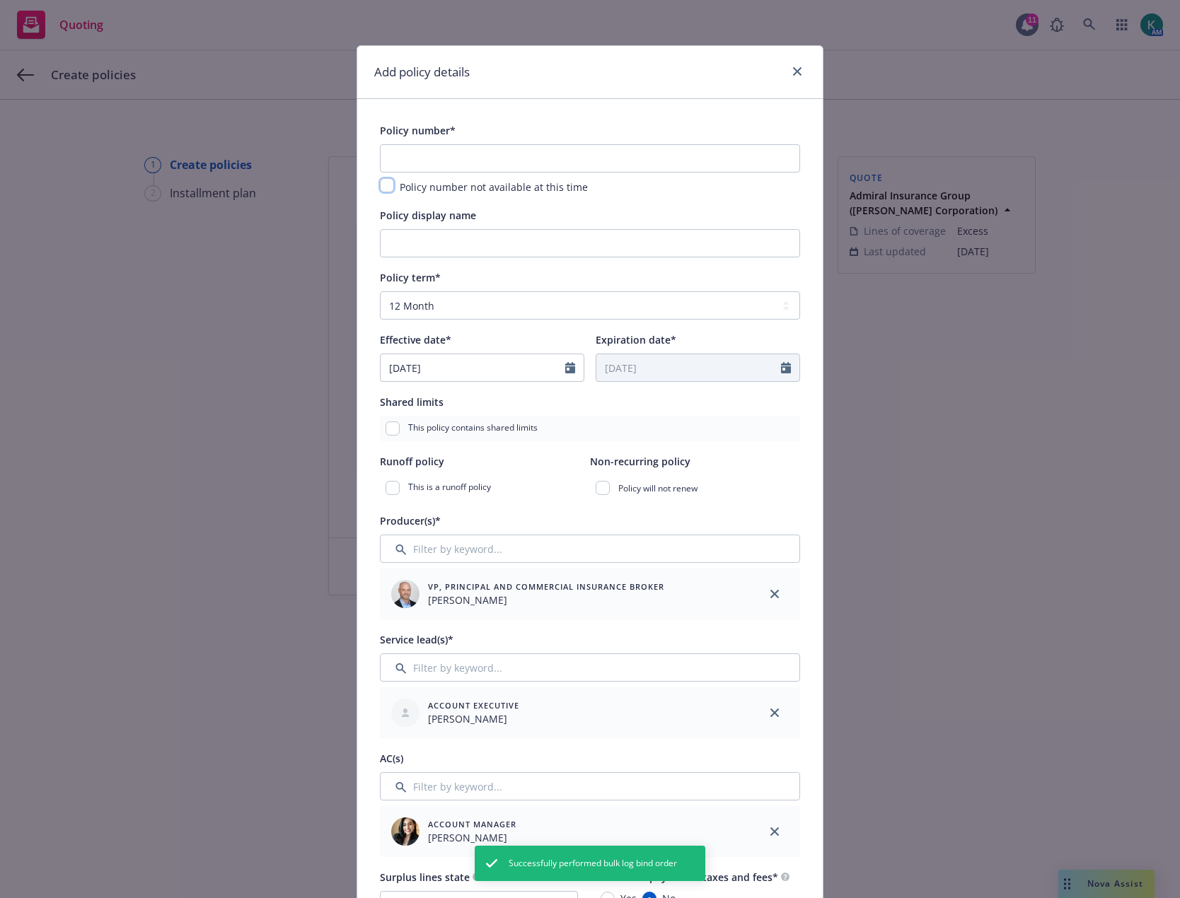
click at [383, 187] on input "checkbox" at bounding box center [387, 185] width 14 height 14
checkbox input "true"
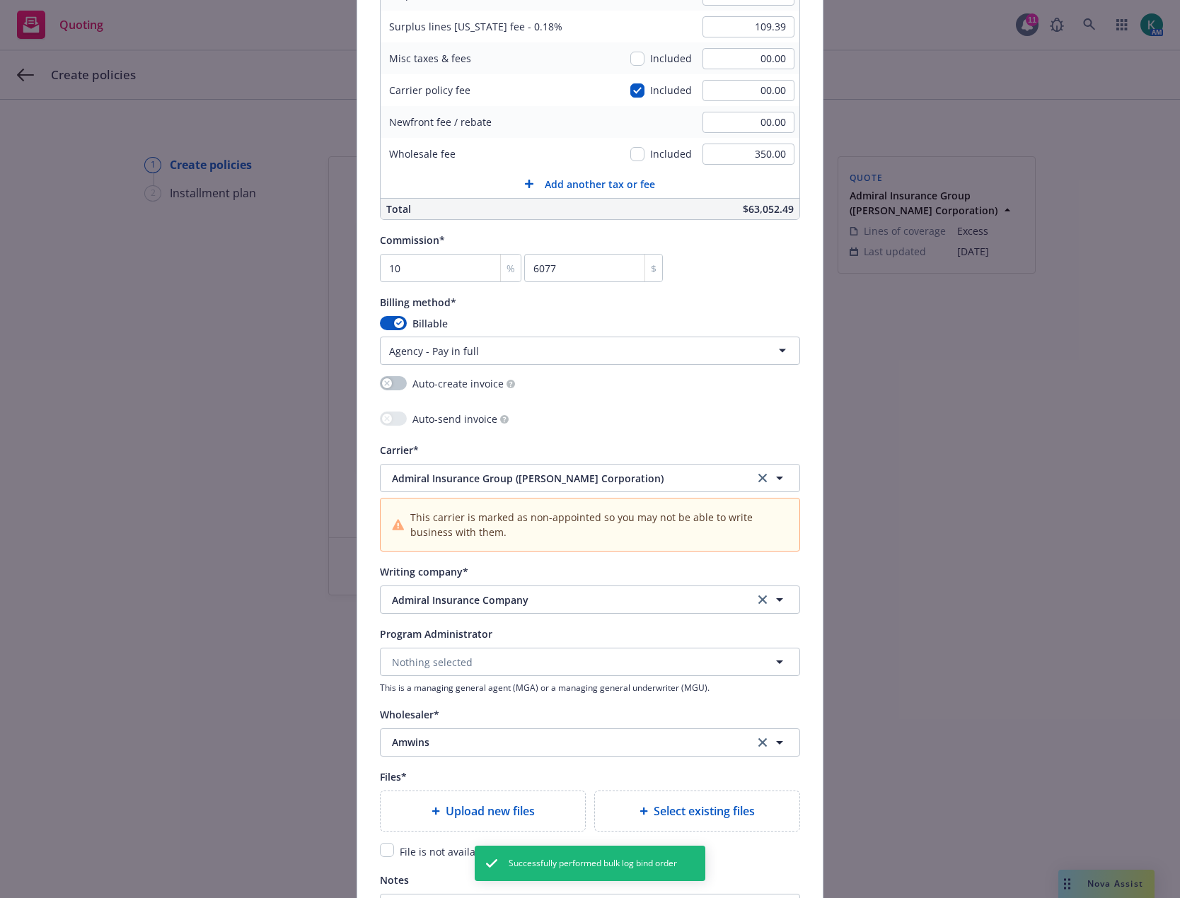
scroll to position [1061, 0]
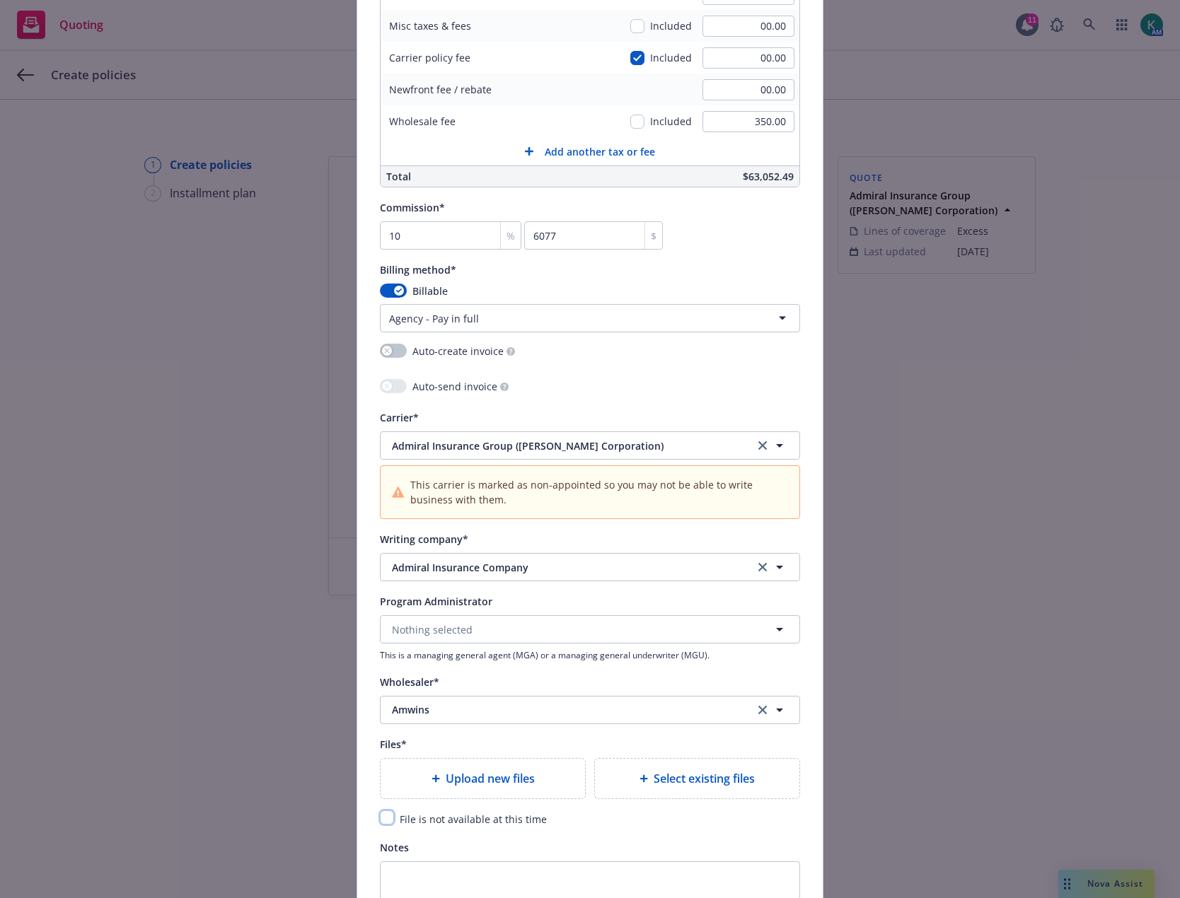
click at [380, 816] on input "checkbox" at bounding box center [387, 818] width 14 height 14
checkbox input "true"
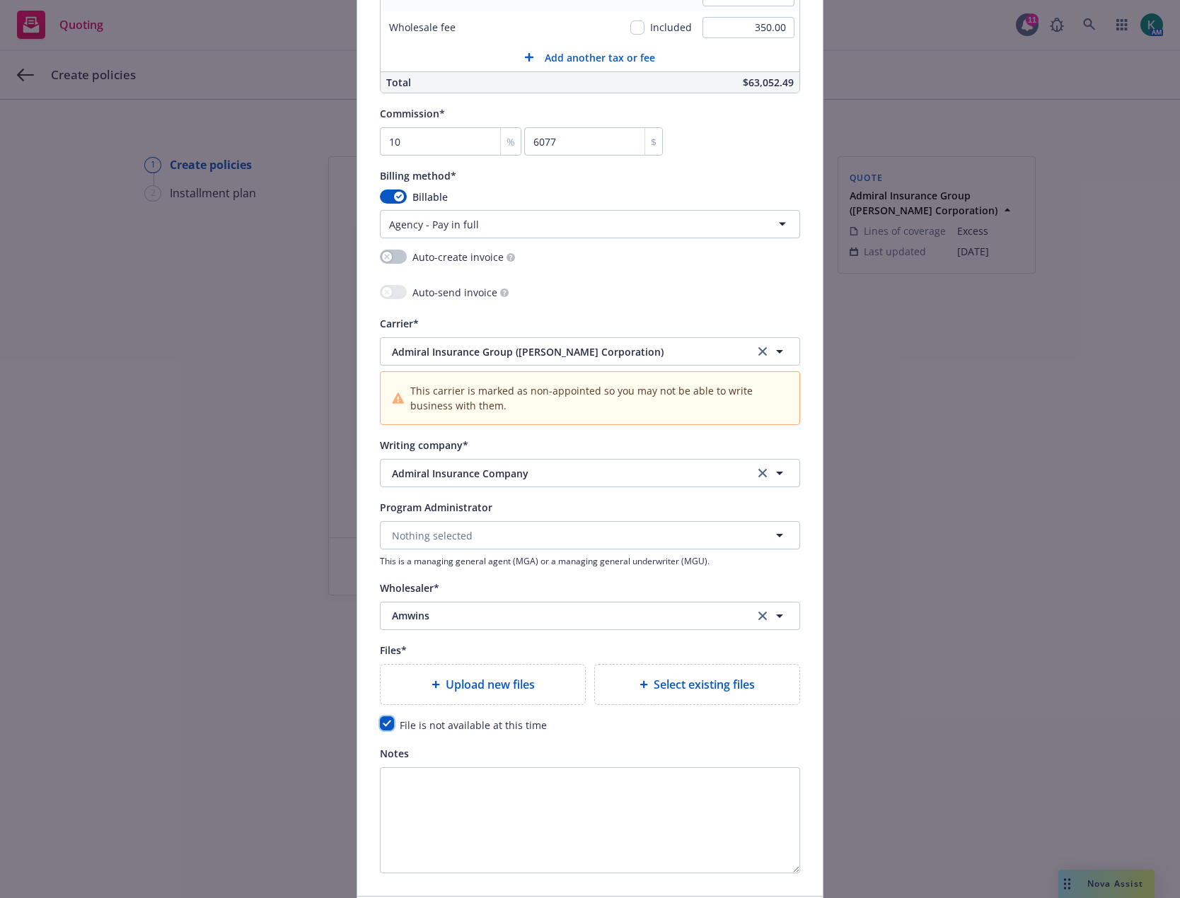
scroll to position [1262, 0]
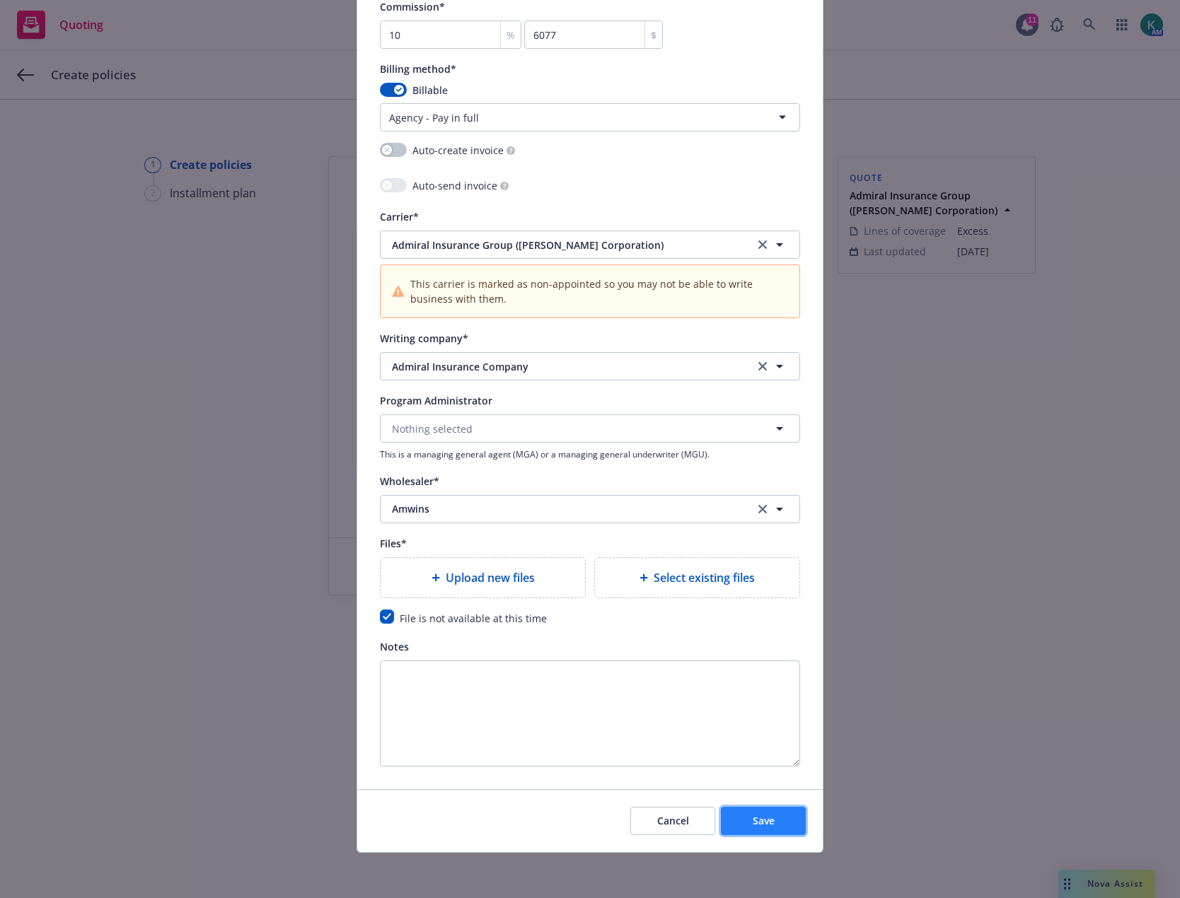
click at [738, 814] on button "Save" at bounding box center [763, 821] width 85 height 28
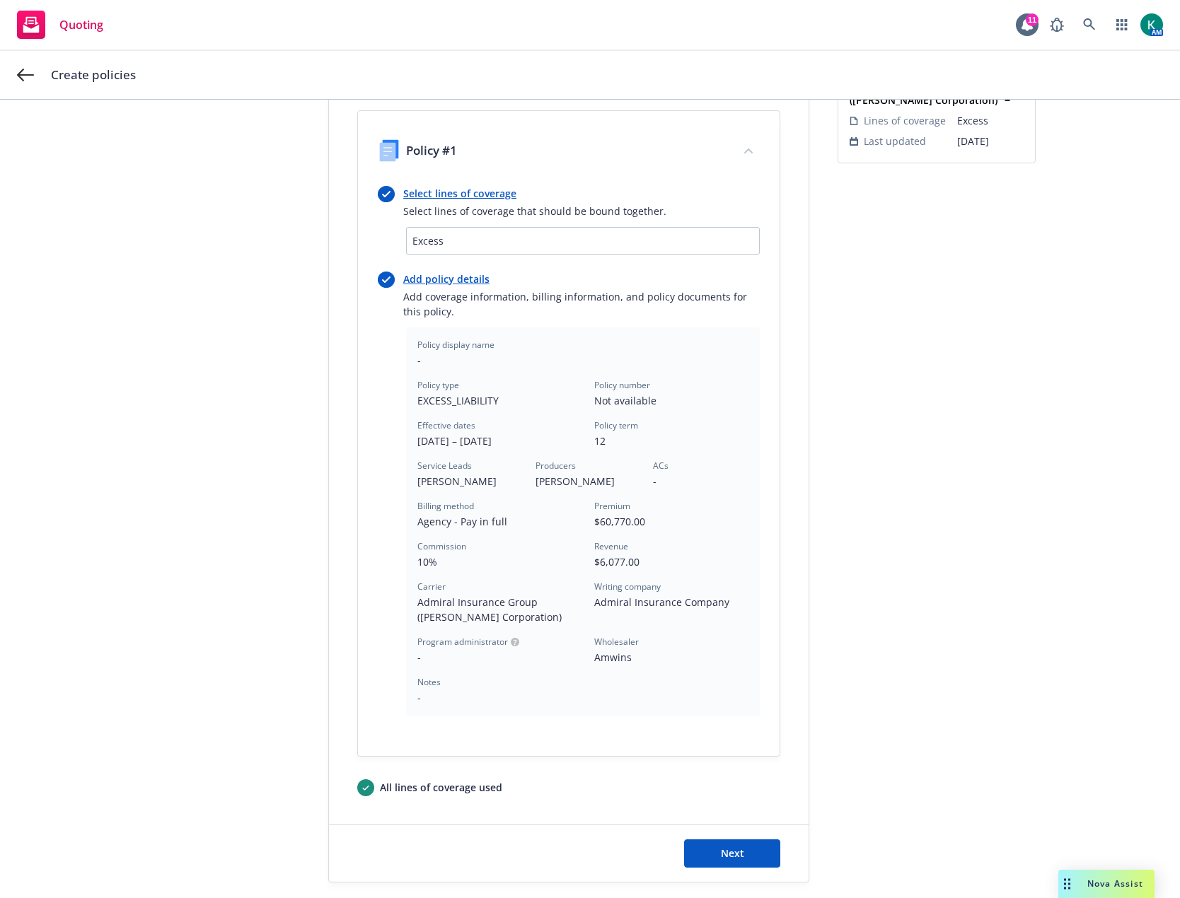
scroll to position [185, 0]
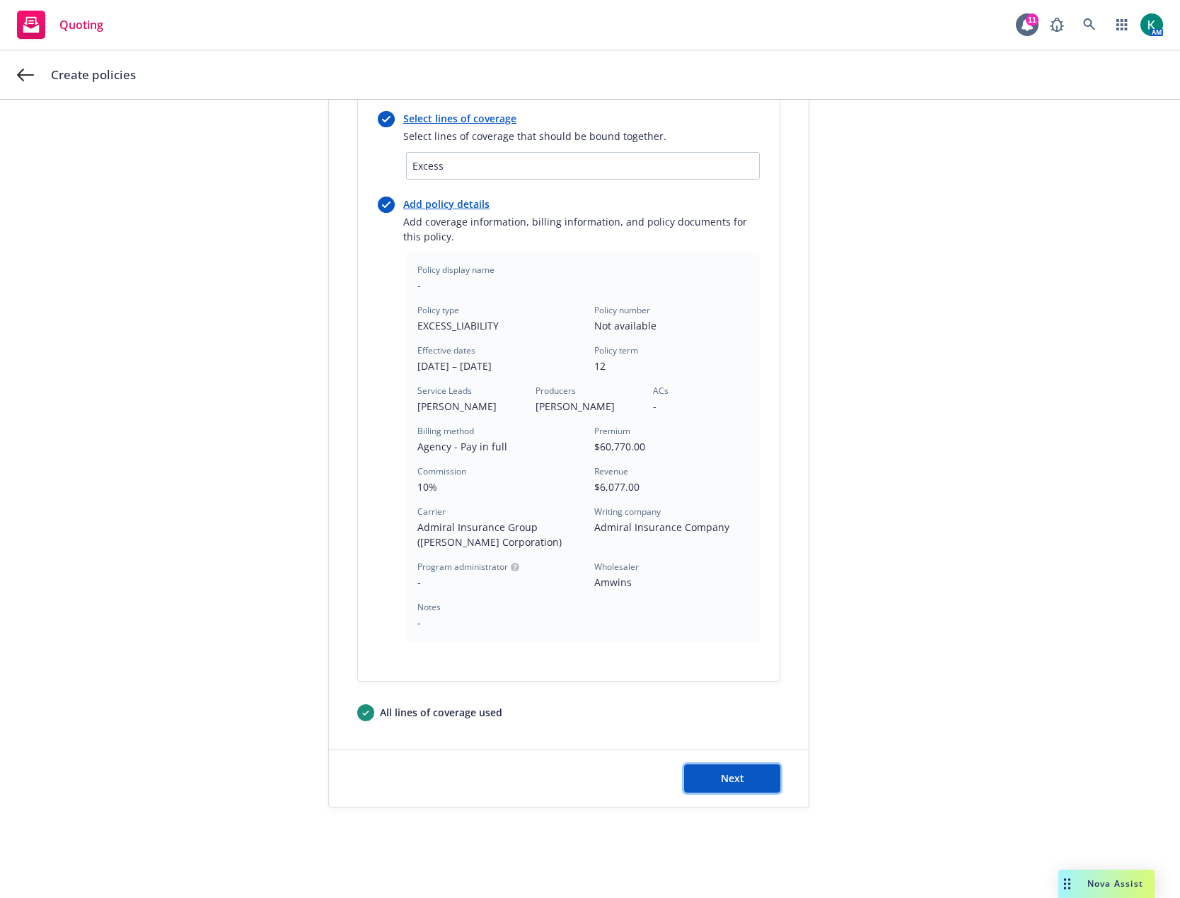
click at [747, 772] on button "Next" at bounding box center [732, 779] width 96 height 28
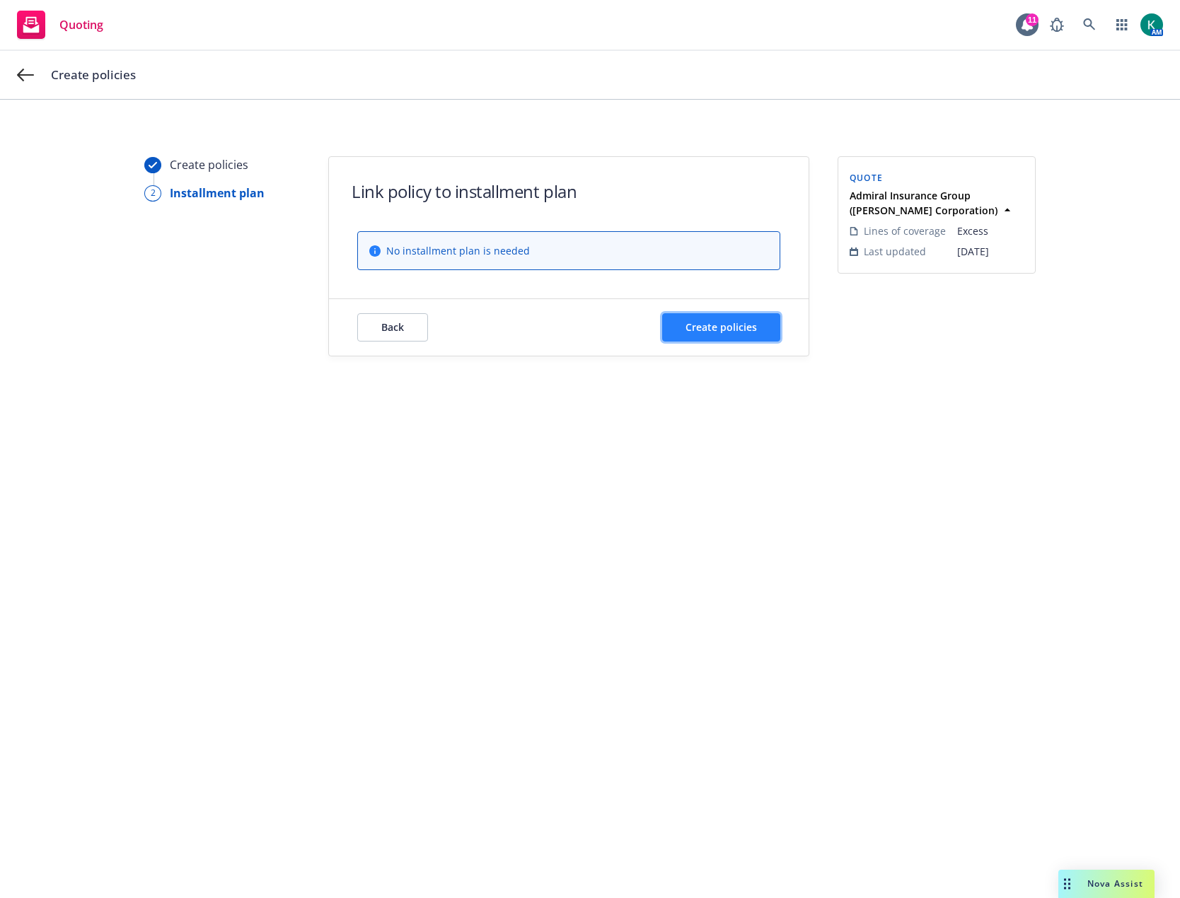
click at [712, 328] on span "Create policies" at bounding box center [720, 326] width 71 height 13
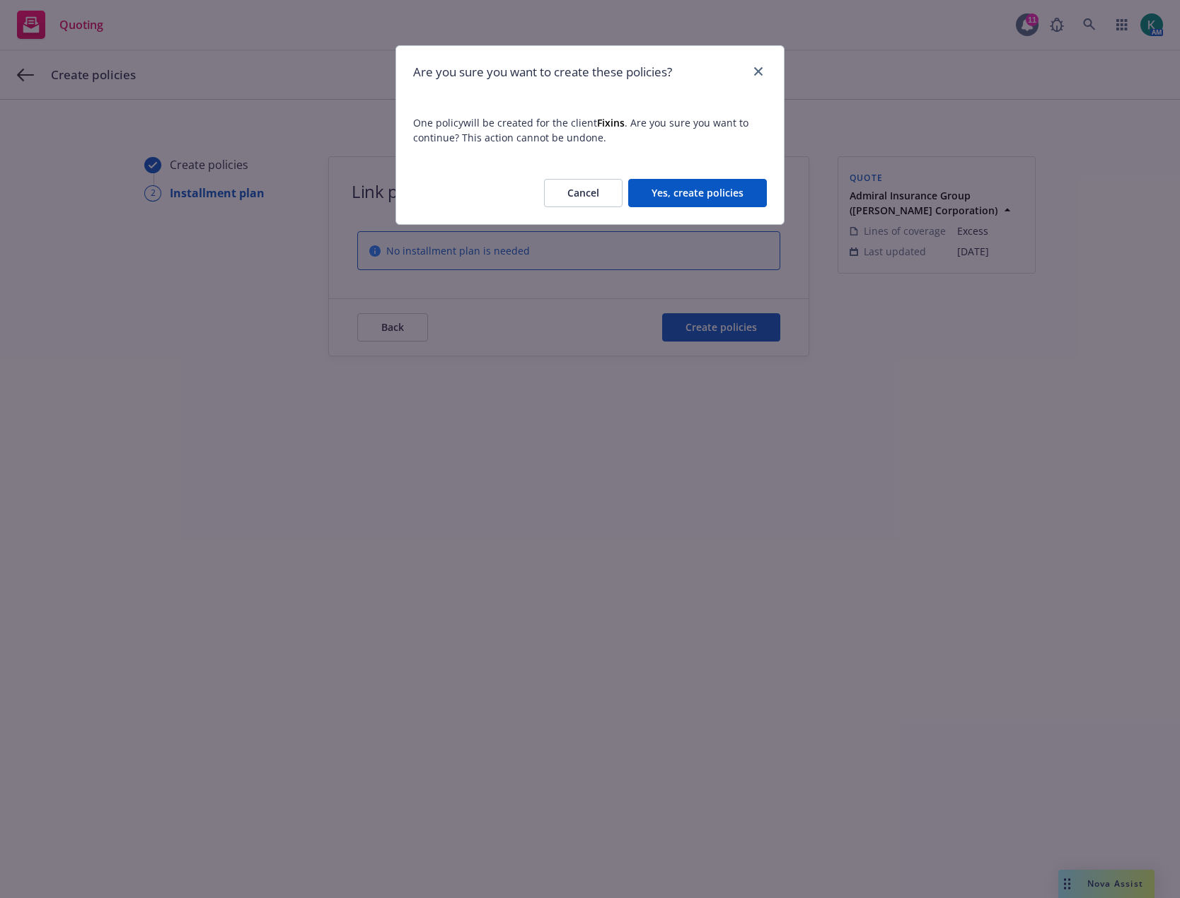
click at [712, 189] on button "Yes, create policies" at bounding box center [697, 193] width 139 height 28
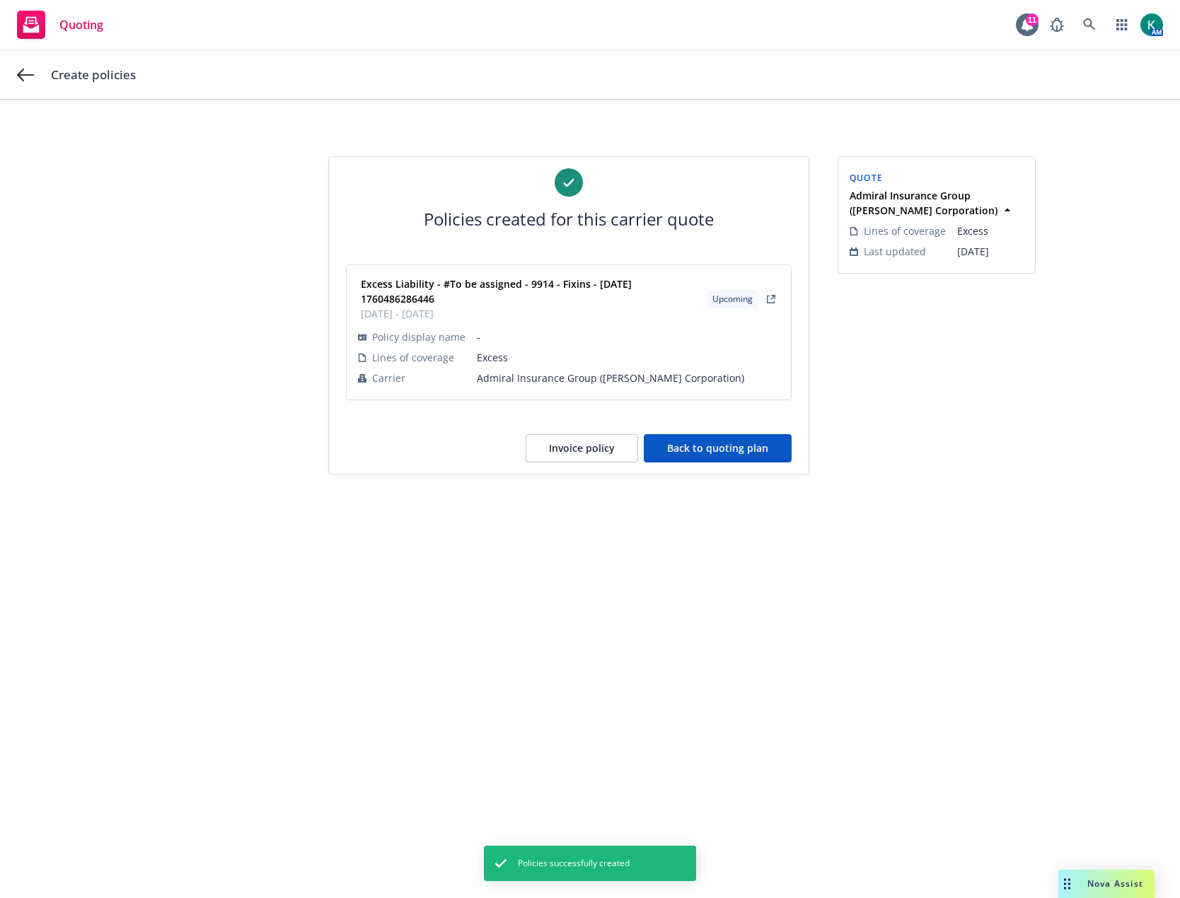
click at [695, 448] on button "Back to quoting plan" at bounding box center [718, 448] width 148 height 28
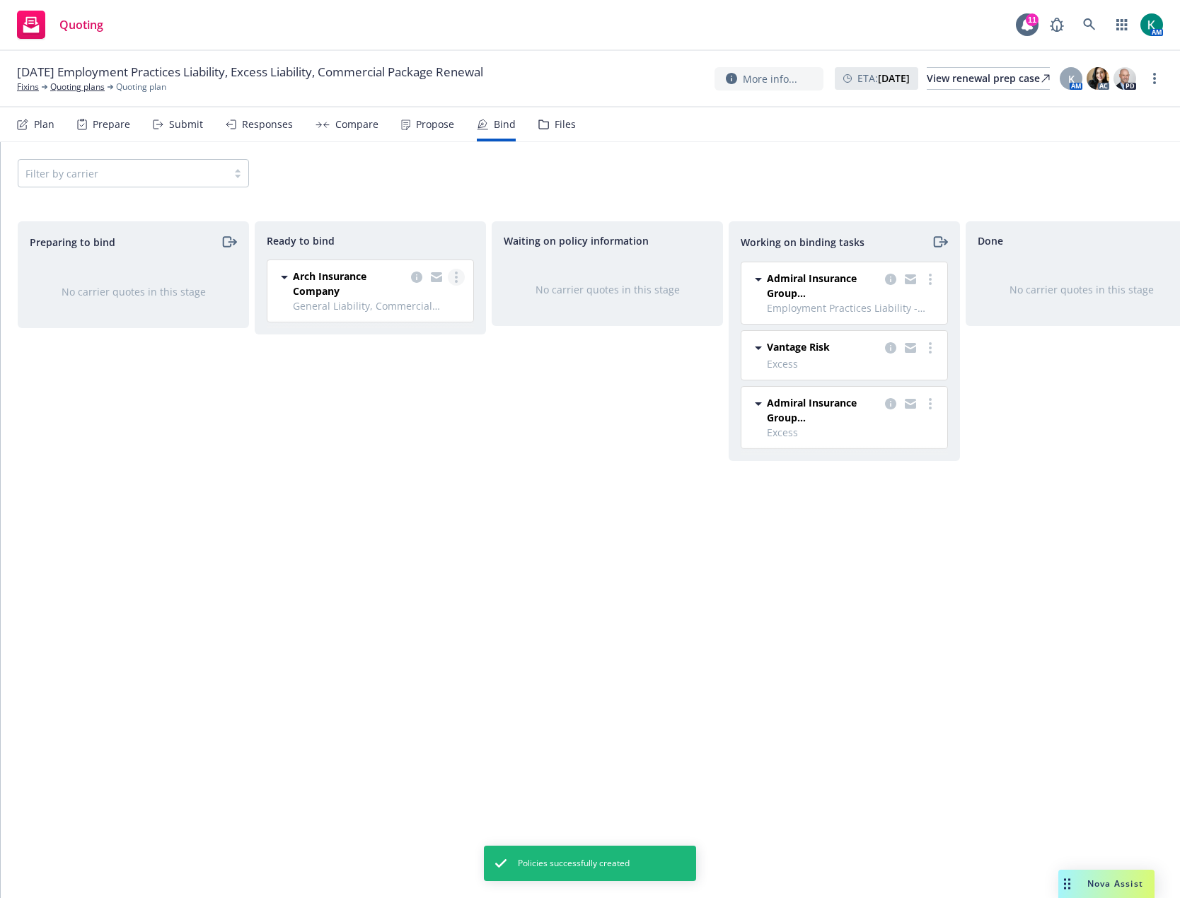
click at [453, 275] on link "more" at bounding box center [456, 277] width 17 height 17
click at [423, 308] on span "Log bind order" at bounding box center [388, 305] width 104 height 13
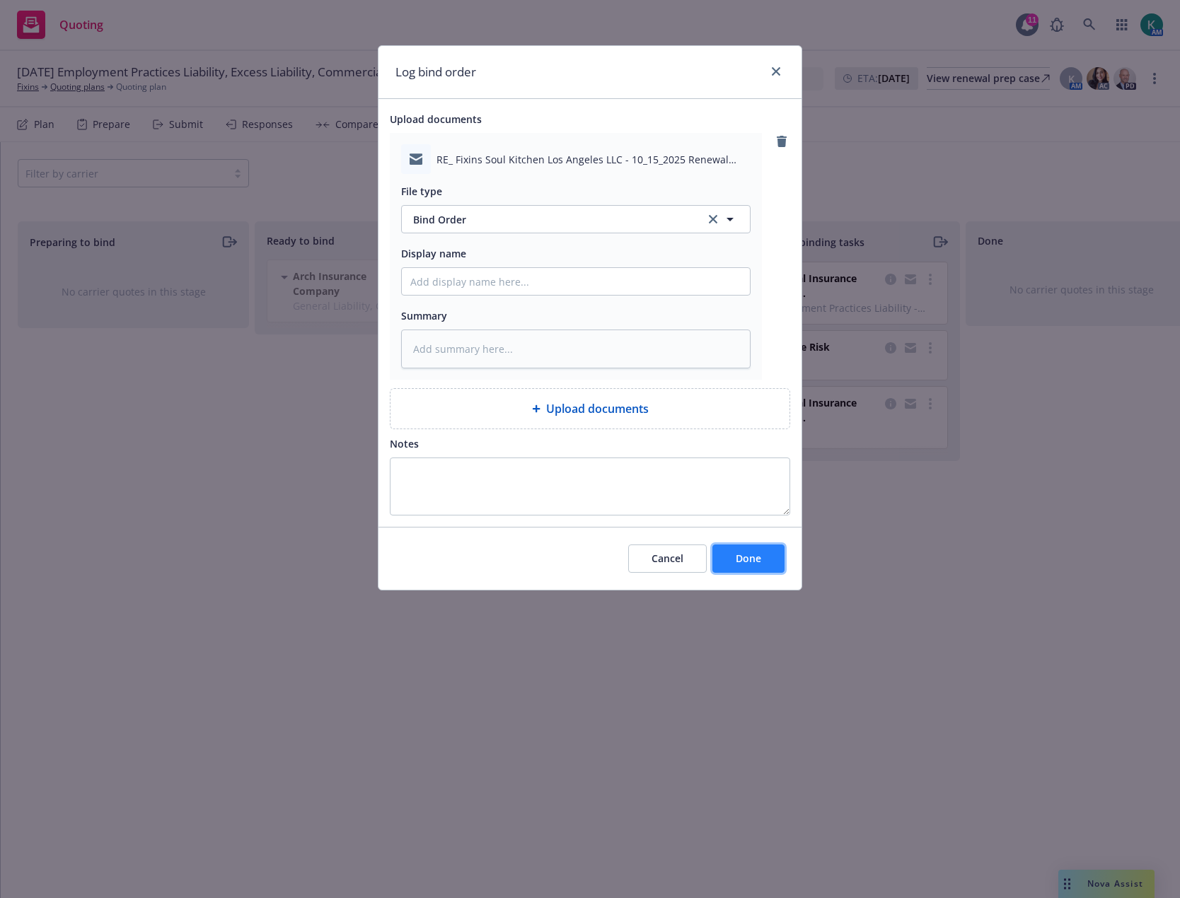
click at [745, 563] on span "Done" at bounding box center [748, 558] width 25 height 13
type textarea "x"
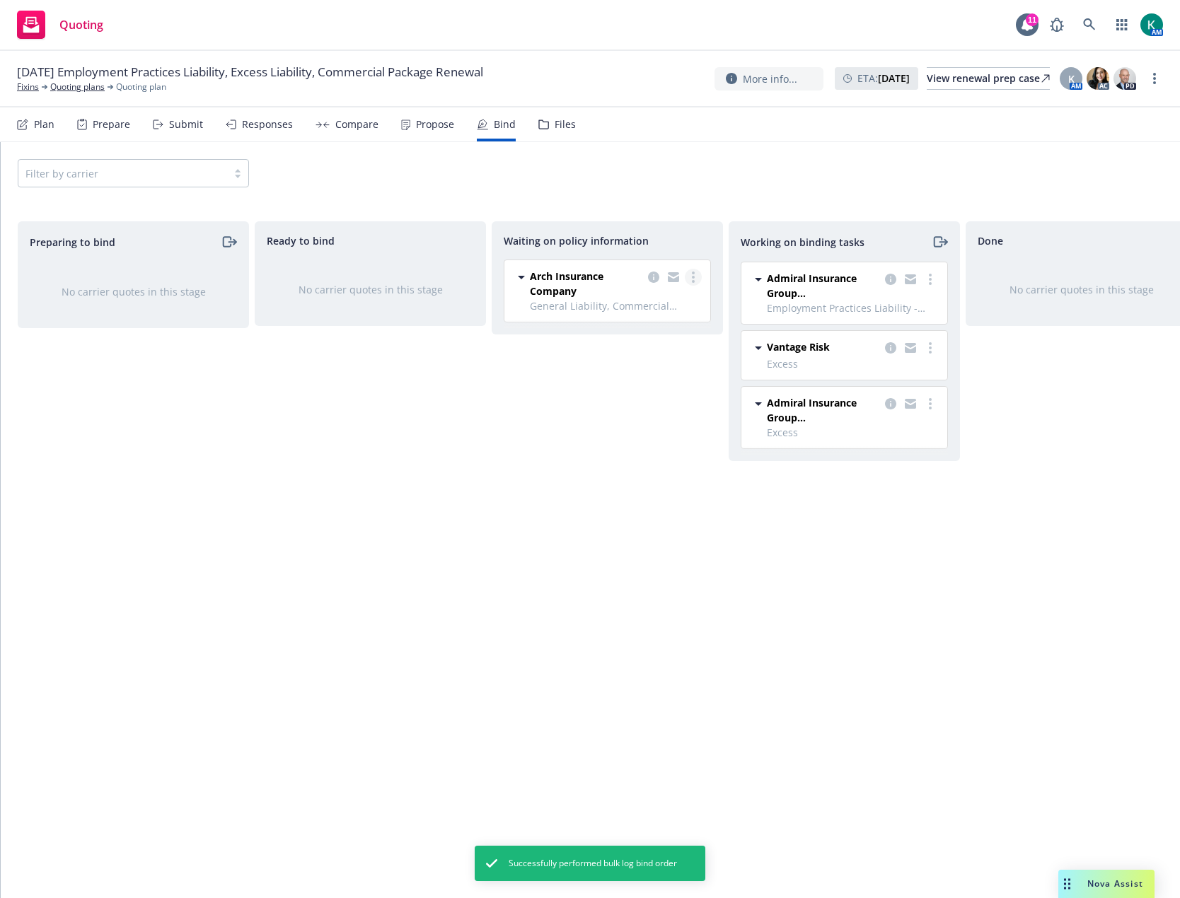
click at [694, 279] on icon "more" at bounding box center [693, 277] width 3 height 11
click at [659, 304] on span "Create policies" at bounding box center [625, 305] width 104 height 13
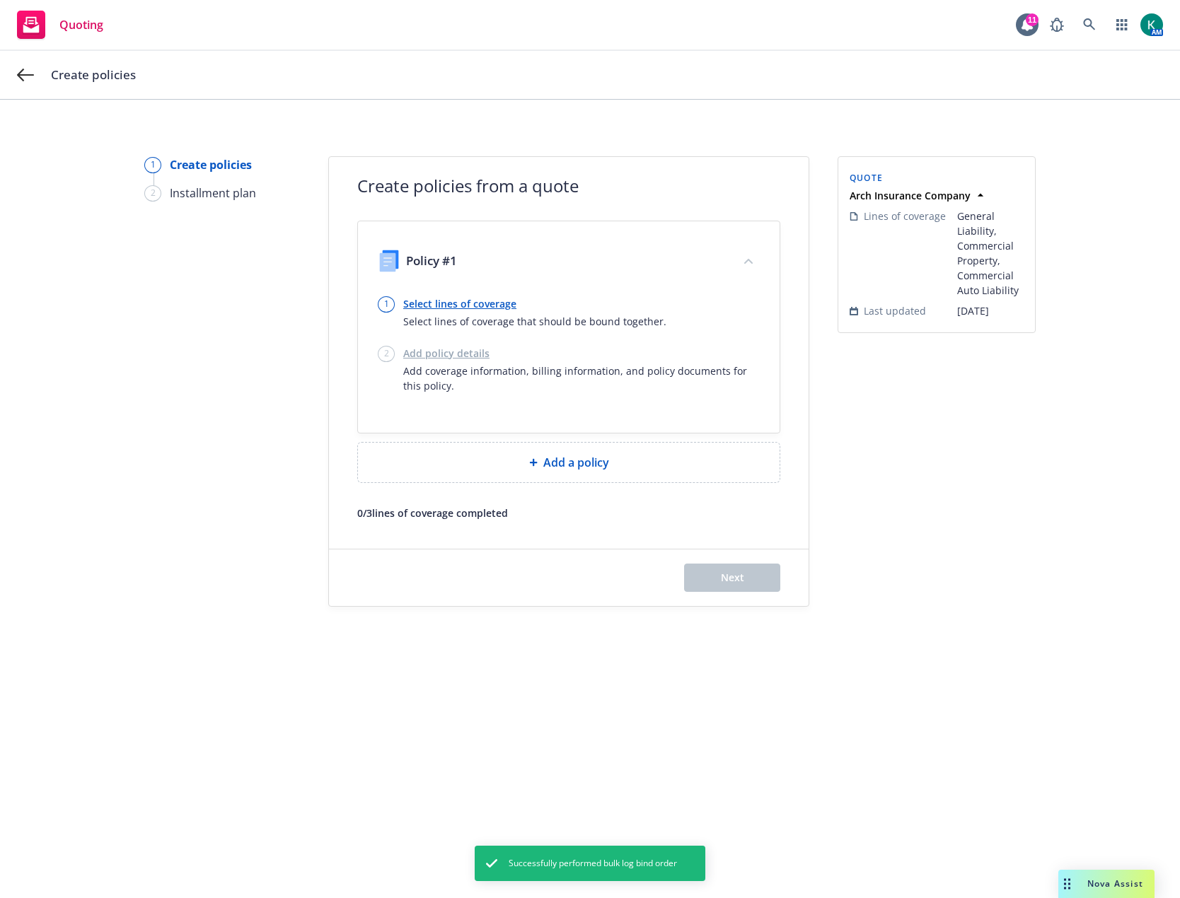
click at [432, 306] on link "Select lines of coverage" at bounding box center [534, 303] width 263 height 15
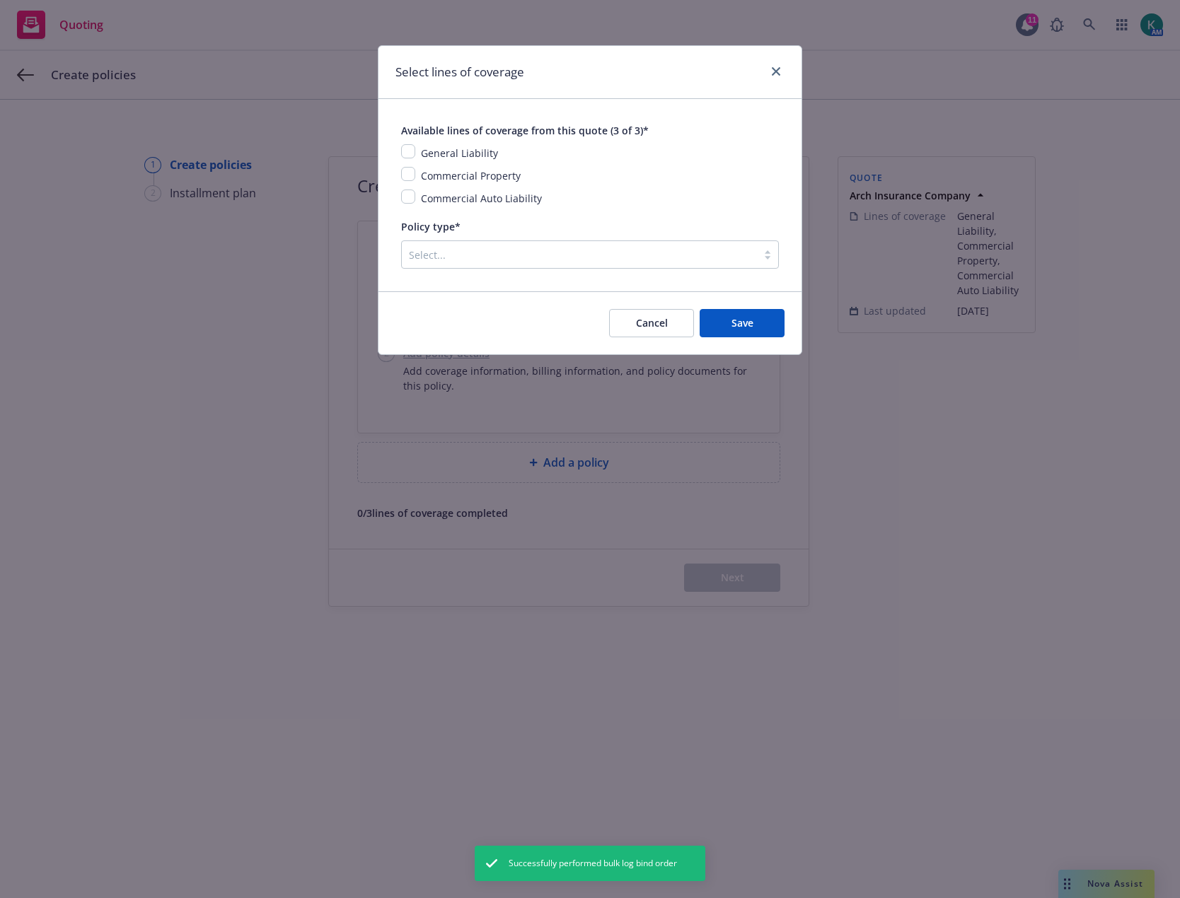
click at [400, 150] on div "Available lines of coverage from this quote (3 of 3)* General Liability Commerc…" at bounding box center [589, 195] width 423 height 192
click at [410, 155] on input "checkbox" at bounding box center [408, 151] width 14 height 14
checkbox input "true"
click at [410, 168] on input "checkbox" at bounding box center [408, 174] width 14 height 14
checkbox input "true"
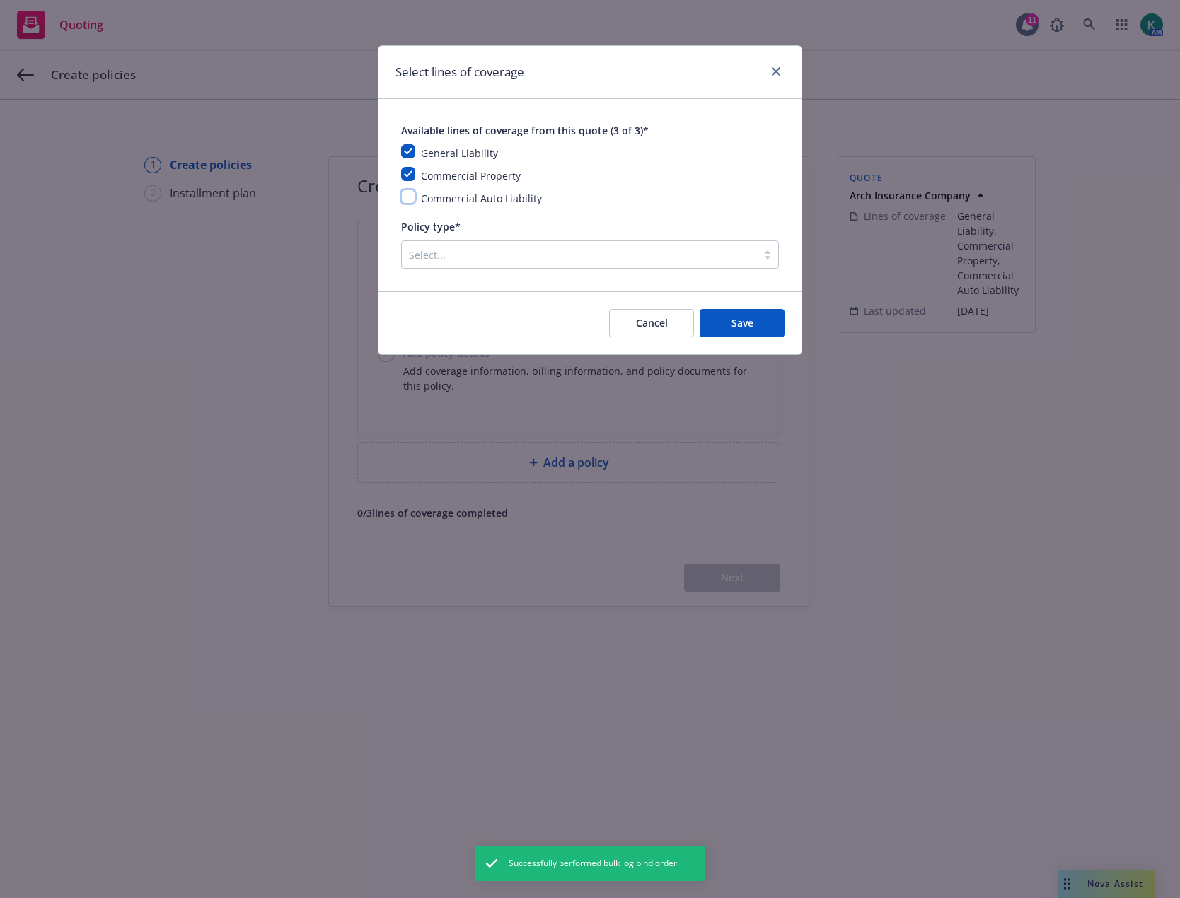
click at [412, 190] on input "checkbox" at bounding box center [408, 197] width 14 height 14
checkbox input "true"
click at [427, 264] on div "Select..." at bounding box center [579, 254] width 355 height 23
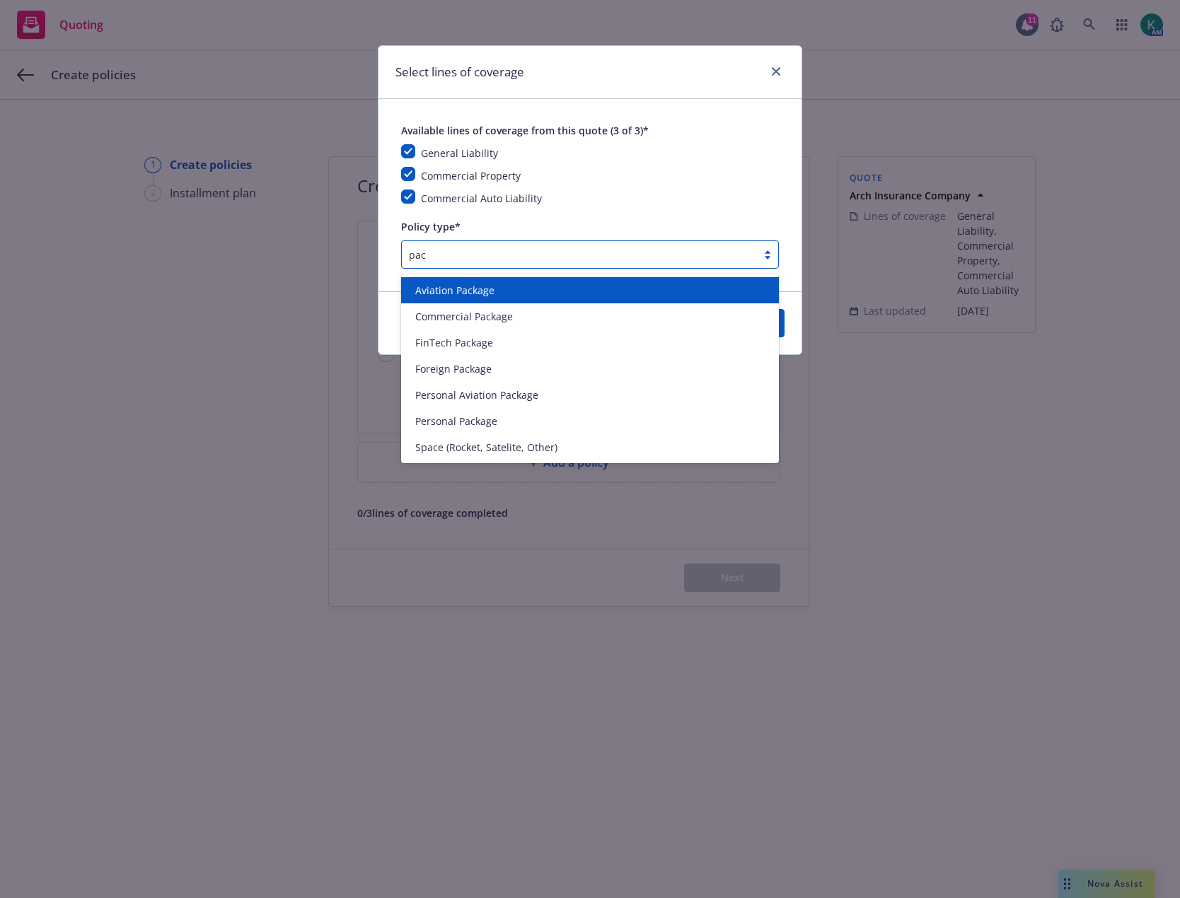
type input "pack"
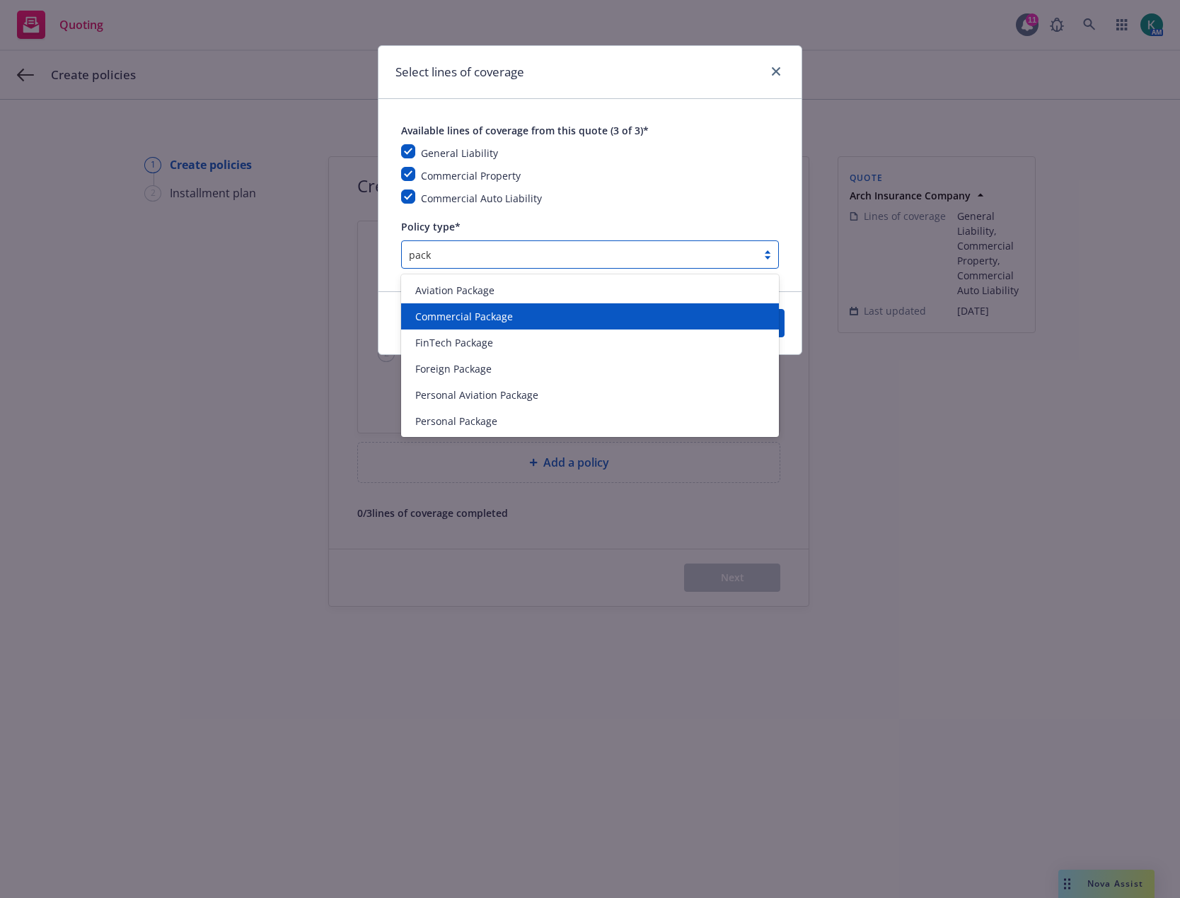
drag, startPoint x: 441, startPoint y: 303, endPoint x: 439, endPoint y: 321, distance: 18.4
click at [439, 321] on div "Aviation Package Commercial Package FinTech Package Foreign Package Personal Av…" at bounding box center [590, 355] width 378 height 163
click at [439, 320] on span "Commercial Package" at bounding box center [464, 316] width 98 height 15
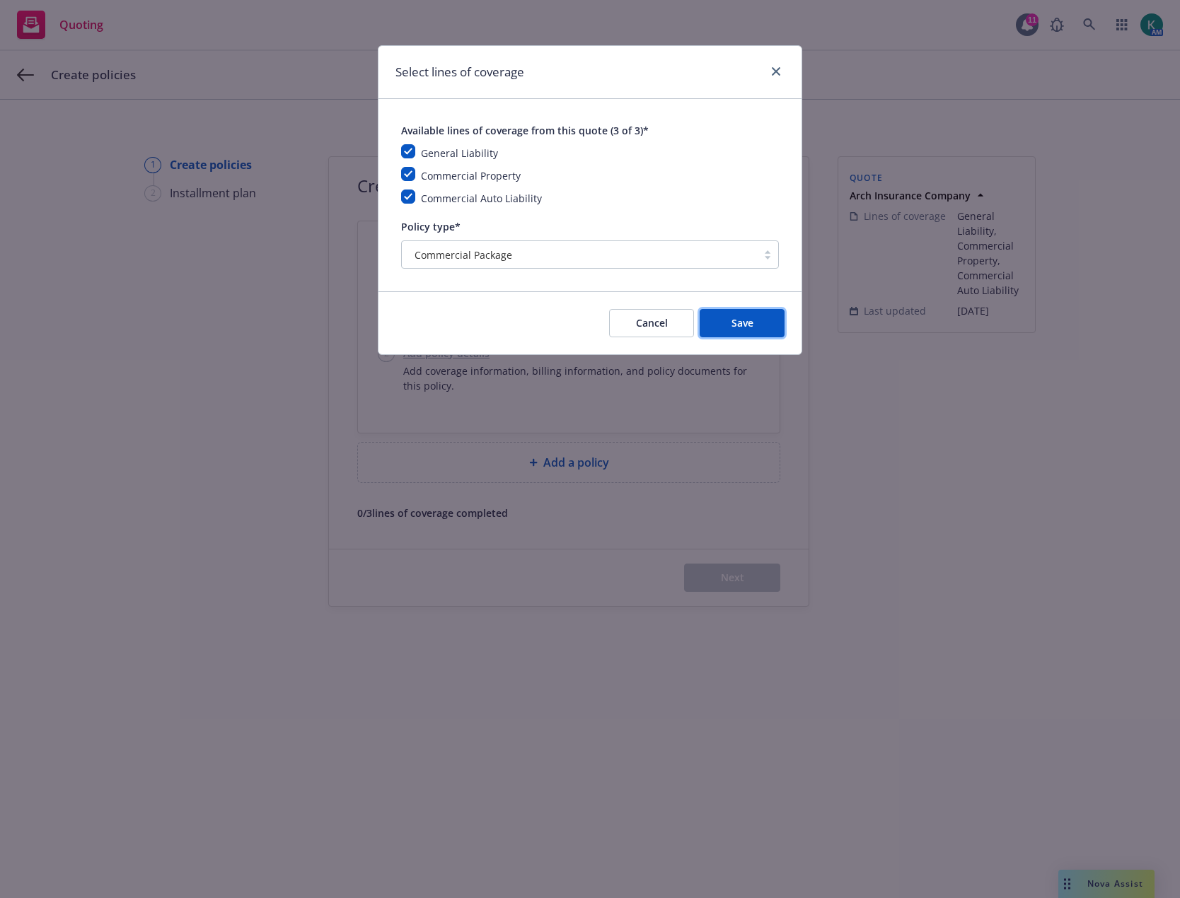
click at [722, 325] on button "Save" at bounding box center [742, 323] width 85 height 28
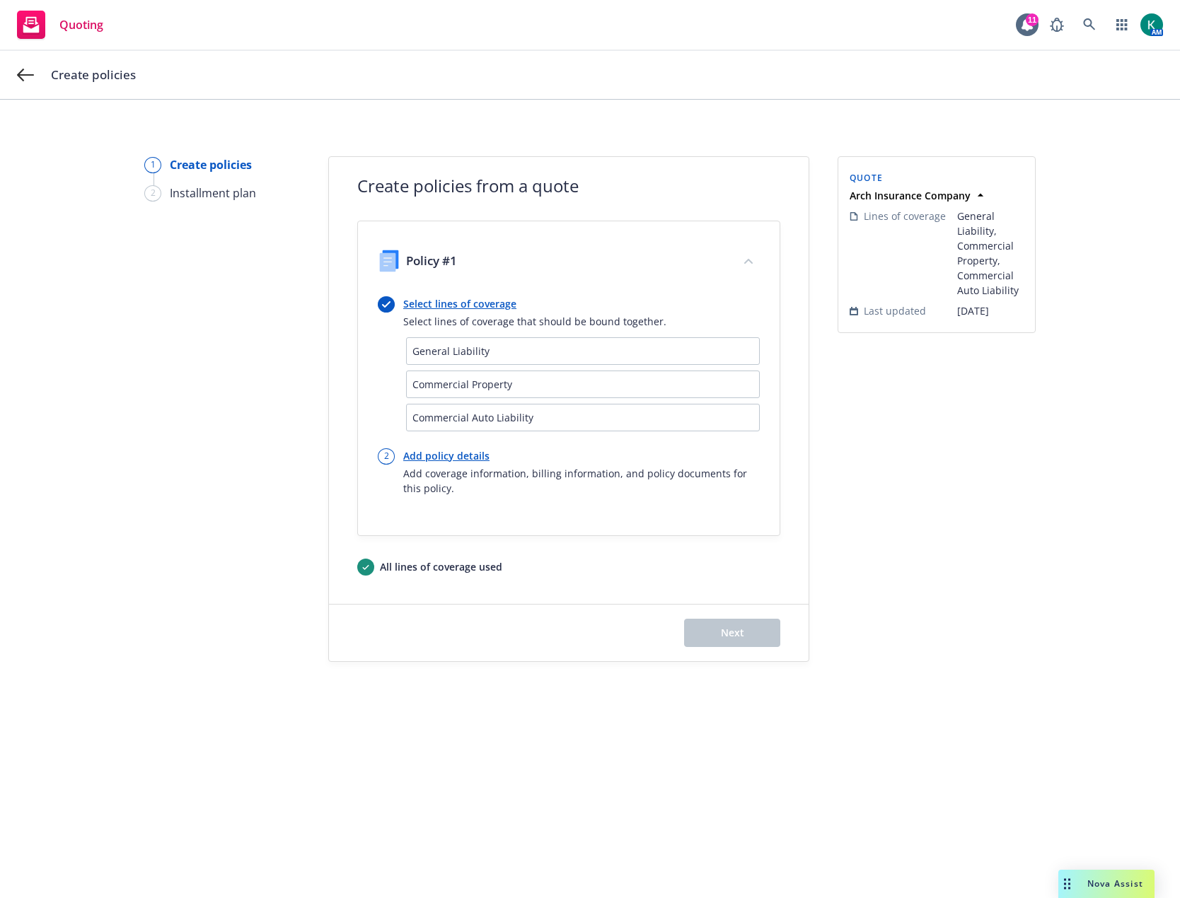
click at [472, 456] on link "Add policy details" at bounding box center [581, 455] width 357 height 15
select select "12"
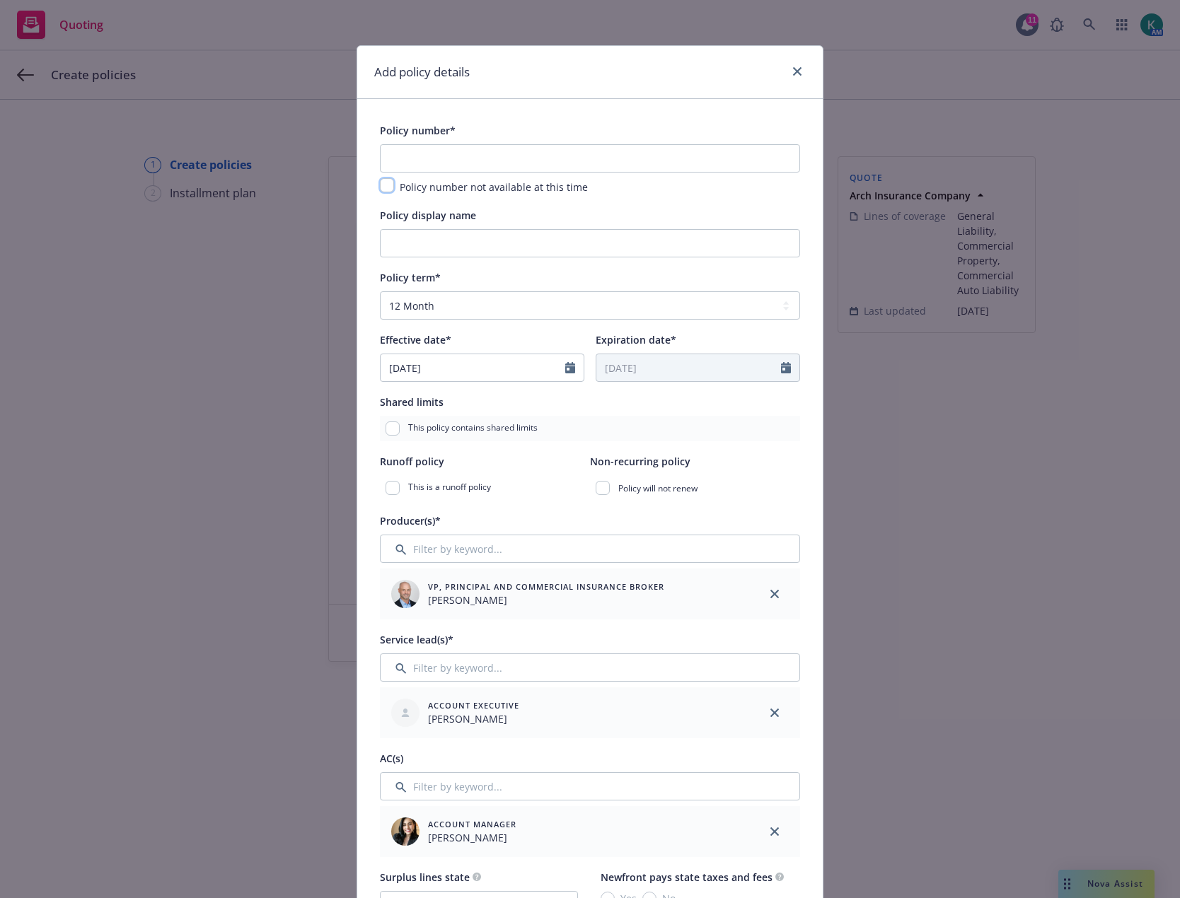
click at [384, 184] on input "checkbox" at bounding box center [387, 185] width 14 height 14
checkbox input "true"
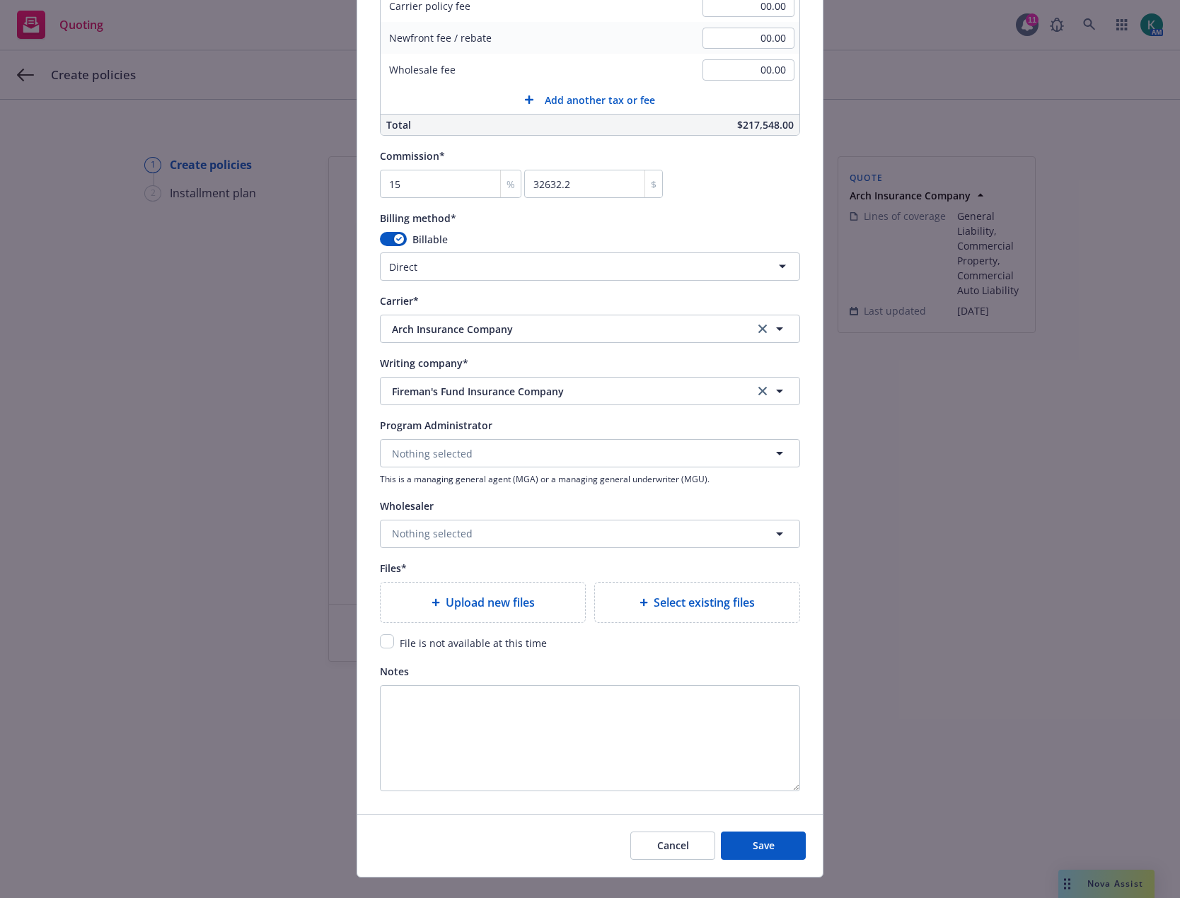
scroll to position [1137, 0]
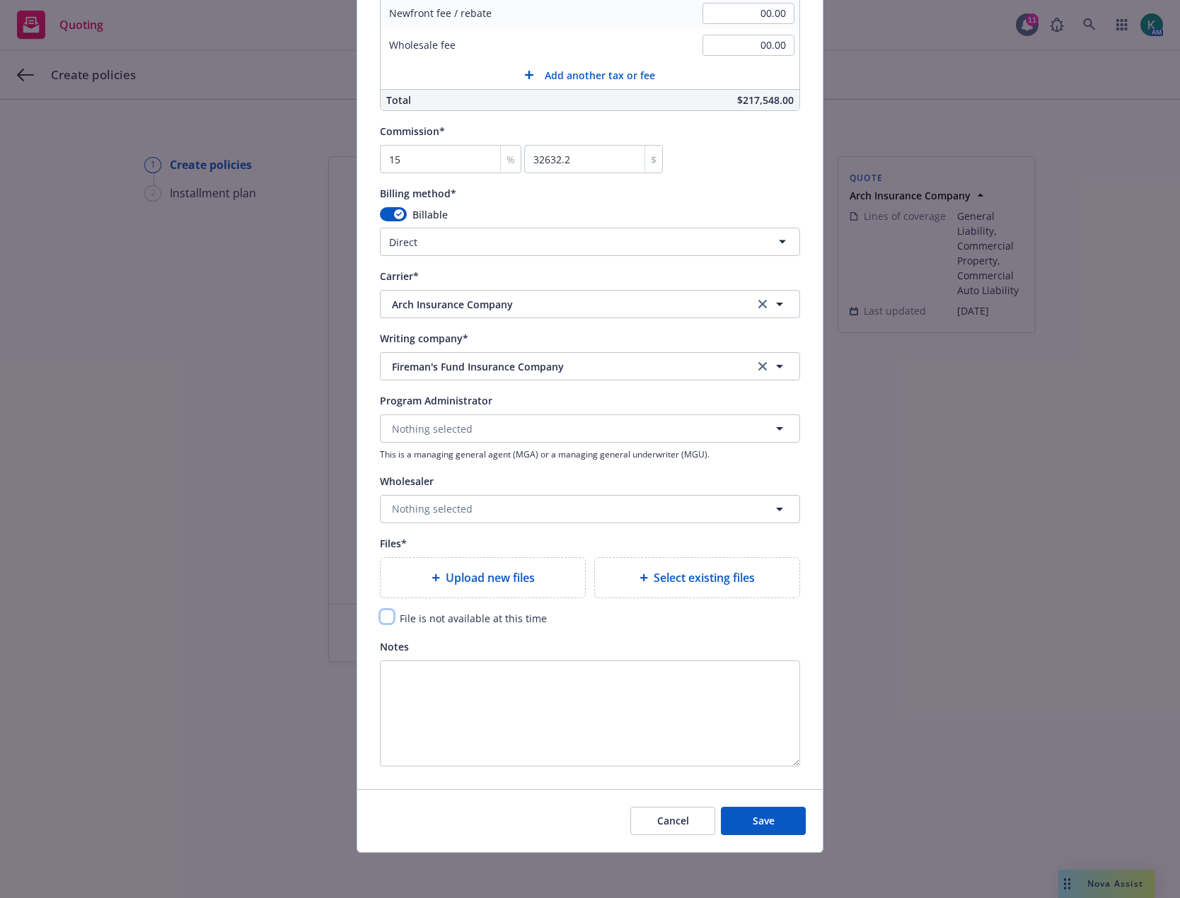
click at [380, 617] on input "checkbox" at bounding box center [387, 617] width 14 height 14
checkbox input "true"
click at [755, 826] on span "Save" at bounding box center [764, 820] width 22 height 13
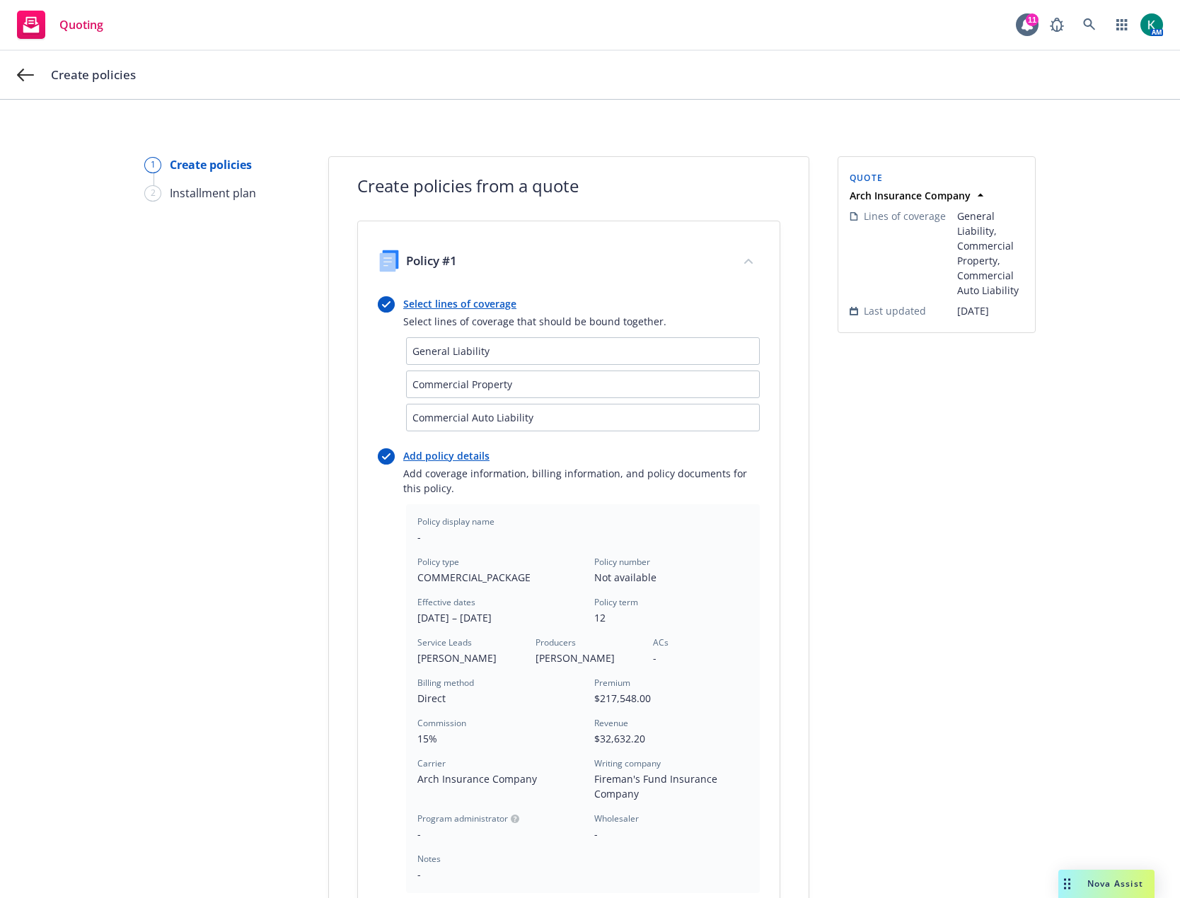
scroll to position [252, 0]
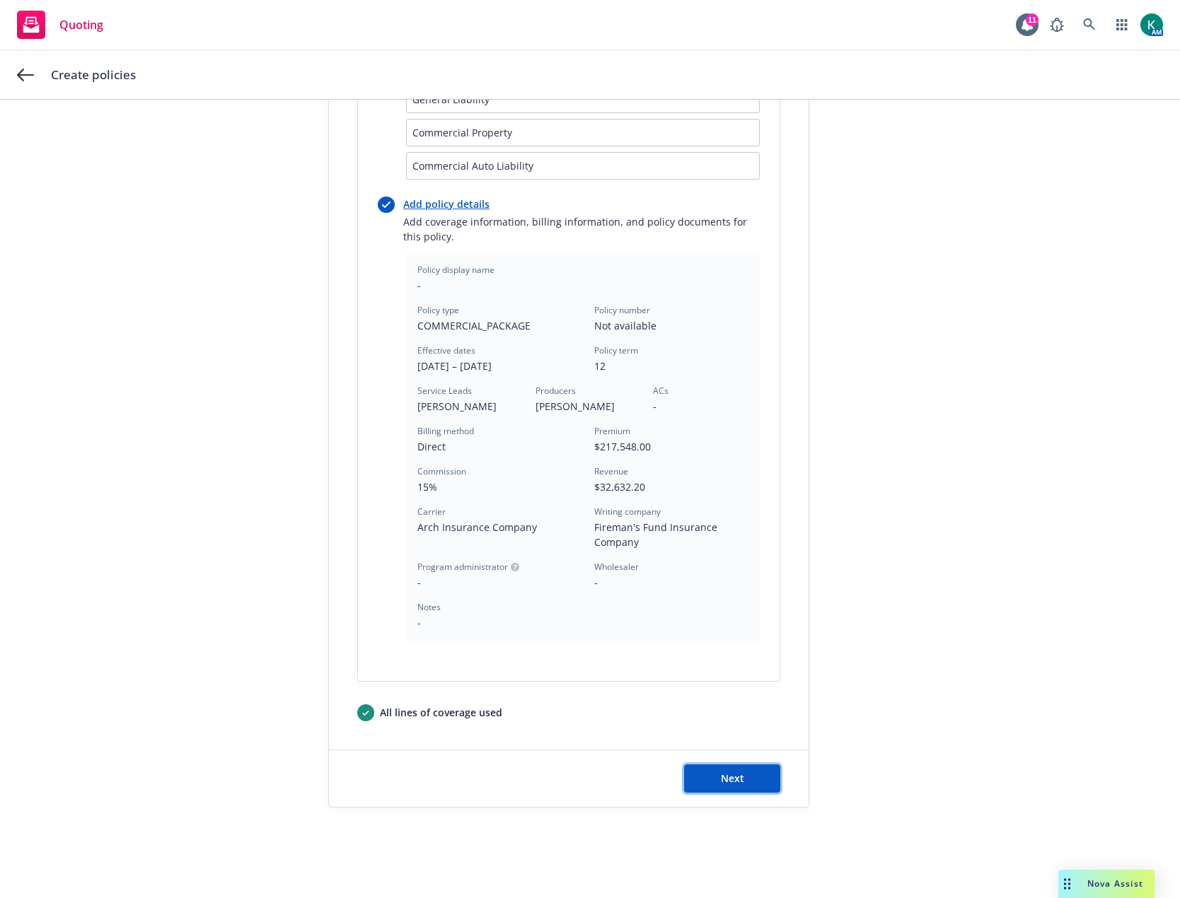
click at [743, 777] on button "Next" at bounding box center [732, 779] width 96 height 28
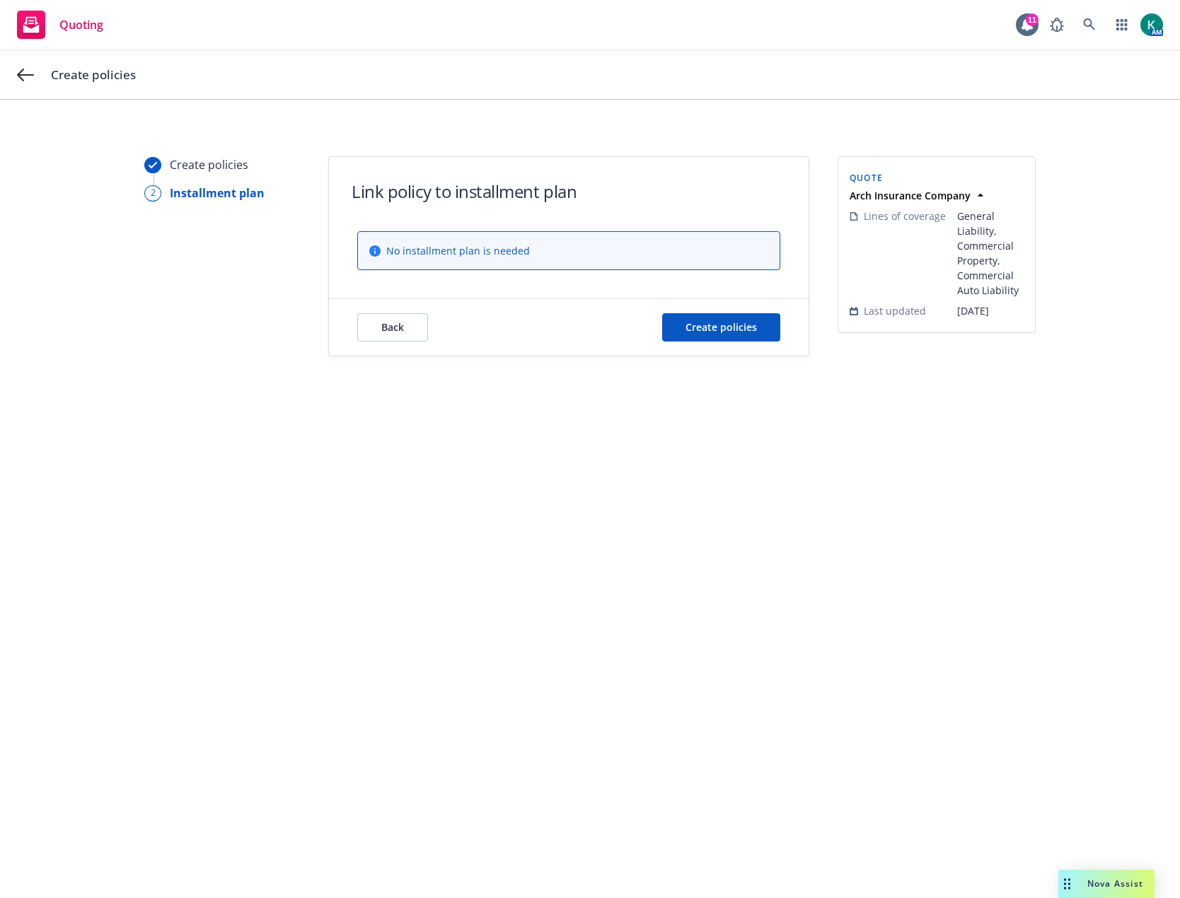
scroll to position [0, 0]
click at [742, 328] on span "Create policies" at bounding box center [720, 326] width 71 height 13
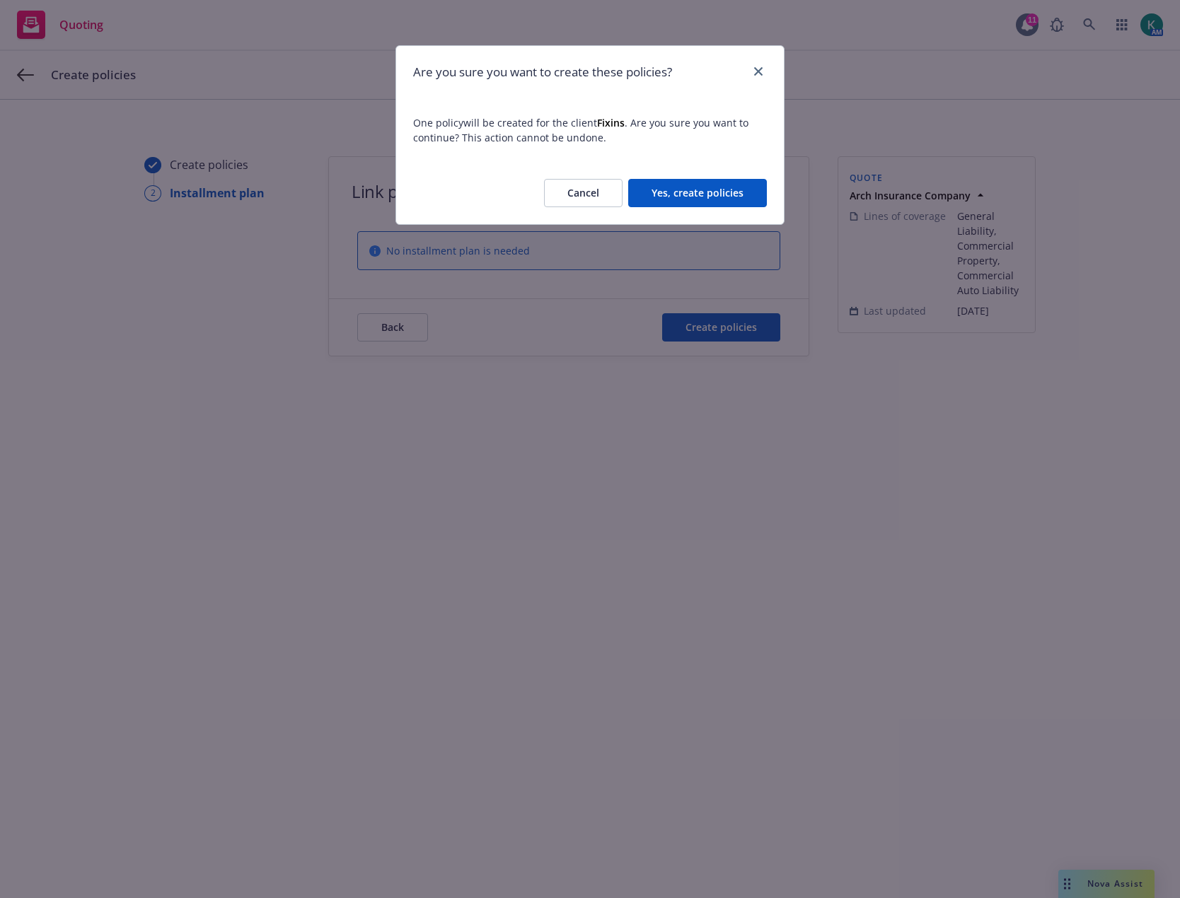
click at [688, 197] on button "Yes, create policies" at bounding box center [697, 193] width 139 height 28
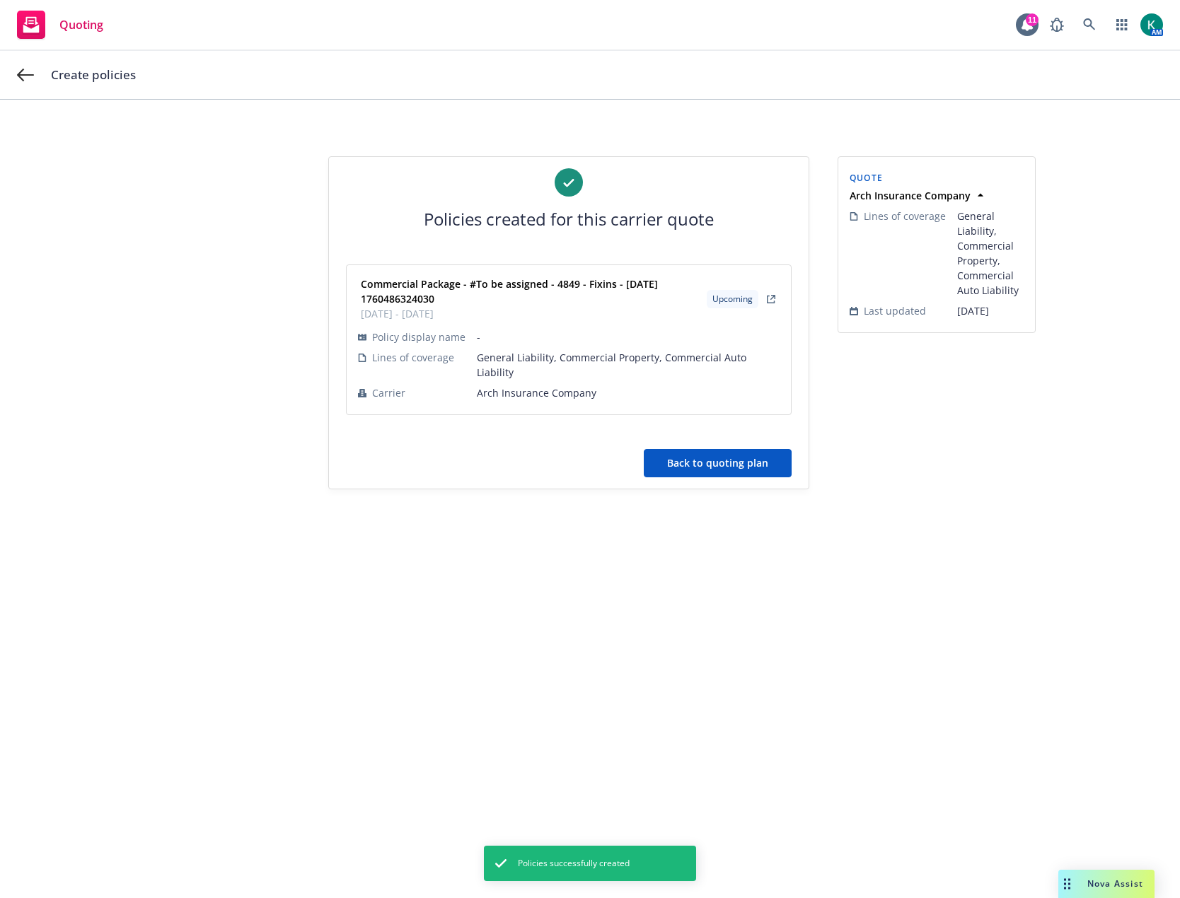
click at [699, 449] on button "Back to quoting plan" at bounding box center [718, 463] width 148 height 28
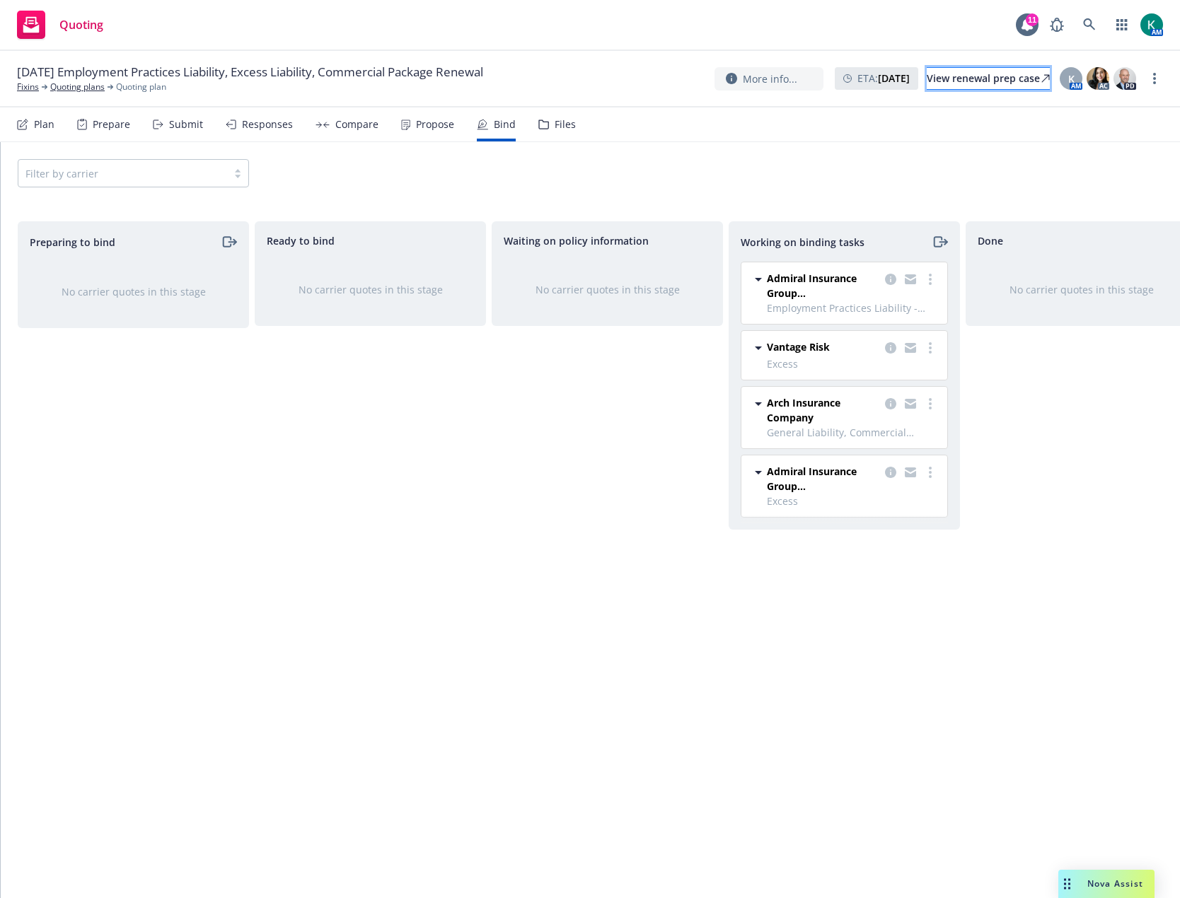
click at [932, 80] on div "View renewal prep case" at bounding box center [988, 78] width 123 height 21
click at [28, 89] on link "Fixins" at bounding box center [28, 87] width 22 height 13
